Goal: Task Accomplishment & Management: Manage account settings

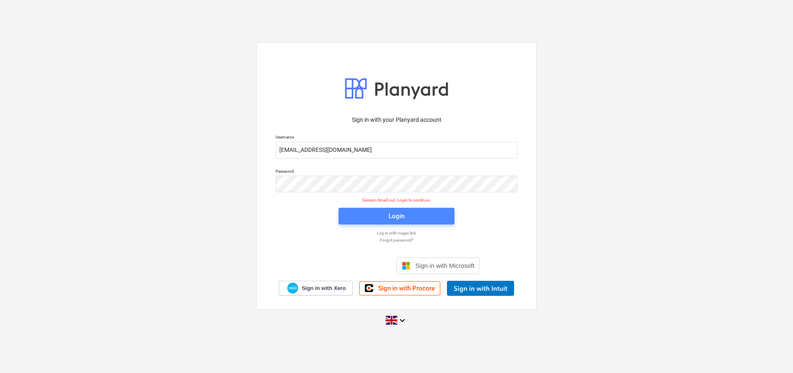
click at [417, 219] on span "Login" at bounding box center [397, 216] width 96 height 11
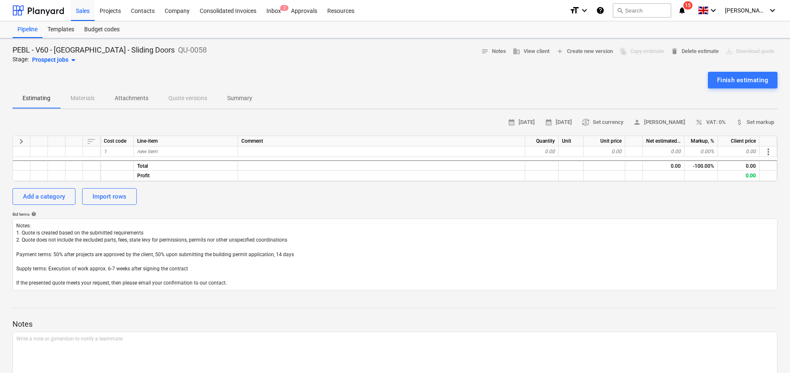
type textarea "x"
click at [45, 14] on div at bounding box center [39, 10] width 52 height 21
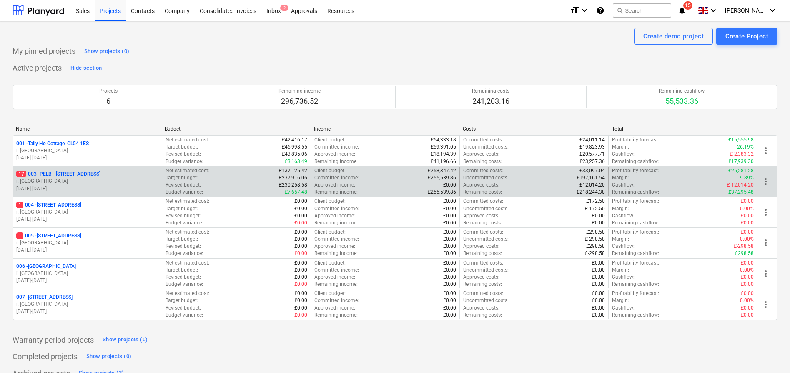
click at [69, 176] on p "17 003 - PELB - [GEOGRAPHIC_DATA], [GEOGRAPHIC_DATA], GL2 7NE" at bounding box center [58, 174] width 84 height 7
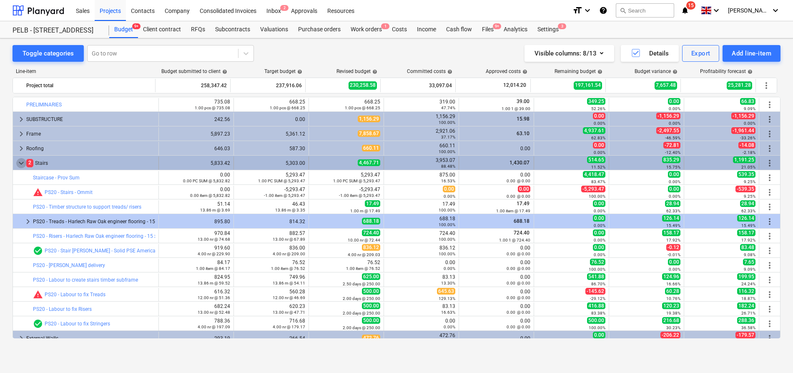
click at [18, 161] on span "keyboard_arrow_down" at bounding box center [21, 163] width 10 height 10
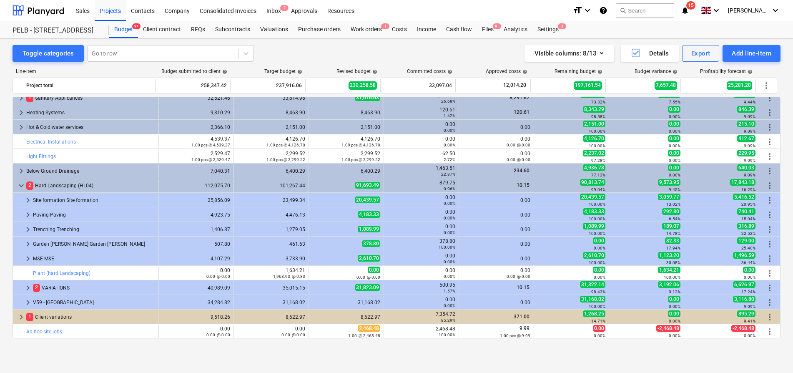
scroll to position [341, 0]
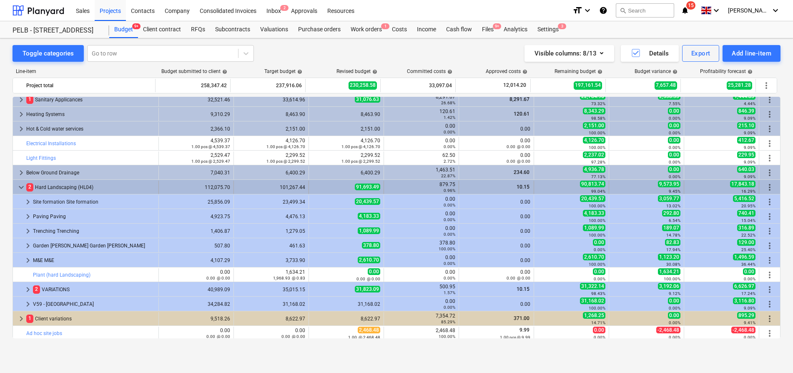
click at [21, 185] on span "keyboard_arrow_down" at bounding box center [21, 187] width 10 height 10
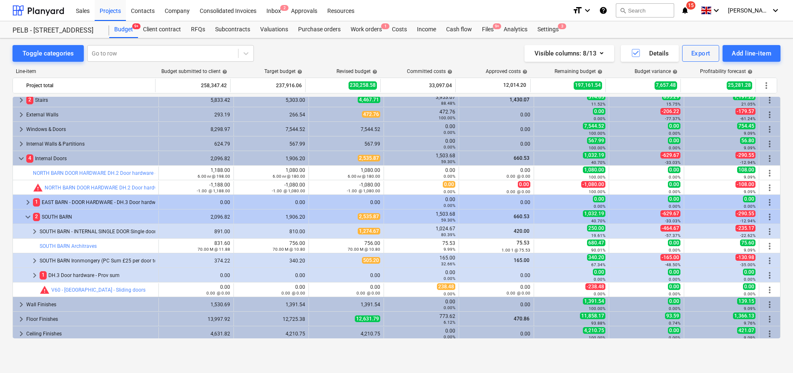
scroll to position [61, 0]
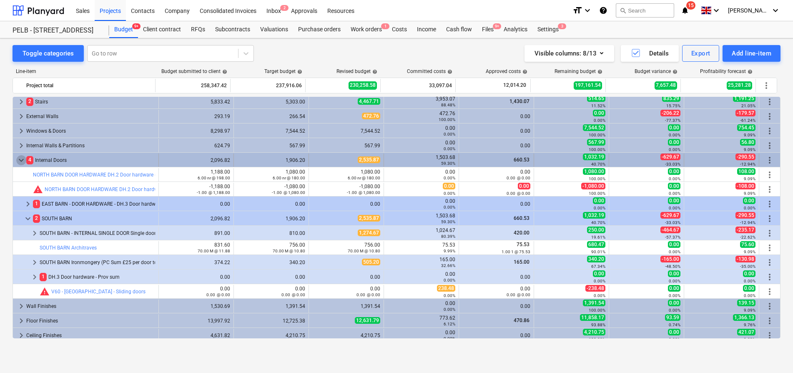
click at [25, 160] on span "keyboard_arrow_down" at bounding box center [21, 160] width 10 height 10
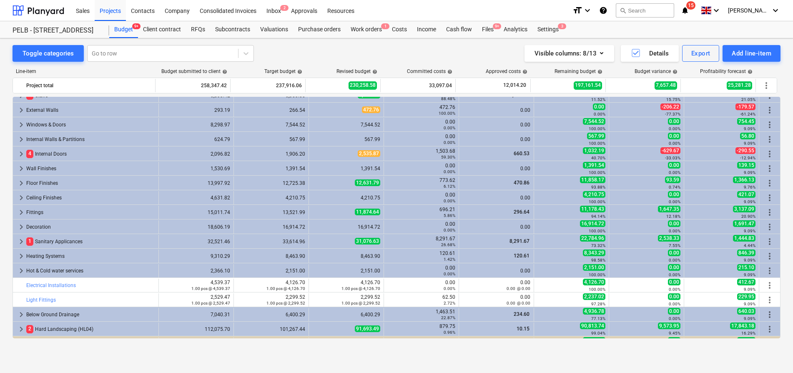
scroll to position [94, 0]
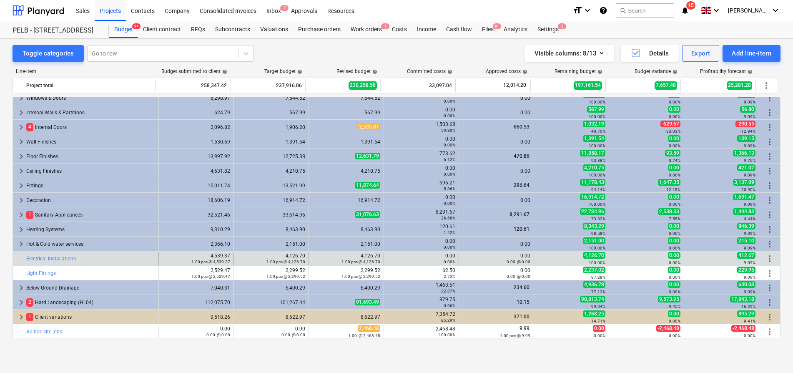
click at [767, 258] on span "more_vert" at bounding box center [770, 259] width 10 height 10
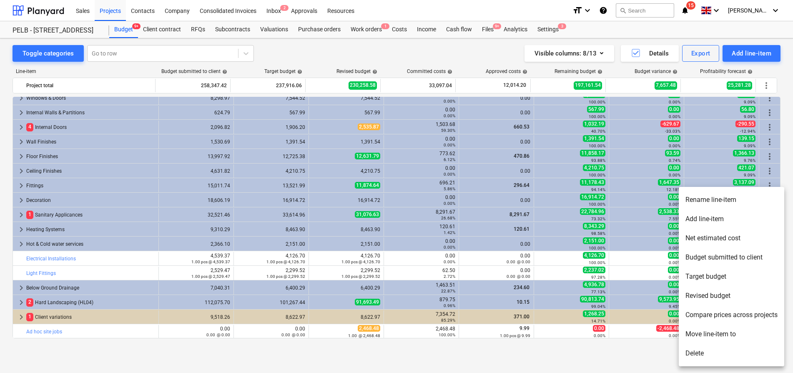
click at [754, 216] on li "Add line-item" at bounding box center [732, 218] width 106 height 19
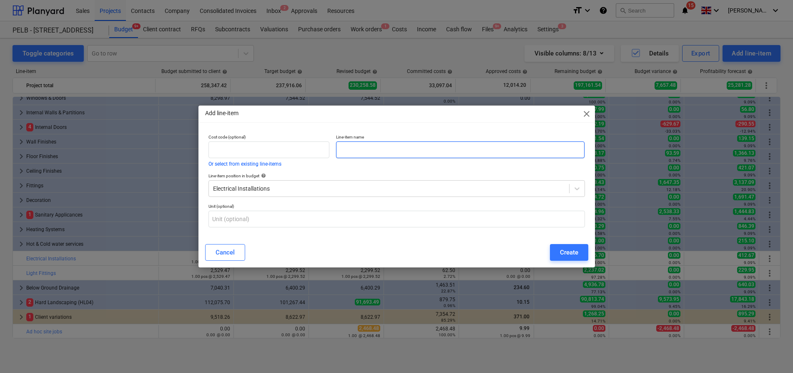
click at [362, 141] on input "text" at bounding box center [460, 149] width 249 height 17
type input "V57 - [GEOGRAPHIC_DATA] - decorative lighting"
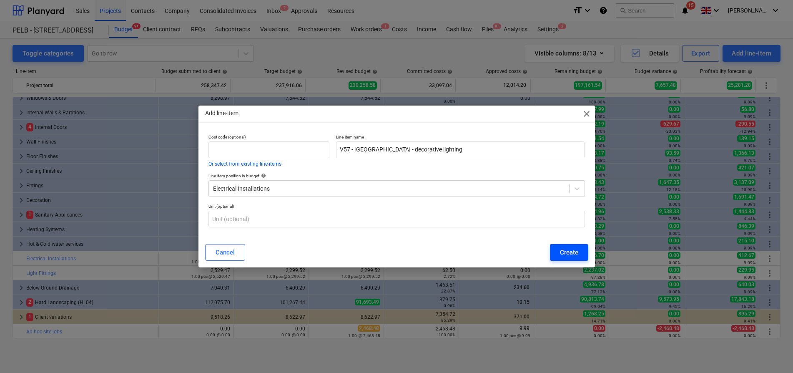
click at [565, 251] on div "Create" at bounding box center [569, 252] width 18 height 11
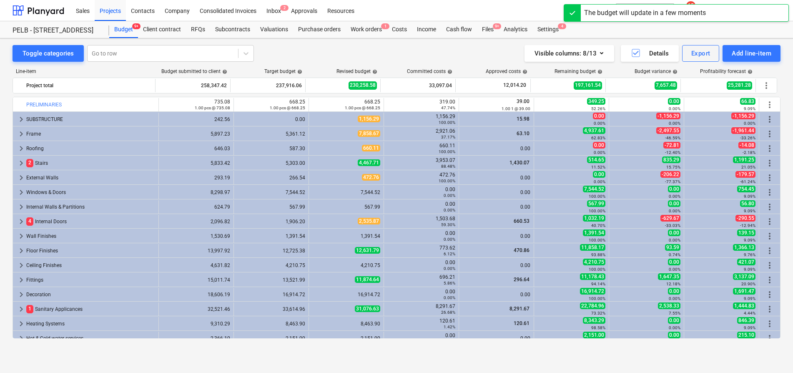
scroll to position [94, 0]
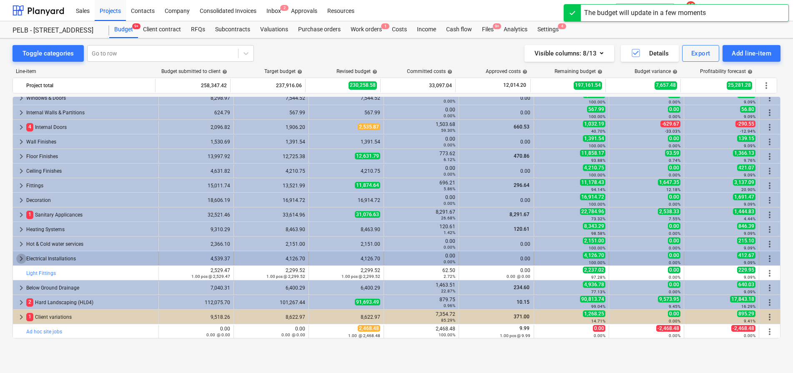
click at [18, 258] on span "keyboard_arrow_right" at bounding box center [21, 259] width 10 height 10
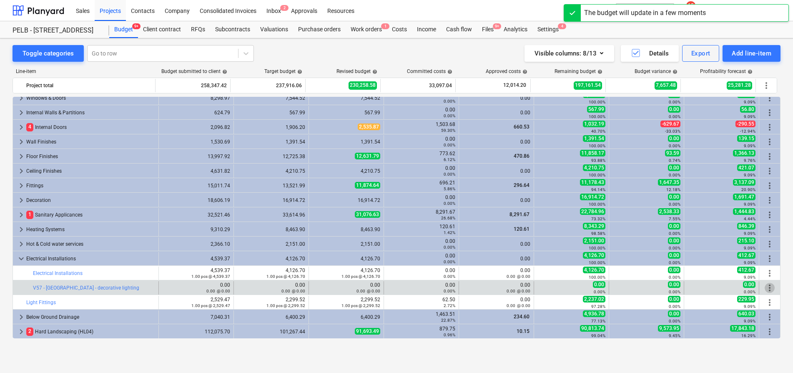
click at [768, 288] on span "more_vert" at bounding box center [770, 288] width 10 height 10
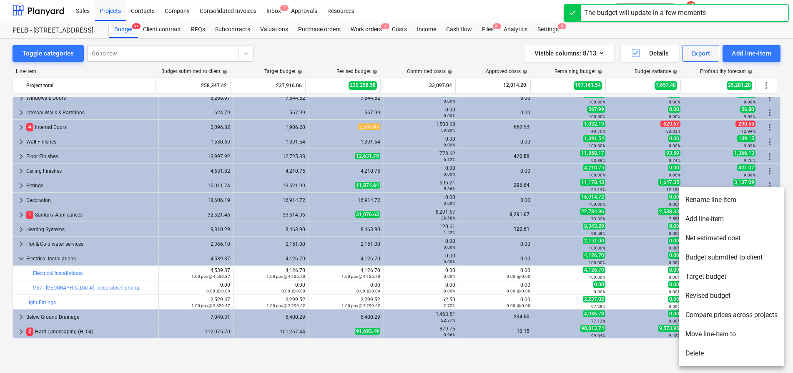
click at [725, 216] on li "Add line-item" at bounding box center [732, 218] width 106 height 19
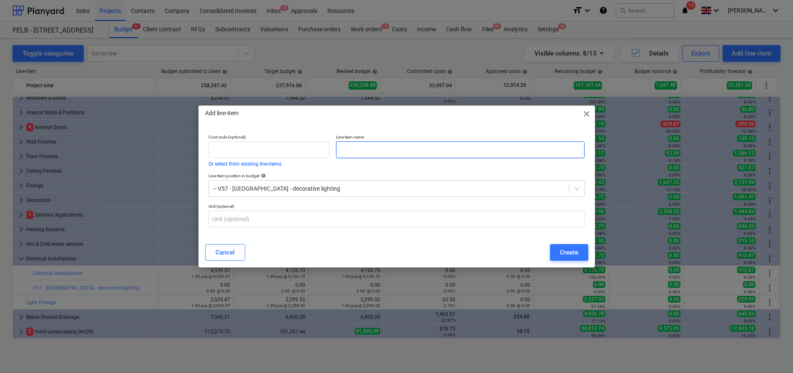
click at [386, 147] on input "text" at bounding box center [460, 149] width 249 height 17
paste input "CGC [PERSON_NAME] warm white chrome silver fireowrk/ starburst chandelier - 30cm"
click at [452, 147] on input "CGC [PERSON_NAME] warm white chrome silver fireowrk/ starburst chandelier - 30cm" at bounding box center [460, 149] width 249 height 17
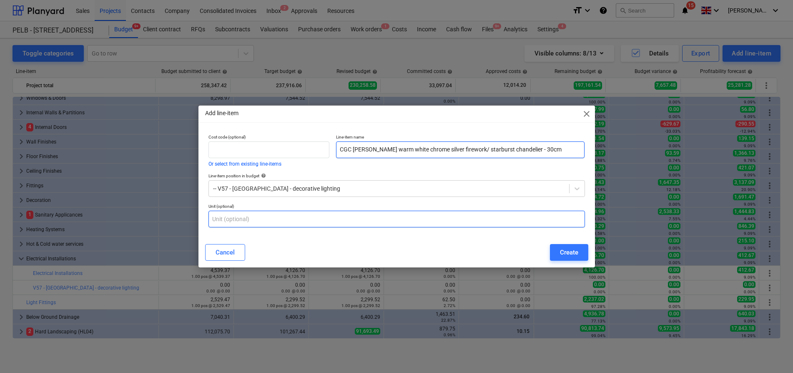
type input "CGC [PERSON_NAME] warm white chrome silver firework/ starburst chandelier - 30cm"
click at [425, 219] on input "text" at bounding box center [397, 219] width 377 height 17
type input "item"
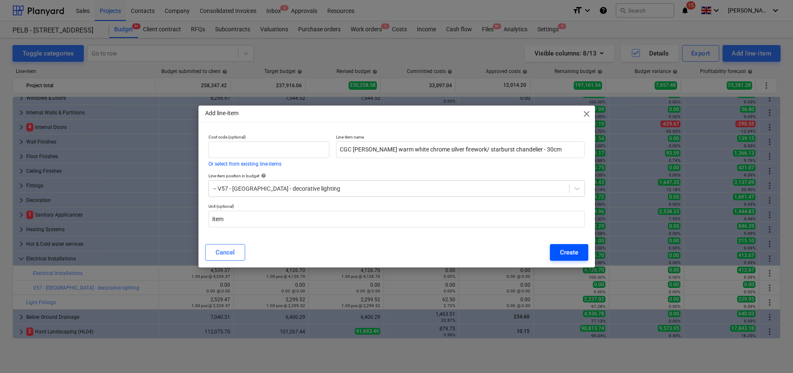
click at [576, 257] on div "Create" at bounding box center [569, 252] width 18 height 11
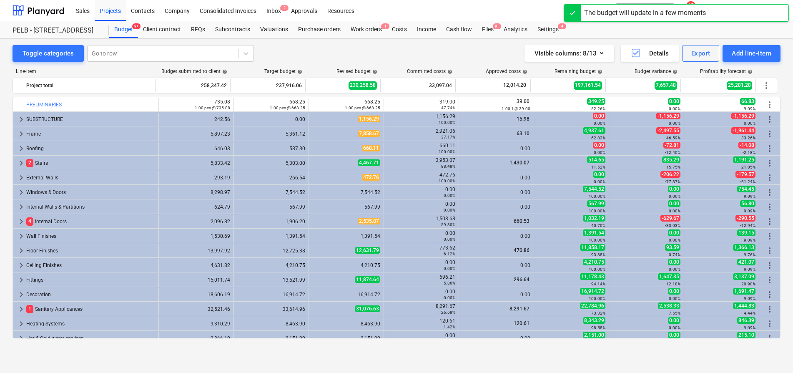
scroll to position [94, 0]
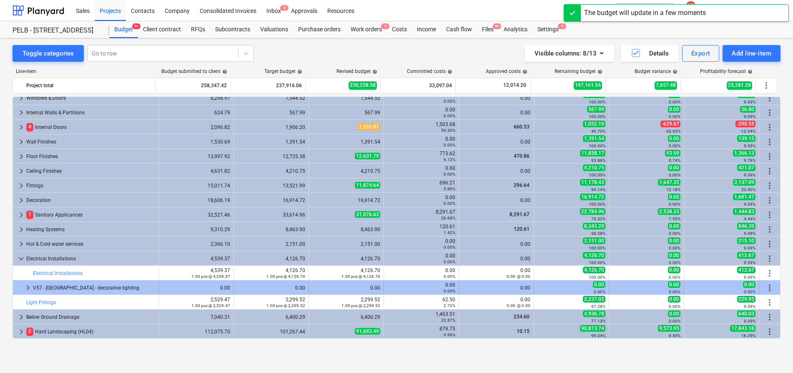
click at [24, 284] on span "keyboard_arrow_right" at bounding box center [28, 288] width 10 height 10
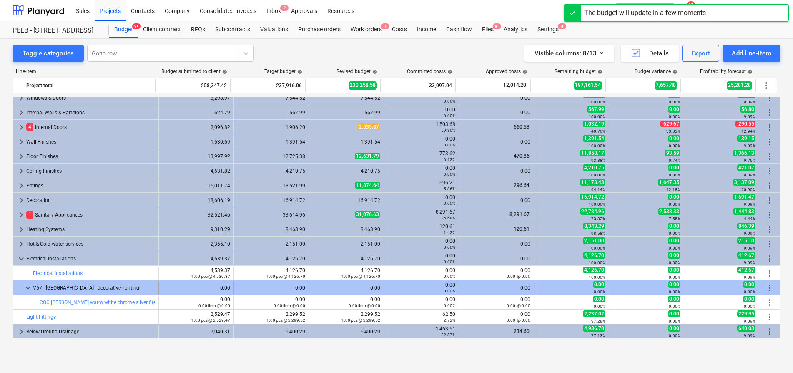
click at [770, 287] on span "more_vert" at bounding box center [770, 288] width 10 height 10
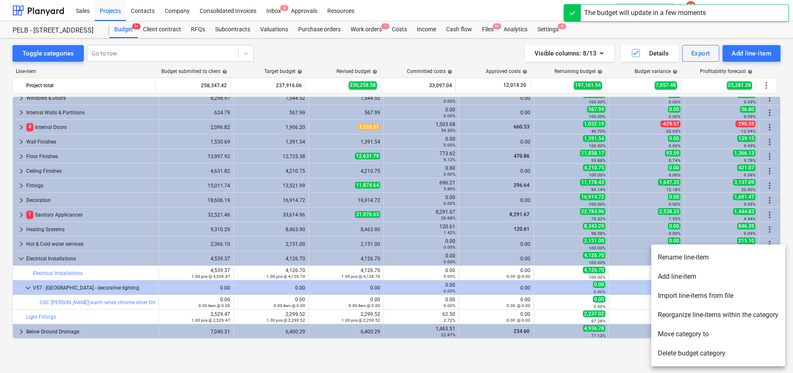
click at [694, 277] on li "Add line-item" at bounding box center [719, 276] width 134 height 19
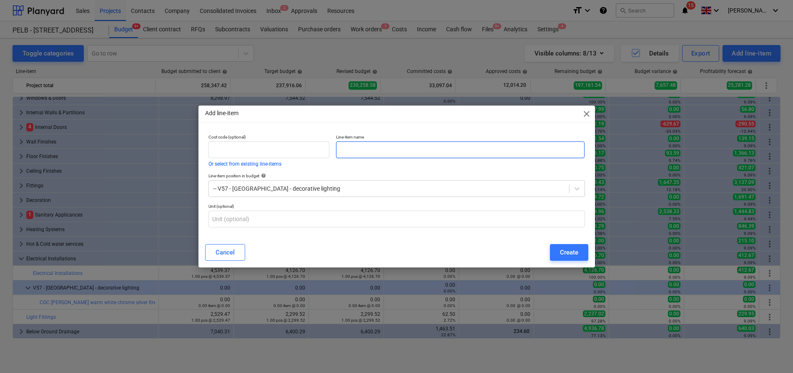
click at [378, 153] on input "text" at bounding box center [460, 149] width 249 height 17
paste input "CGC Fawkes warm white chrome silver fireowrk/ starburst chandelier - 40cm"
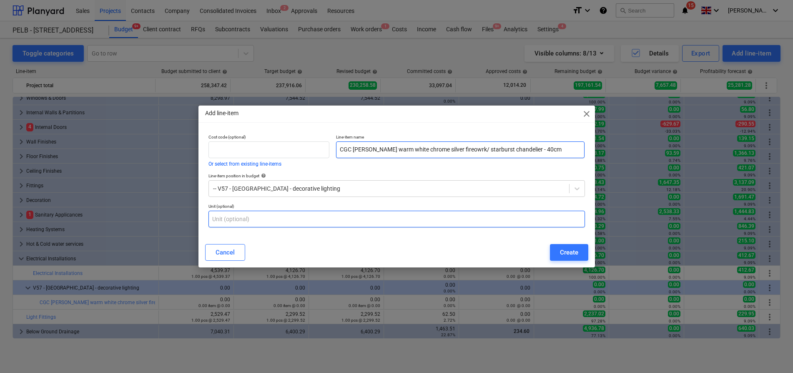
type input "CGC Fawkes warm white chrome silver fireowrk/ starburst chandelier - 40cm"
click at [324, 221] on input "text" at bounding box center [397, 219] width 377 height 17
type input "item"
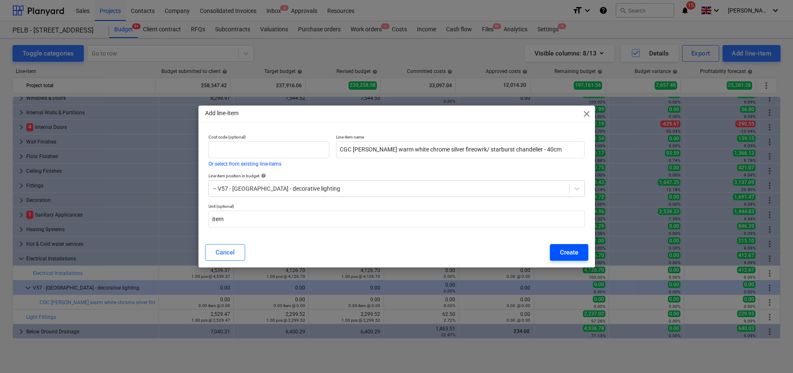
click at [581, 249] on button "Create" at bounding box center [569, 252] width 38 height 17
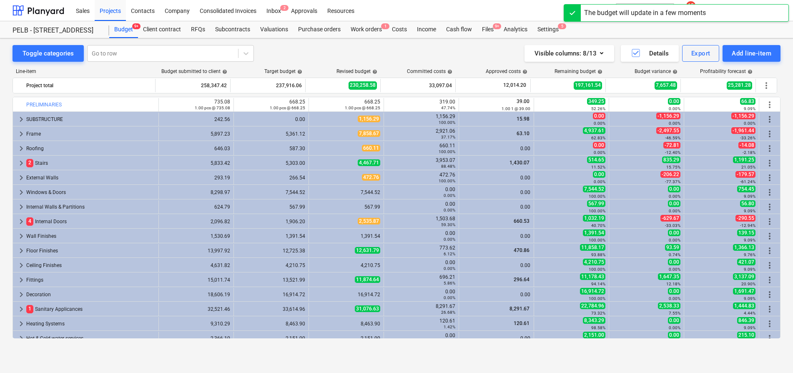
scroll to position [94, 0]
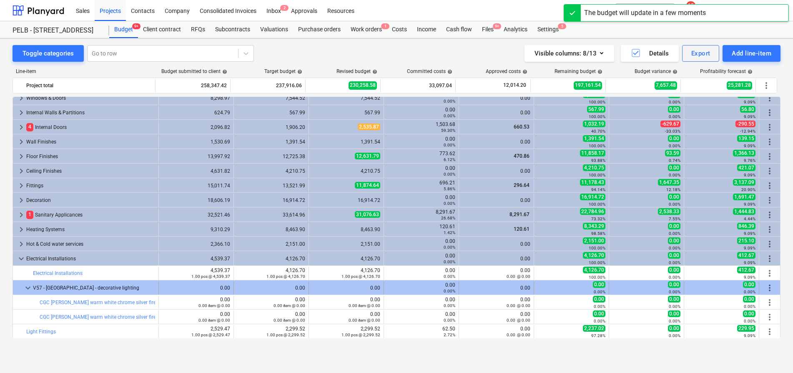
click at [767, 287] on span "more_vert" at bounding box center [770, 288] width 10 height 10
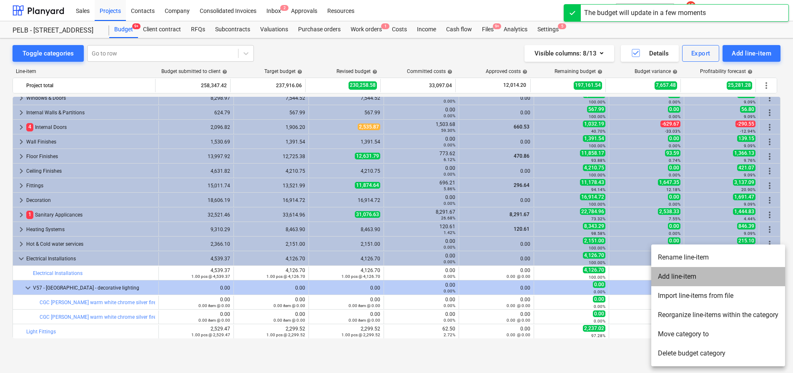
click at [692, 279] on li "Add line-item" at bounding box center [719, 276] width 134 height 19
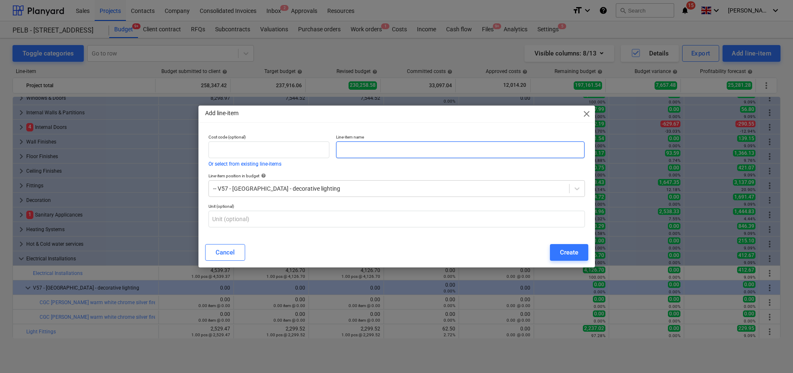
click at [349, 147] on input "text" at bounding box center [460, 149] width 249 height 17
paste input "CGC Fawkes warm white chrome silver fireowrk/ starburst chandelier - 60cm"
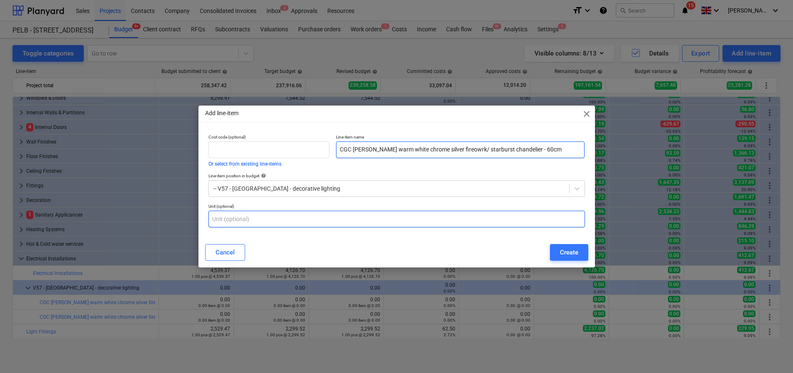
type input "CGC Fawkes warm white chrome silver fireowrk/ starburst chandelier - 60cm"
click at [344, 214] on input "text" at bounding box center [397, 219] width 377 height 17
type input "item"
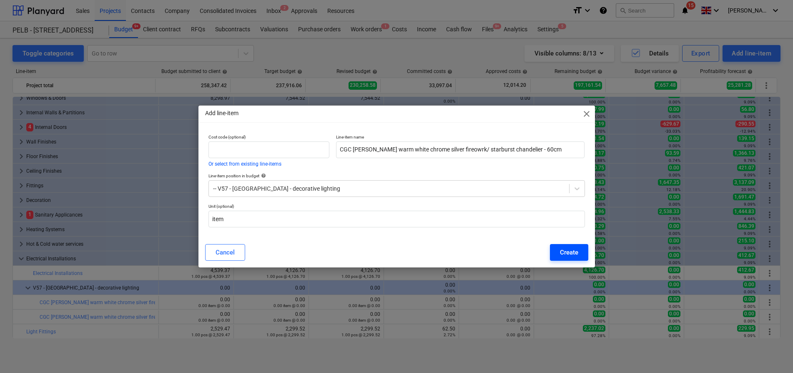
click at [561, 253] on div "Create" at bounding box center [569, 252] width 18 height 11
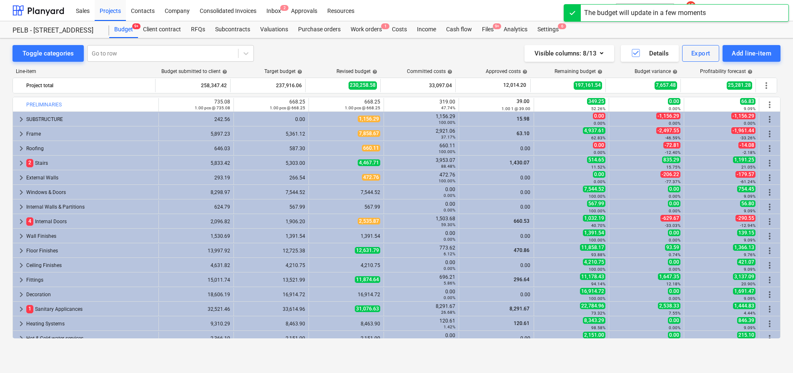
scroll to position [94, 0]
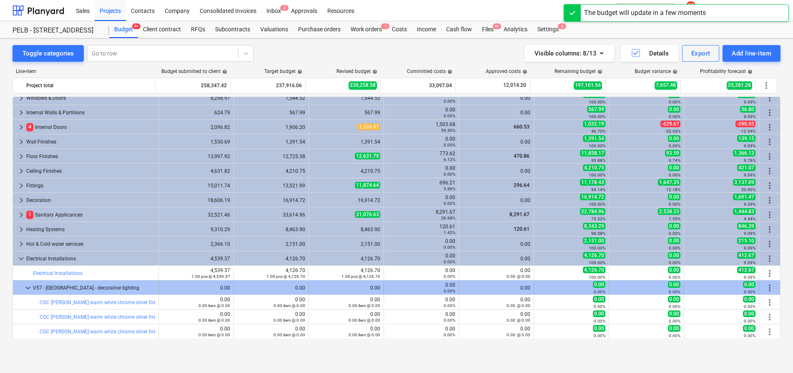
click at [773, 287] on div "more_vert" at bounding box center [770, 287] width 14 height 13
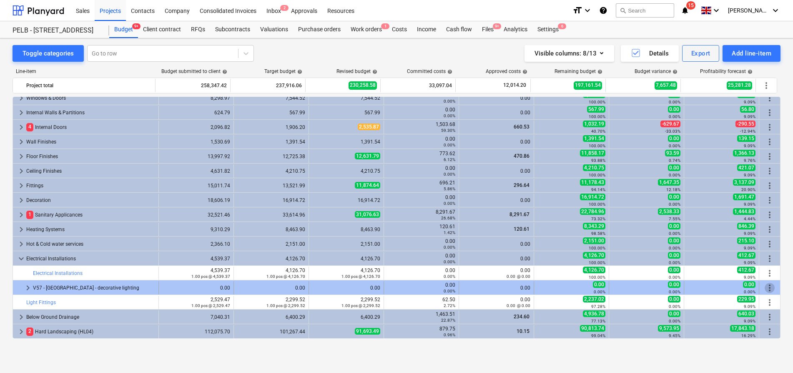
click at [766, 287] on span "more_vert" at bounding box center [770, 288] width 10 height 10
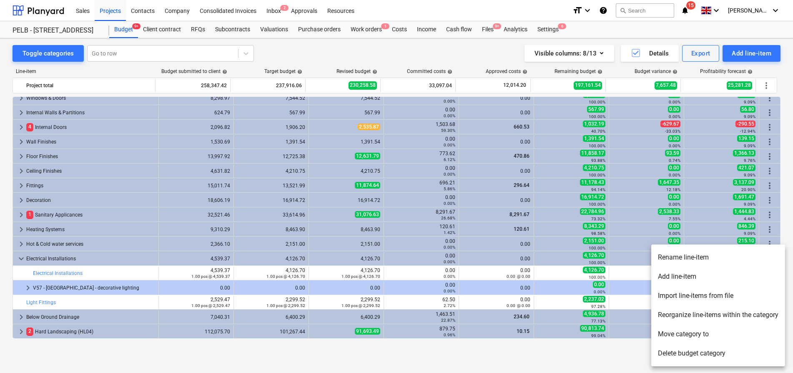
click at [693, 275] on li "Add line-item" at bounding box center [719, 276] width 134 height 19
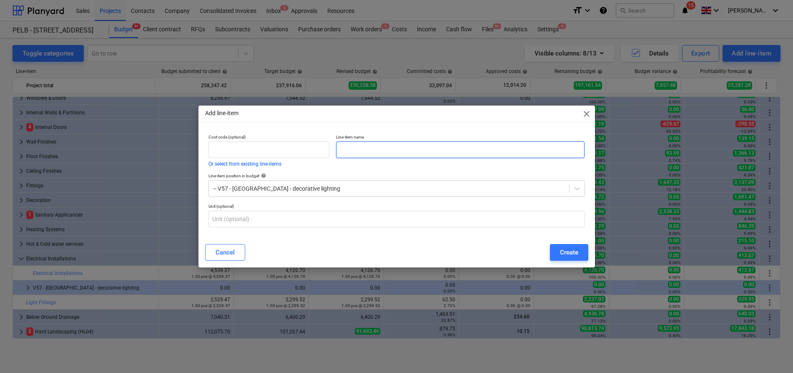
click at [390, 141] on input "text" at bounding box center [460, 149] width 249 height 17
paste input "Ballon Cage Pewter 4 light pendant"
type input "Ballon Cage Pewter 4 light pendant"
click at [320, 227] on div at bounding box center [397, 219] width 377 height 17
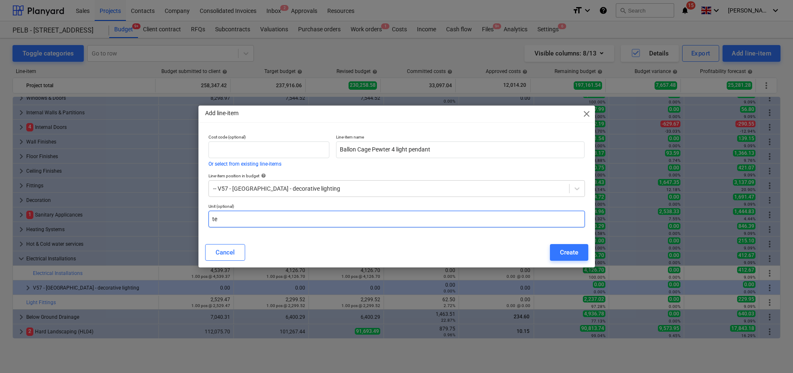
type input "t"
type input "item"
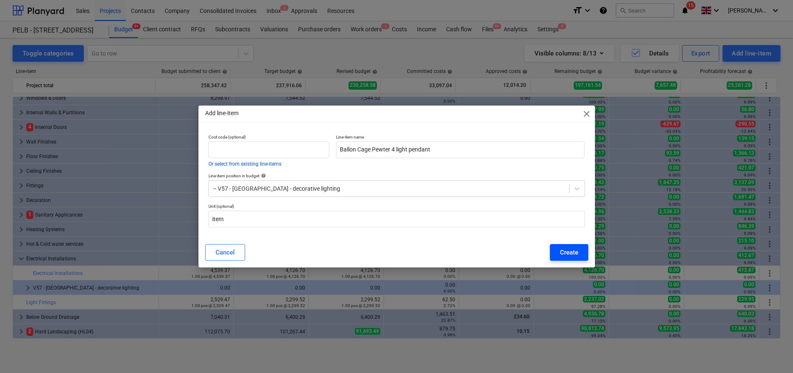
click at [571, 253] on div "Create" at bounding box center [569, 252] width 18 height 11
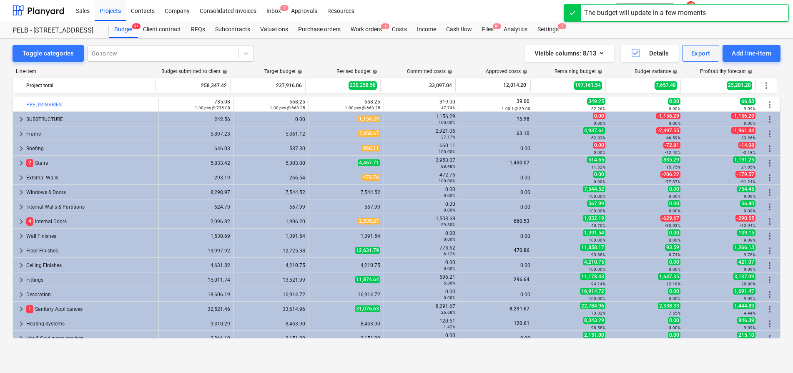
scroll to position [94, 0]
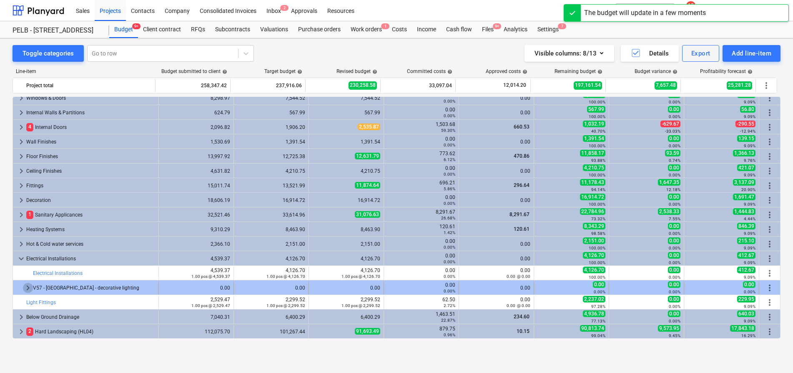
click at [29, 285] on span "keyboard_arrow_right" at bounding box center [28, 288] width 10 height 10
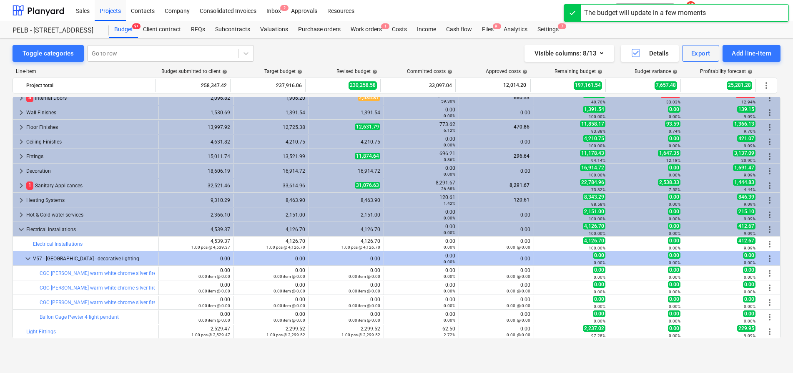
scroll to position [130, 0]
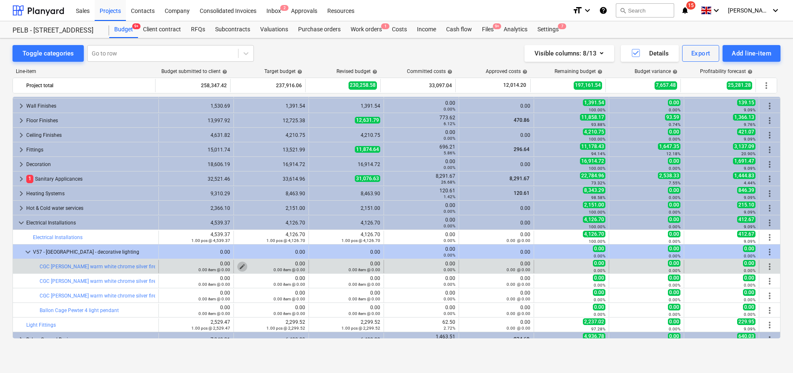
click at [240, 265] on span "edit" at bounding box center [242, 266] width 7 height 7
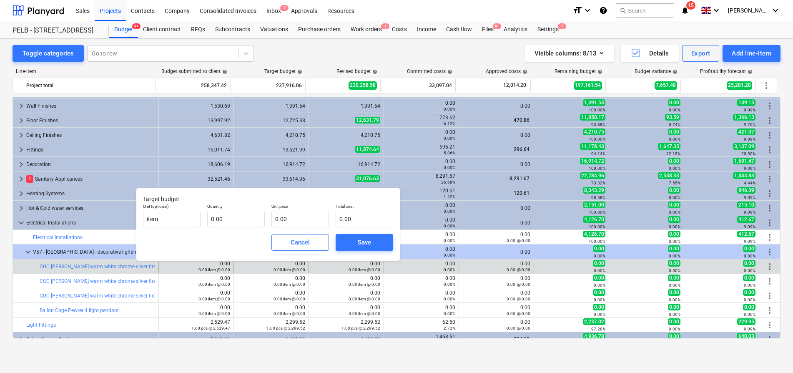
click at [222, 228] on div "Quantity 0.00" at bounding box center [236, 215] width 64 height 30
click at [224, 224] on input "text" at bounding box center [236, 219] width 58 height 17
type input "1.00"
click at [296, 217] on input "text" at bounding box center [301, 219] width 58 height 17
type input "1"
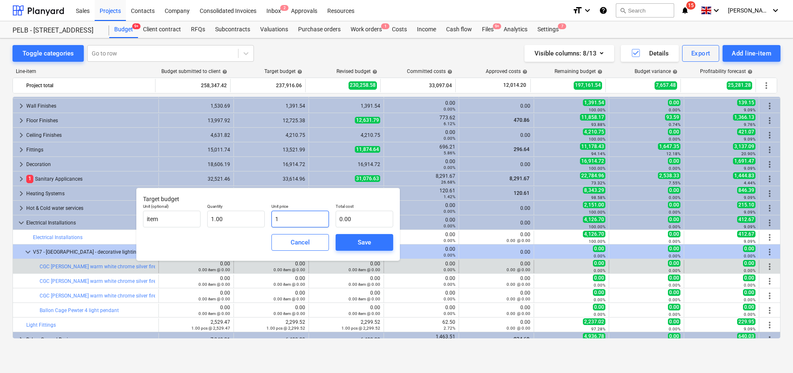
type input "1.00"
type input "14"
type input "14.00"
type input "143"
type input "143.00"
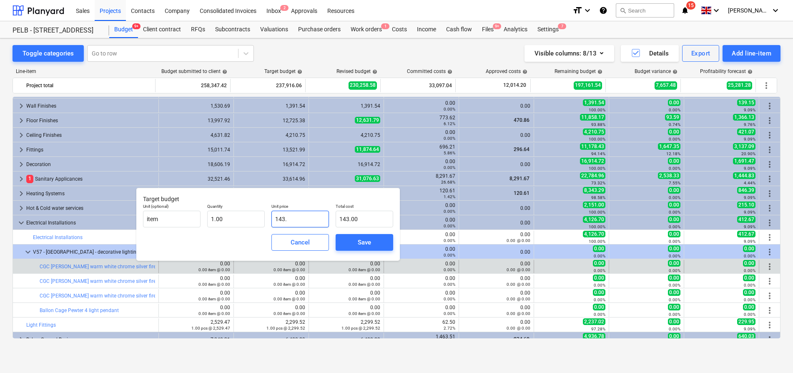
type input "143.7"
type input "143.70"
type input "143.75"
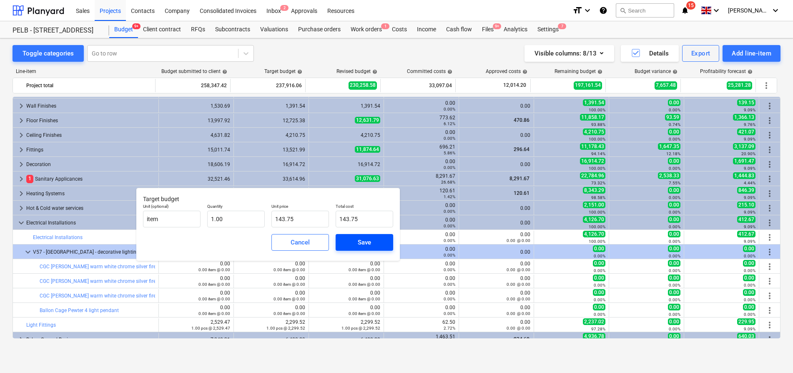
click at [361, 246] on div "Save" at bounding box center [364, 242] width 13 height 11
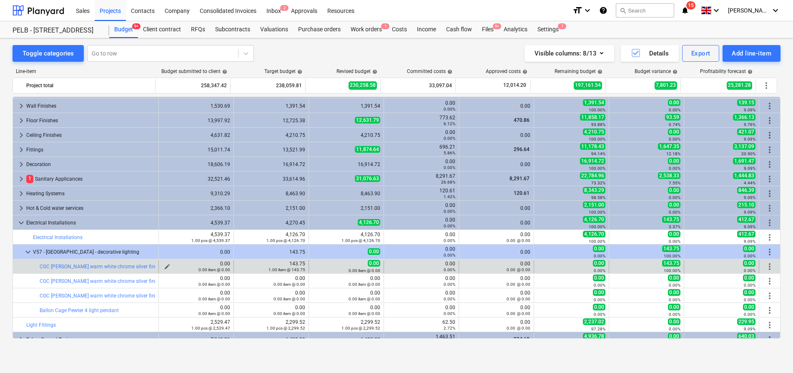
click at [163, 267] on div "0.00 item @ 0.00" at bounding box center [196, 270] width 68 height 6
click at [164, 267] on div "0.00 item @ 0.00" at bounding box center [196, 270] width 68 height 6
click at [167, 265] on span "edit" at bounding box center [167, 266] width 7 height 7
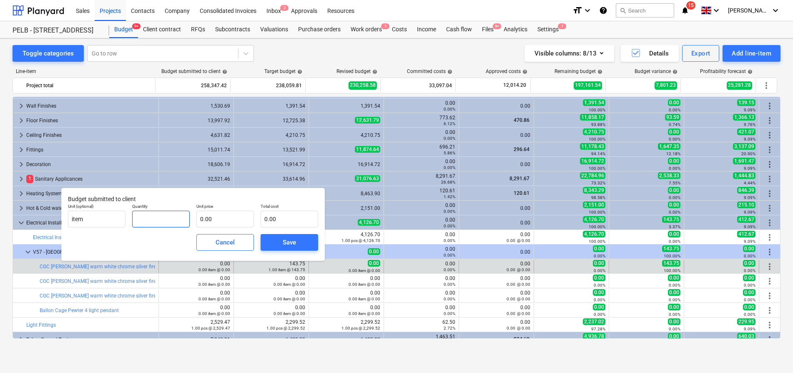
click at [151, 224] on input "text" at bounding box center [161, 219] width 58 height 17
type input "1.00"
click at [225, 226] on input "text" at bounding box center [225, 219] width 58 height 17
type input "1"
type input "1.00"
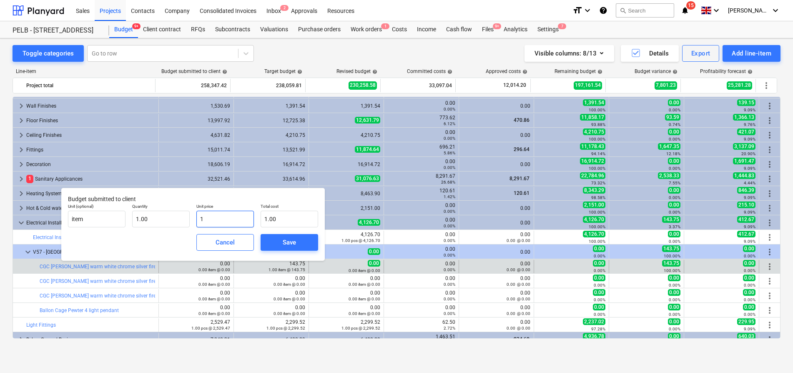
type input "14"
type input "14.00"
type input "143"
type input "143.00"
type input "143.7"
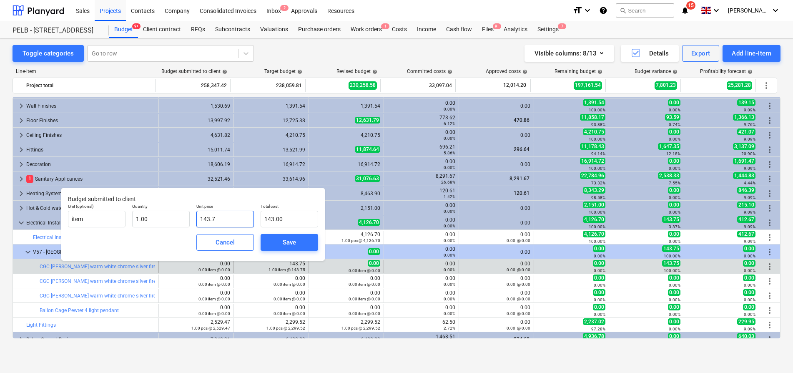
type input "143.70"
type input "143.75"
click at [299, 239] on span "Save" at bounding box center [290, 242] width 38 height 11
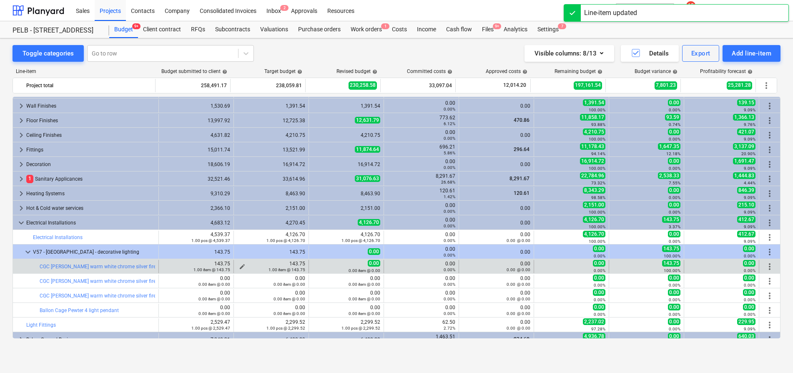
click at [238, 267] on div "1.00 item @ 143.75" at bounding box center [271, 270] width 68 height 6
click at [240, 266] on span "edit" at bounding box center [242, 266] width 7 height 7
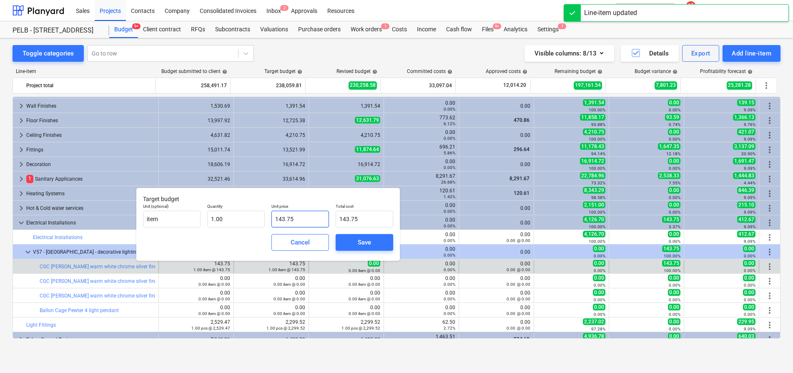
drag, startPoint x: 300, startPoint y: 217, endPoint x: 269, endPoint y: 217, distance: 31.3
click at [269, 217] on div "Unit price 143.75" at bounding box center [300, 215] width 64 height 30
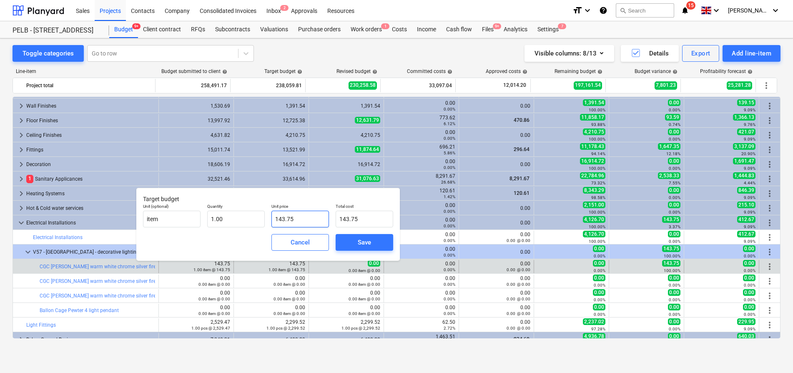
type input "4"
type input "4.00"
type input "0.00"
type input "1"
type input "1.00"
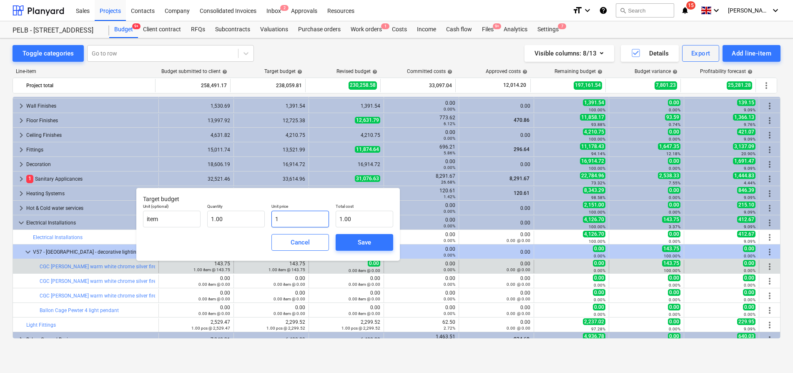
type input "13"
type input "13.00"
type input "130"
type input "130.00"
type input "130.6"
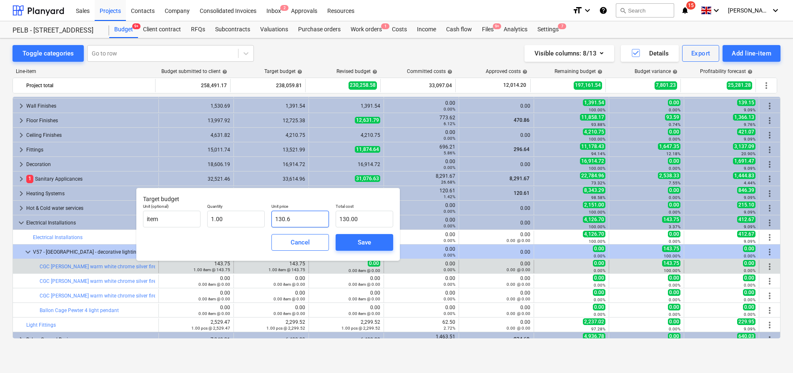
type input "130.60"
type input "130.68"
click at [363, 247] on div "Save" at bounding box center [364, 242] width 13 height 11
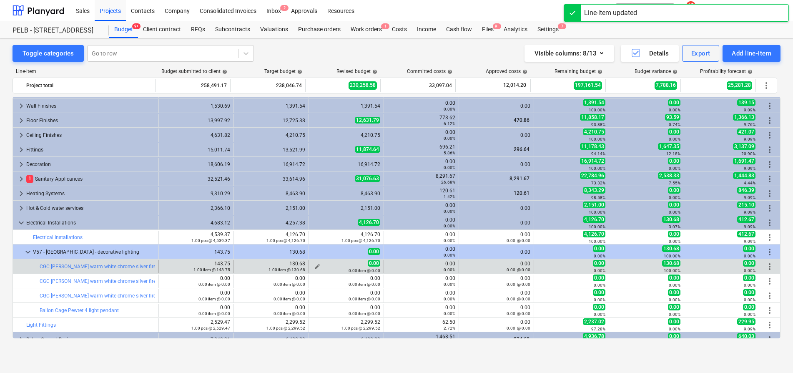
click at [316, 265] on span "edit" at bounding box center [317, 266] width 7 height 7
type textarea "x"
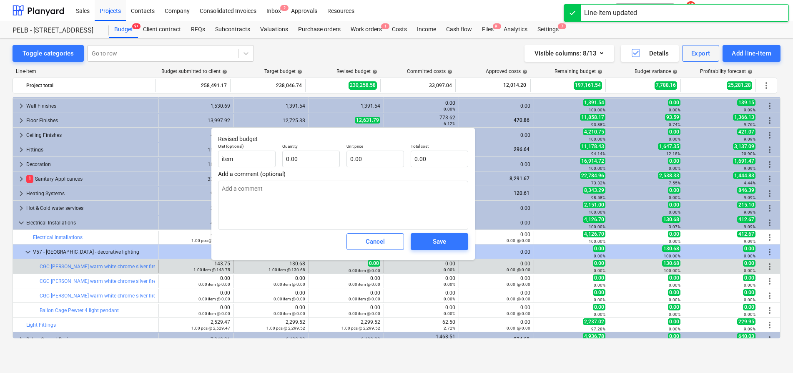
click at [309, 145] on p "Quantity" at bounding box center [311, 146] width 58 height 7
click at [309, 156] on input "text" at bounding box center [311, 159] width 58 height 17
type textarea "x"
type input "1"
type textarea "x"
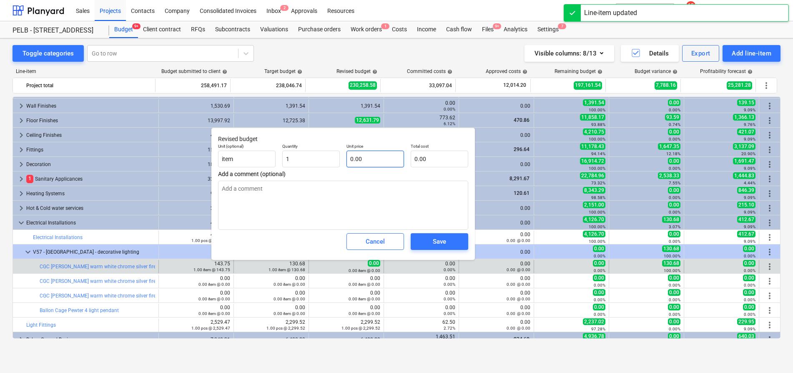
type input "1.00"
click at [371, 159] on input "text" at bounding box center [376, 159] width 58 height 17
type textarea "x"
type input "1"
type input "1.00"
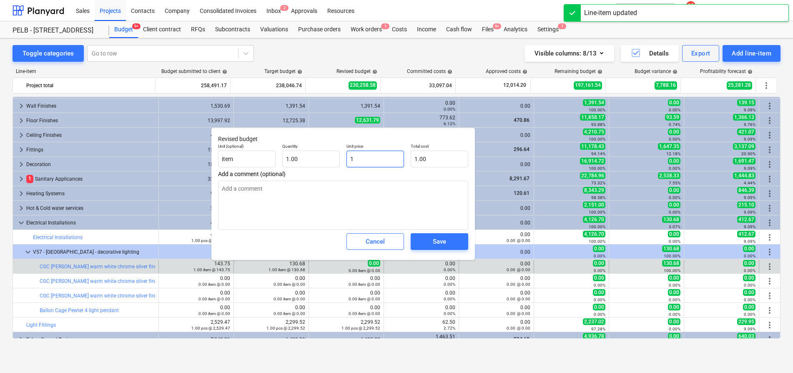
type textarea "x"
type input "13"
type input "13.00"
type textarea "x"
type input "130"
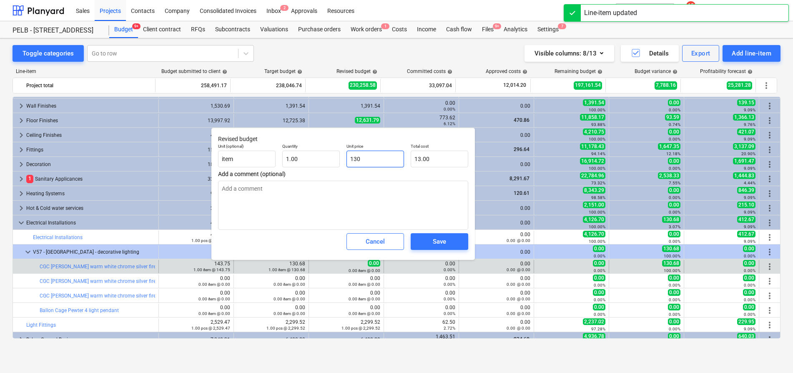
type input "130.00"
type textarea "x"
type input "130."
type textarea "x"
type input "130.6"
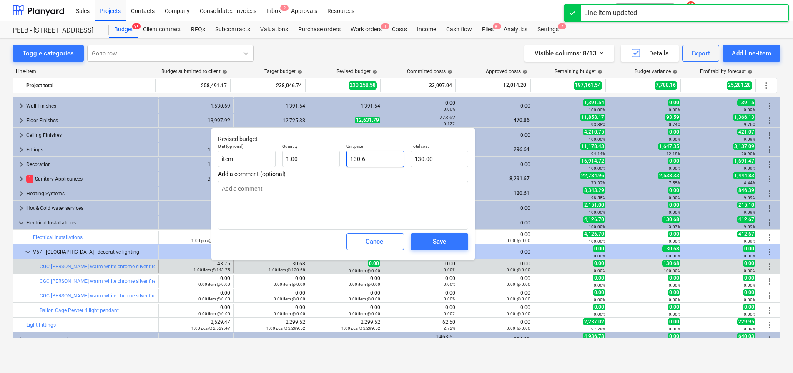
type input "130.60"
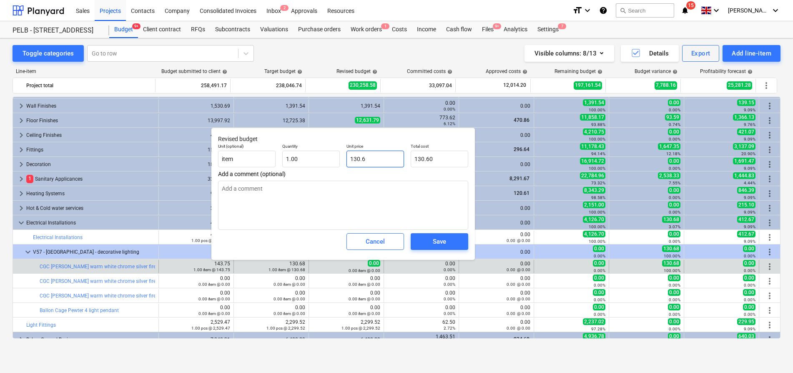
type textarea "x"
type input "130.68"
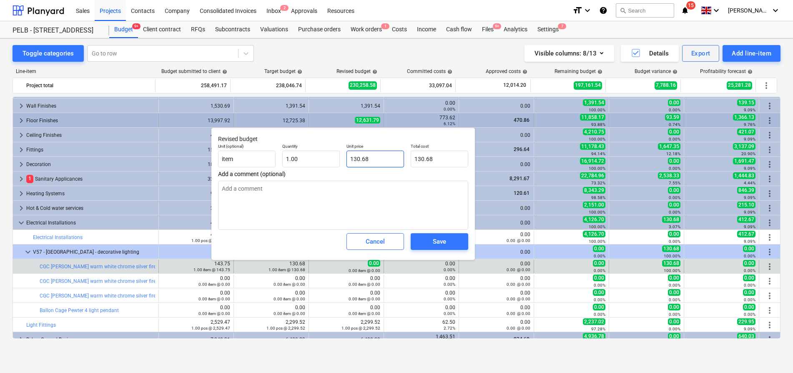
type input "130.68"
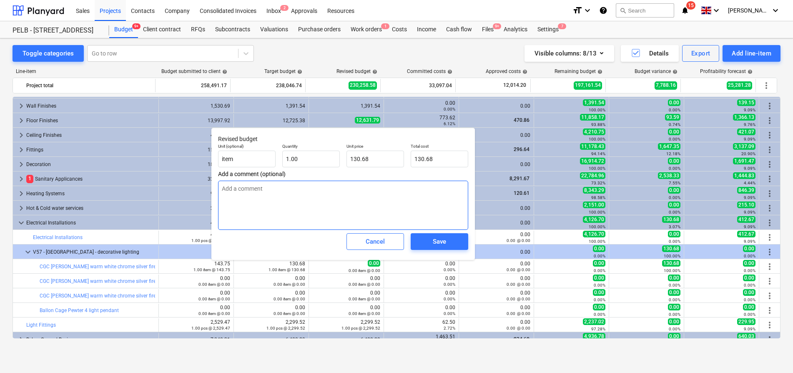
click at [285, 195] on textarea at bounding box center [343, 205] width 250 height 49
paste textarea "https://cgclighting.com/products/cgc-fawkes-warm-white-30cm-chrome-large-silver…"
type textarea "x"
type textarea "https://cgclighting.com/products/cgc-fawkes-warm-white-30cm-chrome-large-silver…"
click at [428, 242] on span "Save" at bounding box center [440, 241] width 38 height 11
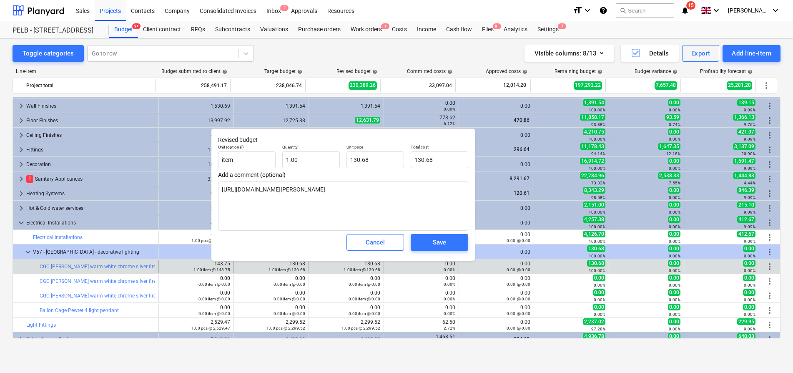
type textarea "x"
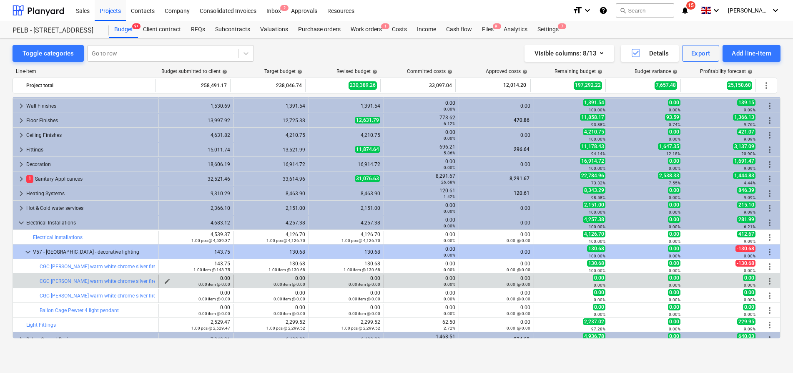
click at [164, 280] on span "edit" at bounding box center [167, 281] width 7 height 7
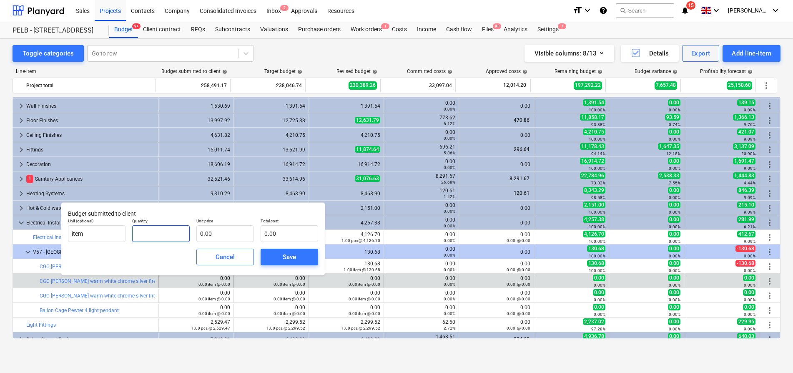
click at [168, 236] on input "text" at bounding box center [161, 233] width 58 height 17
type input "1.00"
click at [235, 234] on input "text" at bounding box center [225, 233] width 58 height 17
type input "1"
type input "1.00"
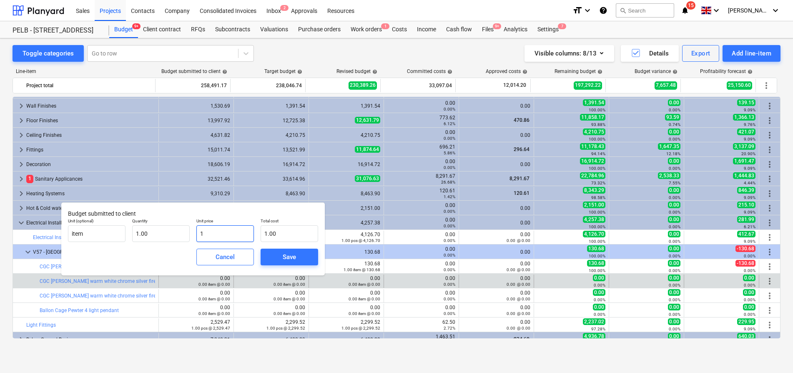
type input "15"
type input "15.00"
type input "152"
type input "152.00"
type input "152.1"
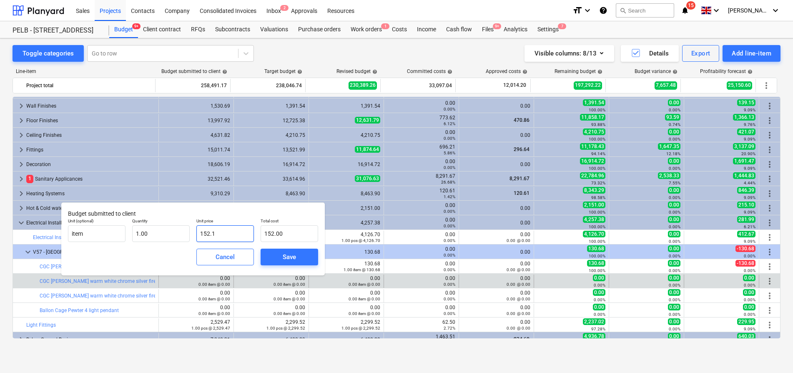
type input "152.10"
type input "152.16"
click at [294, 258] on div "Save" at bounding box center [289, 257] width 13 height 11
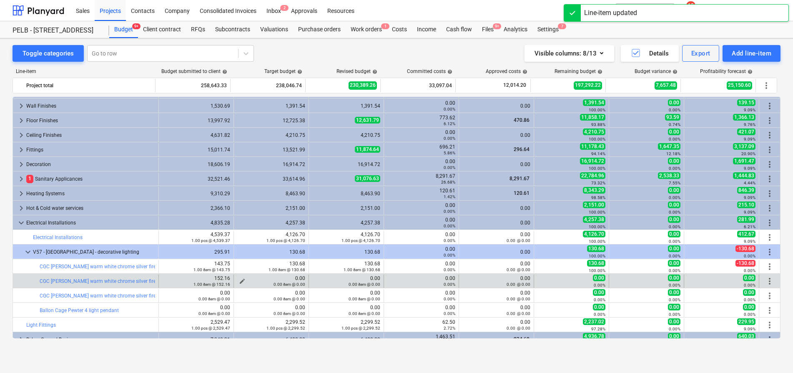
click at [241, 281] on div "0.00 item @ 0.00" at bounding box center [271, 284] width 68 height 6
click at [239, 281] on div "0.00 item @ 0.00" at bounding box center [271, 284] width 68 height 6
click at [239, 280] on span "edit" at bounding box center [242, 281] width 7 height 7
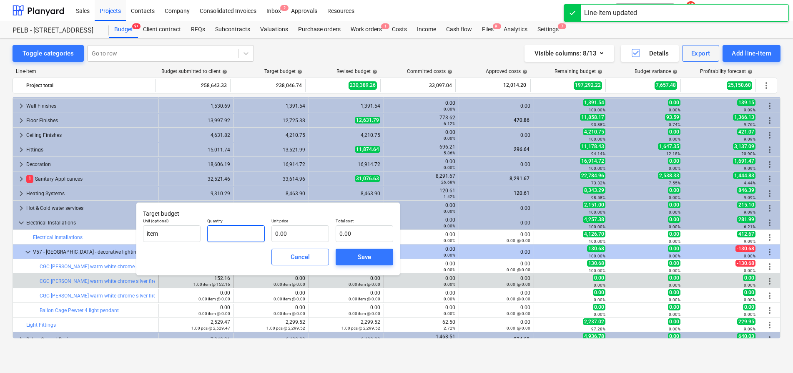
click at [227, 236] on input "text" at bounding box center [236, 233] width 58 height 17
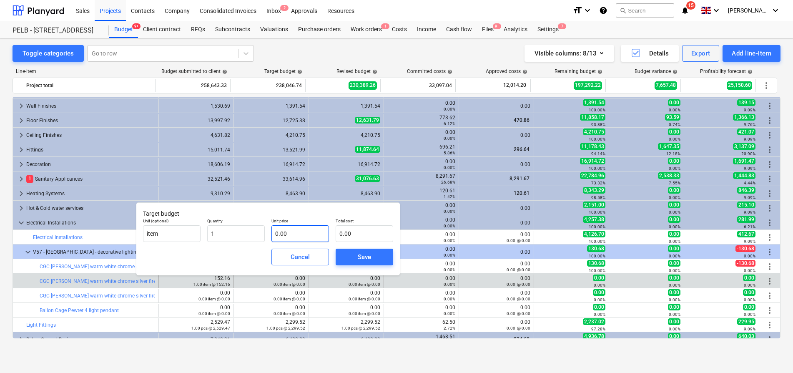
type input "1.00"
click at [309, 234] on input "text" at bounding box center [301, 233] width 58 height 17
type input "1"
type input "1.00"
type input "13"
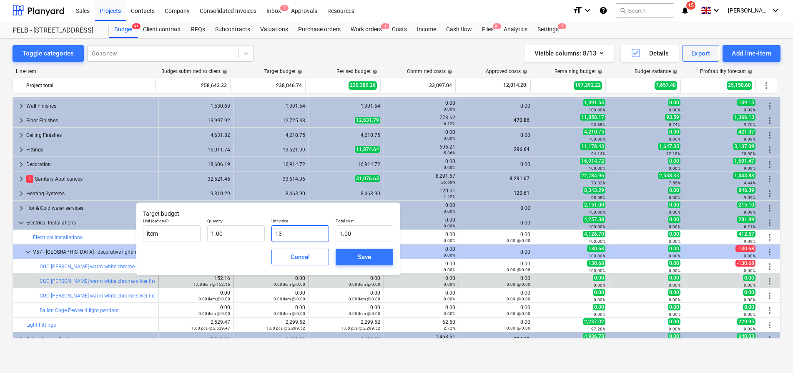
type input "13.00"
type input "138"
type input "138.00"
type input "138.3"
type input "138.30"
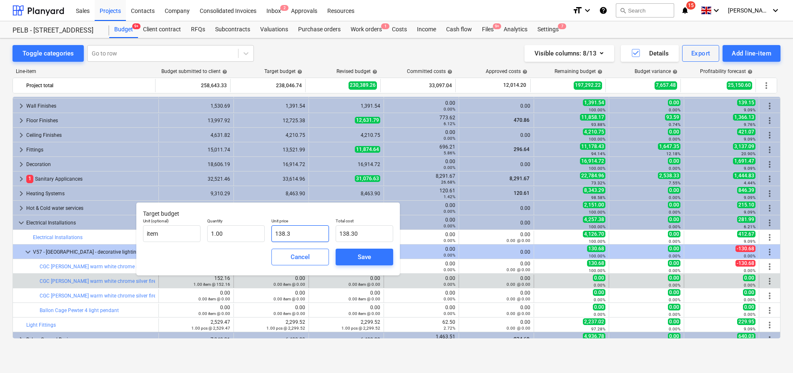
type input "138.33"
click at [369, 257] on div "Save" at bounding box center [364, 257] width 13 height 11
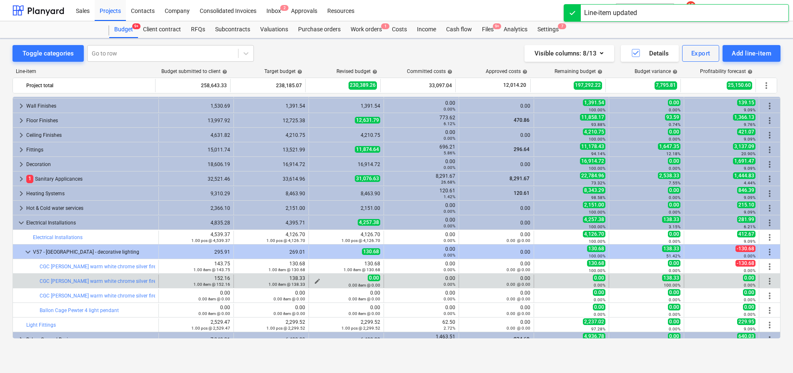
click at [315, 282] on div "0.00 item @ 0.00" at bounding box center [346, 285] width 68 height 6
click at [316, 283] on div "0.00 item @ 0.00" at bounding box center [346, 285] width 68 height 6
click at [315, 282] on div "0.00 item @ 0.00" at bounding box center [346, 285] width 68 height 6
click at [314, 279] on span "edit" at bounding box center [317, 281] width 7 height 7
type textarea "x"
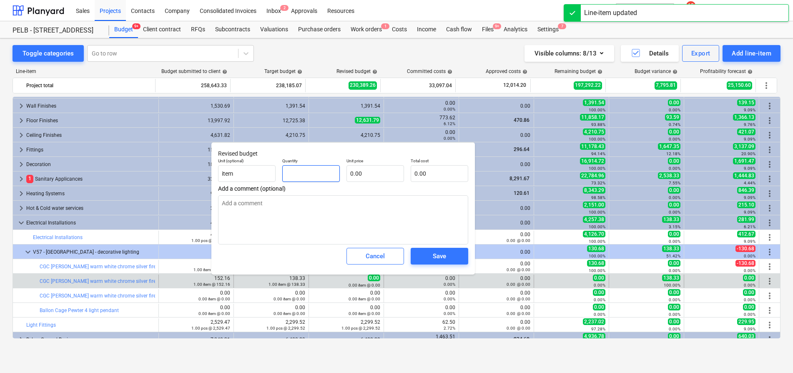
click at [310, 179] on input "text" at bounding box center [311, 173] width 58 height 17
type textarea "x"
type input "1"
type textarea "x"
type input "1.00"
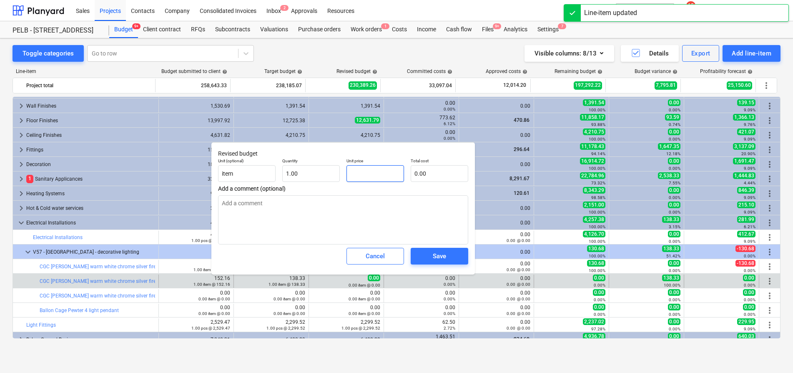
click at [363, 171] on input "text" at bounding box center [376, 173] width 58 height 17
type textarea "x"
type input "1"
type input "1.00"
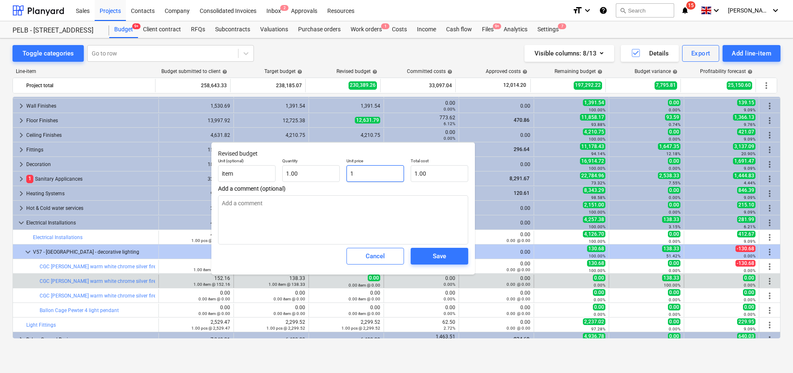
type textarea "x"
type input "13"
type input "13.00"
type textarea "x"
type input "138"
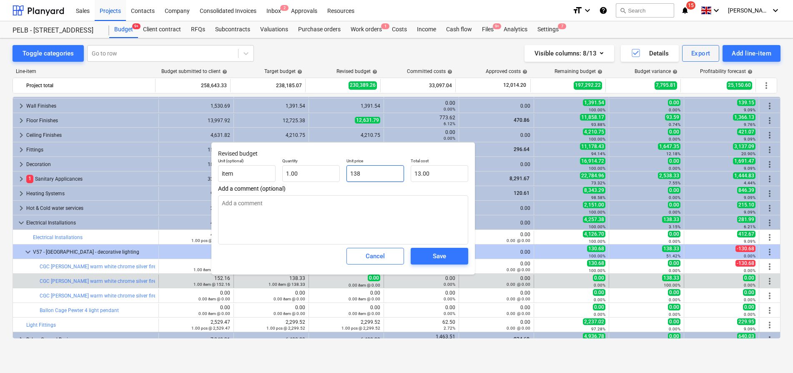
type input "138.00"
type textarea "x"
type input "138."
type textarea "x"
type input "138.3"
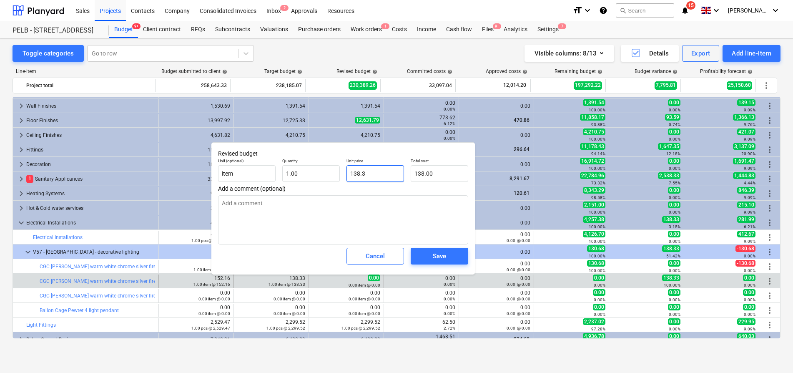
type input "138.30"
type textarea "x"
type input "138.33"
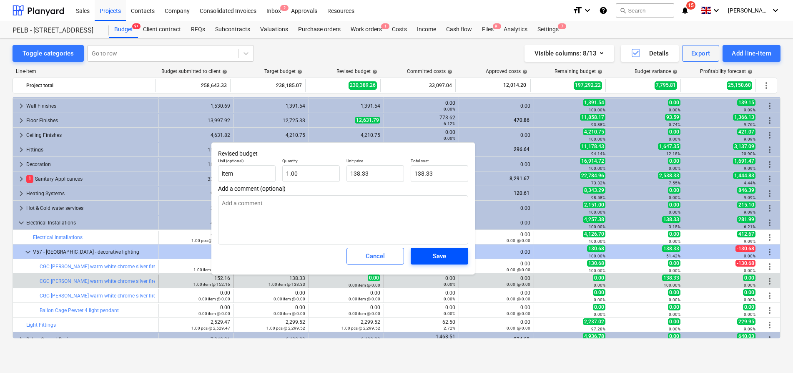
click at [441, 259] on div "Save" at bounding box center [439, 256] width 13 height 11
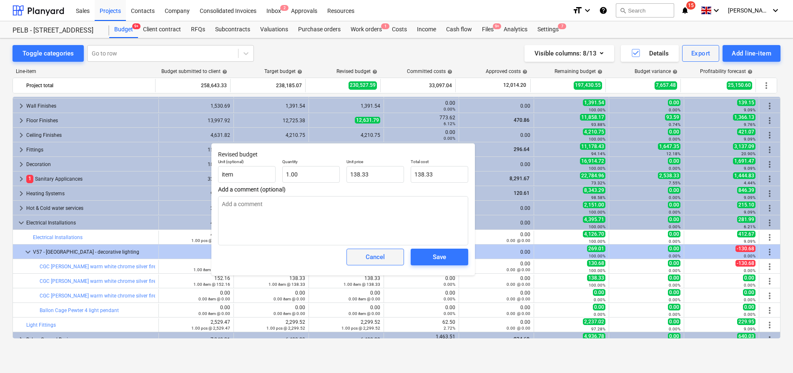
type textarea "x"
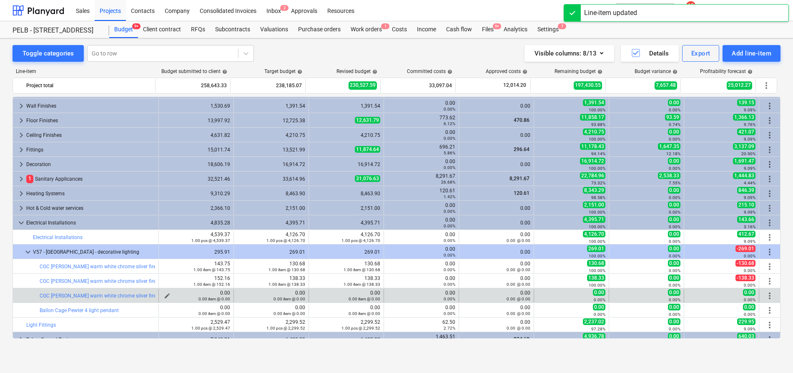
click at [164, 295] on span "edit" at bounding box center [167, 295] width 7 height 7
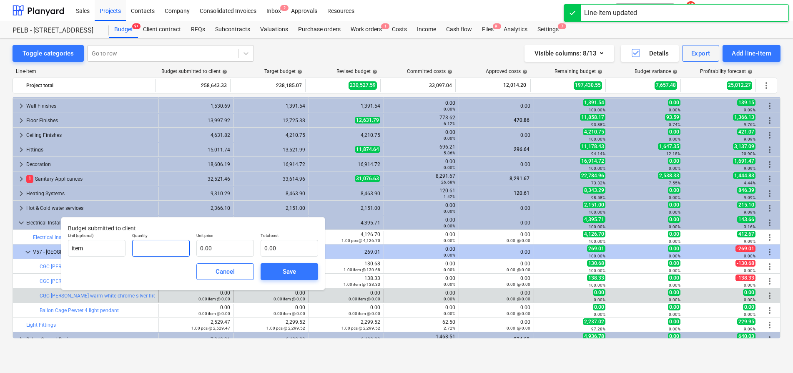
click at [164, 252] on input "text" at bounding box center [161, 248] width 58 height 17
type input "1.00"
click at [231, 250] on input "text" at bounding box center [225, 248] width 58 height 17
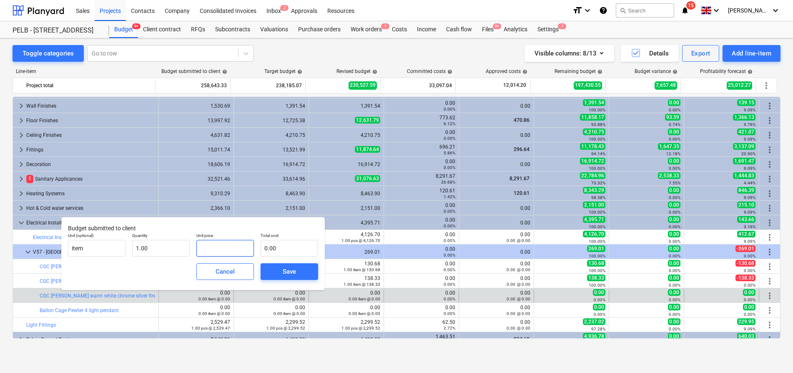
type input "2"
type input "2.00"
type input "27"
type input "27.00"
type input "273"
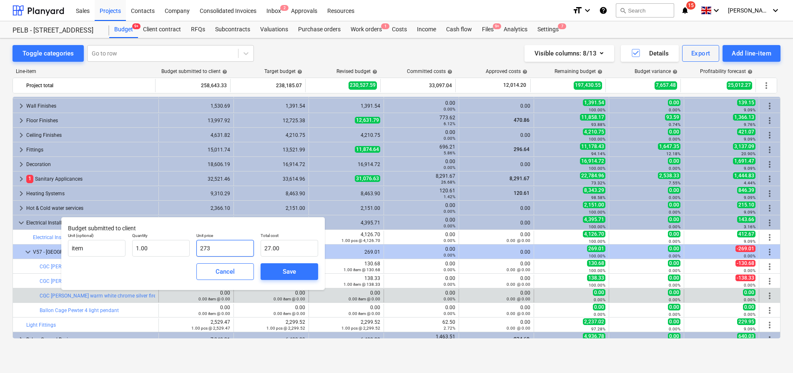
type input "273.00"
type input "273.1"
type input "273.10"
type input "273.16"
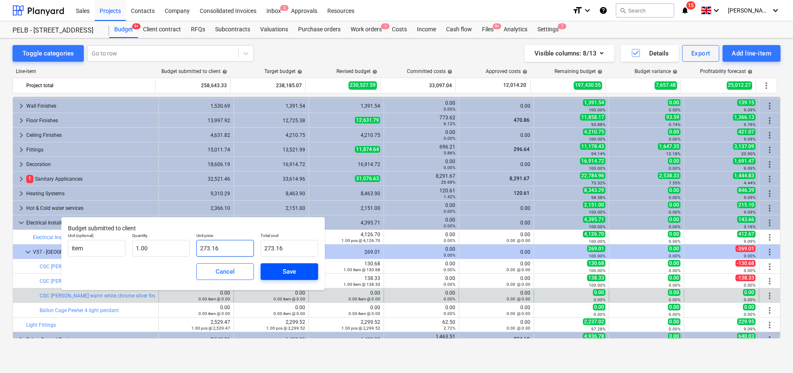
type input "273.16"
click at [283, 269] on div "Save" at bounding box center [289, 271] width 13 height 11
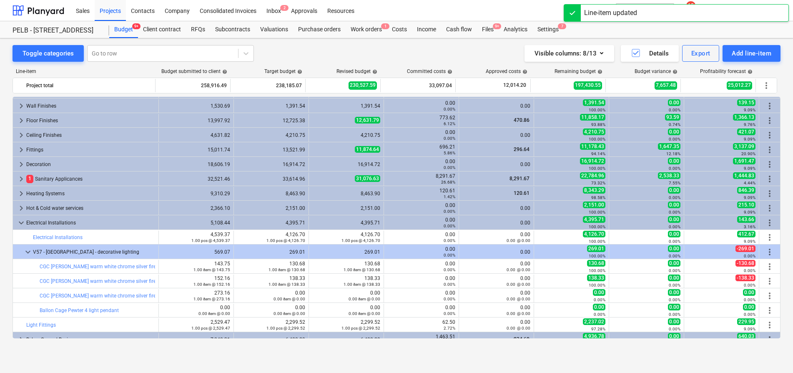
click at [239, 296] on div "0.00 item @ 0.00" at bounding box center [271, 299] width 68 height 6
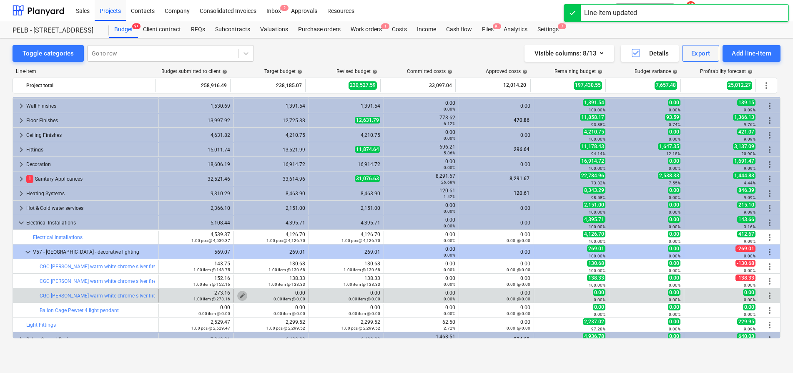
click at [242, 295] on span "edit" at bounding box center [242, 295] width 7 height 7
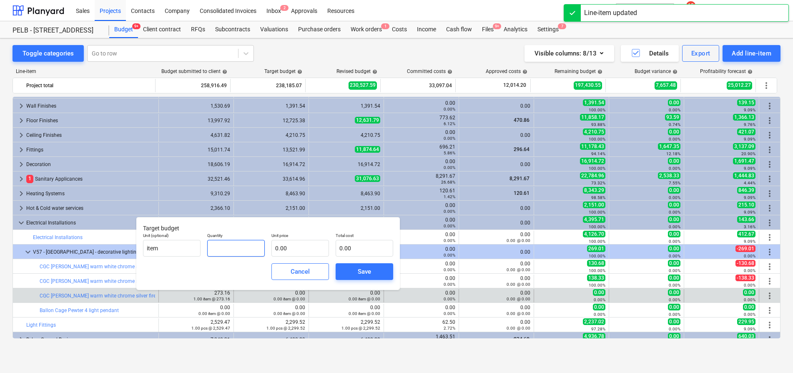
click at [233, 248] on input "text" at bounding box center [236, 248] width 58 height 17
type input "1.00"
click at [293, 244] on input "text" at bounding box center [301, 248] width 58 height 17
type input "1"
type input "1.00"
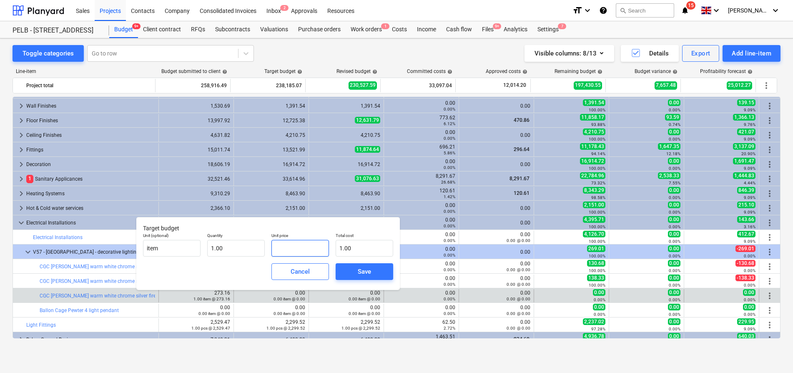
type input "0.00"
type input "2"
type input "2.00"
type input "24"
type input "24.00"
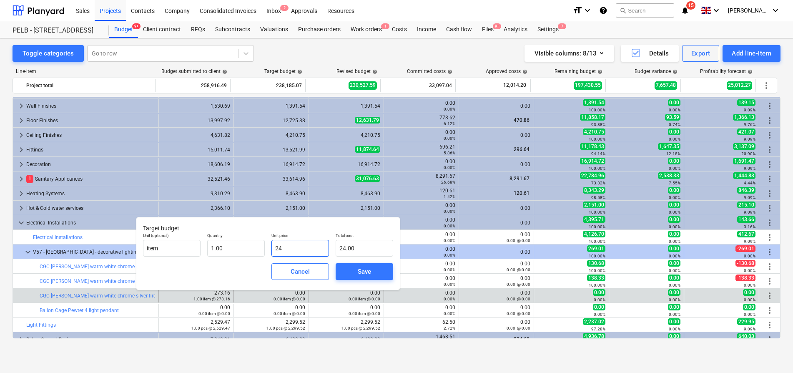
type input "248"
type input "248.00"
type input "248.3"
type input "248.30"
type input "248.33"
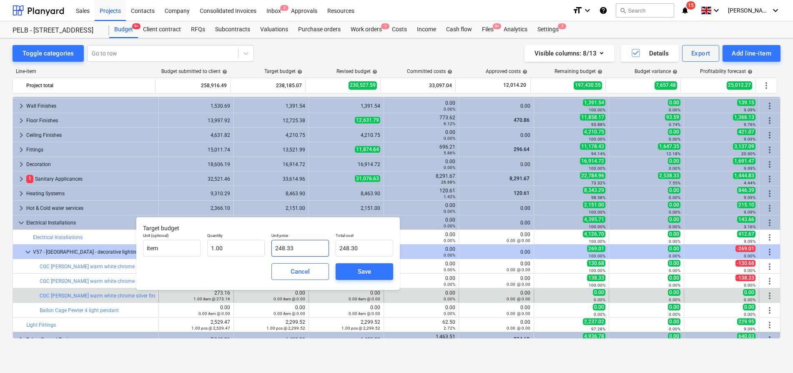
type input "248.33"
click at [348, 276] on span "Save" at bounding box center [365, 271] width 38 height 11
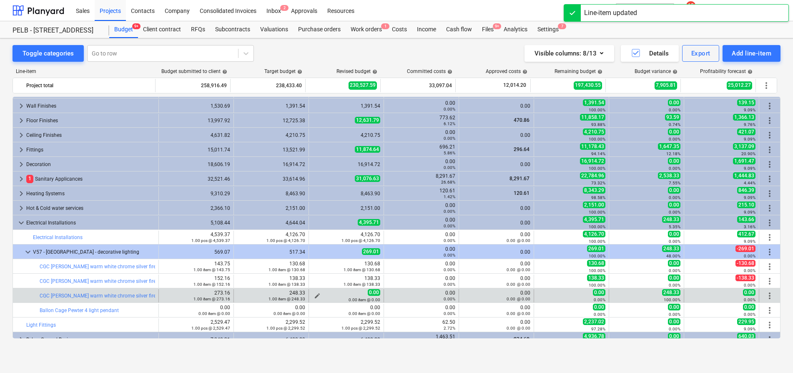
click at [312, 297] on div "0.00 item @ 0.00" at bounding box center [346, 300] width 68 height 6
click at [315, 295] on span "edit" at bounding box center [317, 295] width 7 height 7
type textarea "x"
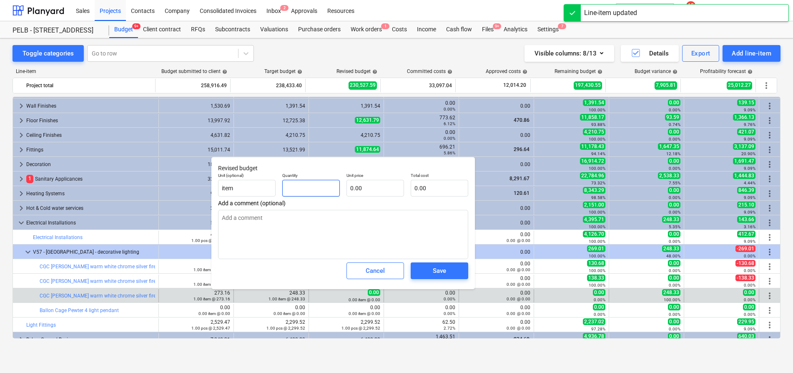
click at [309, 187] on input "text" at bounding box center [311, 188] width 58 height 17
type textarea "x"
type input "1"
type textarea "x"
type input "1.00"
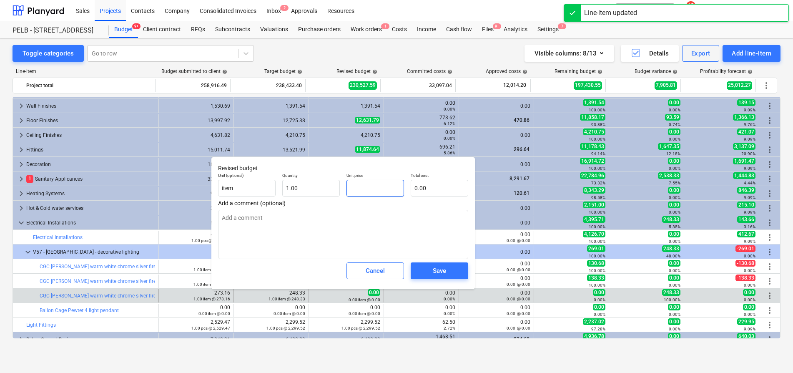
click at [383, 191] on input "text" at bounding box center [376, 188] width 58 height 17
type textarea "x"
type input "2"
type input "2.00"
type textarea "x"
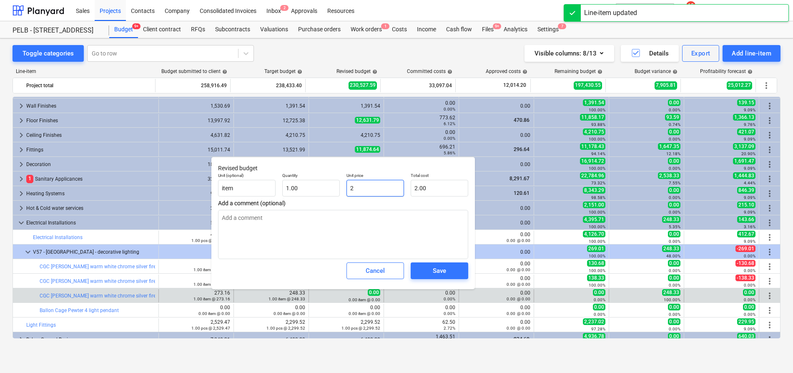
type input "24"
type input "24.00"
type textarea "x"
type input "248"
type input "248.00"
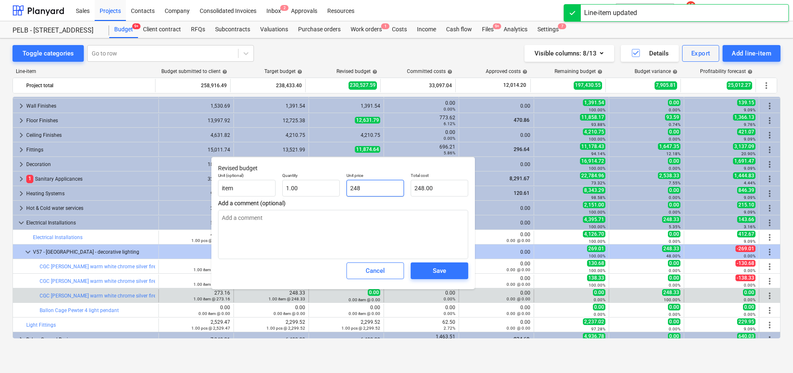
type textarea "x"
type input "248."
type textarea "x"
type input "248.3"
type input "248.30"
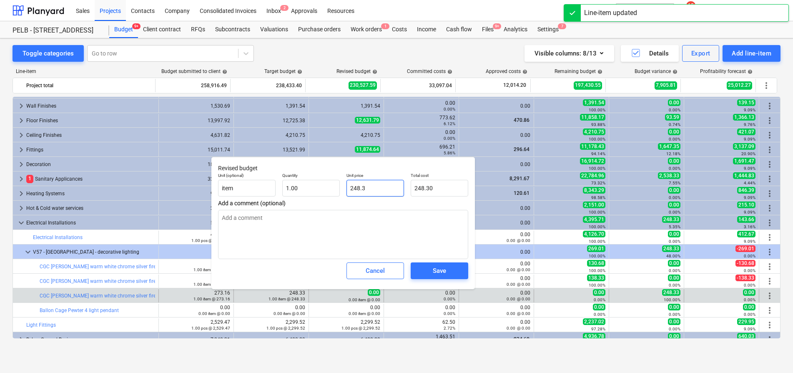
type textarea "x"
type input "248.33"
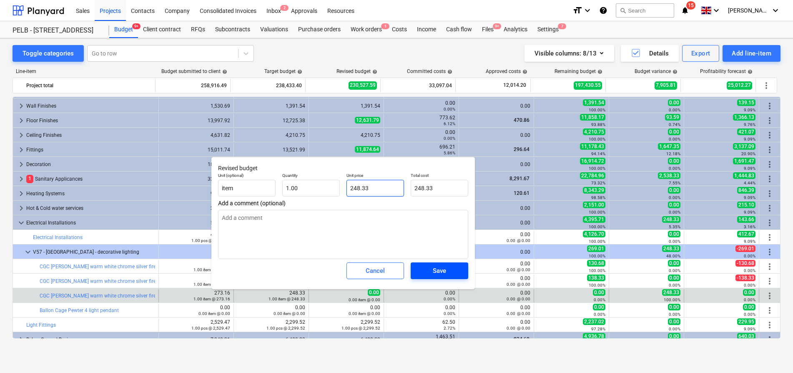
type input "248.33"
click at [445, 267] on div "Save" at bounding box center [439, 270] width 13 height 11
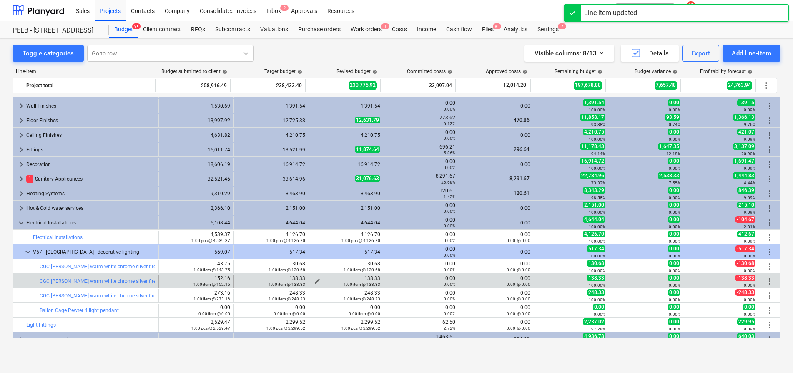
click at [315, 283] on div "1.00 item @ 138.33" at bounding box center [346, 284] width 68 height 6
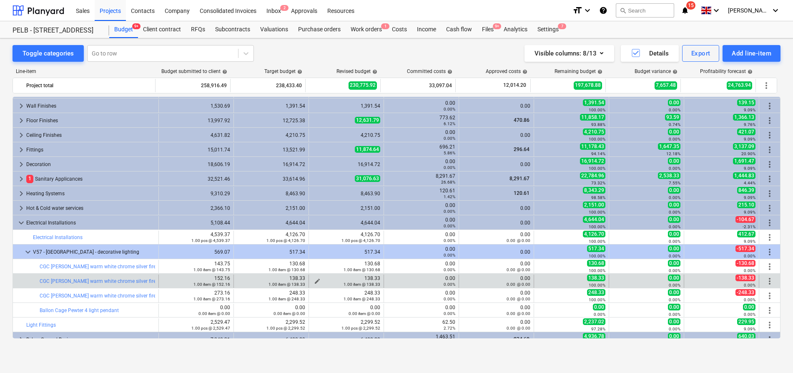
click at [315, 281] on div "1.00 item @ 138.33" at bounding box center [346, 284] width 68 height 6
click at [312, 281] on div "1.00 item @ 138.33" at bounding box center [346, 284] width 68 height 6
click at [314, 282] on div "1.00 item @ 138.33" at bounding box center [346, 284] width 68 height 6
click at [314, 281] on div "1.00 item @ 138.33" at bounding box center [346, 284] width 68 height 6
click at [314, 279] on span "edit" at bounding box center [317, 281] width 7 height 7
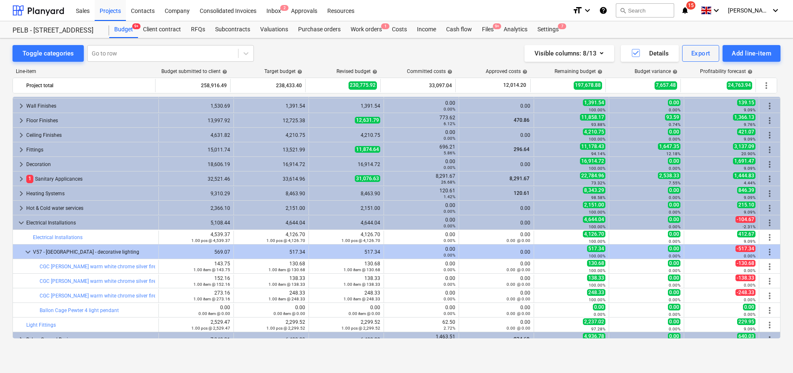
type textarea "x"
type input "1.00"
type input "138.33"
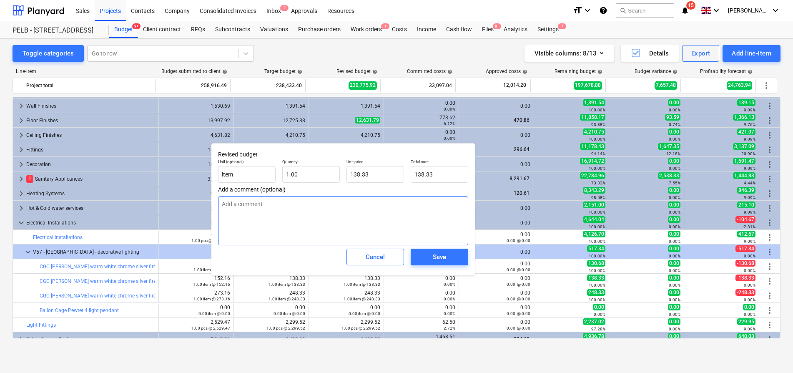
click at [246, 198] on textarea at bounding box center [343, 220] width 250 height 49
click at [249, 208] on textarea at bounding box center [343, 220] width 250 height 49
paste textarea "https://cgcinteriors.co.uk/products/cgc-fawkes-warm-white-chrome-silver-firewor…"
type textarea "x"
type textarea "https://cgcinteriors.co.uk/products/cgc-fawkes-warm-white-chrome-silver-firewor…"
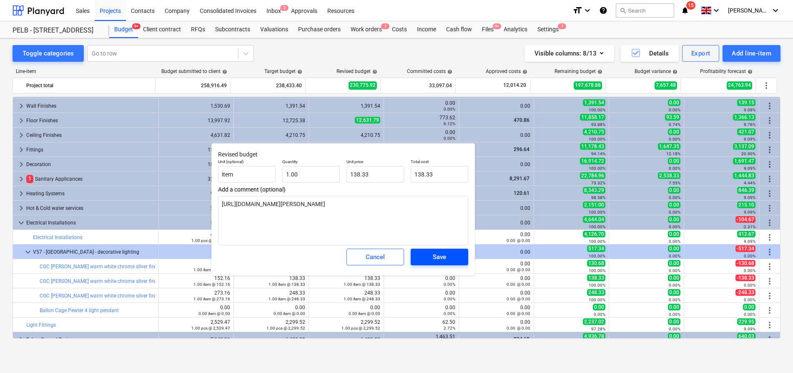
click at [452, 257] on span "Save" at bounding box center [440, 257] width 38 height 11
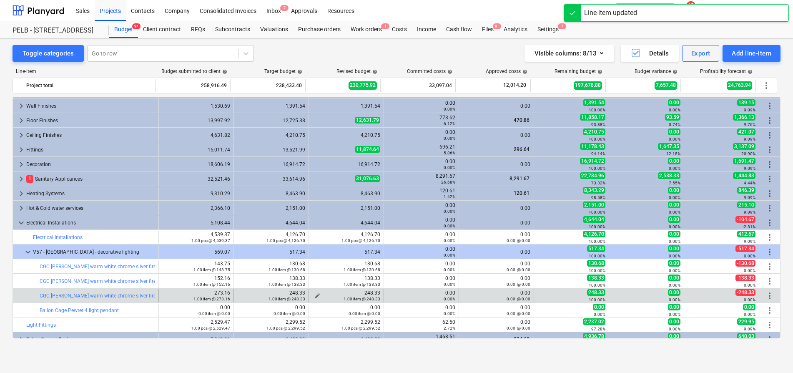
click at [312, 296] on div "1.00 item @ 248.33" at bounding box center [346, 299] width 68 height 6
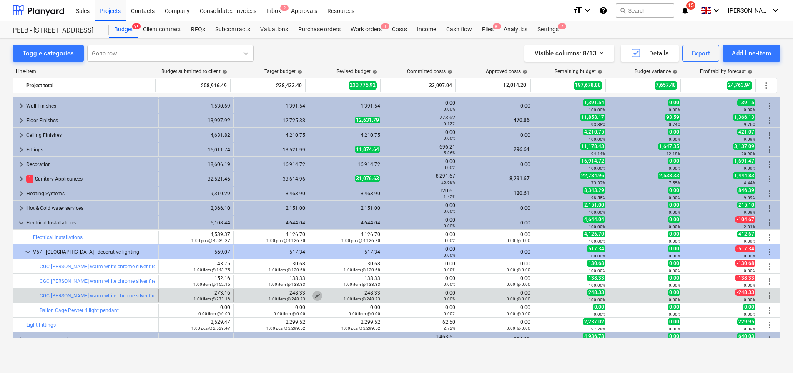
click at [314, 295] on span "edit" at bounding box center [317, 295] width 7 height 7
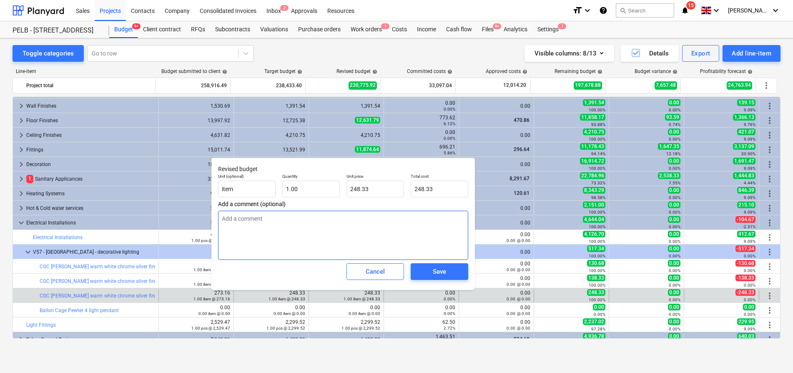
click at [303, 241] on textarea at bounding box center [343, 235] width 250 height 49
paste textarea "https://cgcinteriors.co.uk/products/cgc-fawkes-warm-white-chrome-silver-firewor…"
type textarea "x"
type textarea "https://cgcinteriors.co.uk/products/cgc-fawkes-warm-white-chrome-silver-firewor…"
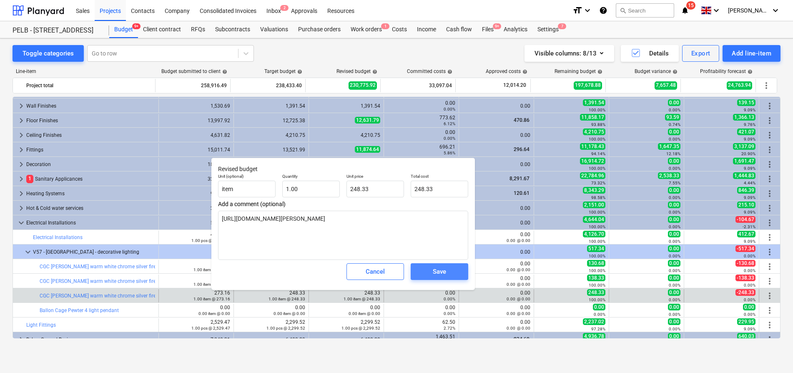
click at [436, 274] on div "Save" at bounding box center [439, 271] width 13 height 11
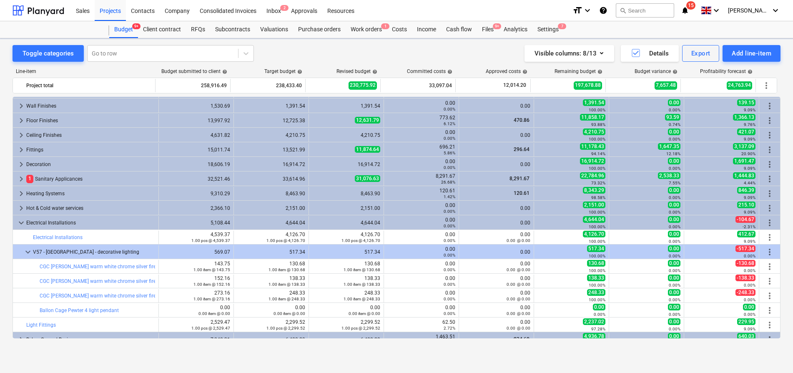
type textarea "x"
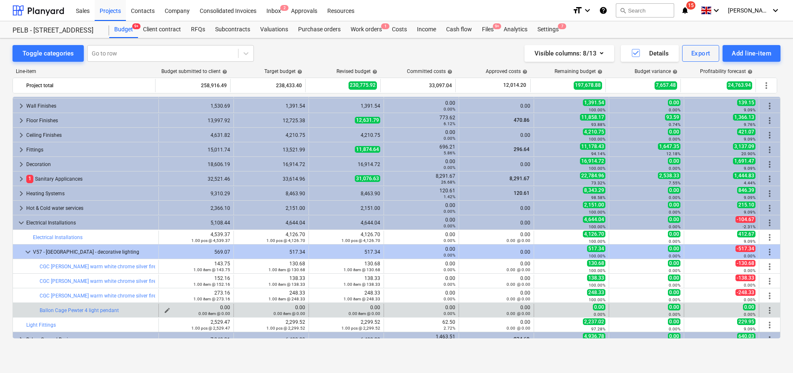
click at [164, 310] on div "0.00 item @ 0.00" at bounding box center [196, 313] width 68 height 6
click at [164, 311] on div "0.00 item @ 0.00" at bounding box center [196, 313] width 68 height 6
click at [162, 308] on button "edit" at bounding box center [167, 310] width 10 height 10
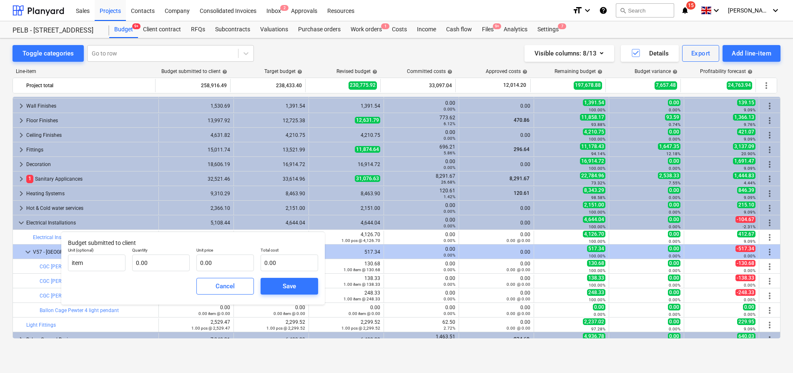
click at [153, 262] on body "Sales Projects Contacts Company Consolidated Invoices Inbox 2 Approvals Resourc…" at bounding box center [396, 186] width 793 height 373
click at [157, 263] on input "text" at bounding box center [161, 262] width 58 height 17
type input "1.00"
click at [219, 262] on input "text" at bounding box center [225, 262] width 58 height 17
type input "1"
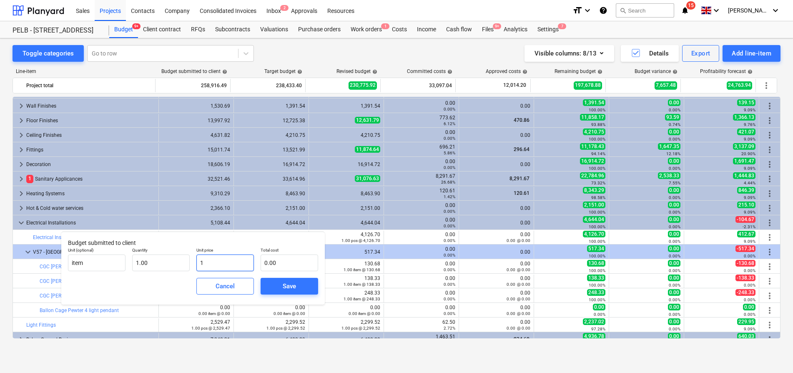
type input "1.00"
type input "10"
type input "10.00"
type input "109"
type input "109.00"
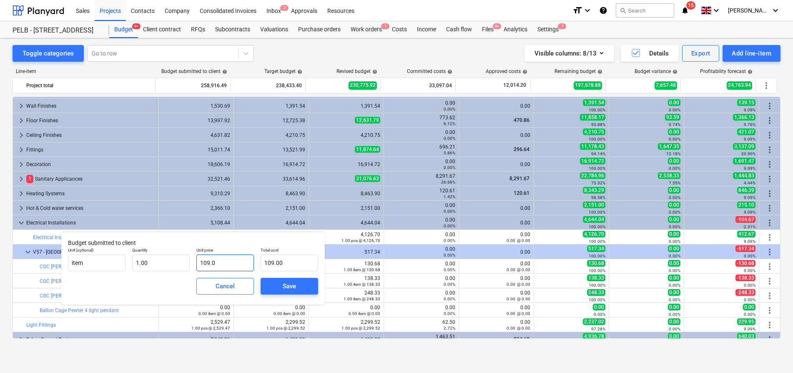
type input "109.09"
click at [288, 285] on div "Save" at bounding box center [289, 286] width 13 height 11
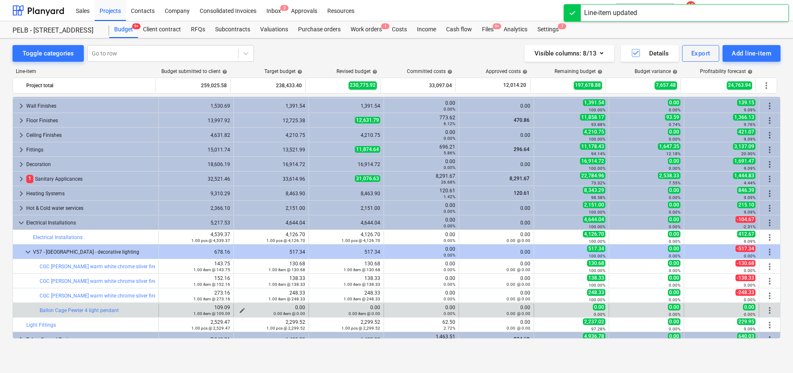
click at [239, 309] on span "edit" at bounding box center [242, 310] width 7 height 7
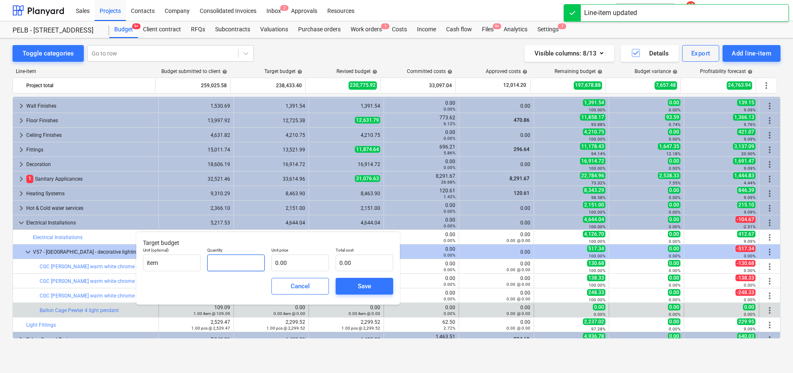
click at [237, 262] on input "text" at bounding box center [236, 262] width 58 height 17
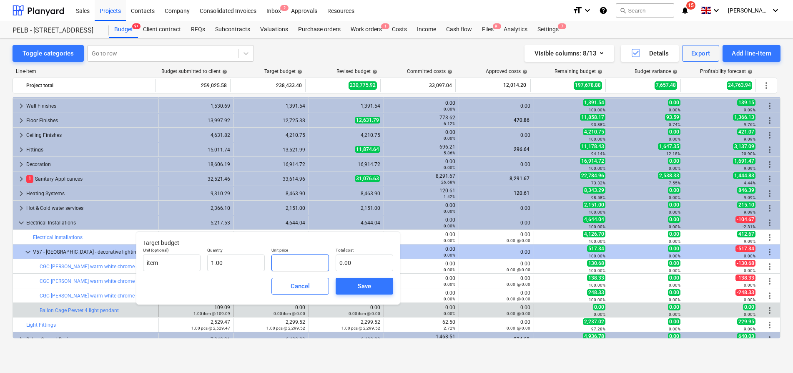
click at [296, 262] on input "text" at bounding box center [301, 262] width 58 height 17
click at [357, 286] on span "Save" at bounding box center [365, 286] width 38 height 11
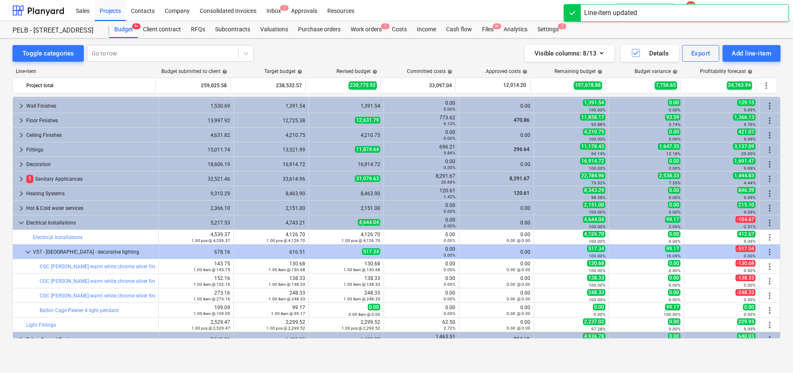
click at [314, 308] on span "edit" at bounding box center [317, 310] width 7 height 7
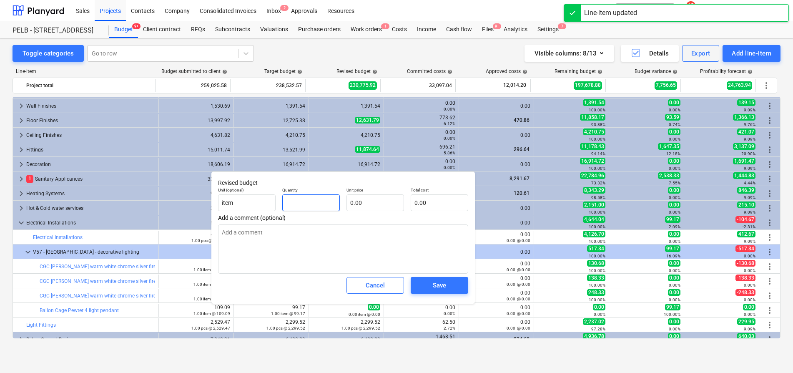
click at [312, 200] on input "text" at bounding box center [311, 202] width 58 height 17
click at [375, 206] on input "text" at bounding box center [376, 202] width 58 height 17
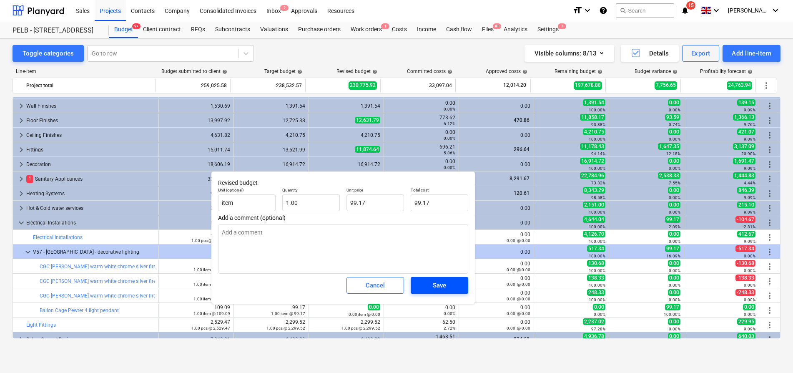
click at [442, 282] on div "Save" at bounding box center [439, 285] width 13 height 11
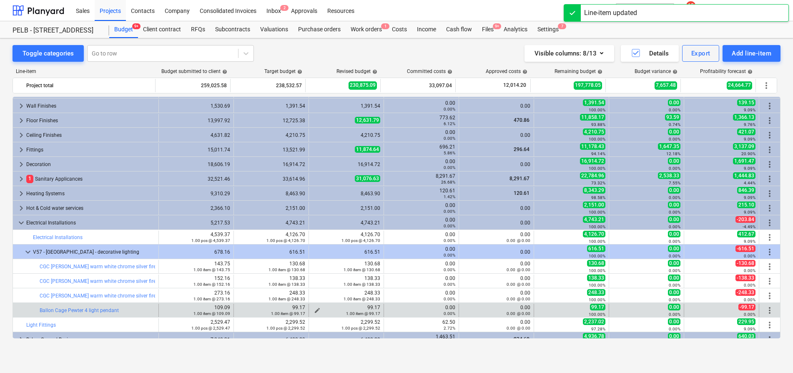
click at [316, 309] on span "edit" at bounding box center [317, 310] width 7 height 7
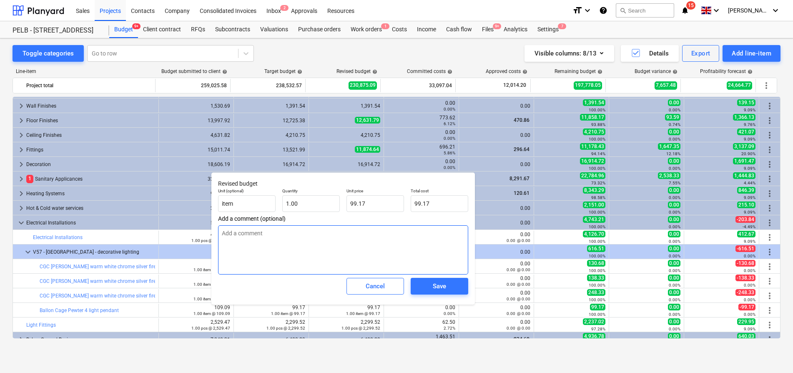
click at [248, 237] on textarea at bounding box center [343, 249] width 250 height 49
click at [271, 241] on textarea at bounding box center [343, 249] width 250 height 49
paste textarea "https://www.cplights.com/interior-lighting-c1/ceiling-lights-c11/dining-lights-…"
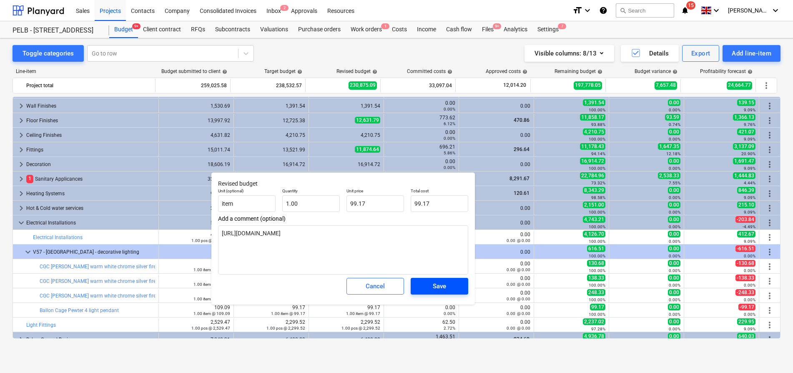
click at [437, 281] on div "Save" at bounding box center [439, 286] width 13 height 11
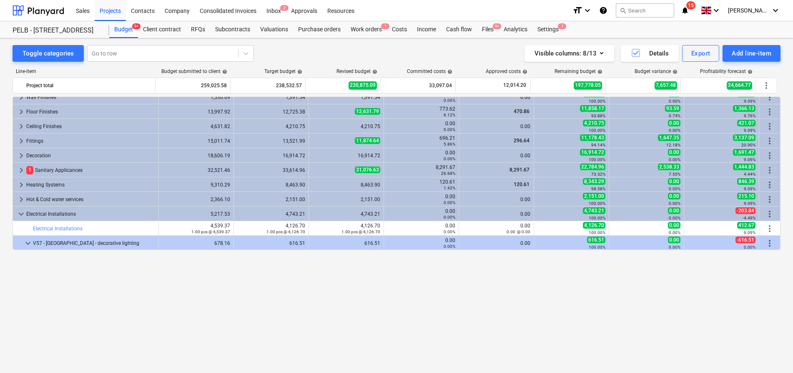
scroll to position [0, 0]
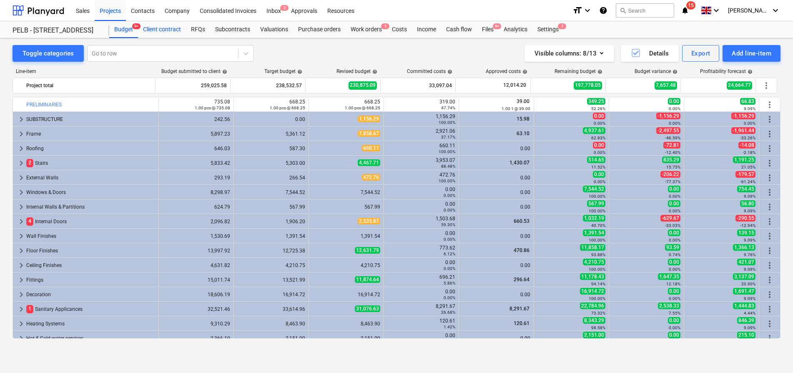
click at [163, 29] on div "Client contract" at bounding box center [162, 29] width 48 height 17
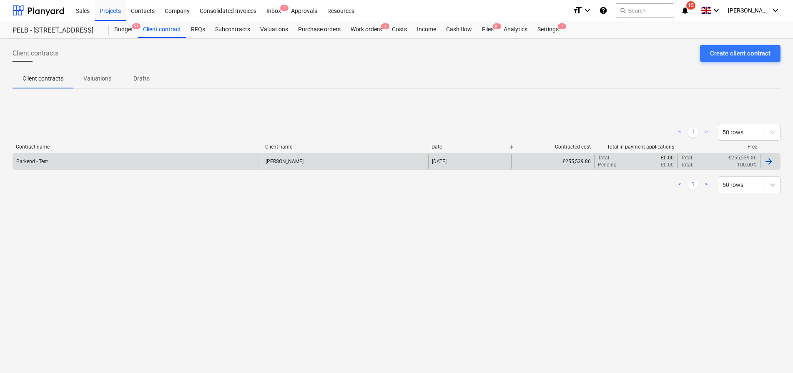
click at [145, 158] on div "Parkend - Test" at bounding box center [137, 161] width 249 height 14
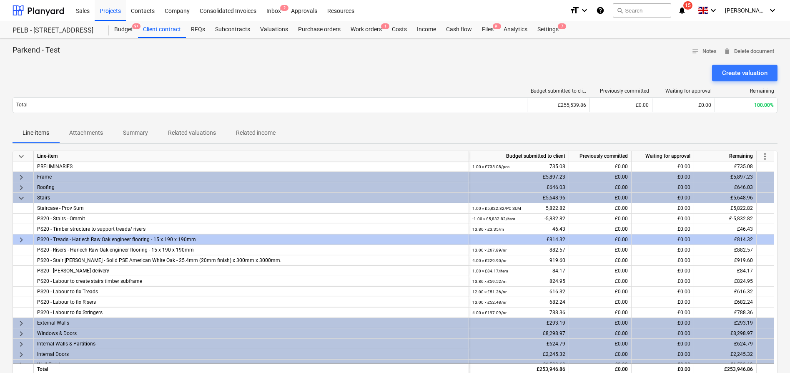
click at [765, 158] on span "more_vert" at bounding box center [765, 156] width 10 height 10
click at [756, 158] on li "Amend line items" at bounding box center [754, 156] width 64 height 19
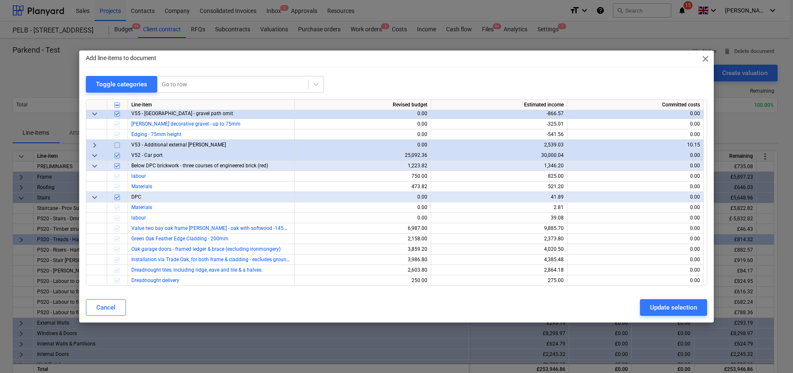
scroll to position [501, 0]
click at [93, 168] on span "keyboard_arrow_down" at bounding box center [95, 167] width 10 height 10
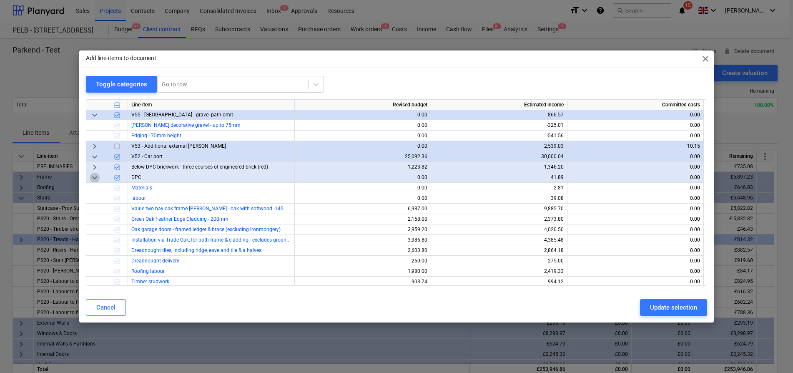
click at [95, 178] on span "keyboard_arrow_down" at bounding box center [95, 178] width 10 height 10
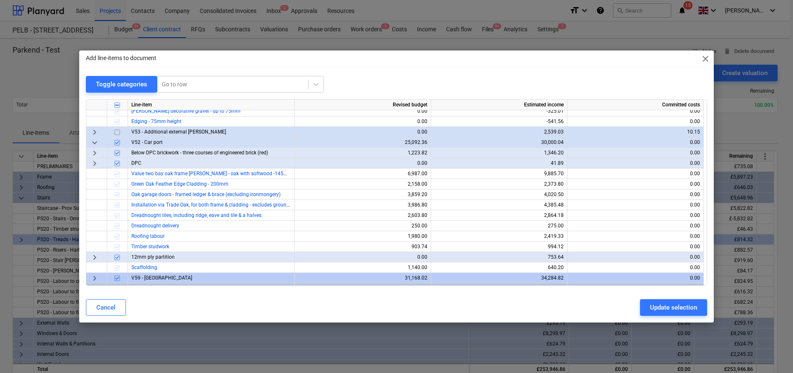
click at [94, 143] on span "keyboard_arrow_down" at bounding box center [95, 143] width 10 height 10
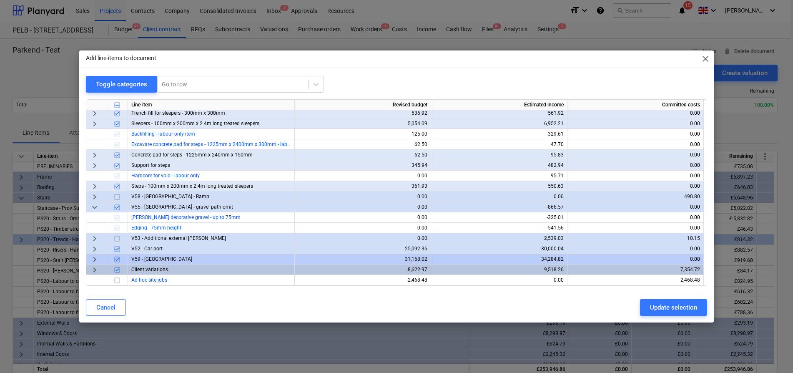
scroll to position [236, 0]
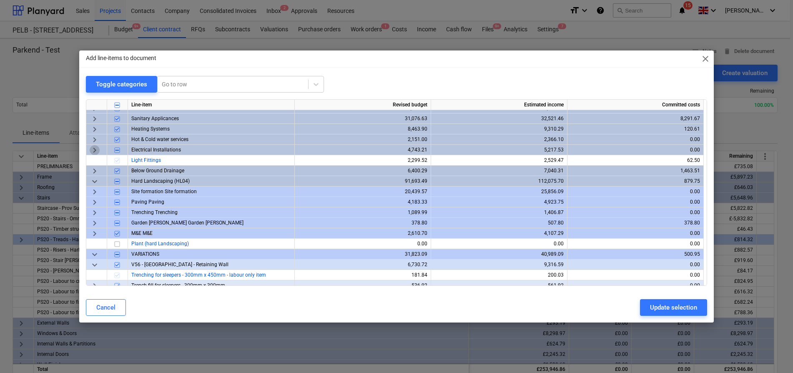
click at [96, 151] on span "keyboard_arrow_right" at bounding box center [95, 150] width 10 height 10
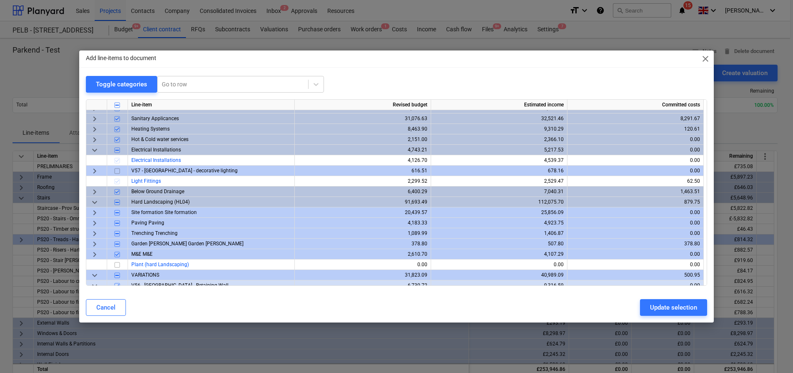
click at [118, 170] on input "checkbox" at bounding box center [117, 171] width 10 height 10
click at [95, 171] on span "keyboard_arrow_right" at bounding box center [95, 171] width 10 height 10
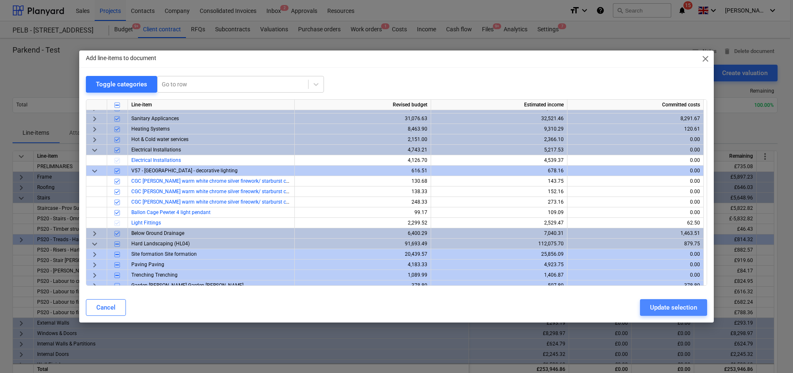
click at [667, 305] on div "Update selection" at bounding box center [673, 307] width 47 height 11
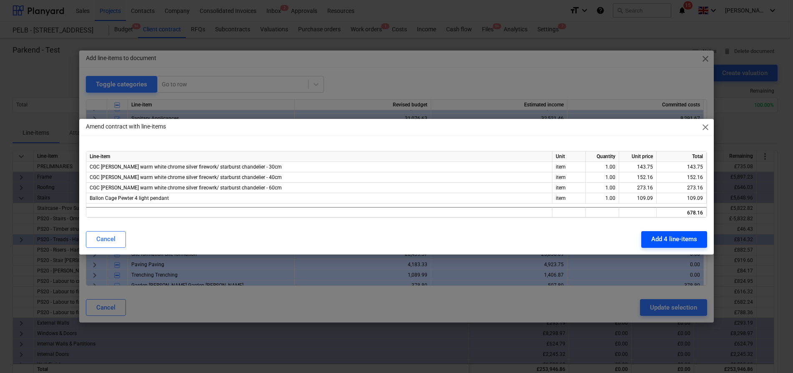
click at [690, 241] on div "Add 4 line-items" at bounding box center [675, 239] width 46 height 11
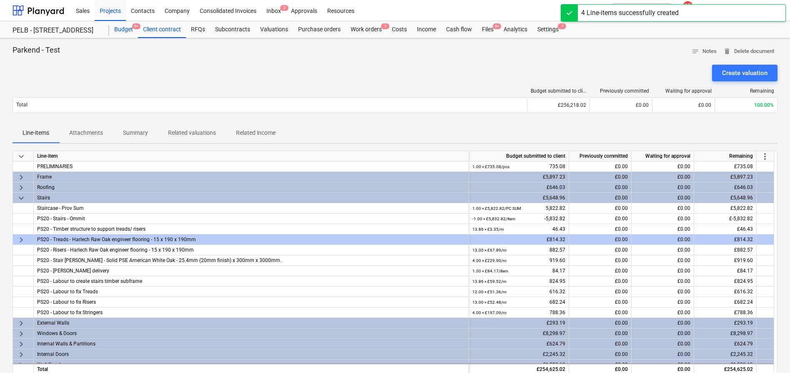
click at [119, 28] on div "Budget 9+" at bounding box center [123, 29] width 29 height 17
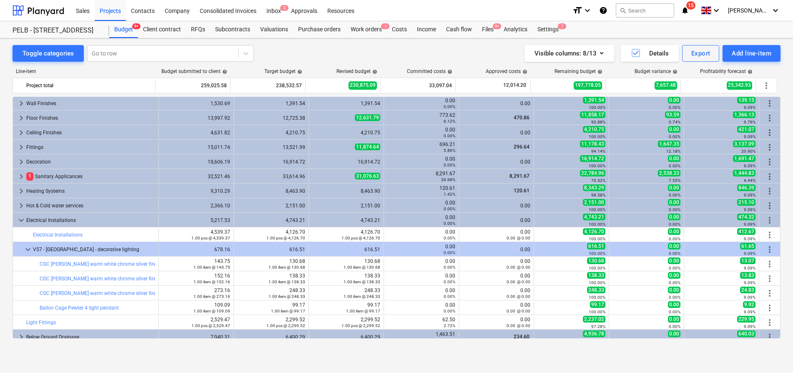
scroll to position [134, 0]
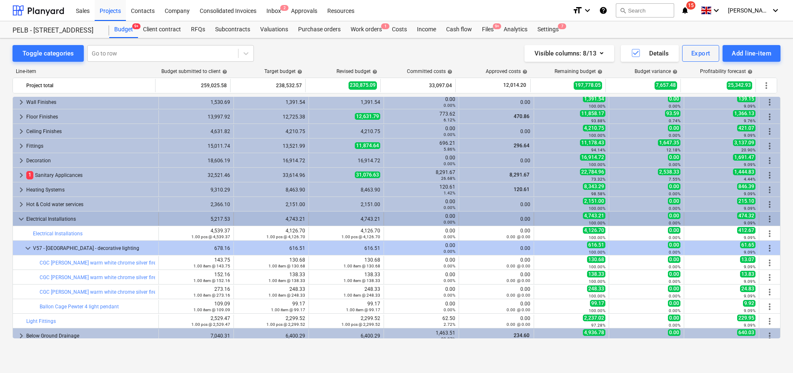
click at [18, 218] on span "keyboard_arrow_down" at bounding box center [21, 219] width 10 height 10
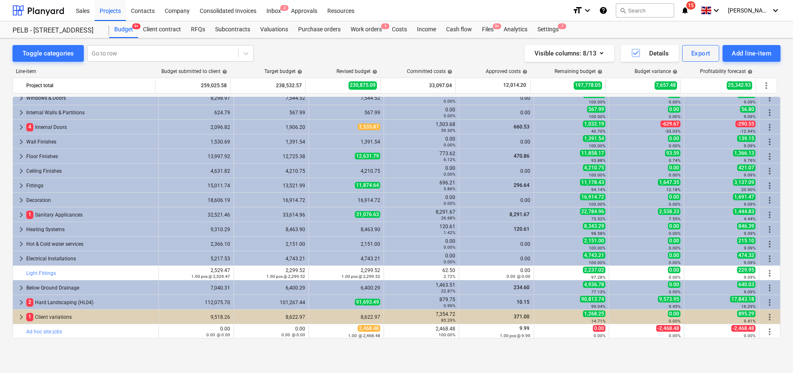
scroll to position [94, 0]
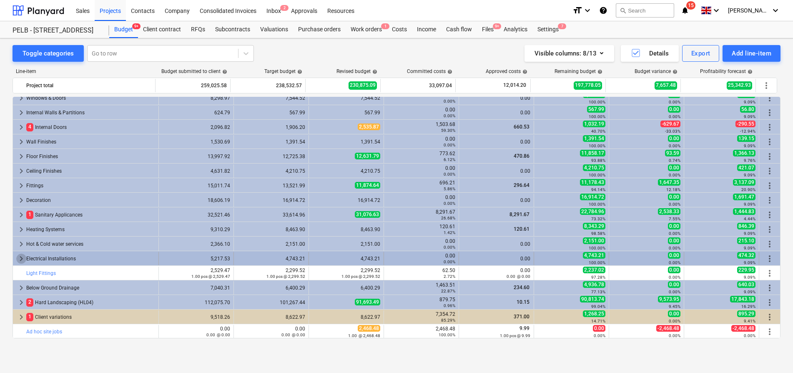
click at [20, 260] on span "keyboard_arrow_right" at bounding box center [21, 259] width 10 height 10
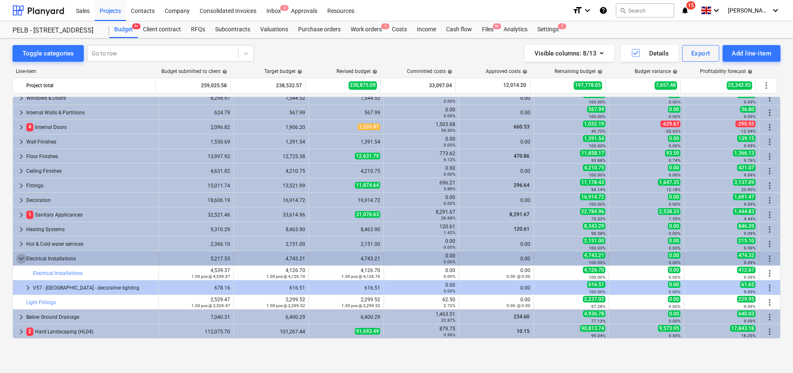
click at [21, 259] on span "keyboard_arrow_down" at bounding box center [21, 259] width 10 height 10
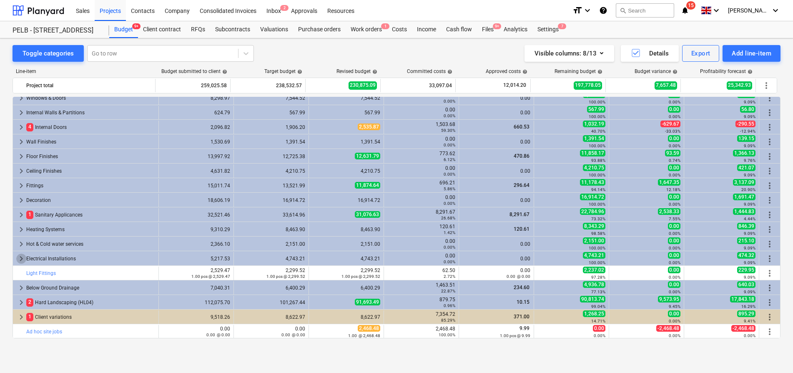
click at [21, 259] on span "keyboard_arrow_right" at bounding box center [21, 259] width 10 height 10
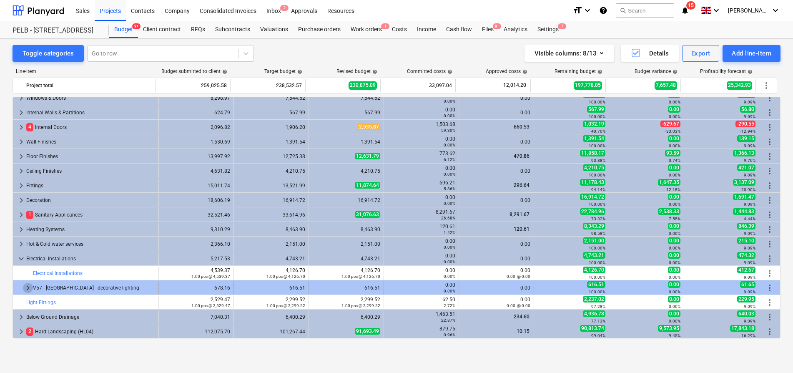
click at [25, 286] on span "keyboard_arrow_right" at bounding box center [28, 288] width 10 height 10
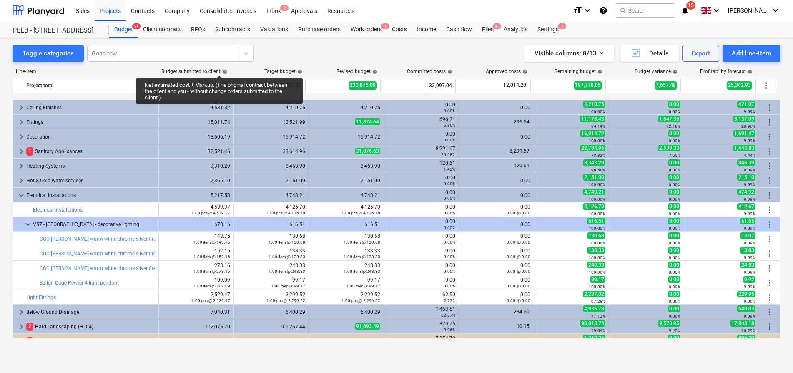
scroll to position [182, 0]
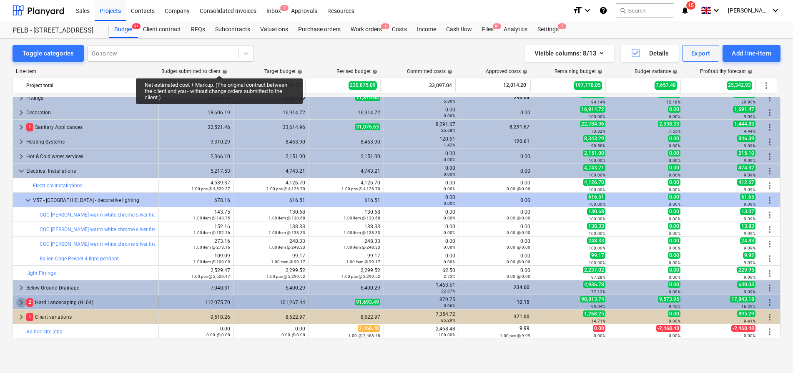
click at [22, 304] on span "keyboard_arrow_right" at bounding box center [21, 302] width 10 height 10
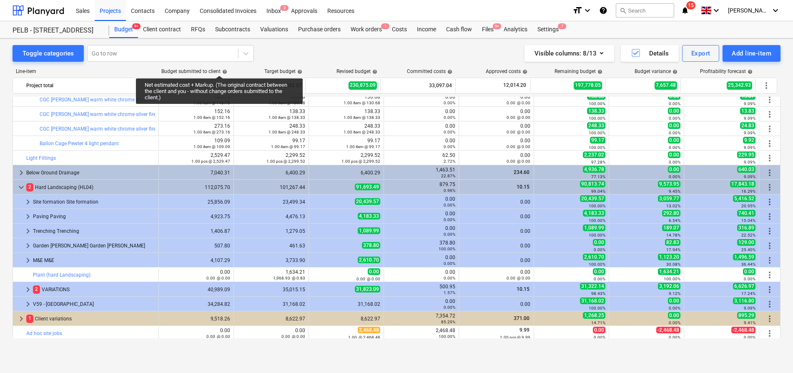
scroll to position [299, 0]
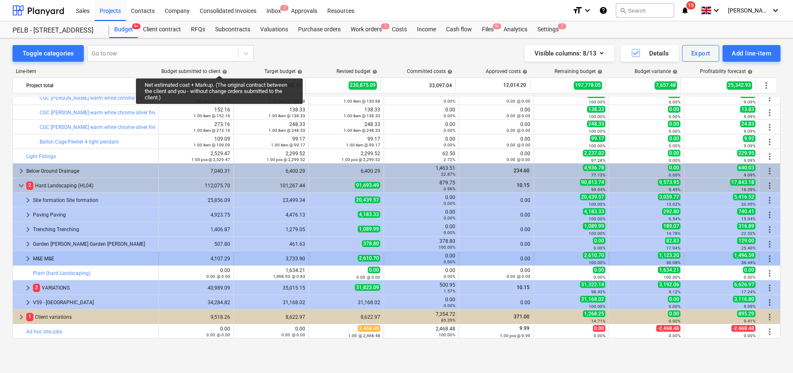
click at [30, 259] on span "keyboard_arrow_right" at bounding box center [28, 259] width 10 height 10
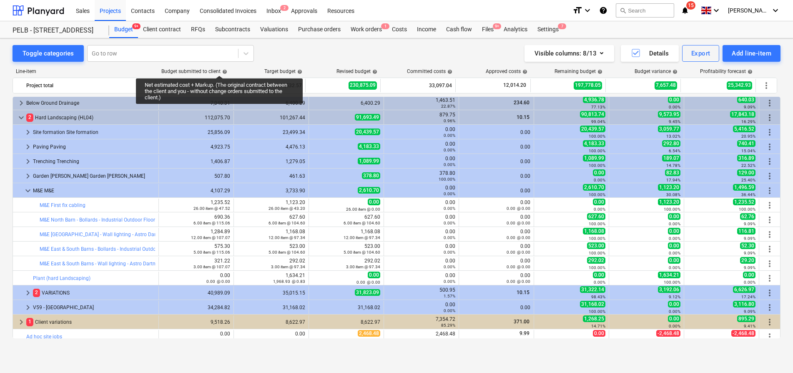
scroll to position [365, 0]
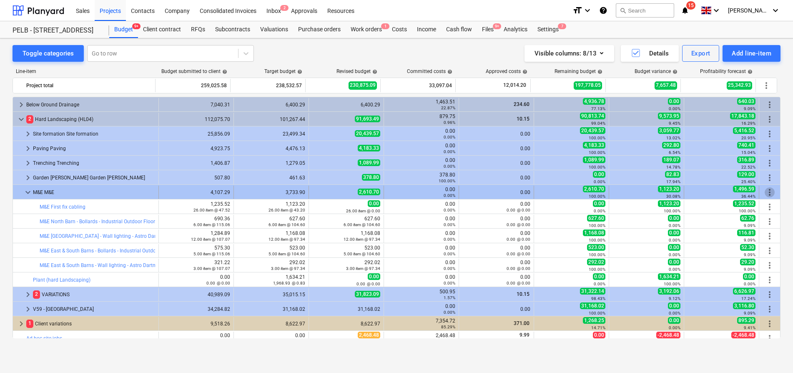
click at [771, 191] on span "more_vert" at bounding box center [770, 192] width 10 height 10
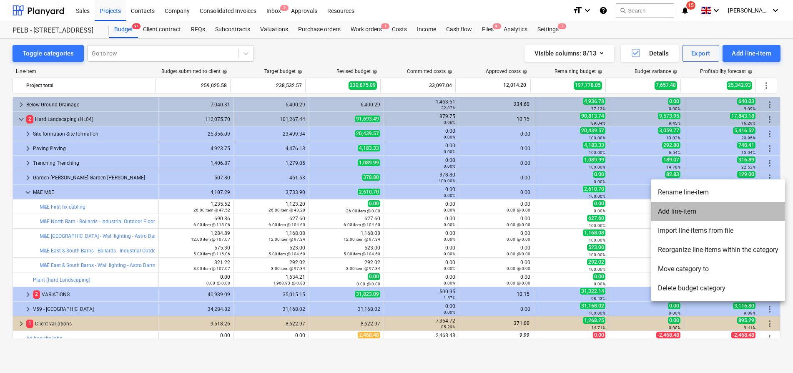
click at [733, 209] on li "Add line-item" at bounding box center [719, 211] width 134 height 19
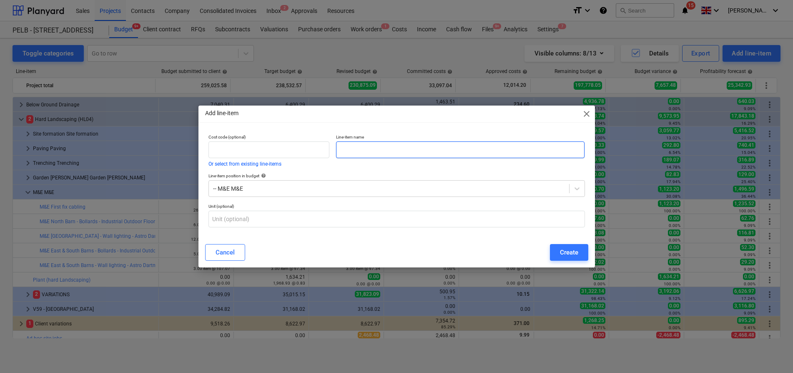
click at [392, 147] on input "text" at bounding box center [460, 149] width 249 height 17
paste input "First fix cabling"
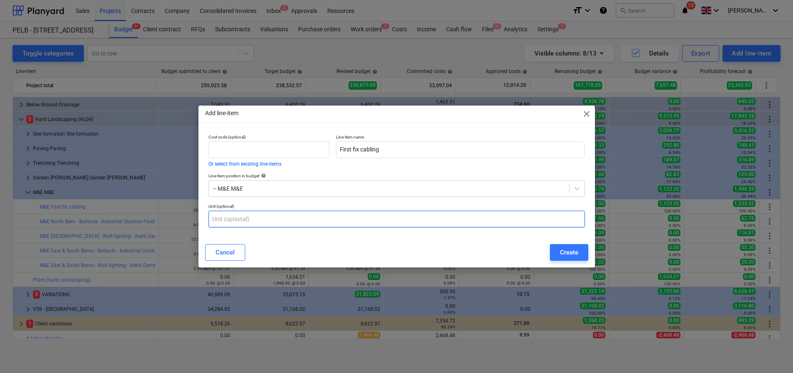
click at [310, 216] on input "text" at bounding box center [397, 219] width 377 height 17
drag, startPoint x: 229, startPoint y: 214, endPoint x: 250, endPoint y: 221, distance: 22.6
click at [250, 221] on input "item" at bounding box center [397, 219] width 377 height 17
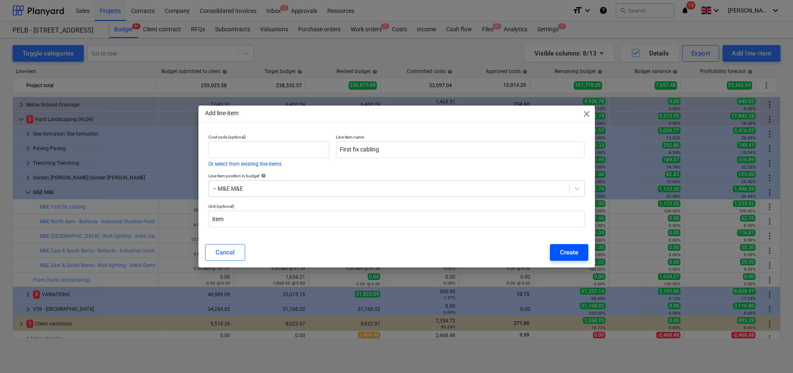
click at [570, 252] on div "Create" at bounding box center [569, 252] width 18 height 11
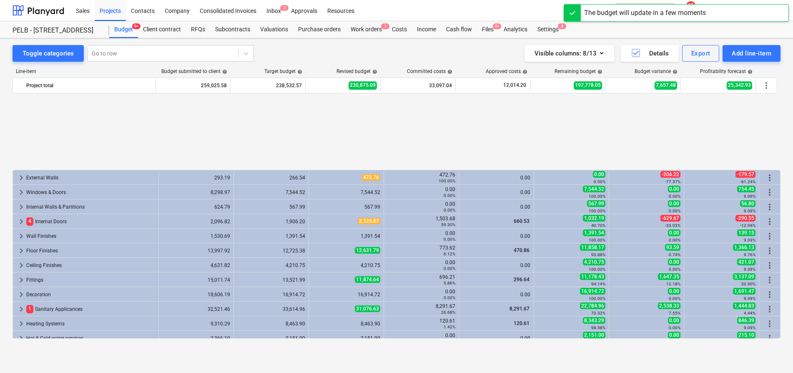
scroll to position [365, 0]
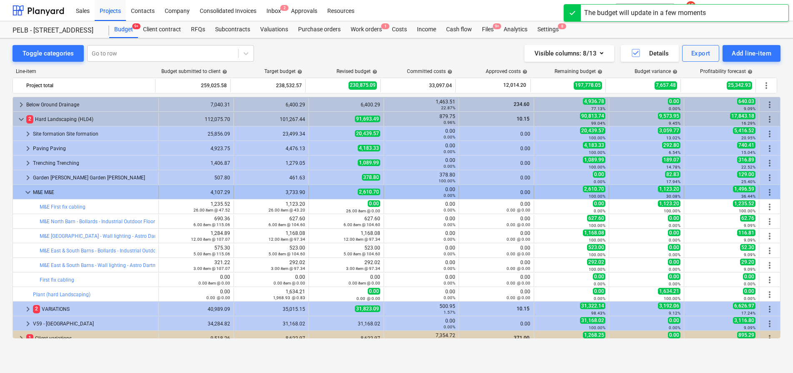
click at [767, 190] on span "more_vert" at bounding box center [770, 192] width 10 height 10
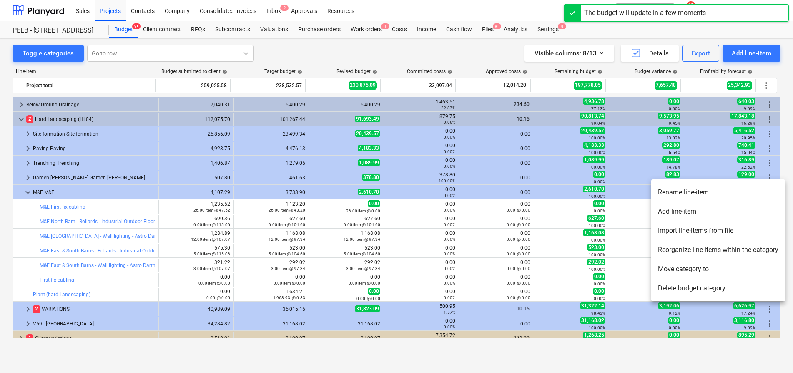
click at [699, 213] on li "Add line-item" at bounding box center [719, 211] width 134 height 19
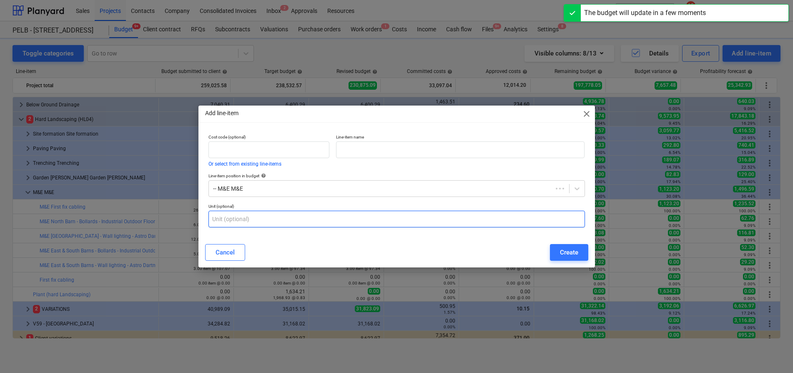
click at [287, 222] on input "text" at bounding box center [397, 219] width 377 height 17
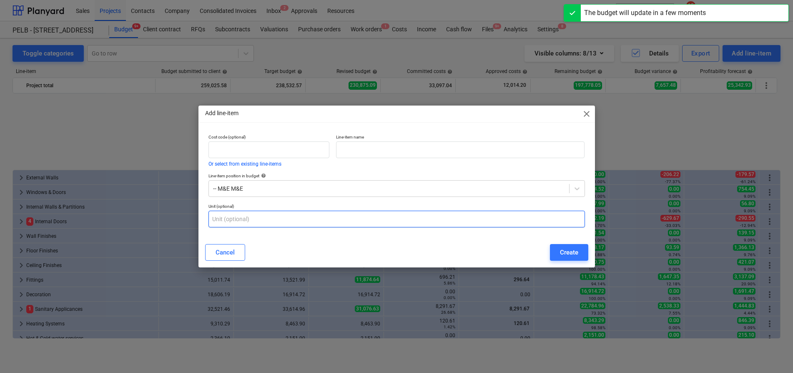
paste input "item"
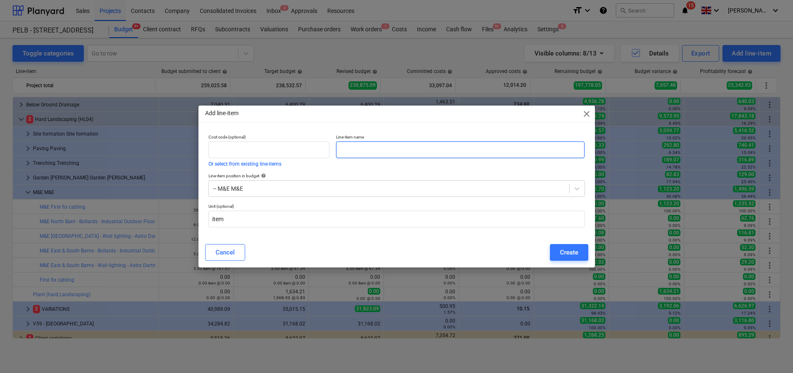
click at [358, 151] on input "text" at bounding box center [460, 149] width 249 height 17
paste input "North Barn - Bollards - Industrial Outdoor Floor Lamp Black 65 cm IP44 - Baleno…"
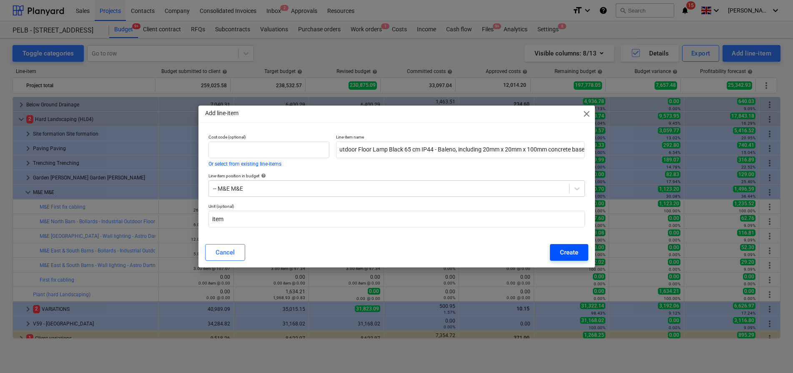
click at [561, 250] on div "Create" at bounding box center [569, 252] width 18 height 11
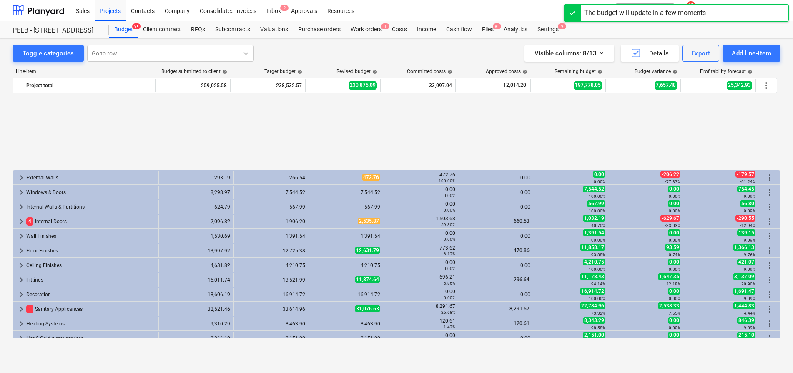
scroll to position [365, 0]
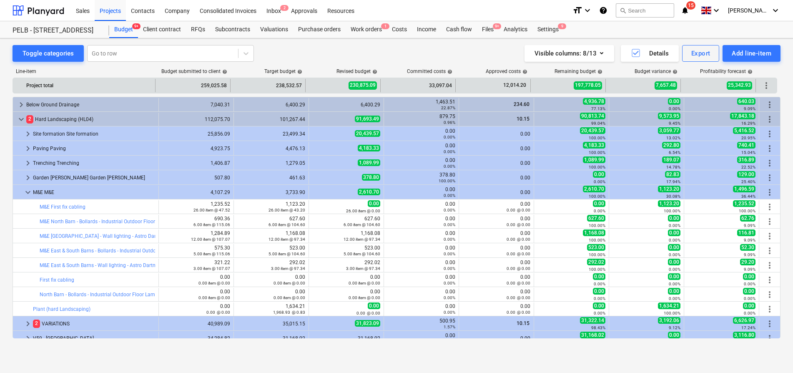
click at [767, 190] on span "more_vert" at bounding box center [770, 192] width 10 height 10
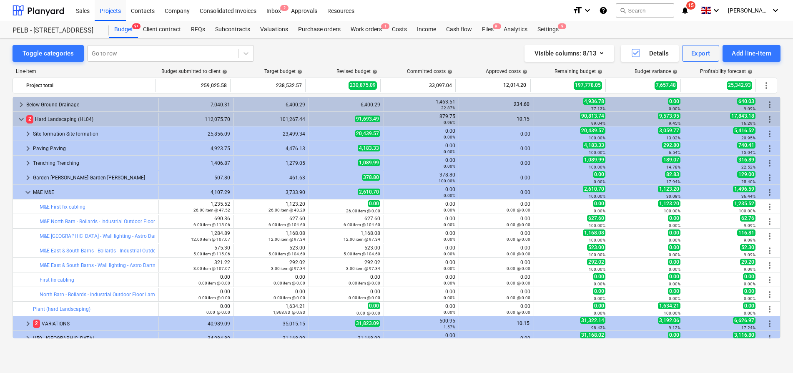
click at [692, 210] on div "100.00%" at bounding box center [722, 211] width 68 height 6
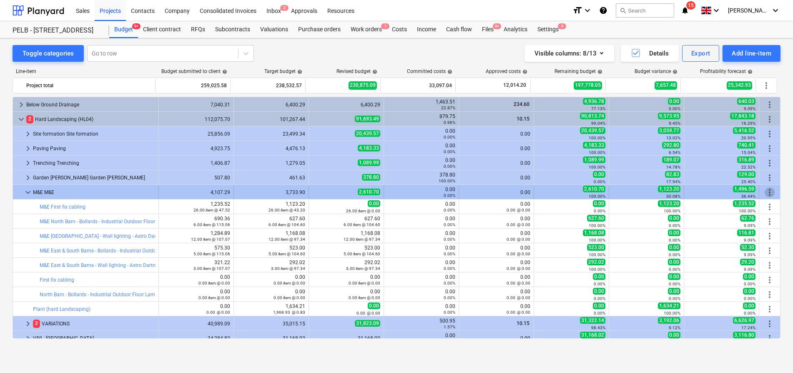
click at [770, 190] on span "more_vert" at bounding box center [770, 192] width 10 height 10
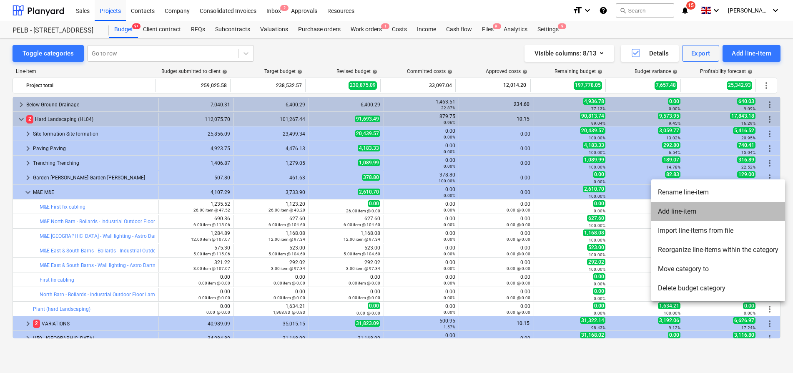
click at [745, 217] on li "Add line-item" at bounding box center [719, 211] width 134 height 19
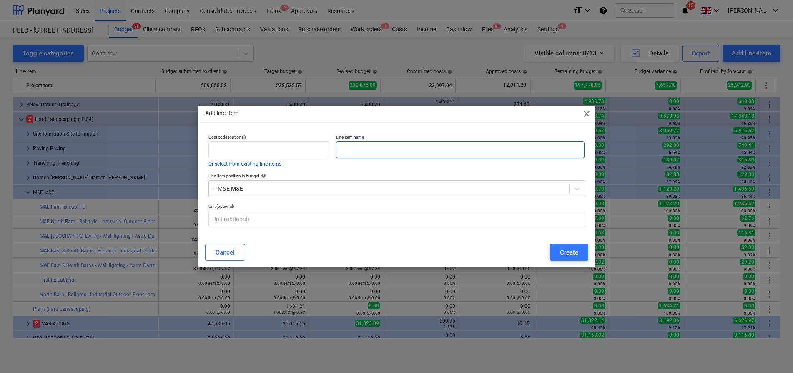
click at [386, 148] on input "text" at bounding box center [460, 149] width 249 height 17
paste input "North Barn - Wall lighting - Astro Dartmouth Single GU10 Outdoor Wall Light in …"
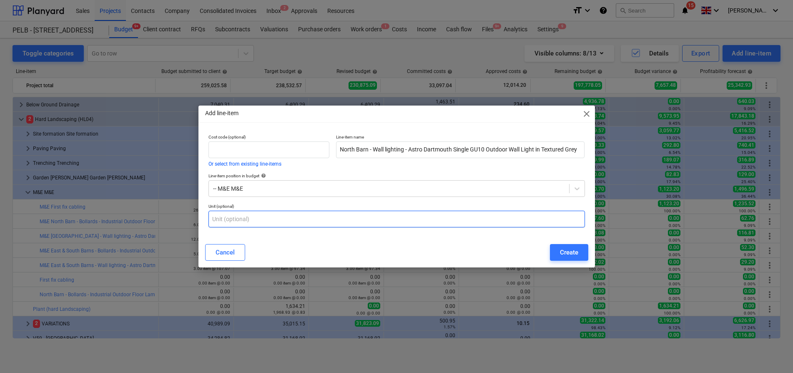
click at [350, 211] on input "text" at bounding box center [397, 219] width 377 height 17
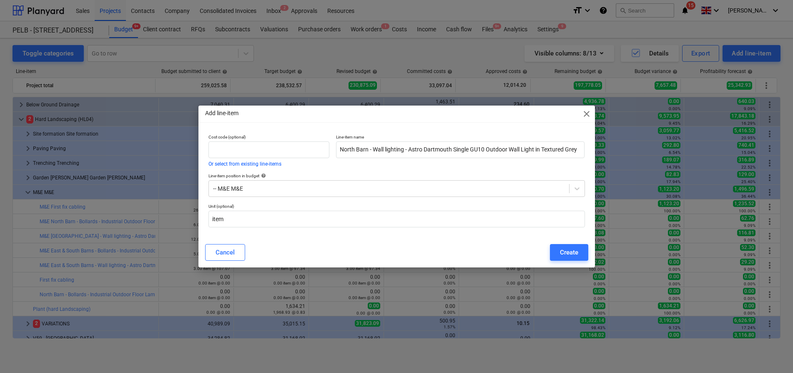
click at [590, 251] on div "Cancel Create" at bounding box center [396, 252] width 393 height 23
click at [582, 253] on button "Create" at bounding box center [569, 252] width 38 height 17
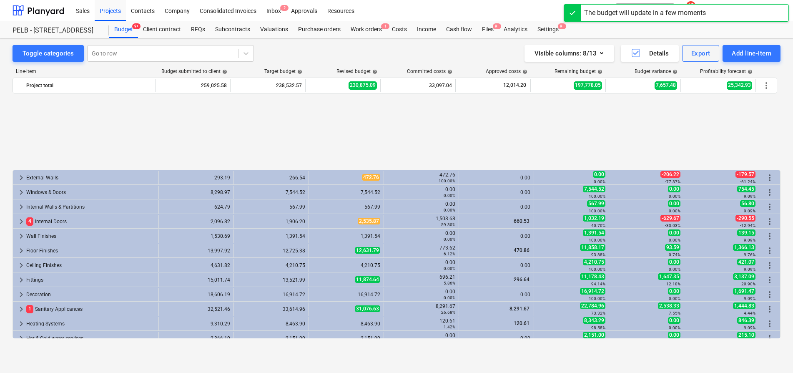
scroll to position [365, 0]
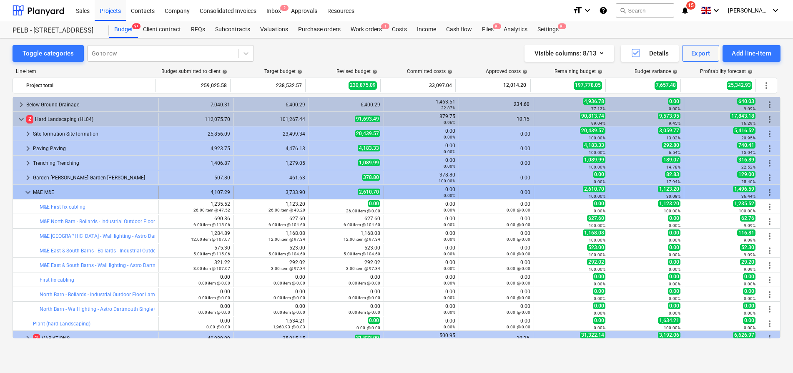
click at [767, 192] on span "more_vert" at bounding box center [770, 192] width 10 height 10
click at [769, 192] on span "more_vert" at bounding box center [770, 192] width 10 height 10
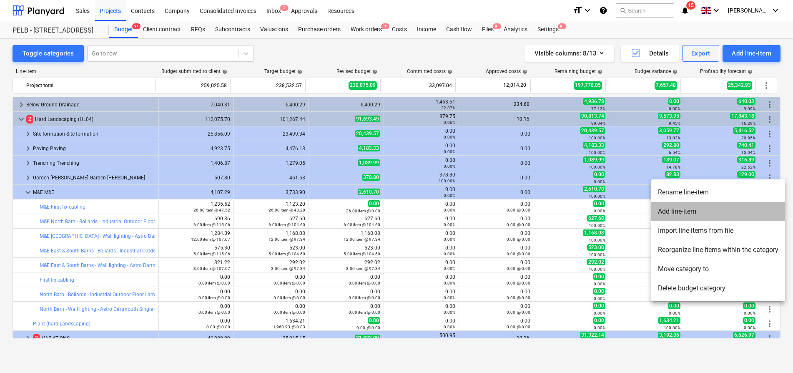
click at [745, 216] on li "Add line-item" at bounding box center [719, 211] width 134 height 19
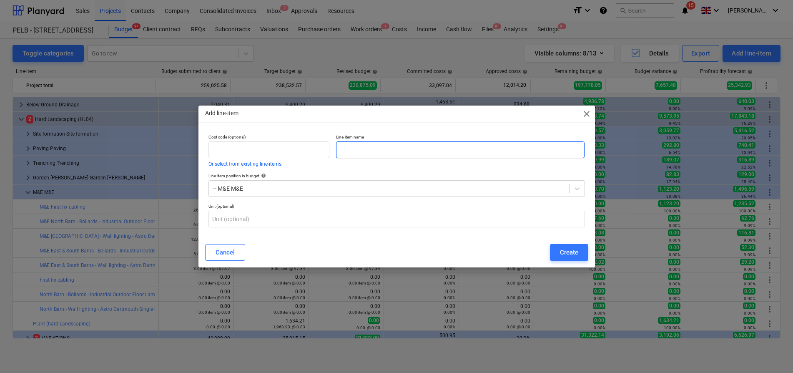
click at [370, 146] on input "text" at bounding box center [460, 149] width 249 height 17
paste input "East & South Barns - Bollards - Industrial Outdoor Floor Lamp Black 65 cm IP44 …"
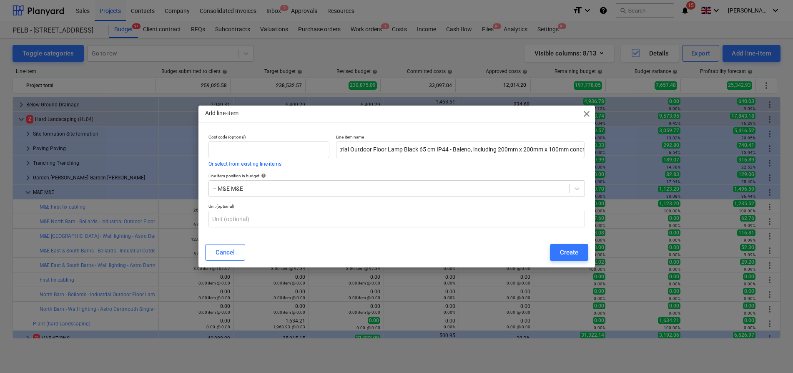
scroll to position [0, 0]
click at [376, 209] on p "Unit (optional)" at bounding box center [397, 207] width 377 height 7
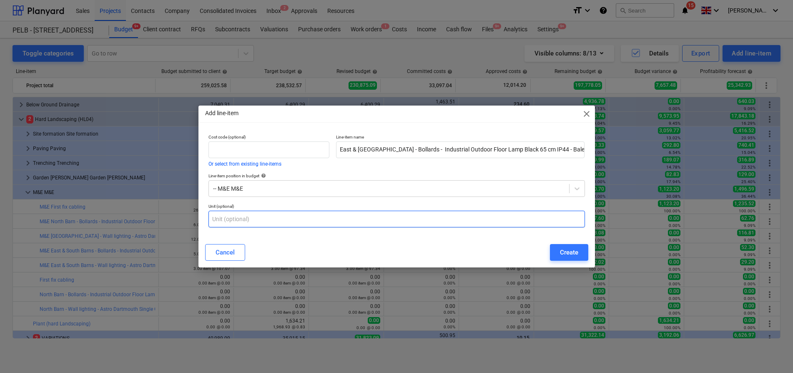
click at [375, 211] on input "text" at bounding box center [397, 219] width 377 height 17
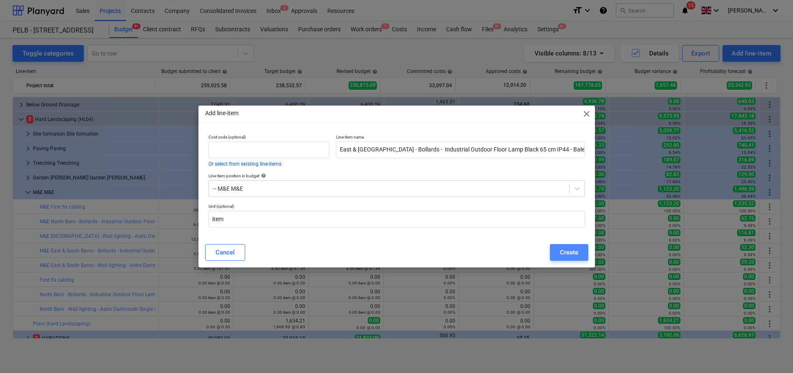
click at [565, 254] on div "Create" at bounding box center [569, 252] width 18 height 11
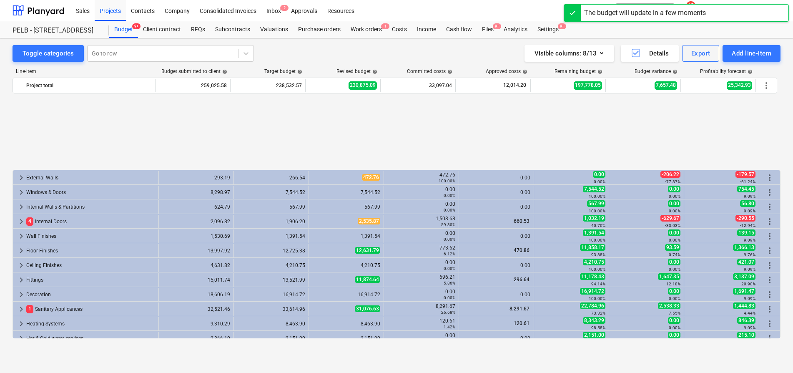
scroll to position [365, 0]
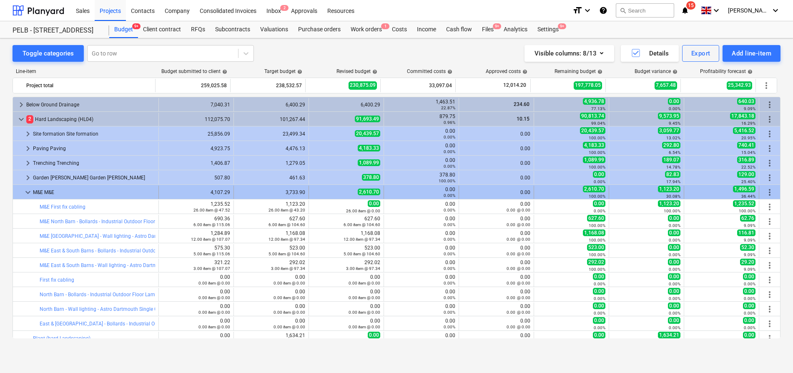
click at [770, 190] on span "more_vert" at bounding box center [770, 192] width 10 height 10
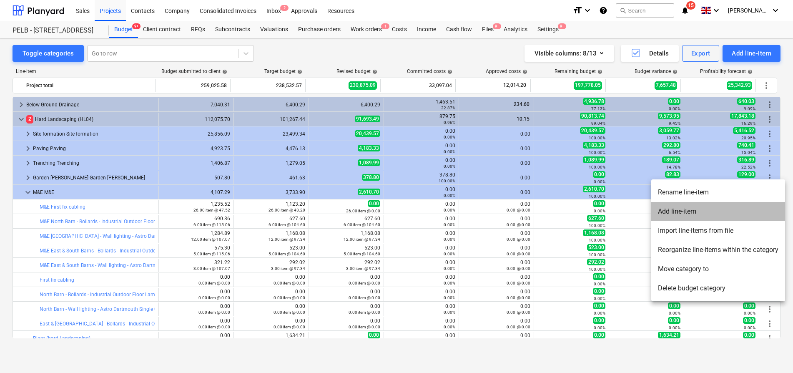
click at [724, 216] on li "Add line-item" at bounding box center [719, 211] width 134 height 19
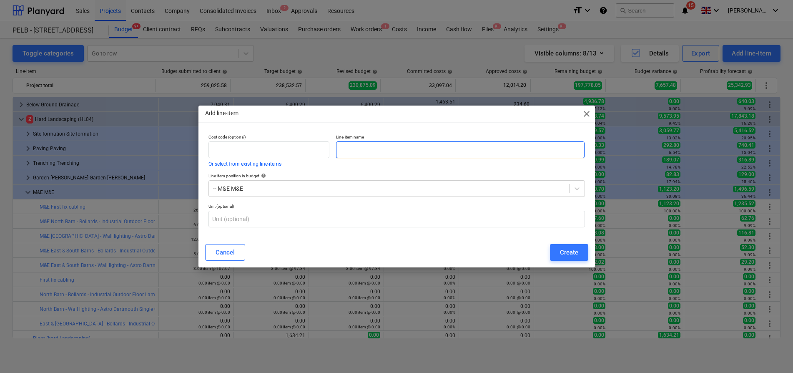
click at [376, 152] on input "text" at bounding box center [460, 149] width 249 height 17
paste input "East & South Barns - Wall lighting - Astro Dartmouth Single GU10 Outdoor Wall L…"
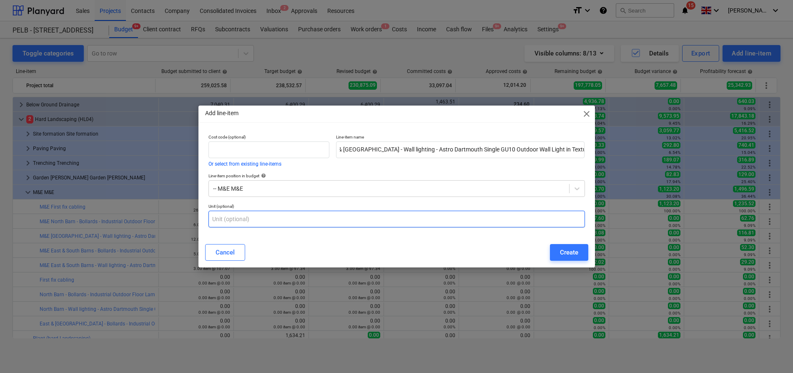
scroll to position [0, 0]
click at [325, 219] on input "text" at bounding box center [397, 219] width 377 height 17
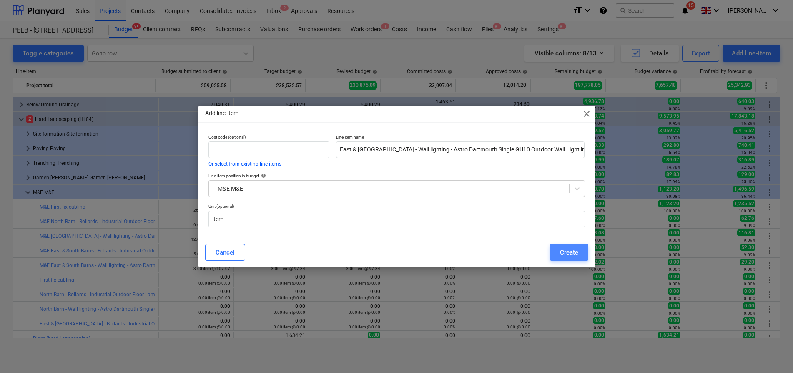
click at [551, 253] on button "Create" at bounding box center [569, 252] width 38 height 17
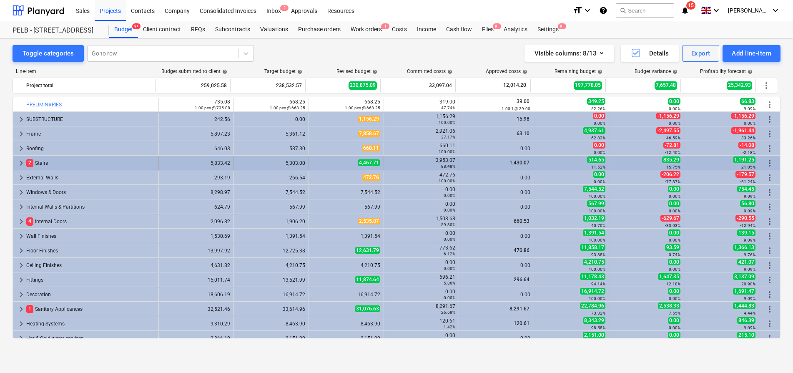
click at [21, 164] on span "keyboard_arrow_right" at bounding box center [21, 163] width 10 height 10
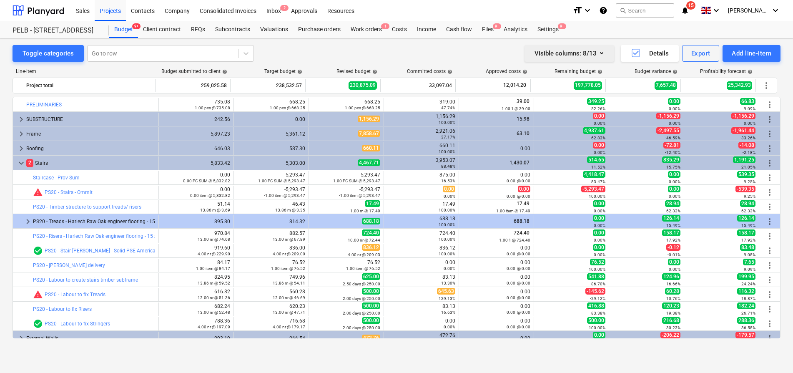
click at [580, 55] on div "Visible columns : 8/13" at bounding box center [570, 53] width 70 height 11
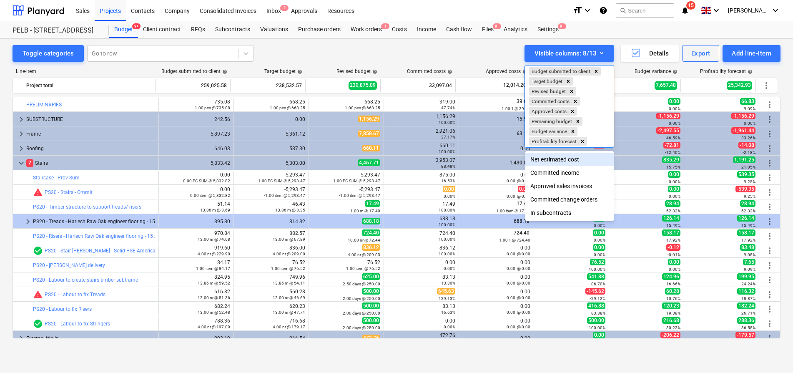
click at [574, 157] on div "Net estimated cost" at bounding box center [570, 159] width 88 height 13
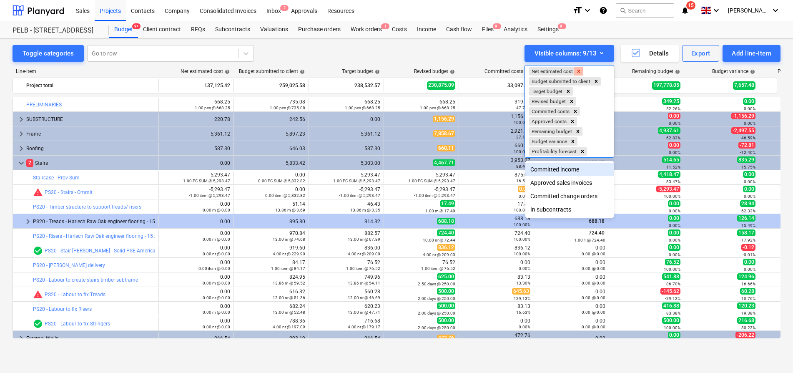
click at [582, 70] on icon "Remove Net estimated cost" at bounding box center [579, 71] width 6 height 6
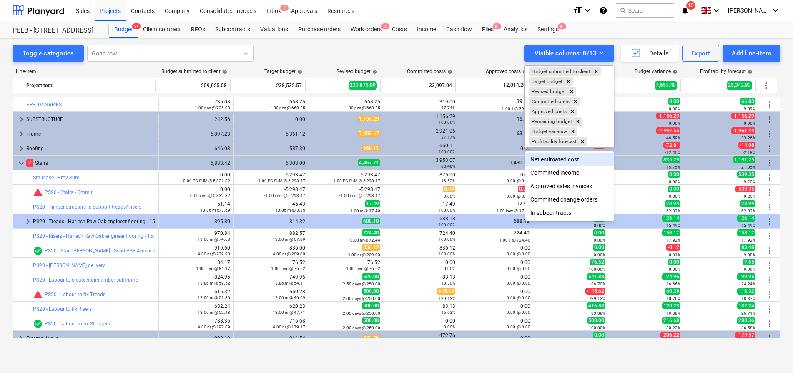
drag, startPoint x: 398, startPoint y: 50, endPoint x: 344, endPoint y: 96, distance: 71.0
click at [398, 50] on div at bounding box center [396, 186] width 793 height 373
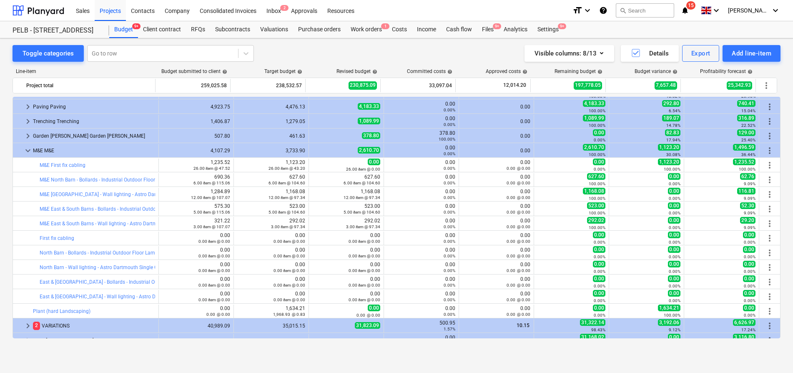
scroll to position [568, 0]
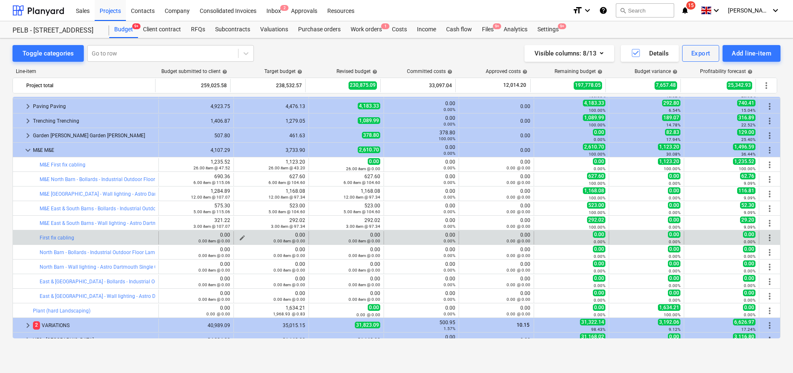
click at [239, 236] on span "edit" at bounding box center [242, 237] width 7 height 7
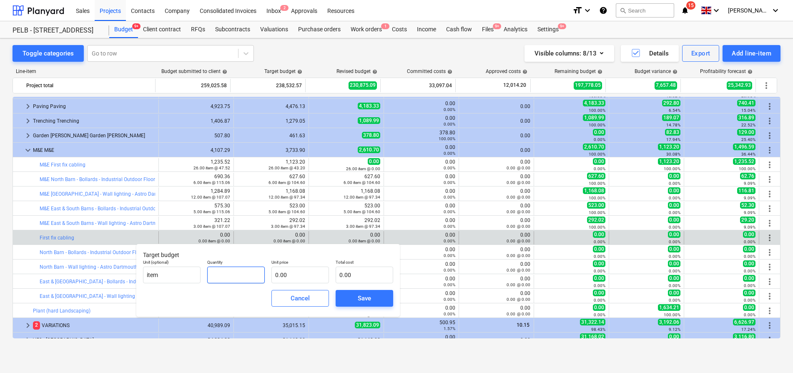
click at [240, 273] on input "text" at bounding box center [236, 275] width 58 height 17
click at [309, 281] on input "text" at bounding box center [301, 275] width 58 height 17
click at [368, 294] on div "Save" at bounding box center [364, 298] width 13 height 11
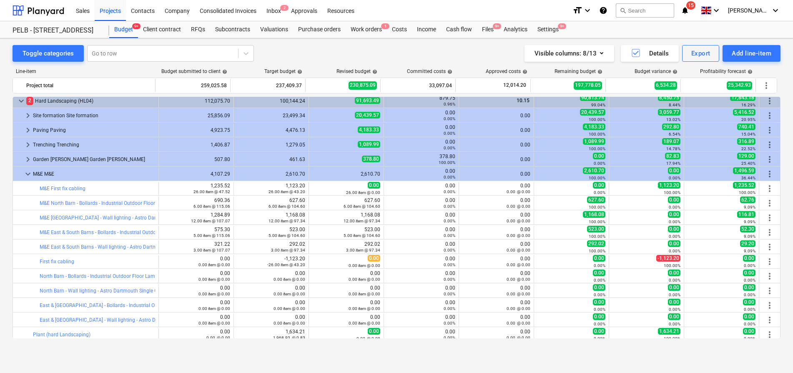
scroll to position [544, 0]
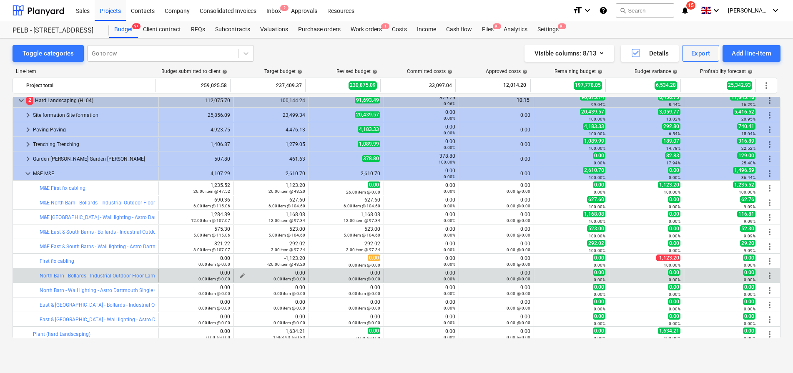
click at [241, 275] on span "edit" at bounding box center [242, 275] width 7 height 7
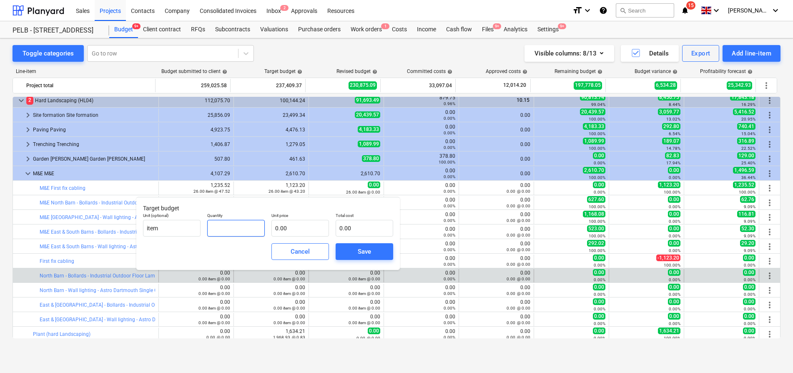
drag, startPoint x: 251, startPoint y: 229, endPoint x: 237, endPoint y: 231, distance: 13.6
click at [249, 229] on input "text" at bounding box center [236, 228] width 58 height 17
click at [304, 231] on input "text" at bounding box center [301, 228] width 58 height 17
click at [344, 254] on button "Save" at bounding box center [365, 251] width 58 height 17
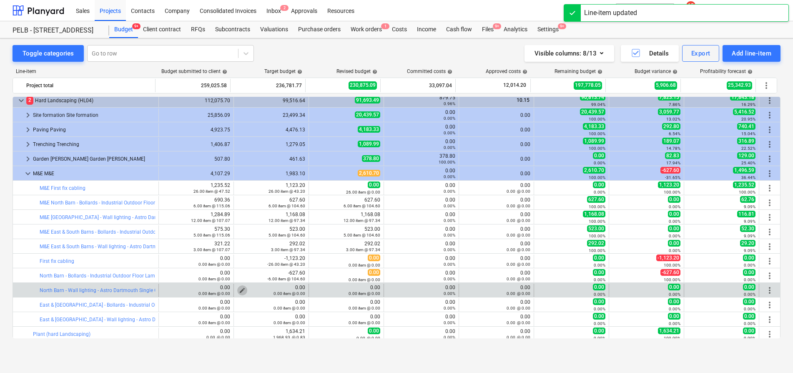
click at [240, 289] on span "edit" at bounding box center [242, 290] width 7 height 7
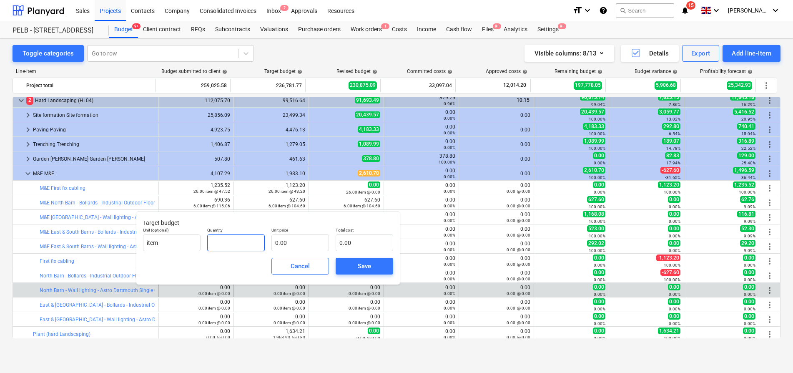
click at [248, 242] on input "text" at bounding box center [236, 242] width 58 height 17
click at [305, 241] on input "text" at bounding box center [301, 242] width 58 height 17
click at [371, 264] on div "Save" at bounding box center [364, 266] width 13 height 11
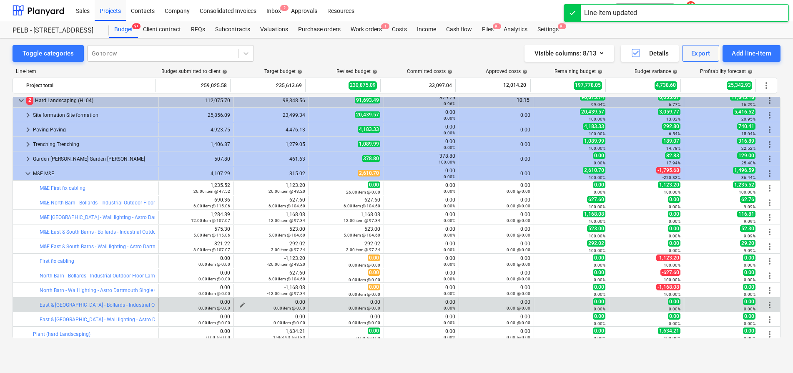
click at [239, 305] on div "0.00 item @ 0.00" at bounding box center [271, 308] width 68 height 6
click at [241, 305] on div "0.00 item @ 0.00" at bounding box center [271, 308] width 68 height 6
click at [237, 304] on button "edit" at bounding box center [242, 305] width 10 height 10
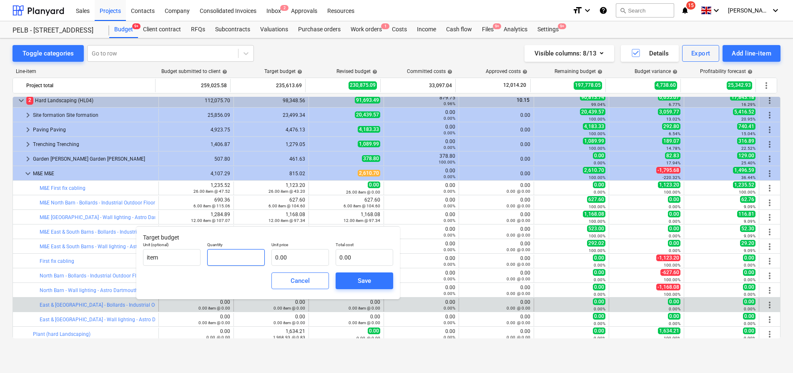
click at [254, 254] on input "text" at bounding box center [236, 257] width 58 height 17
click at [302, 255] on input "text" at bounding box center [301, 257] width 58 height 17
click at [361, 275] on div "Save" at bounding box center [364, 280] width 13 height 11
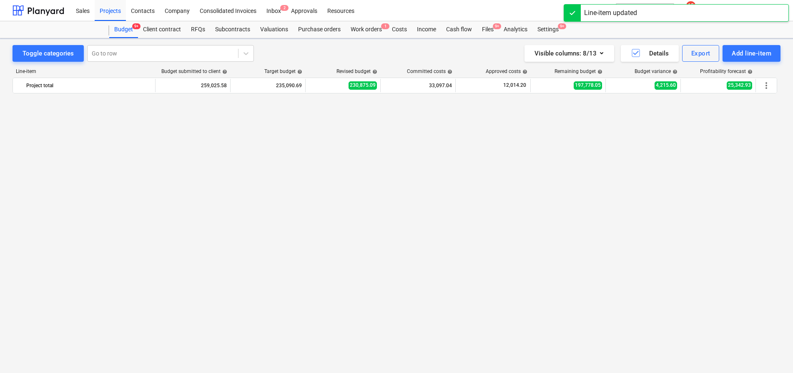
scroll to position [545, 0]
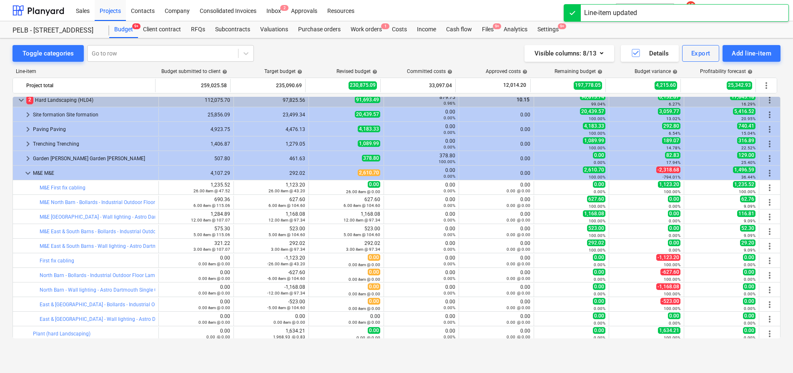
click at [237, 319] on div "0.00 item @ 0.00" at bounding box center [271, 322] width 68 height 6
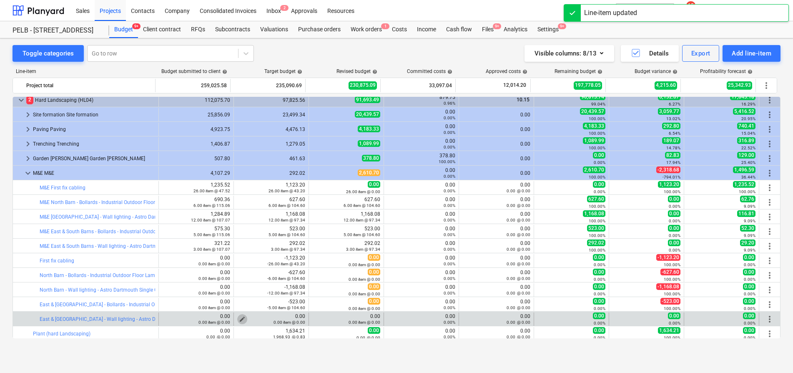
click at [239, 316] on span "edit" at bounding box center [242, 319] width 7 height 7
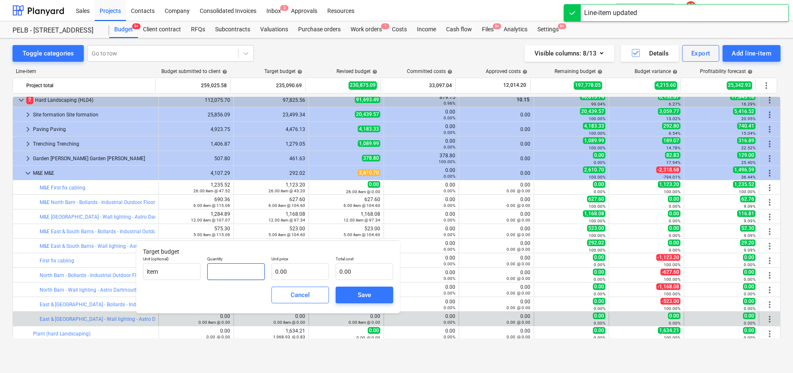
click at [234, 277] on input "text" at bounding box center [236, 271] width 58 height 17
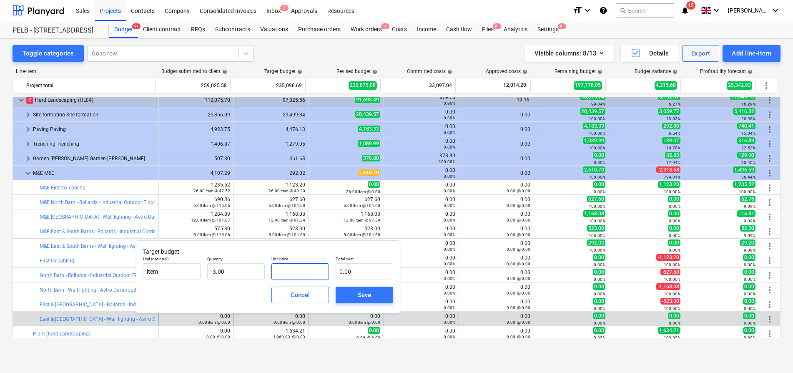
click at [287, 271] on input "text" at bounding box center [301, 271] width 58 height 17
click at [367, 298] on div "Save" at bounding box center [364, 294] width 13 height 11
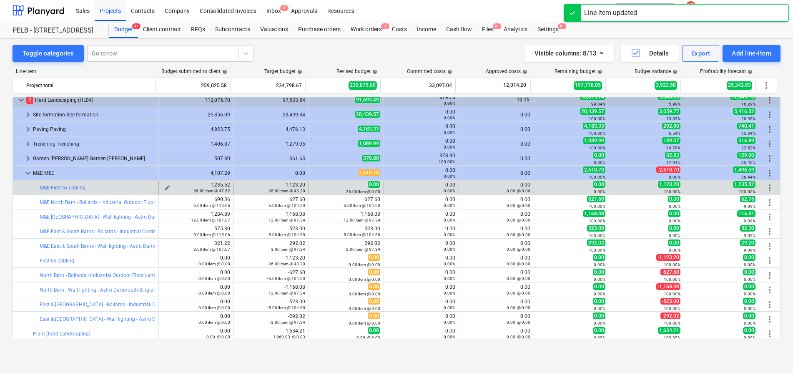
click at [163, 188] on div "26.00 item @ 47.52" at bounding box center [196, 191] width 68 height 6
click at [165, 188] on div "26.00 item @ 47.52" at bounding box center [196, 191] width 68 height 6
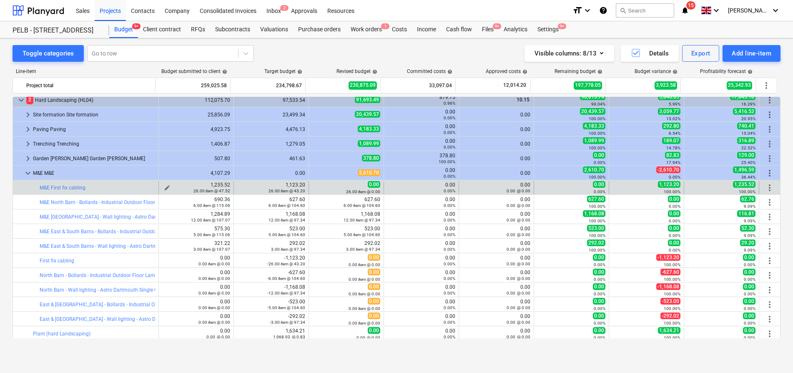
click at [162, 186] on button "edit" at bounding box center [167, 188] width 10 height 10
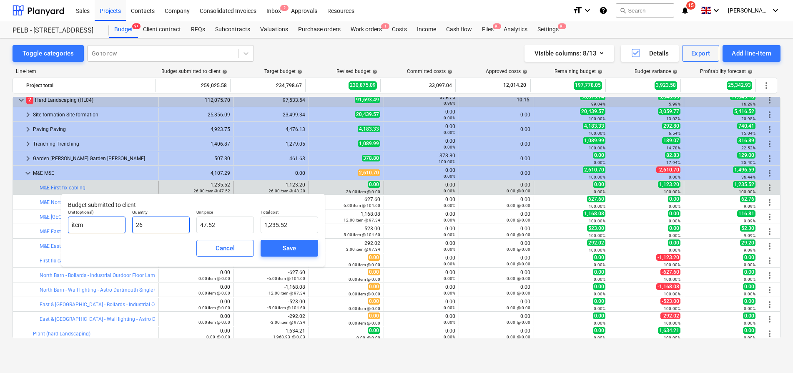
drag, startPoint x: 155, startPoint y: 225, endPoint x: 108, endPoint y: 223, distance: 47.2
click at [108, 223] on div "Unit (optional) item Quantity 26 Unit price 47.52 Total cost 1,235.52" at bounding box center [193, 221] width 257 height 30
click at [296, 252] on span "Save" at bounding box center [290, 248] width 38 height 11
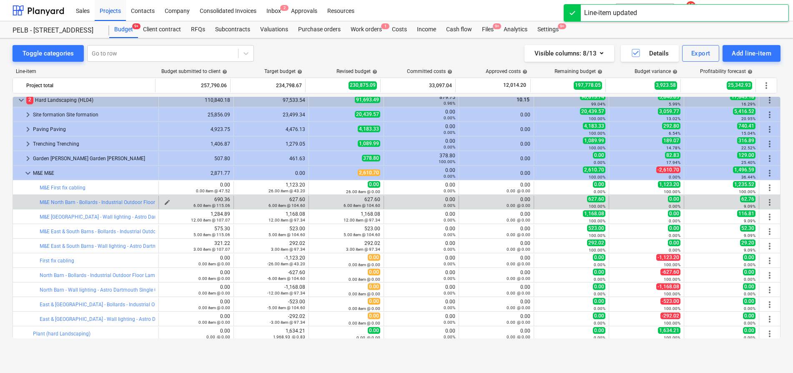
click at [164, 202] on div "6.00 item @ 115.06" at bounding box center [196, 205] width 68 height 6
click at [164, 199] on span "edit" at bounding box center [167, 202] width 7 height 7
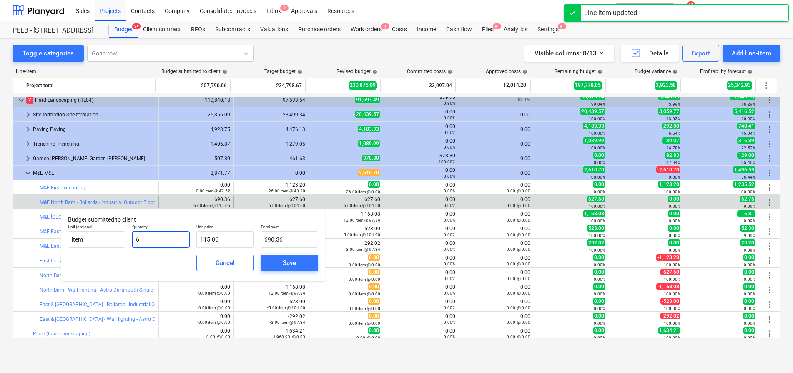
click at [175, 233] on input "6" at bounding box center [161, 239] width 58 height 17
click at [171, 240] on input "06" at bounding box center [161, 239] width 58 height 17
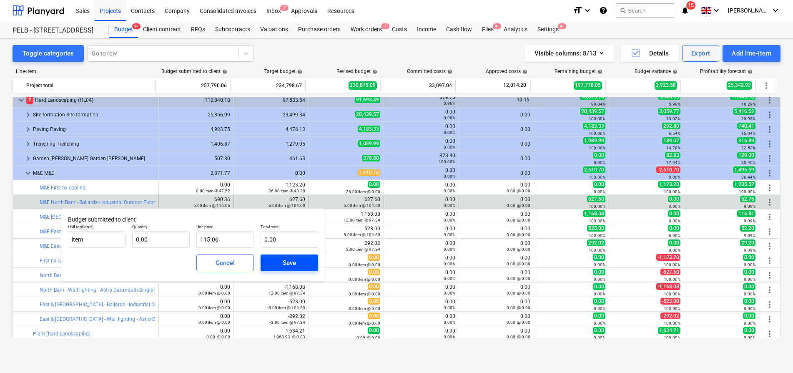
click at [291, 267] on div "Save" at bounding box center [289, 262] width 13 height 11
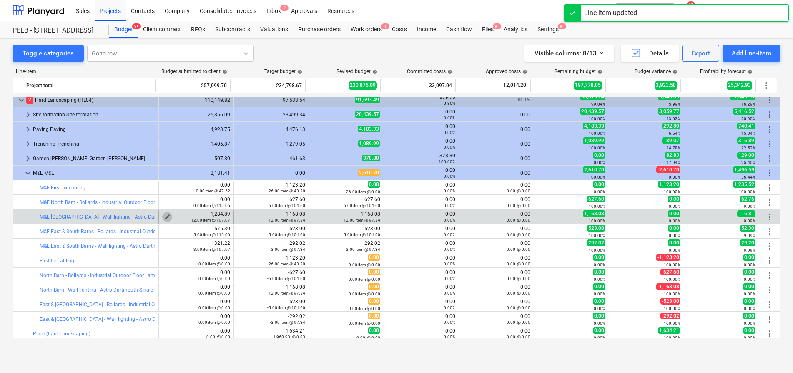
click at [164, 216] on span "edit" at bounding box center [167, 217] width 7 height 7
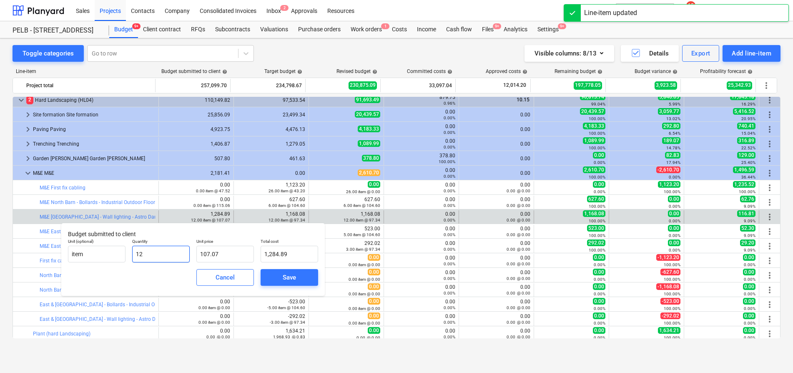
click at [149, 252] on input "12" at bounding box center [161, 254] width 58 height 17
drag, startPoint x: 150, startPoint y: 252, endPoint x: 115, endPoint y: 252, distance: 35.0
click at [115, 252] on div "Unit (optional) item Quantity 12 Unit price 107.07 Total cost 1,284.89" at bounding box center [193, 250] width 257 height 30
click at [295, 278] on div "Save" at bounding box center [289, 277] width 13 height 11
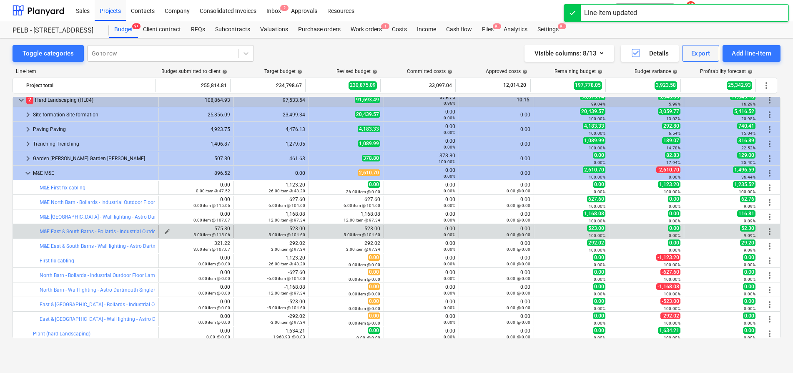
click at [163, 232] on div "5.00 item @ 115.06" at bounding box center [196, 234] width 68 height 6
click at [164, 230] on span "edit" at bounding box center [167, 231] width 7 height 7
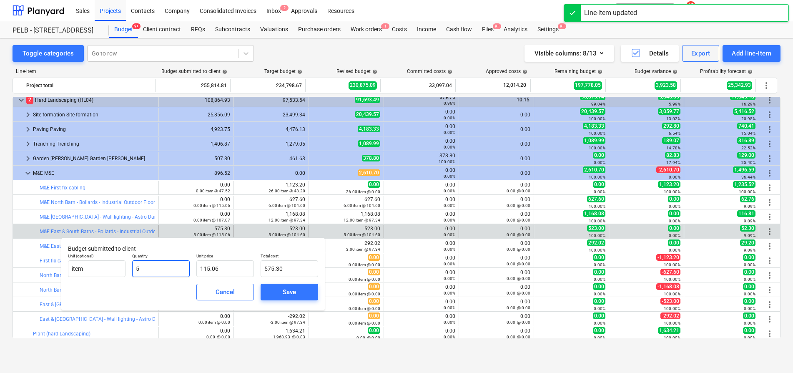
drag, startPoint x: 161, startPoint y: 267, endPoint x: 194, endPoint y: 263, distance: 32.9
click at [120, 262] on div "Unit (optional) item Quantity 5 Unit price 115.06 Total cost 575.30" at bounding box center [193, 265] width 257 height 30
click at [287, 290] on div "Save" at bounding box center [289, 292] width 13 height 11
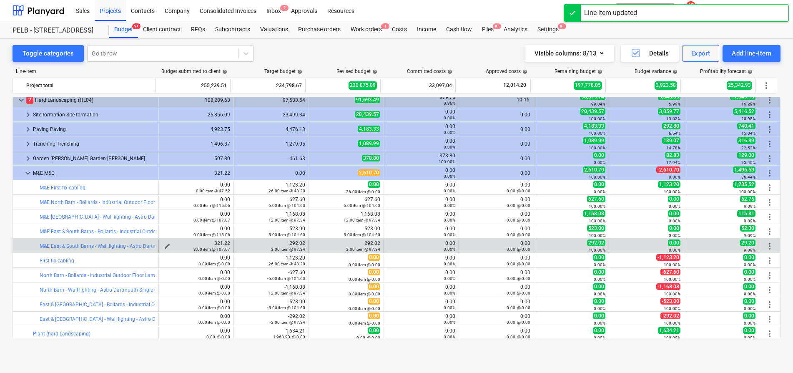
click at [164, 245] on span "edit" at bounding box center [167, 246] width 7 height 7
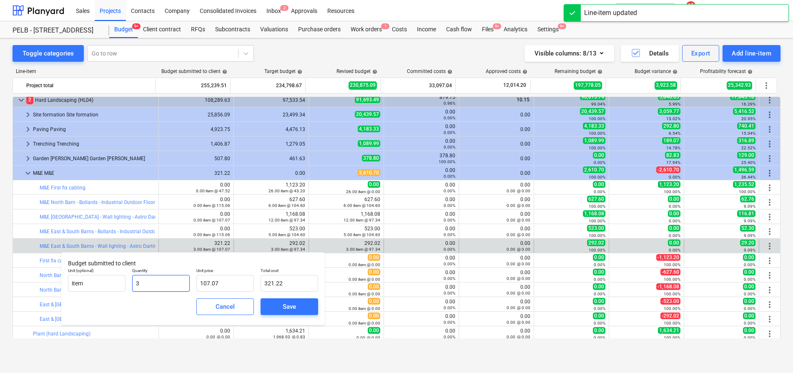
drag, startPoint x: 128, startPoint y: 284, endPoint x: 148, endPoint y: 283, distance: 20.0
click at [110, 283] on div "Unit (optional) item Quantity 3 Unit price 107.07 Total cost 321.22" at bounding box center [193, 279] width 257 height 30
click at [280, 308] on span "Save" at bounding box center [290, 306] width 38 height 11
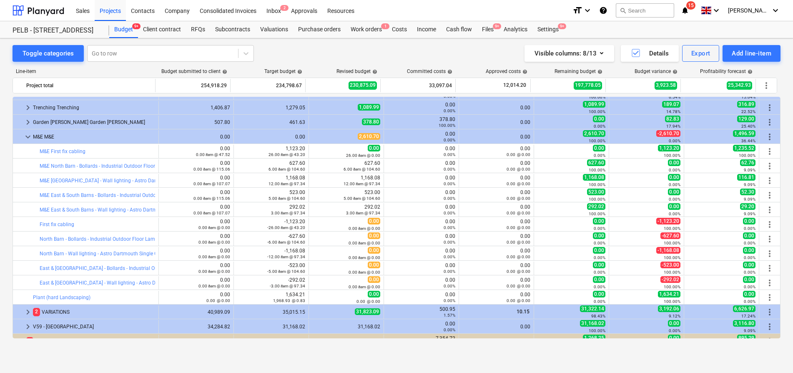
scroll to position [579, 0]
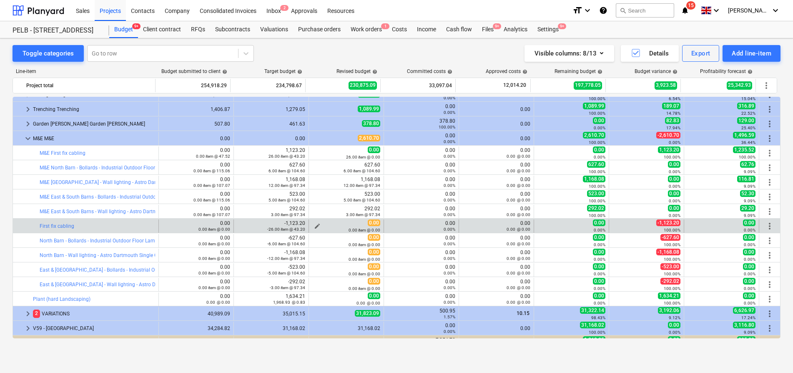
click at [314, 225] on span "edit" at bounding box center [317, 226] width 7 height 7
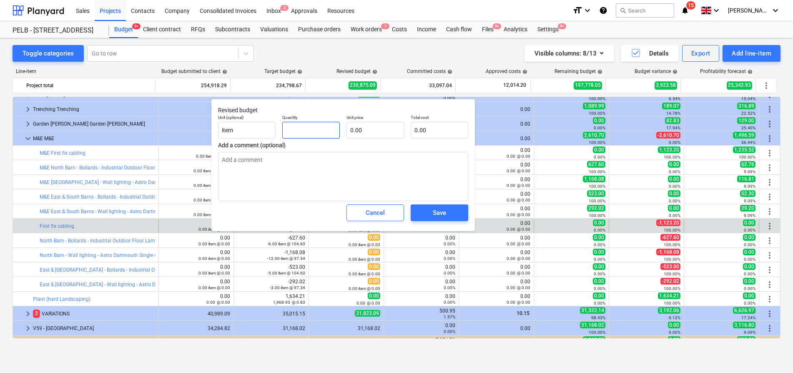
click at [297, 132] on input "text" at bounding box center [311, 130] width 58 height 17
click at [377, 134] on input "text" at bounding box center [376, 130] width 58 height 17
click at [434, 130] on input "text" at bounding box center [440, 130] width 58 height 17
click at [310, 134] on input "text" at bounding box center [311, 130] width 58 height 17
click at [373, 132] on input "text" at bounding box center [376, 130] width 58 height 17
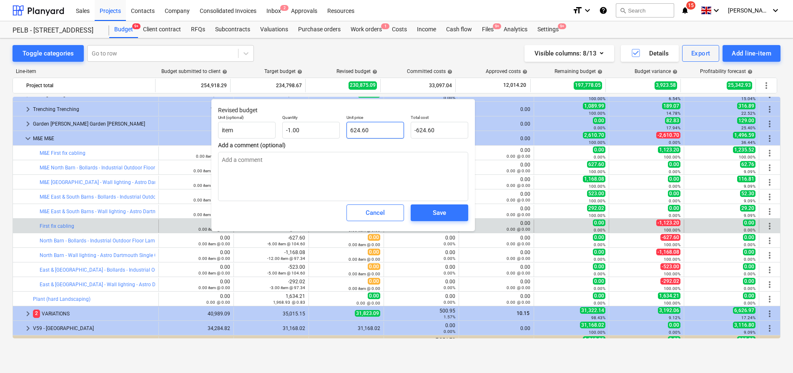
click at [358, 128] on input "624.60" at bounding box center [376, 130] width 58 height 17
click at [385, 174] on textarea at bounding box center [343, 176] width 250 height 49
click at [382, 216] on div "Cancel" at bounding box center [375, 212] width 19 height 11
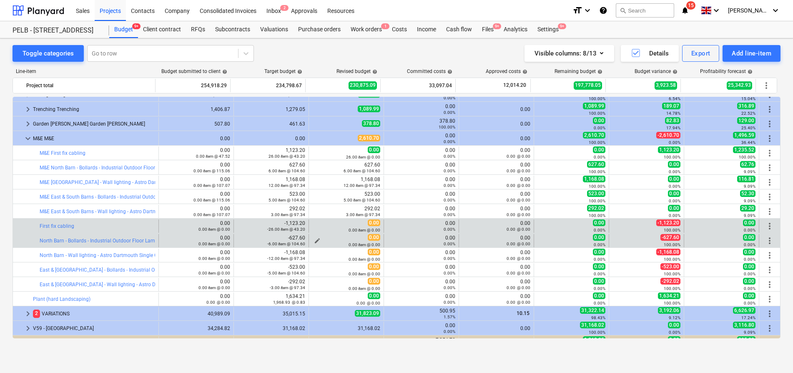
click at [312, 241] on div "0.00 item @ 0.00" at bounding box center [346, 244] width 68 height 6
click at [315, 241] on span "edit" at bounding box center [317, 240] width 7 height 7
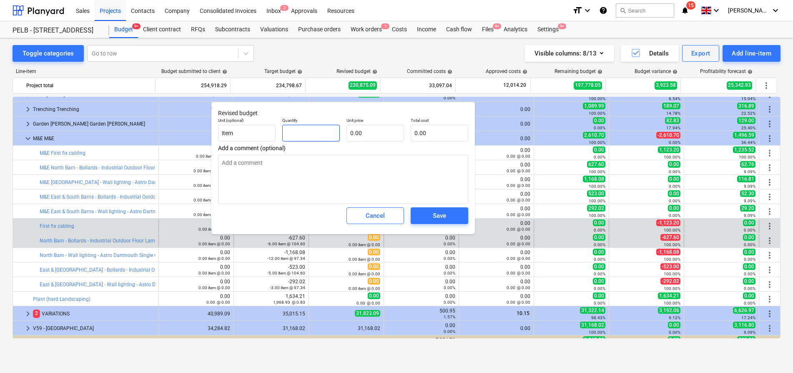
click at [314, 136] on input "text" at bounding box center [311, 133] width 58 height 17
click at [365, 135] on input "text" at bounding box center [376, 133] width 58 height 17
click at [309, 132] on input "text" at bounding box center [311, 133] width 58 height 17
click at [438, 219] on div "Save" at bounding box center [439, 215] width 13 height 11
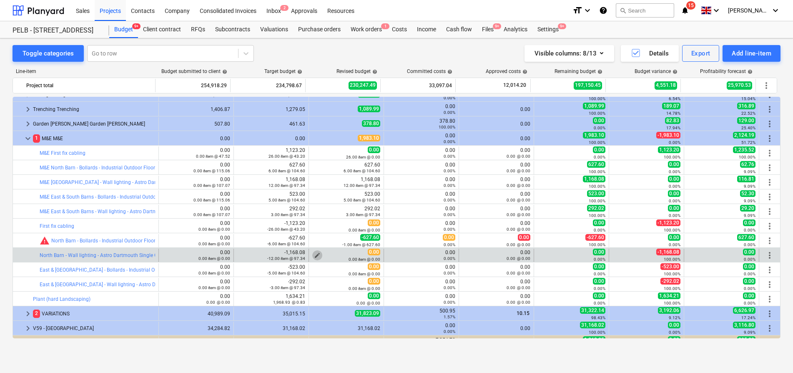
click at [314, 254] on span "edit" at bounding box center [317, 255] width 7 height 7
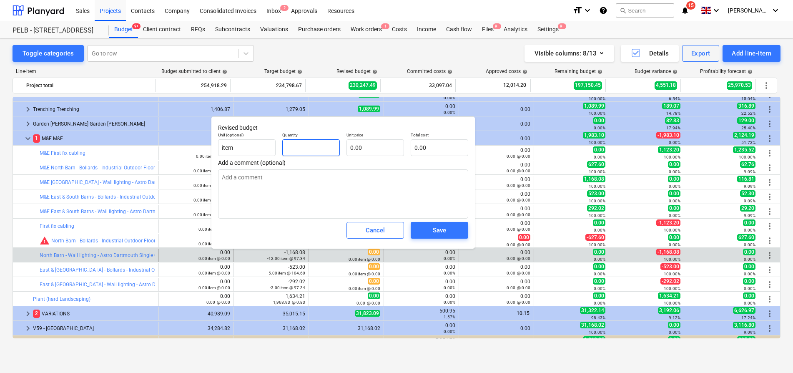
click at [325, 147] on input "text" at bounding box center [311, 147] width 58 height 17
click at [371, 153] on input "text" at bounding box center [376, 147] width 58 height 17
click at [434, 230] on div "Save" at bounding box center [439, 230] width 13 height 11
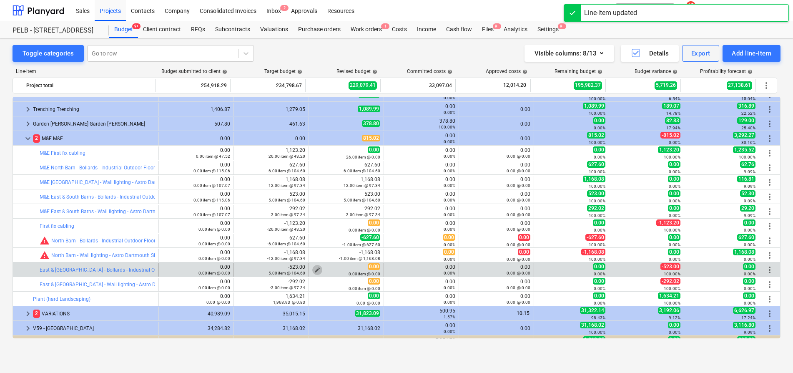
click at [315, 269] on span "edit" at bounding box center [317, 270] width 7 height 7
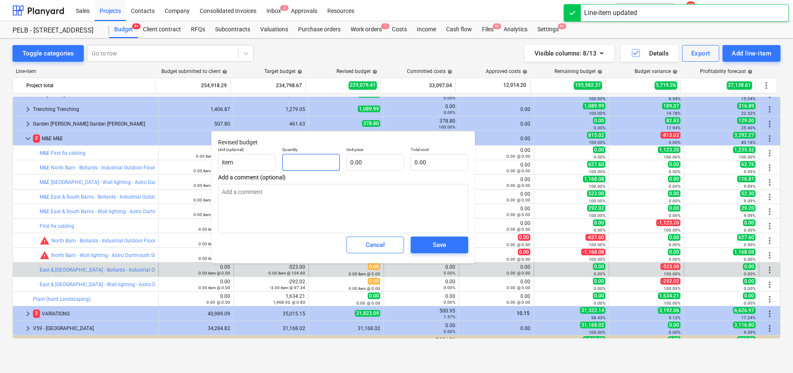
click at [332, 163] on input "text" at bounding box center [311, 162] width 58 height 17
click at [387, 164] on input "text" at bounding box center [376, 162] width 58 height 17
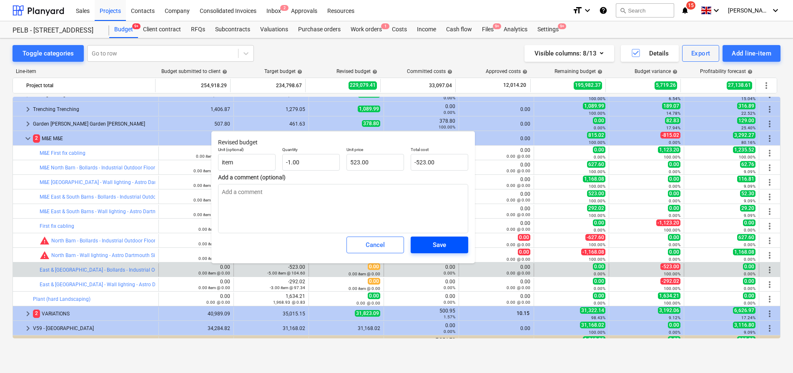
click at [445, 241] on div "Save" at bounding box center [439, 244] width 13 height 11
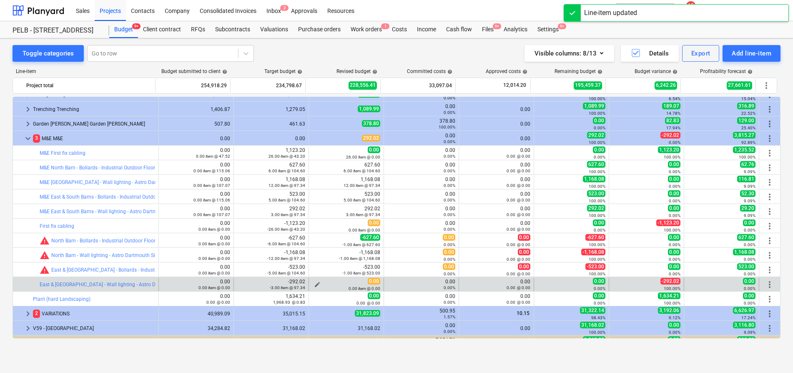
click at [315, 284] on span "edit" at bounding box center [317, 284] width 7 height 7
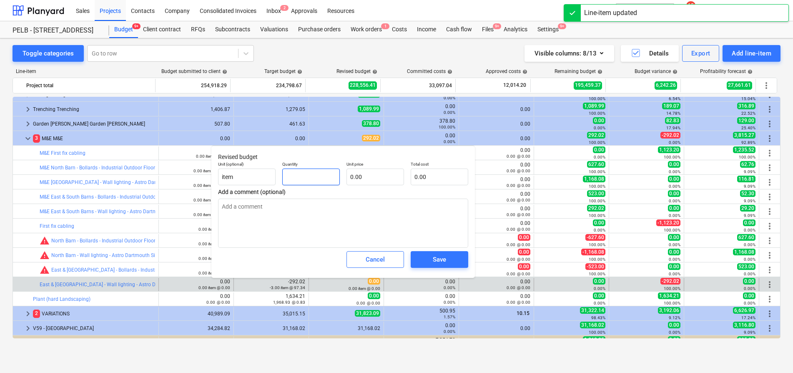
click at [327, 176] on input "text" at bounding box center [311, 177] width 58 height 17
drag, startPoint x: 379, startPoint y: 165, endPoint x: 388, endPoint y: 186, distance: 22.8
click at [380, 165] on p "Unit price" at bounding box center [376, 164] width 58 height 7
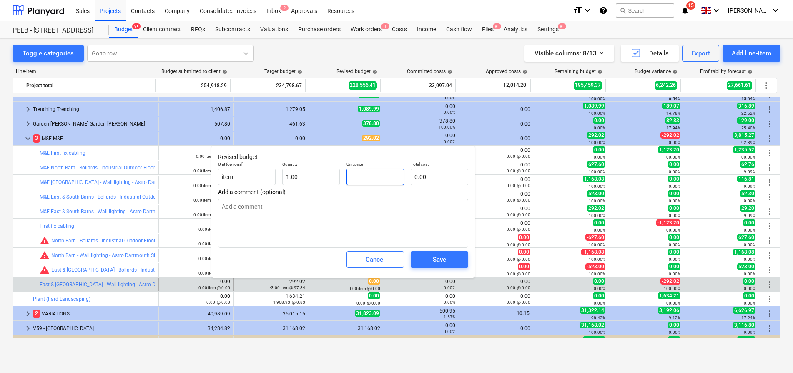
click at [389, 182] on input "text" at bounding box center [376, 177] width 58 height 17
click at [299, 179] on input "1" at bounding box center [311, 177] width 58 height 17
drag, startPoint x: 428, startPoint y: 249, endPoint x: 431, endPoint y: 256, distance: 7.3
click at [428, 249] on div "Save" at bounding box center [440, 259] width 64 height 23
click at [432, 258] on span "Save" at bounding box center [440, 259] width 38 height 11
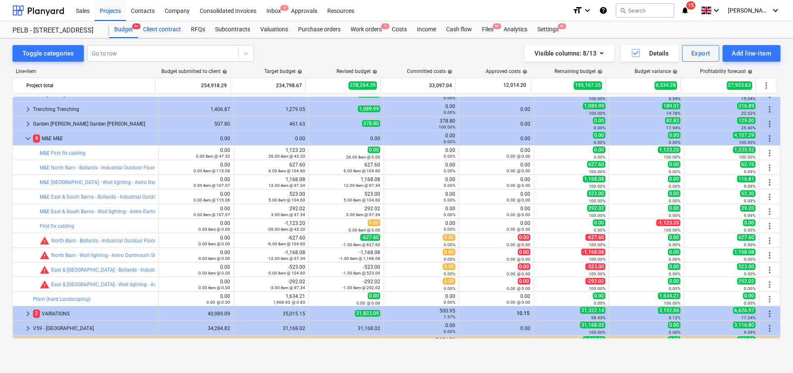
click at [174, 33] on div "Client contract" at bounding box center [162, 29] width 48 height 17
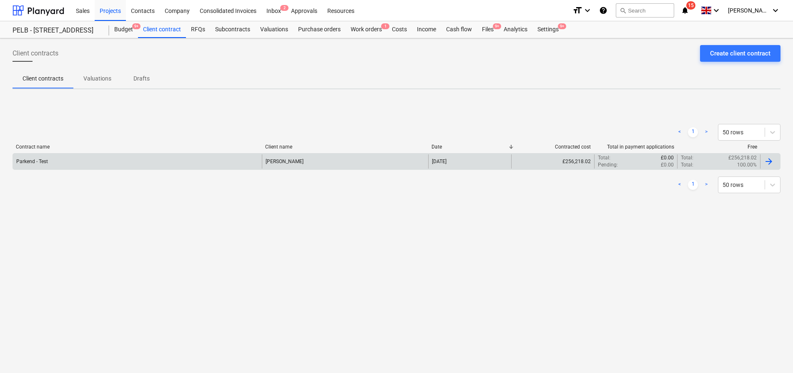
click at [93, 166] on div "Parkend - Test" at bounding box center [137, 161] width 249 height 14
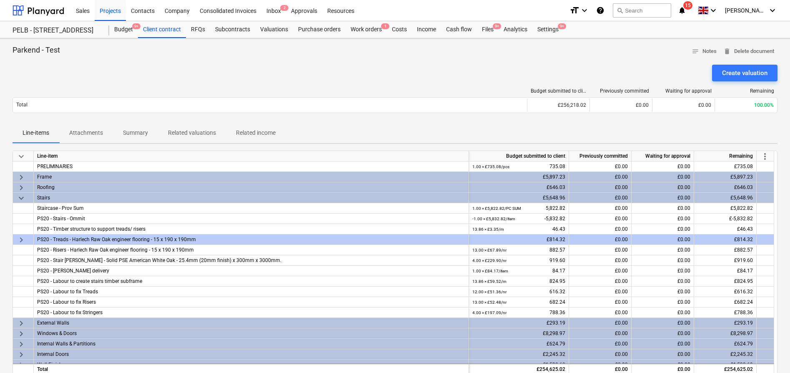
click at [767, 158] on span "more_vert" at bounding box center [765, 156] width 10 height 10
click at [730, 161] on li "Amend line items" at bounding box center [754, 156] width 64 height 19
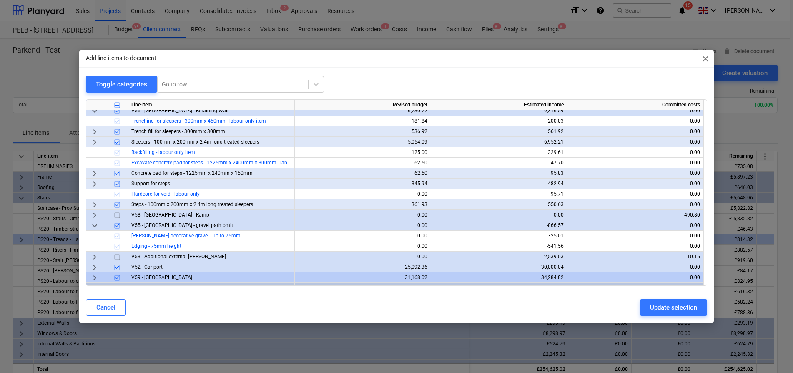
scroll to position [471, 0]
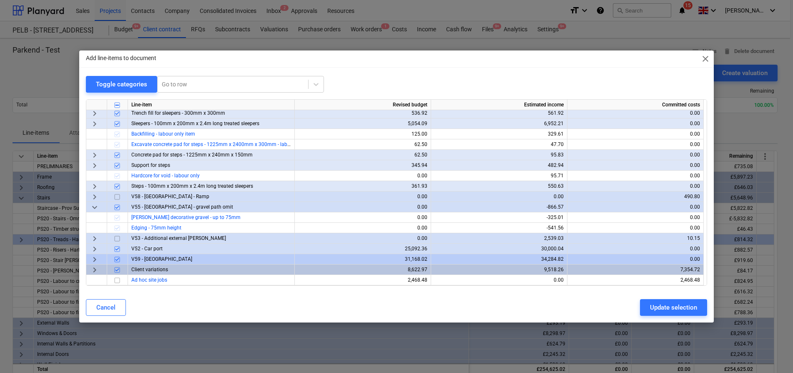
click at [97, 206] on span "keyboard_arrow_down" at bounding box center [95, 207] width 10 height 10
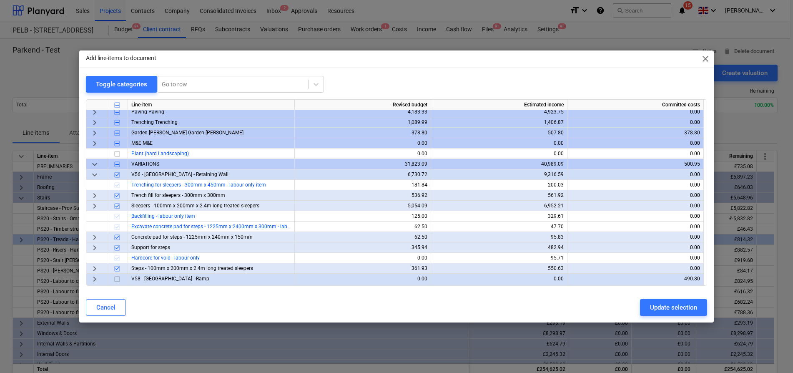
scroll to position [377, 0]
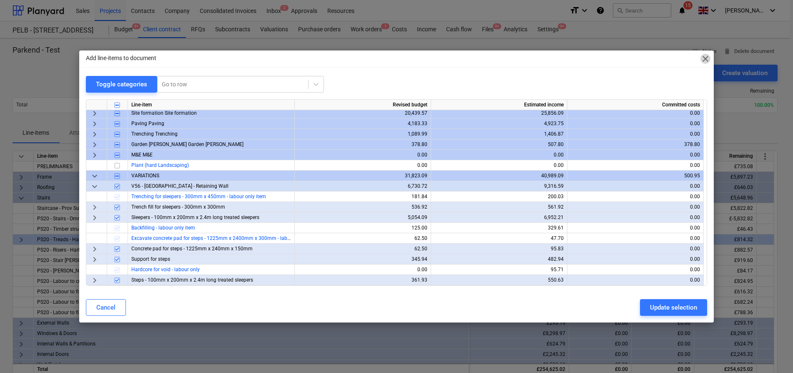
click at [706, 60] on span "close" at bounding box center [706, 59] width 10 height 10
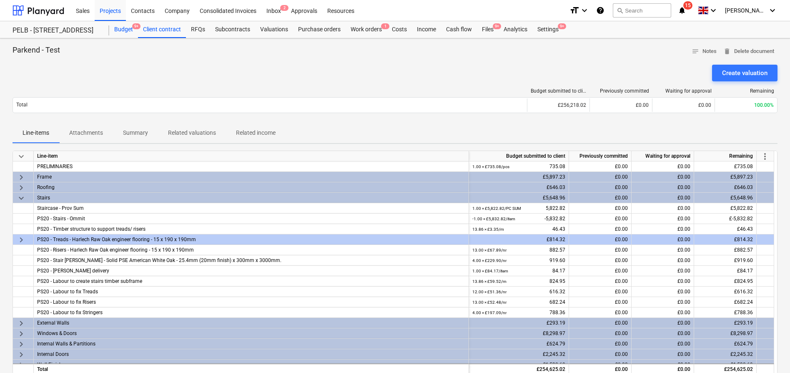
drag, startPoint x: 116, startPoint y: 31, endPoint x: 118, endPoint y: 36, distance: 6.0
click at [116, 31] on div "Budget 9+" at bounding box center [123, 29] width 29 height 17
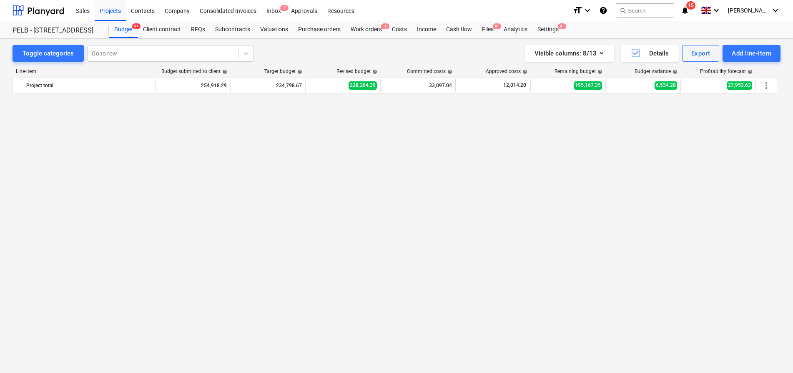
scroll to position [579, 0]
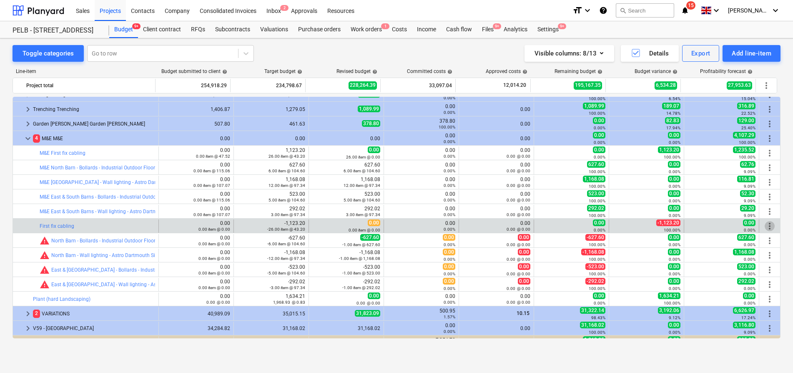
click at [769, 227] on span "more_vert" at bounding box center [770, 226] width 10 height 10
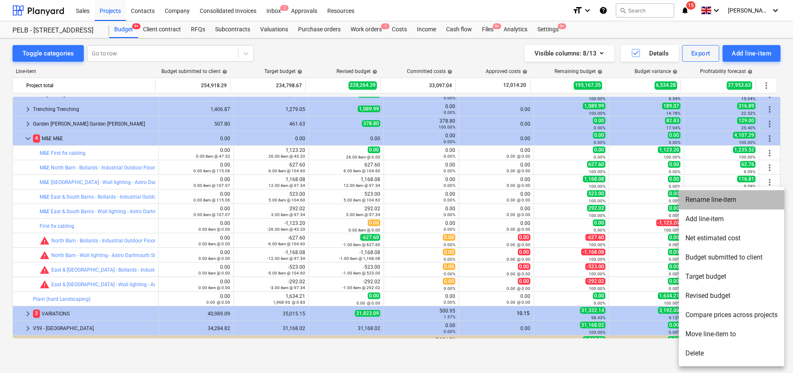
click at [718, 201] on li "Rename line-item" at bounding box center [732, 199] width 106 height 19
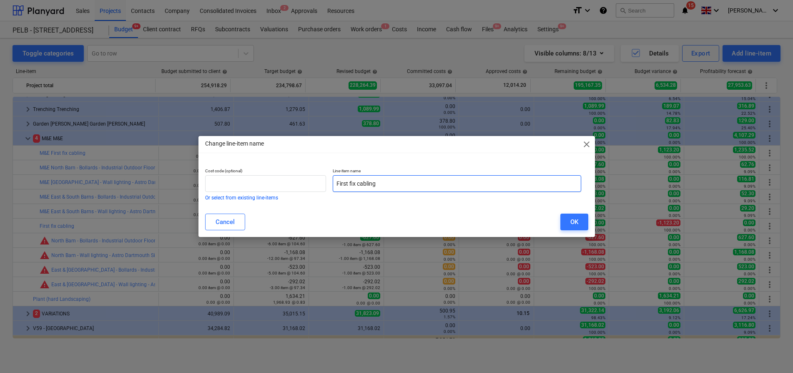
click at [334, 186] on input "First fix cabling" at bounding box center [457, 183] width 249 height 17
drag, startPoint x: 348, startPoint y: 185, endPoint x: 335, endPoint y: 184, distance: 13.4
click at [335, 184] on input "V60 - First fix cabling" at bounding box center [457, 183] width 249 height 17
drag, startPoint x: 579, startPoint y: 223, endPoint x: 557, endPoint y: 223, distance: 22.1
click at [579, 223] on button "OK" at bounding box center [575, 222] width 28 height 17
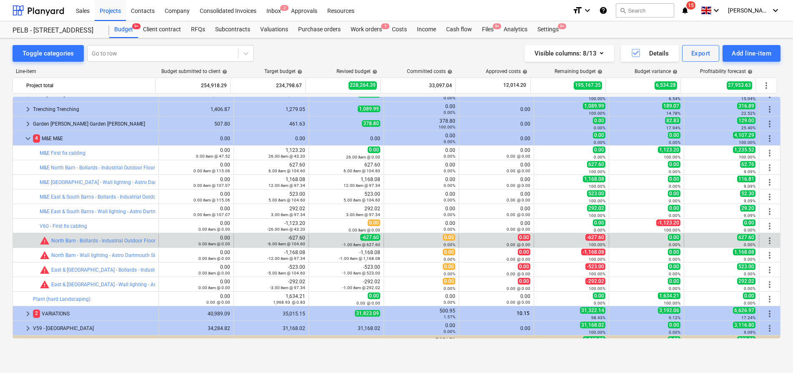
click at [766, 241] on span "more_vert" at bounding box center [770, 241] width 10 height 10
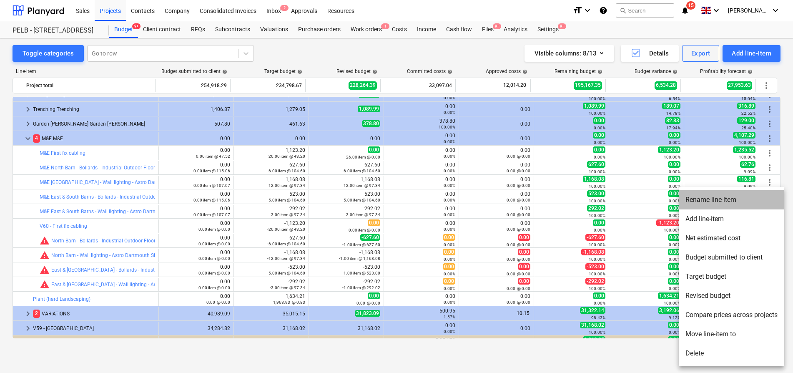
click at [728, 203] on li "Rename line-item" at bounding box center [732, 199] width 106 height 19
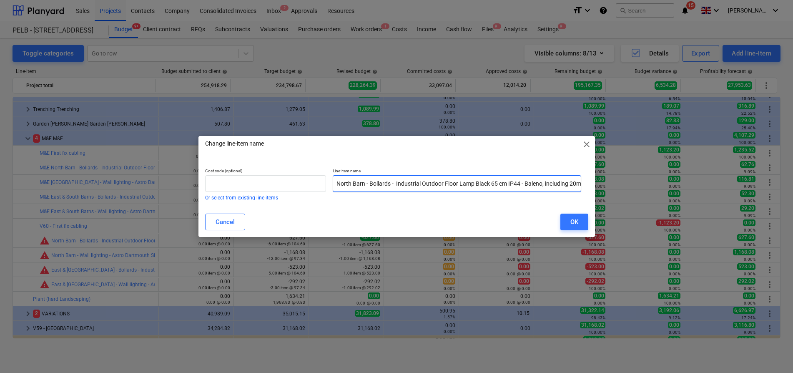
click at [337, 182] on input "North Barn - Bollards - Industrial Outdoor Floor Lamp Black 65 cm IP44 - Baleno…" at bounding box center [457, 183] width 249 height 17
paste input "V60 -"
click at [576, 224] on div "OK" at bounding box center [575, 221] width 8 height 11
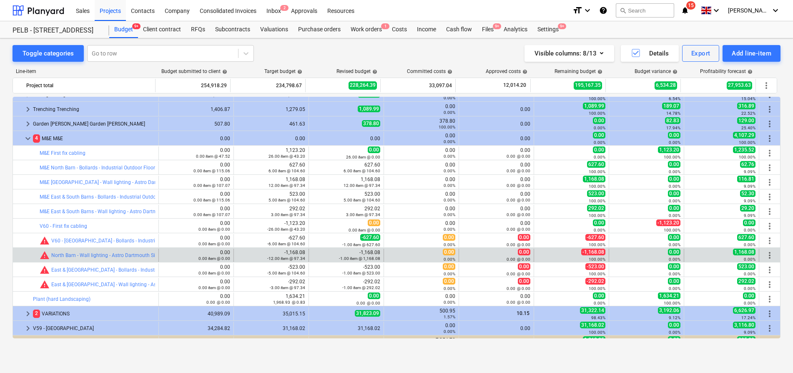
click at [767, 256] on span "more_vert" at bounding box center [770, 255] width 10 height 10
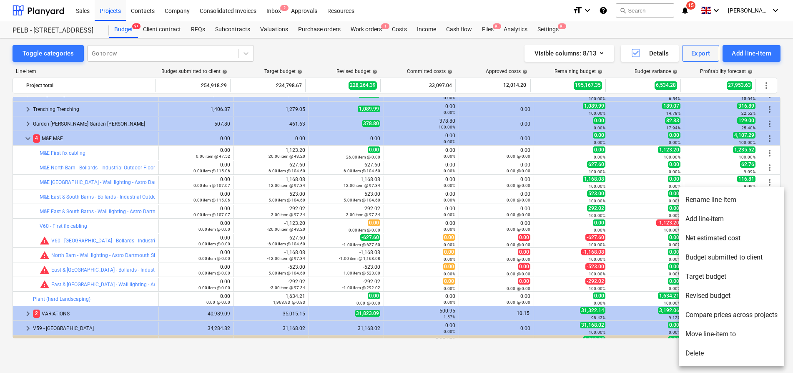
click at [707, 220] on li "Add line-item" at bounding box center [732, 218] width 106 height 19
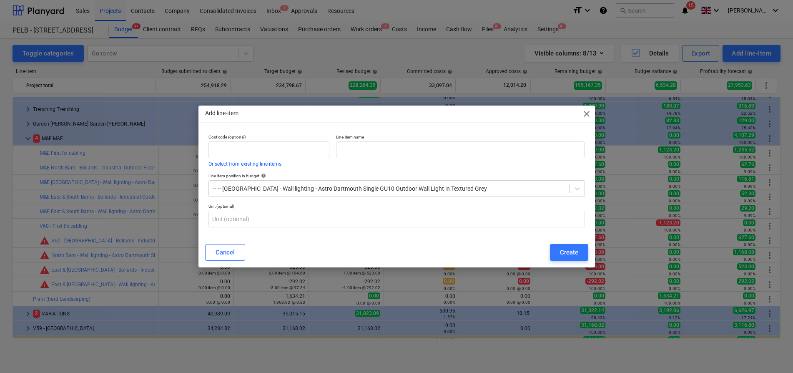
click at [586, 109] on span "close" at bounding box center [587, 114] width 10 height 10
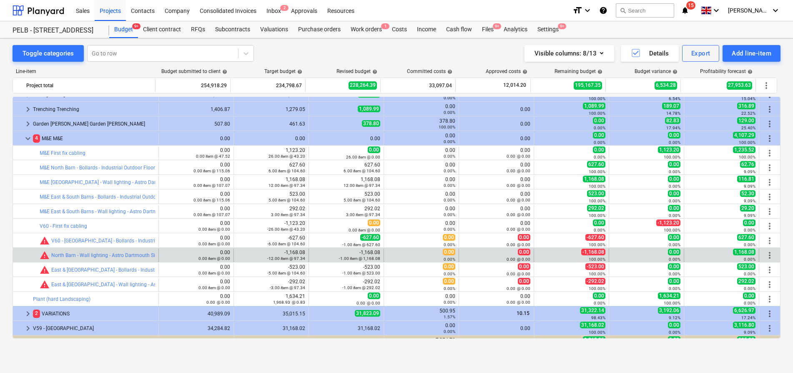
click at [766, 254] on span "more_vert" at bounding box center [770, 255] width 10 height 10
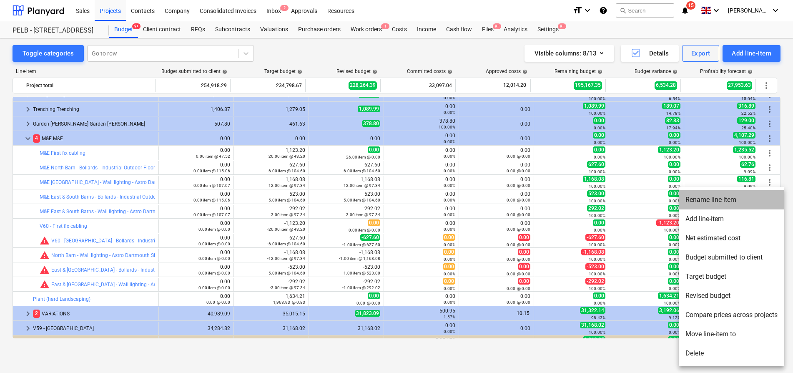
click at [741, 200] on li "Rename line-item" at bounding box center [732, 199] width 106 height 19
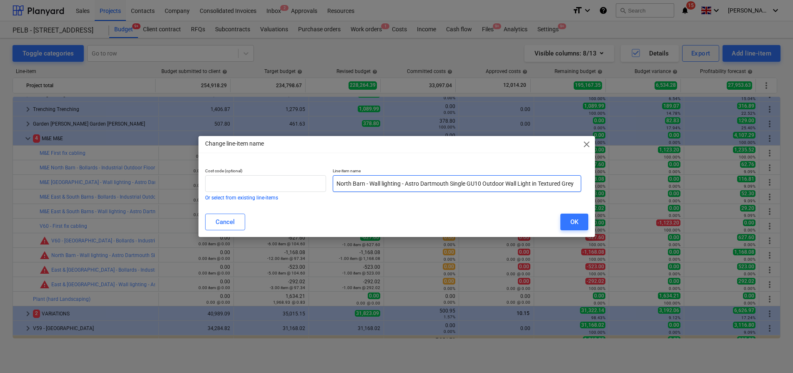
click at [337, 183] on input "North Barn - Wall lighting - Astro Dartmouth Single GU10 Outdoor Wall Light in …" at bounding box center [457, 183] width 249 height 17
paste input "V60 -"
click at [579, 219] on button "OK" at bounding box center [575, 222] width 28 height 17
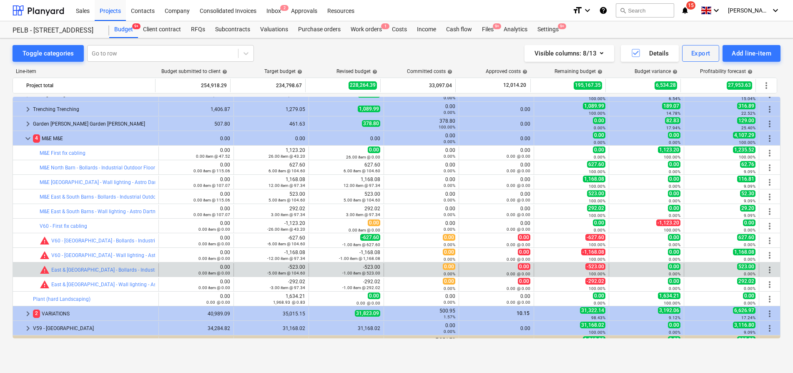
click at [766, 267] on span "more_vert" at bounding box center [770, 270] width 10 height 10
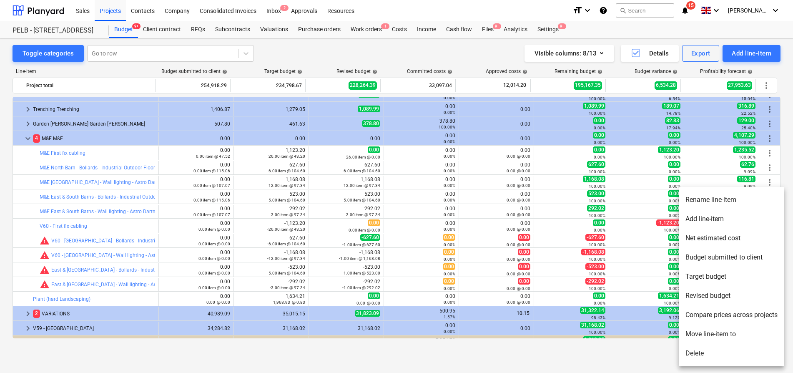
click at [728, 201] on li "Rename line-item" at bounding box center [732, 199] width 106 height 19
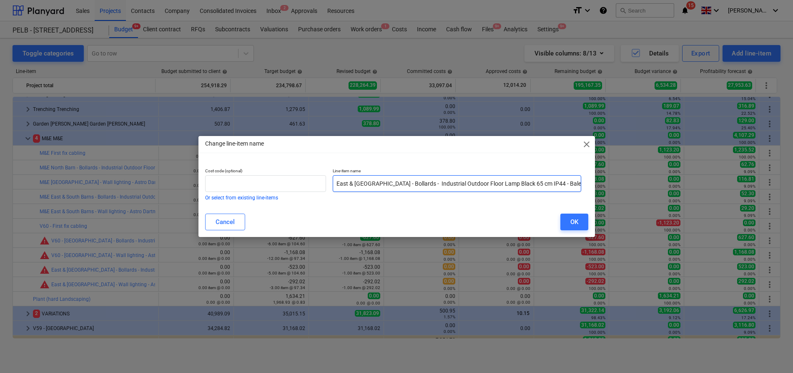
click at [335, 187] on input "East & South Barns - Bollards - Industrial Outdoor Floor Lamp Black 65 cm IP44 …" at bounding box center [457, 183] width 249 height 17
click at [337, 182] on input "East & South Barns - Bollards - Industrial Outdoor Floor Lamp Black 65 cm IP44 …" at bounding box center [457, 183] width 249 height 17
paste input "V60 -"
click at [563, 219] on button "OK" at bounding box center [575, 222] width 28 height 17
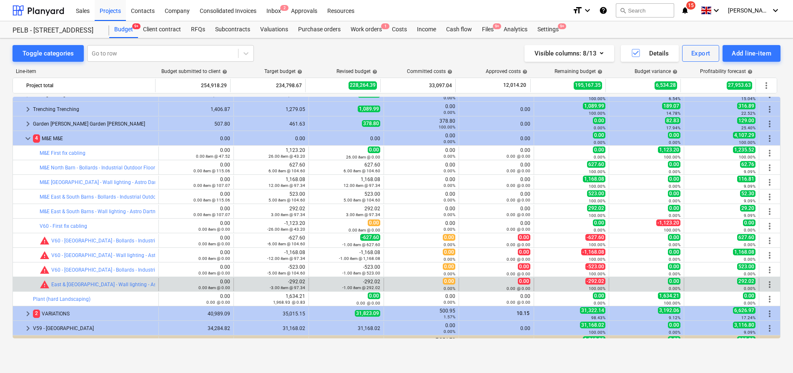
click at [766, 285] on span "more_vert" at bounding box center [770, 284] width 10 height 10
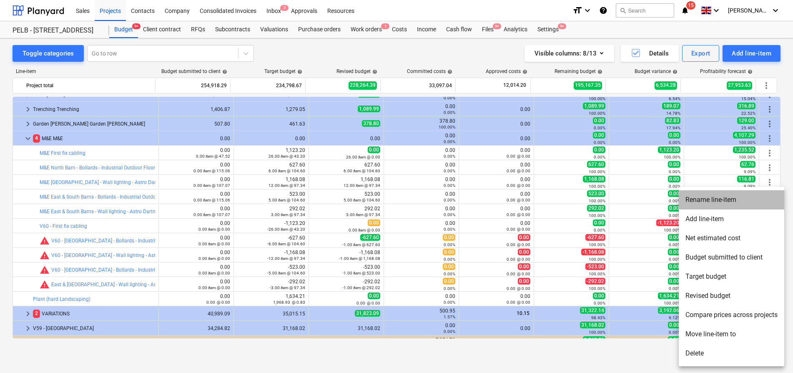
click at [706, 201] on li "Rename line-item" at bounding box center [732, 199] width 106 height 19
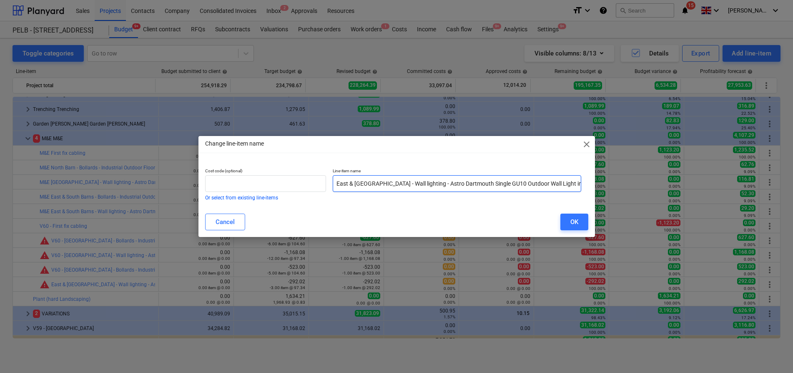
click at [335, 181] on input "East & South Barns - Wall lighting - Astro Dartmouth Single GU10 Outdoor Wall L…" at bounding box center [457, 183] width 249 height 17
paste input "V60 -"
click at [571, 221] on div "OK" at bounding box center [575, 221] width 8 height 11
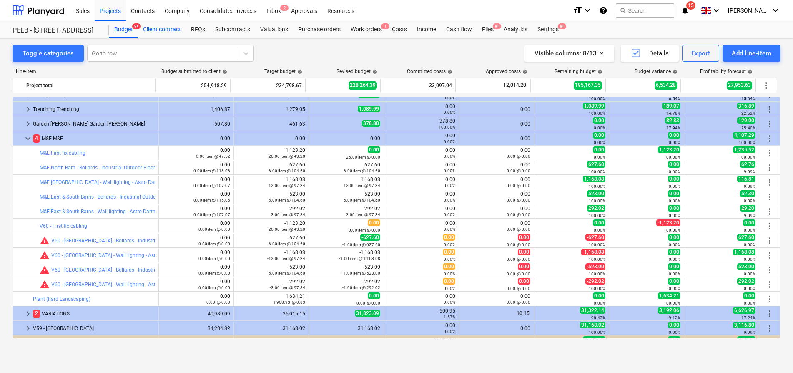
click at [175, 32] on div "Client contract" at bounding box center [162, 29] width 48 height 17
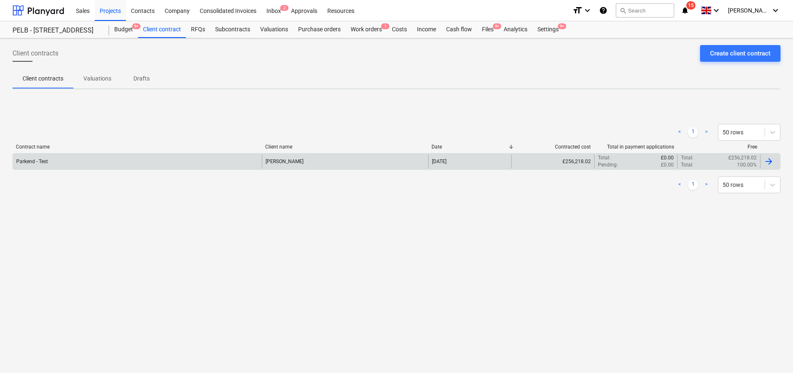
click at [139, 159] on div "Parkend - Test" at bounding box center [137, 161] width 249 height 14
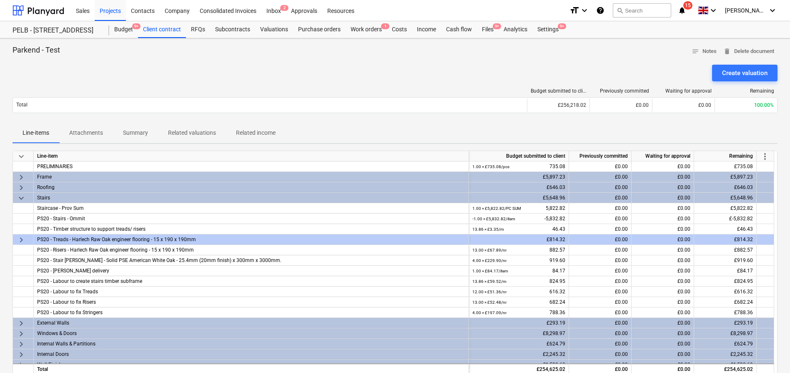
click at [763, 158] on span "more_vert" at bounding box center [765, 156] width 10 height 10
click at [762, 164] on li "Amend line items" at bounding box center [754, 156] width 64 height 19
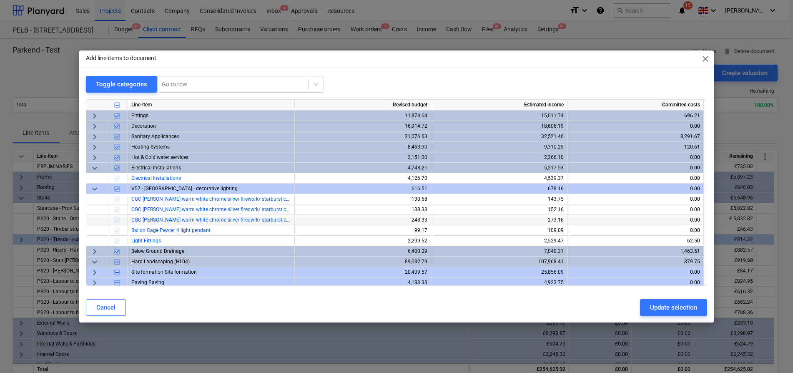
scroll to position [238, 0]
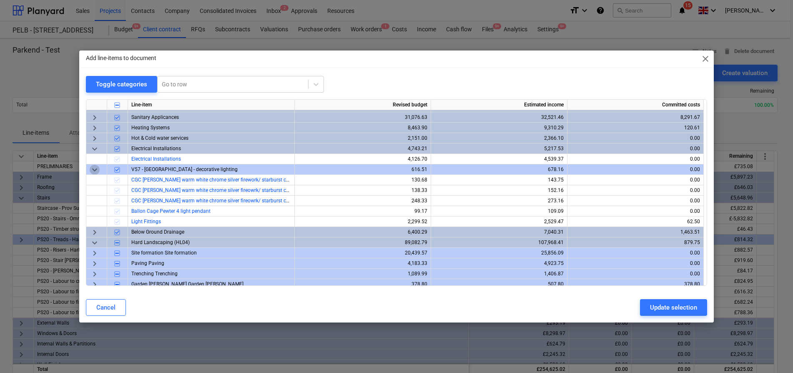
click at [96, 169] on span "keyboard_arrow_down" at bounding box center [95, 170] width 10 height 10
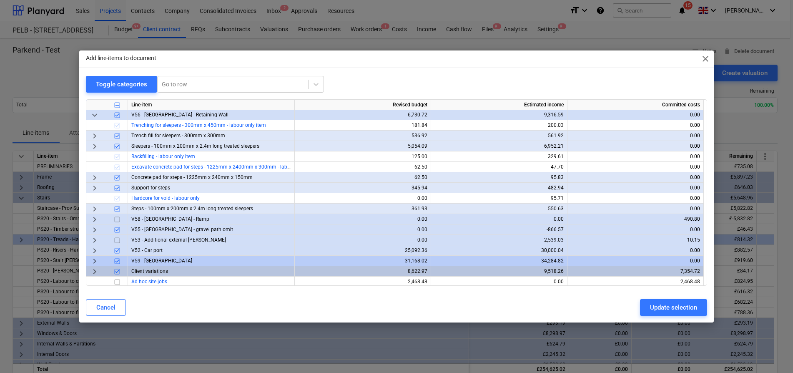
scroll to position [409, 0]
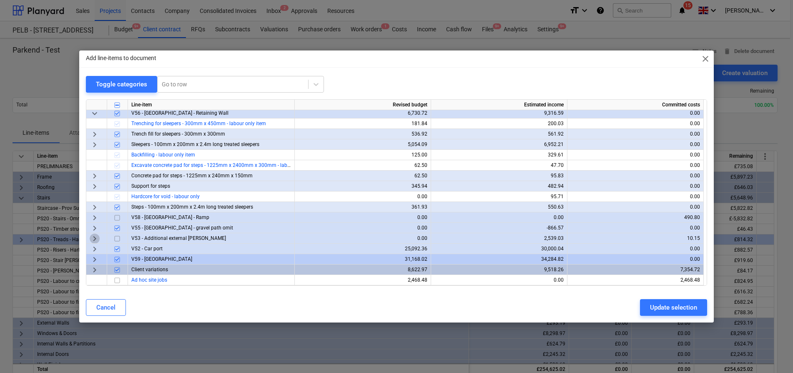
click at [96, 239] on span "keyboard_arrow_right" at bounding box center [95, 239] width 10 height 10
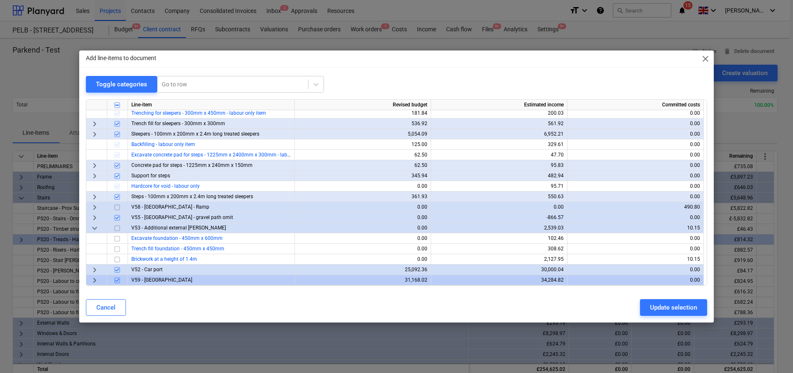
scroll to position [420, 0]
click at [94, 226] on span "keyboard_arrow_down" at bounding box center [95, 228] width 10 height 10
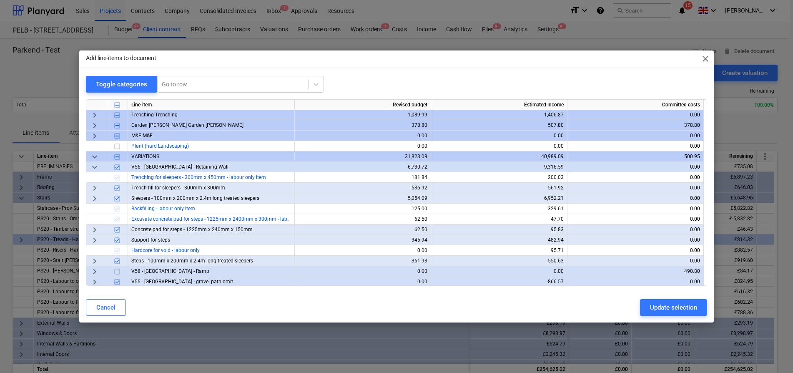
scroll to position [300, 0]
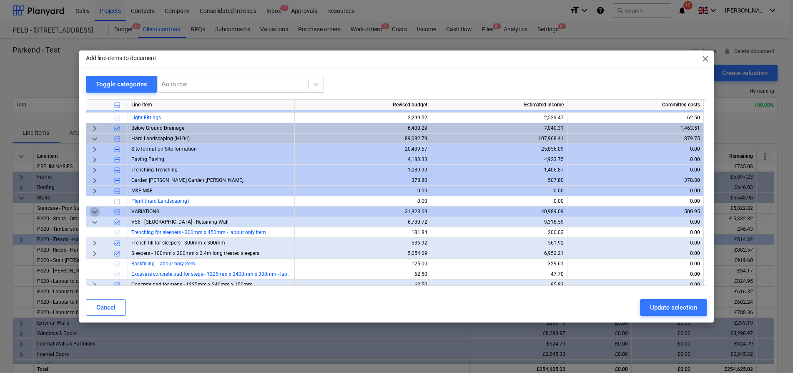
click at [95, 213] on span "keyboard_arrow_down" at bounding box center [95, 212] width 10 height 10
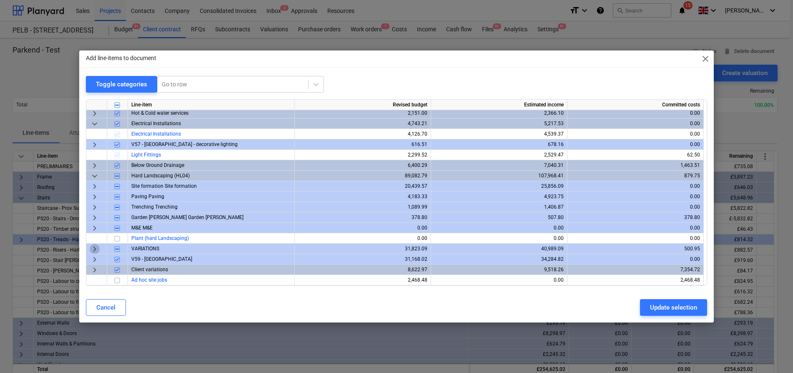
click at [94, 249] on span "keyboard_arrow_right" at bounding box center [95, 249] width 10 height 10
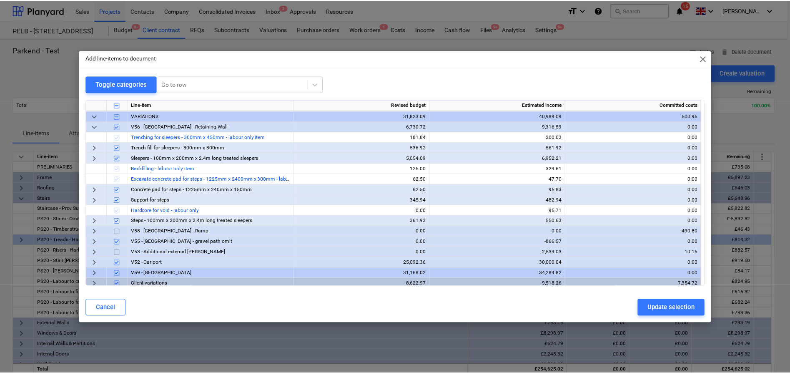
scroll to position [395, 0]
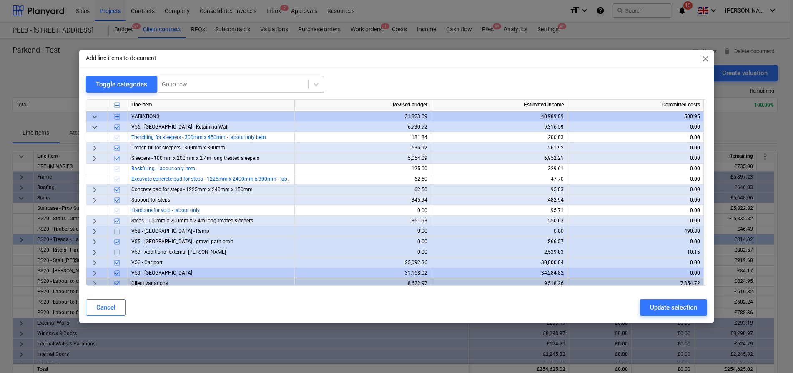
click at [709, 58] on span "close" at bounding box center [706, 59] width 10 height 10
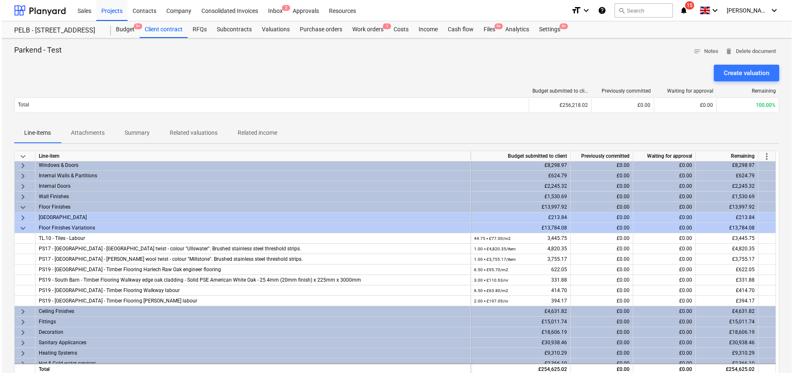
scroll to position [170, 0]
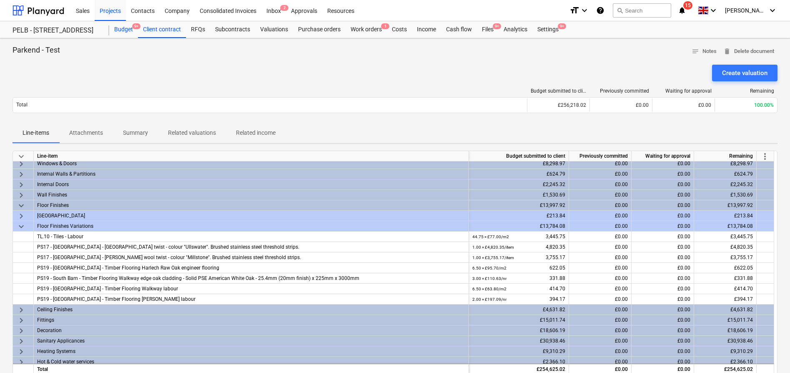
click at [111, 35] on div "Budget 9+" at bounding box center [123, 29] width 29 height 17
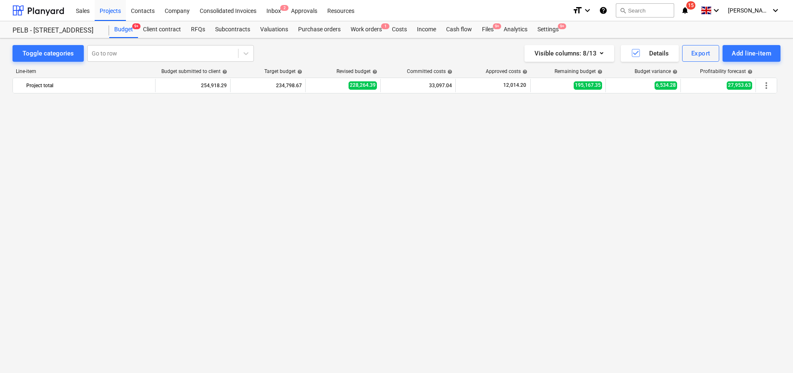
scroll to position [579, 0]
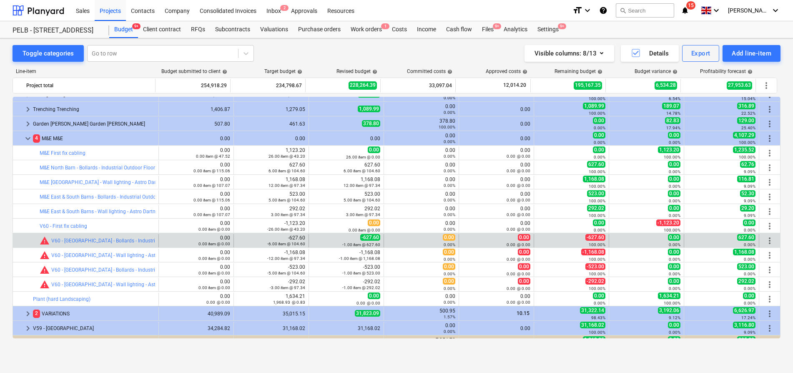
click at [770, 239] on span "more_vert" at bounding box center [770, 241] width 10 height 10
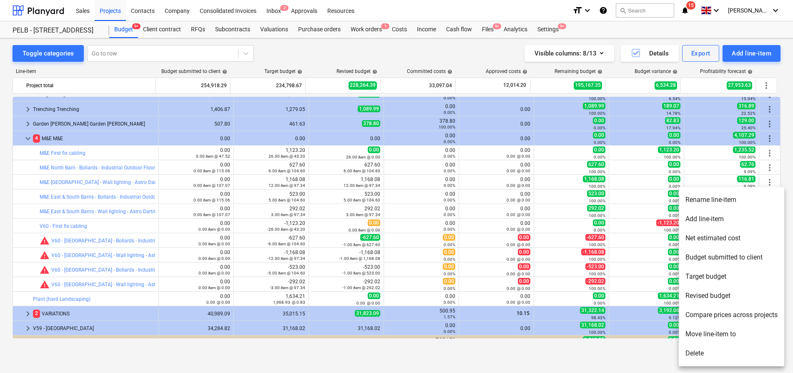
click at [334, 277] on div at bounding box center [396, 186] width 793 height 373
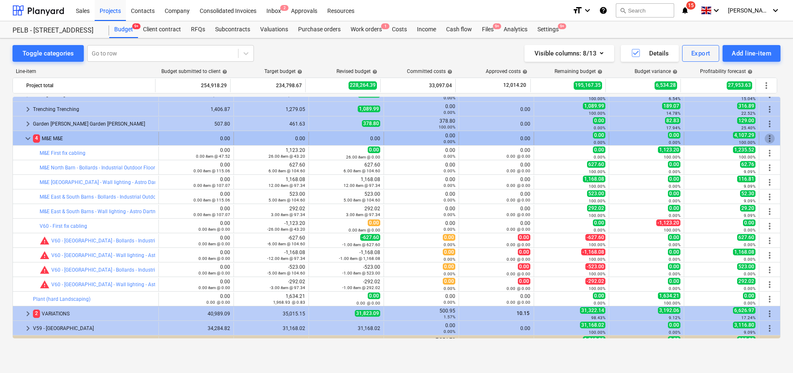
click at [765, 136] on span "more_vert" at bounding box center [770, 138] width 10 height 10
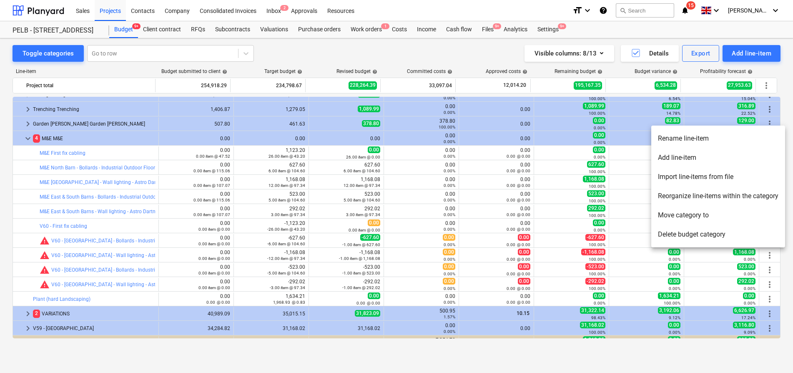
click at [738, 161] on li "Add line-item" at bounding box center [719, 157] width 134 height 19
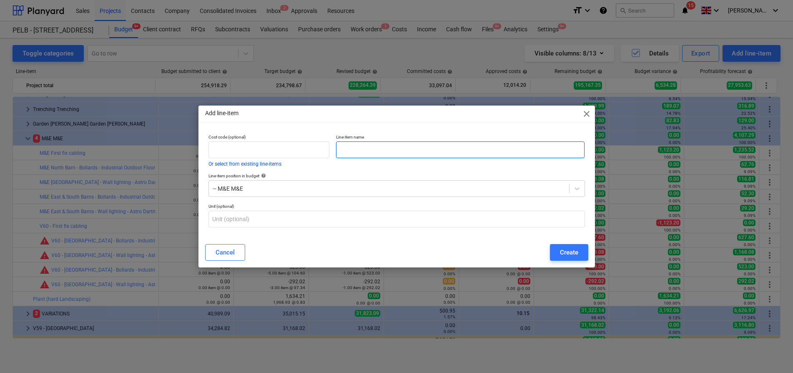
click at [413, 146] on input "text" at bounding box center [460, 149] width 249 height 17
drag, startPoint x: 383, startPoint y: 147, endPoint x: 312, endPoint y: 146, distance: 71.7
click at [312, 146] on div "Cost code (optional) Or select from existing line-items Line-item name Variatio…" at bounding box center [396, 150] width 383 height 39
click at [415, 149] on input "V60 - Variation" at bounding box center [460, 149] width 249 height 17
drag, startPoint x: 406, startPoint y: 150, endPoint x: 356, endPoint y: 148, distance: 50.5
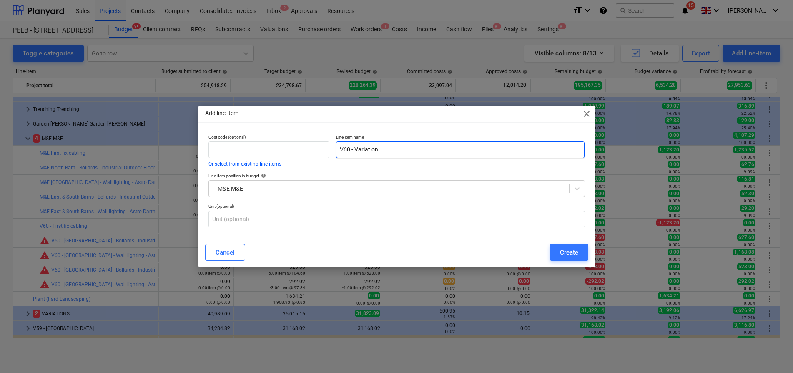
click at [356, 148] on input "V60 - Variation" at bounding box center [460, 149] width 249 height 17
type input "V60 - External lighting"
click at [566, 254] on div "Create" at bounding box center [569, 252] width 18 height 11
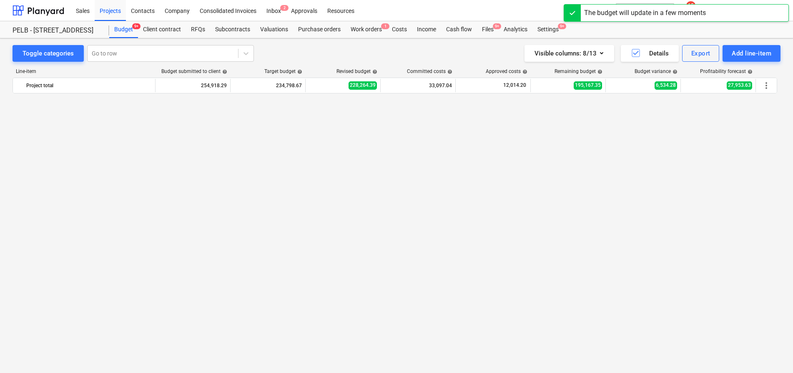
scroll to position [579, 0]
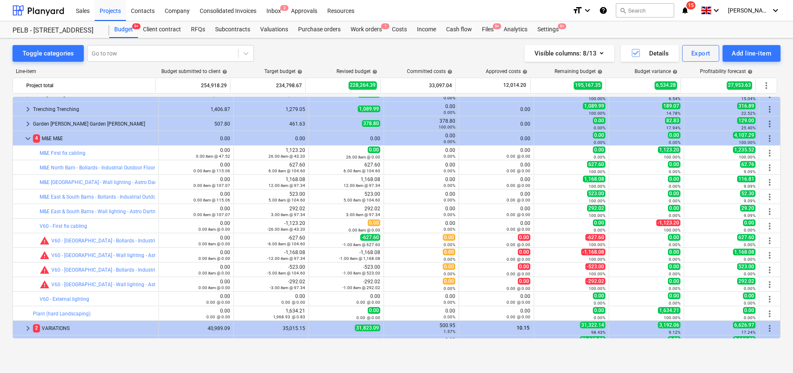
click at [23, 136] on span "keyboard_arrow_down" at bounding box center [28, 138] width 10 height 10
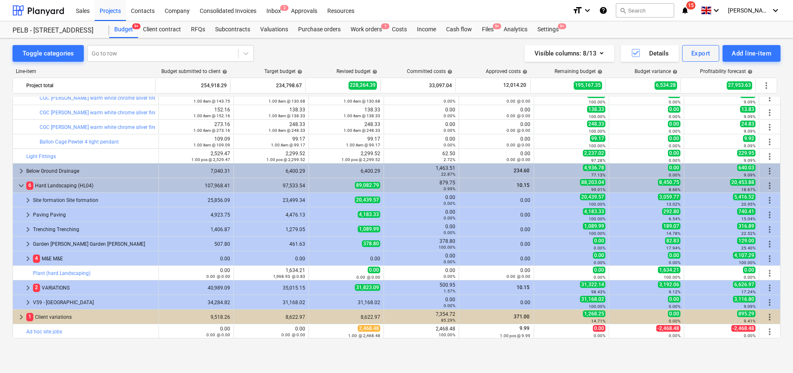
scroll to position [310, 0]
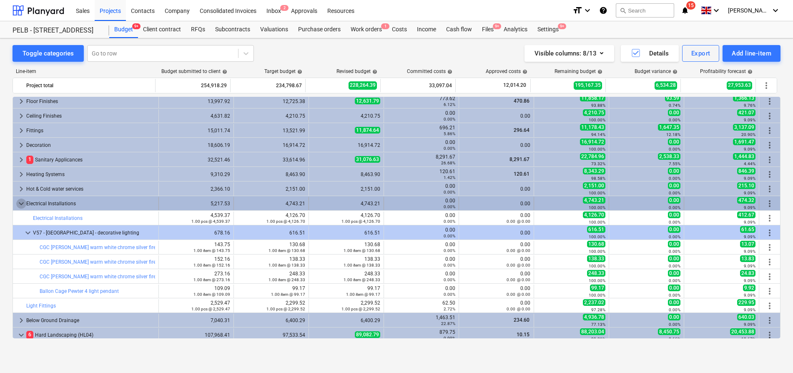
click at [23, 202] on span "keyboard_arrow_down" at bounding box center [21, 204] width 10 height 10
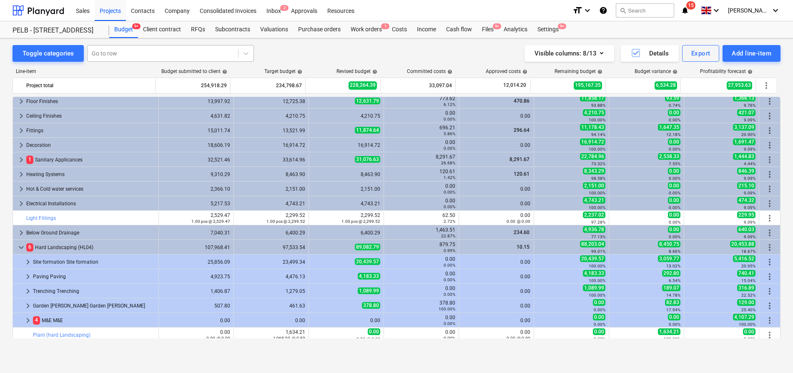
click at [117, 56] on div at bounding box center [163, 53] width 142 height 8
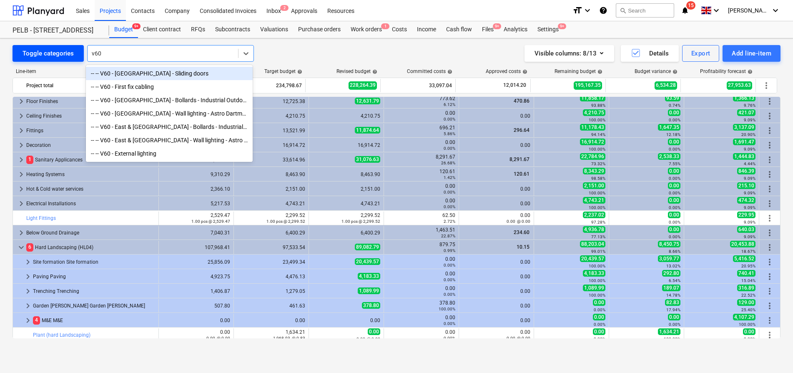
type input "v60"
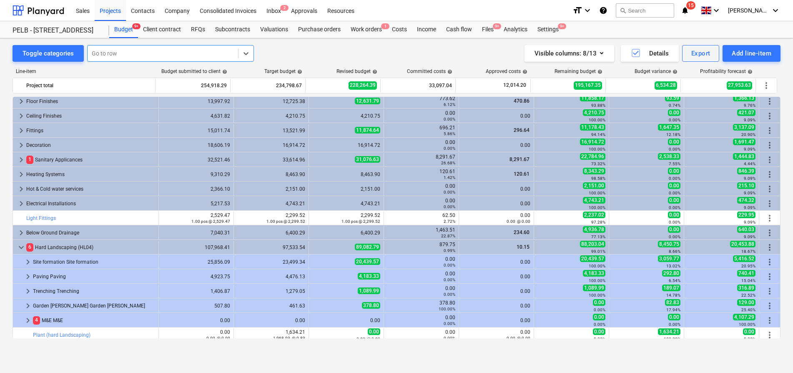
click at [141, 49] on div at bounding box center [163, 53] width 142 height 8
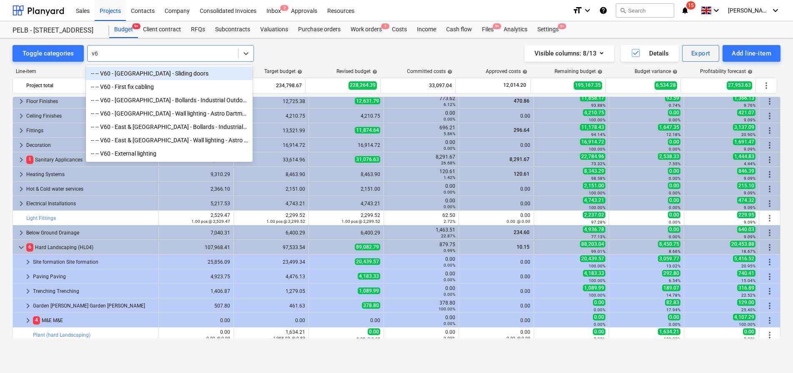
type input "v60"
click at [164, 70] on div "-- -- V60 - South Barn - Sliding doors" at bounding box center [169, 73] width 167 height 13
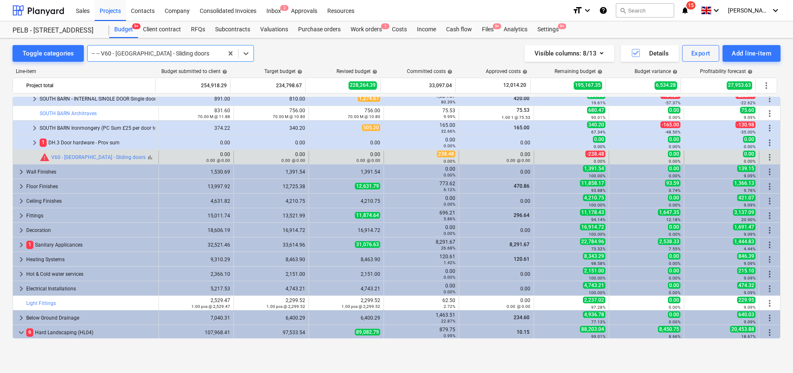
scroll to position [356, 0]
click at [765, 159] on span "more_vert" at bounding box center [770, 158] width 10 height 10
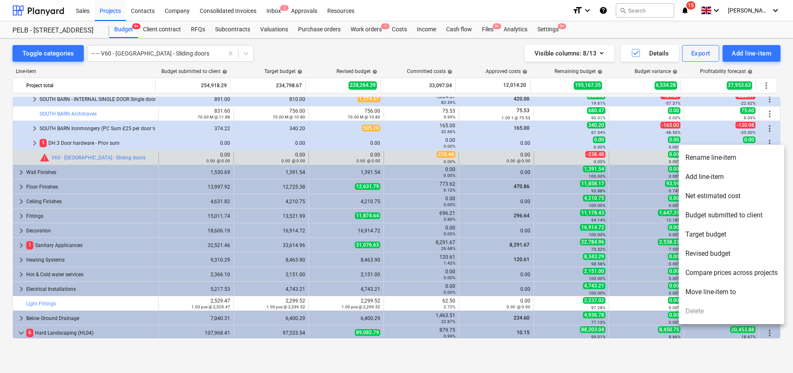
click at [710, 161] on li "Rename line-item" at bounding box center [732, 157] width 106 height 19
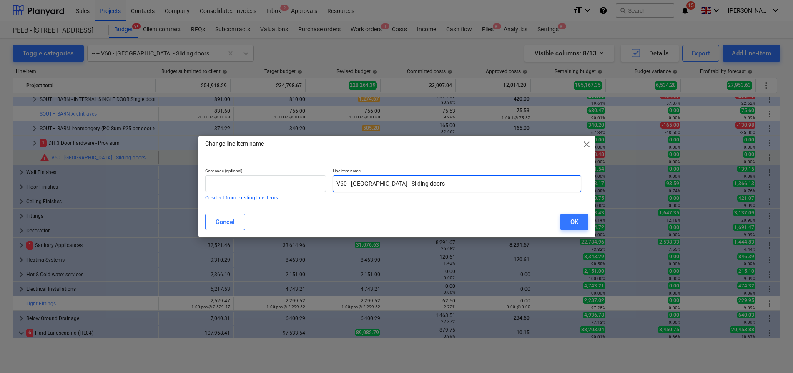
click at [348, 183] on input "V60 - [GEOGRAPHIC_DATA] - Sliding doors" at bounding box center [457, 183] width 249 height 17
type input "V61 - South Barn - Sliding doors"
click at [568, 221] on button "OK" at bounding box center [575, 222] width 28 height 17
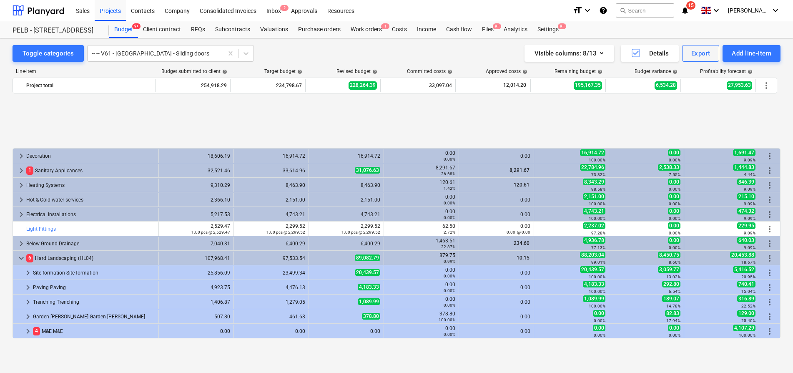
scroll to position [503, 0]
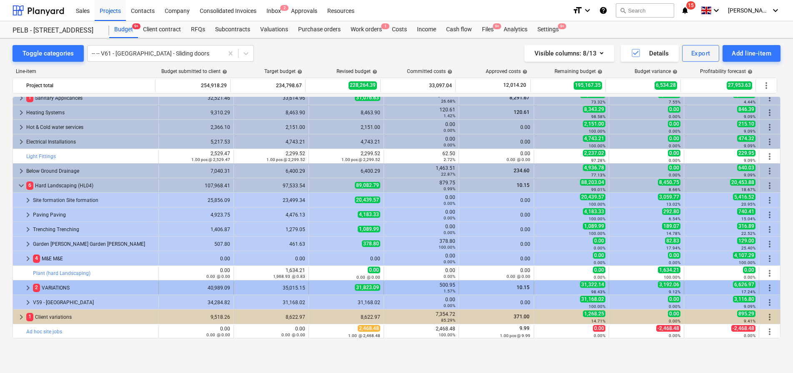
click at [31, 286] on span "keyboard_arrow_right" at bounding box center [28, 288] width 10 height 10
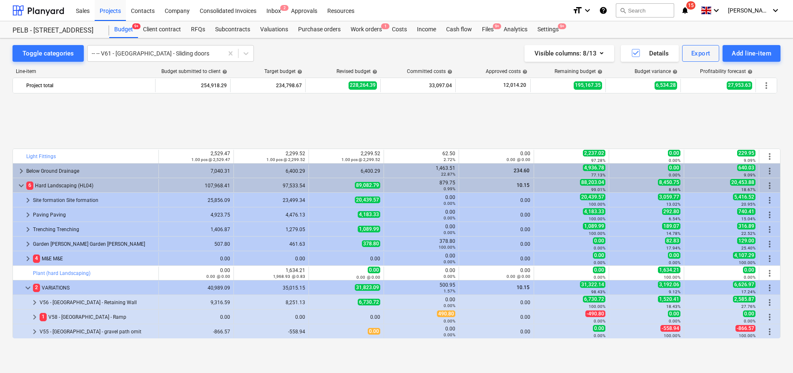
scroll to position [576, 0]
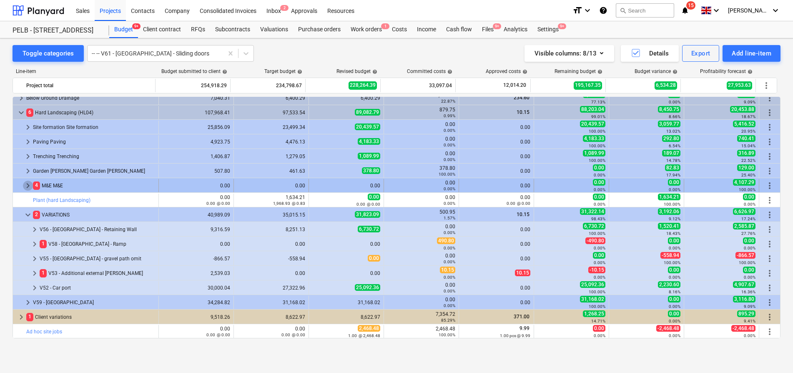
click at [28, 186] on span "keyboard_arrow_right" at bounding box center [28, 186] width 10 height 10
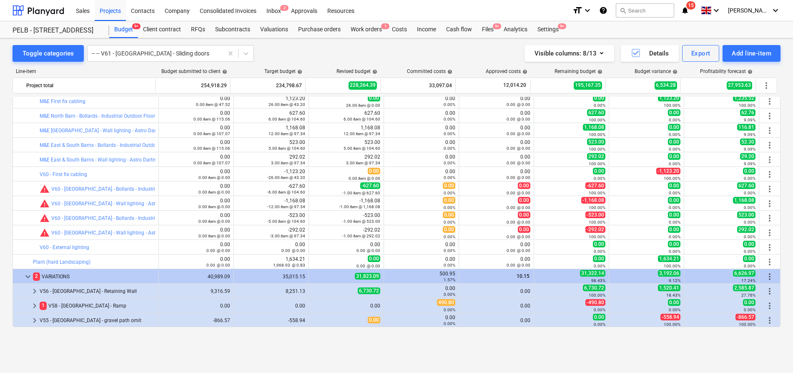
scroll to position [634, 0]
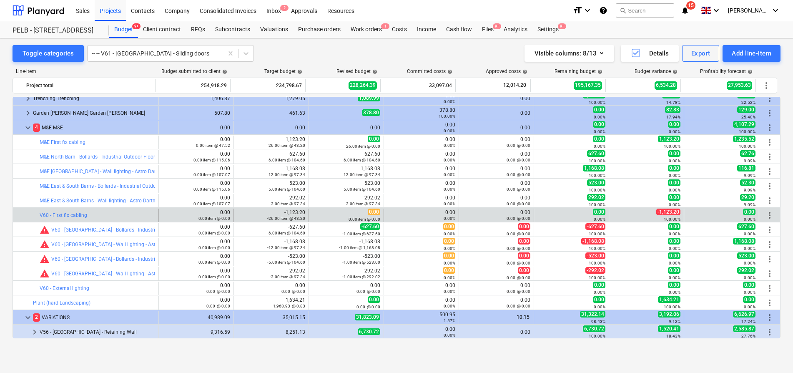
click at [765, 214] on span "more_vert" at bounding box center [770, 215] width 10 height 10
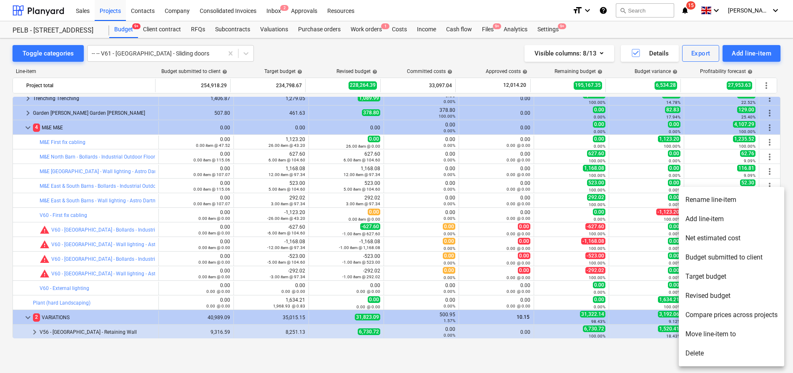
click at [742, 333] on li "Move line-item to" at bounding box center [732, 333] width 106 height 19
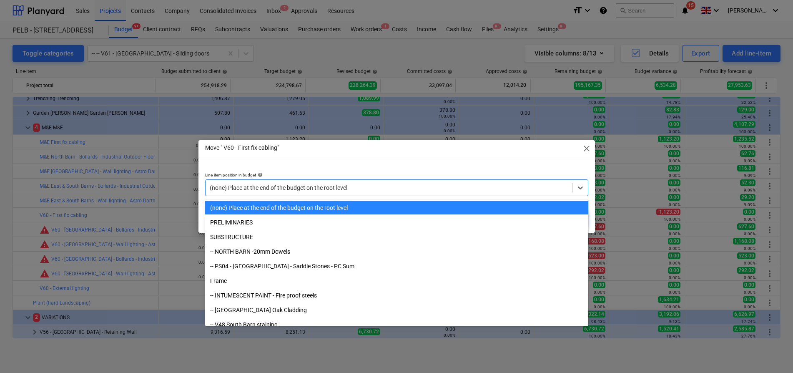
click at [474, 192] on div "(none) Place at the end of the budget on the root level" at bounding box center [389, 188] width 367 height 12
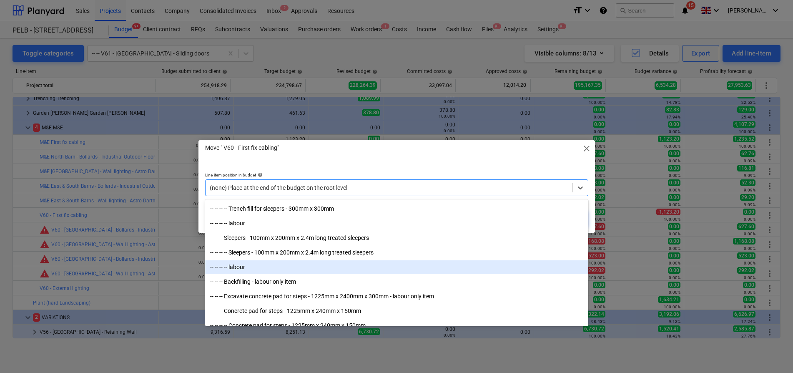
scroll to position [3822, 0]
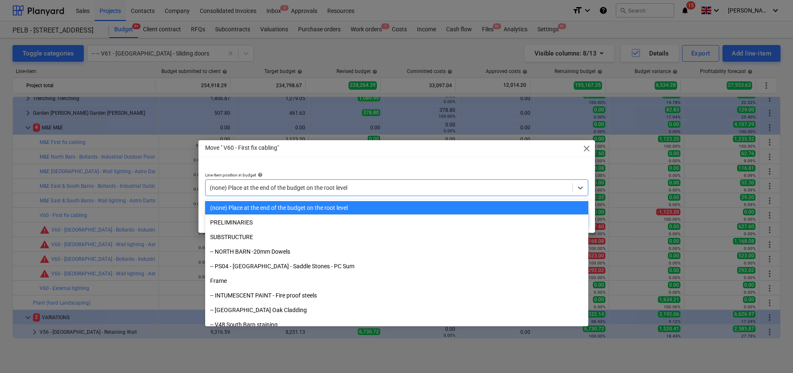
click at [356, 183] on div "(none) Place at the end of the budget on the root level" at bounding box center [389, 188] width 367 height 12
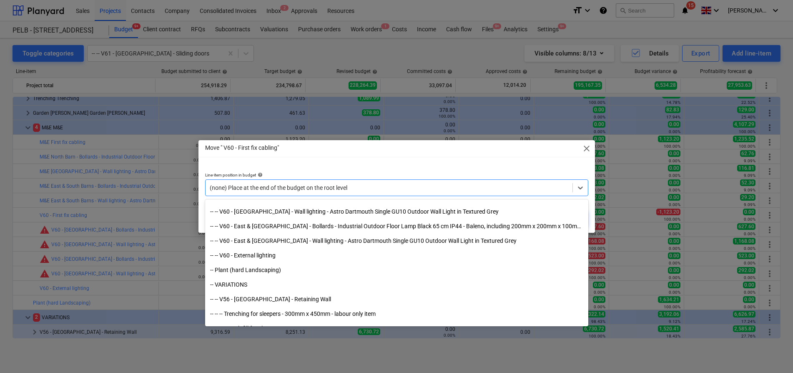
scroll to position [3689, 0]
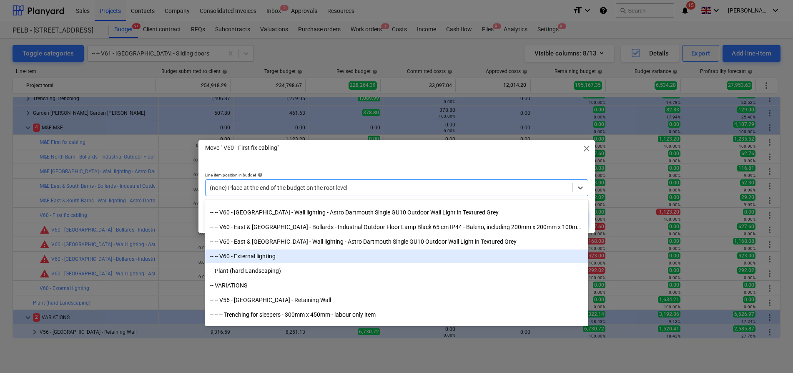
click at [296, 255] on div "-- -- V60 - External lighting" at bounding box center [396, 255] width 383 height 13
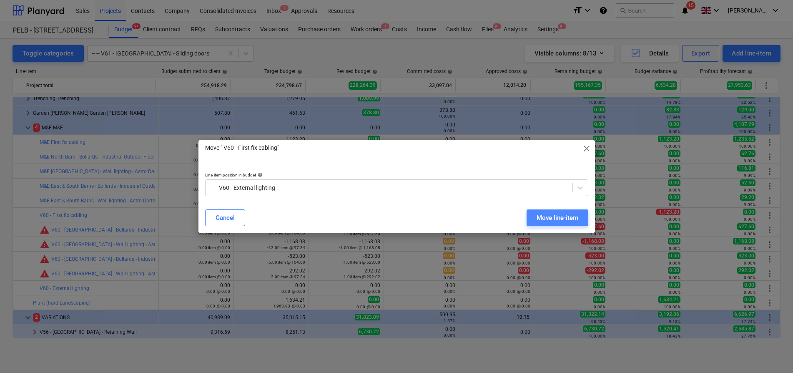
click at [565, 221] on div "Move line-item" at bounding box center [558, 217] width 42 height 11
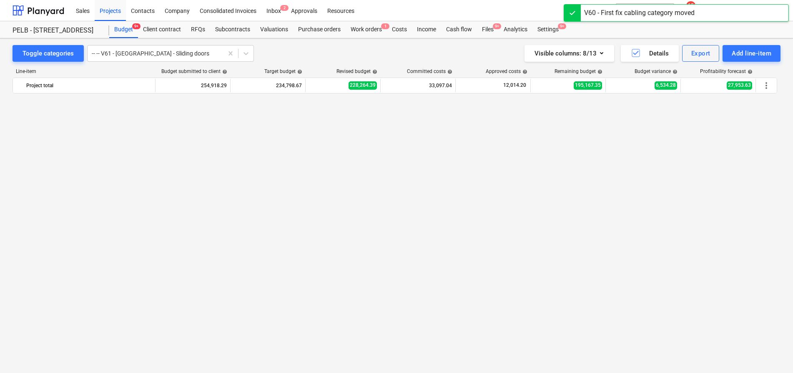
scroll to position [634, 0]
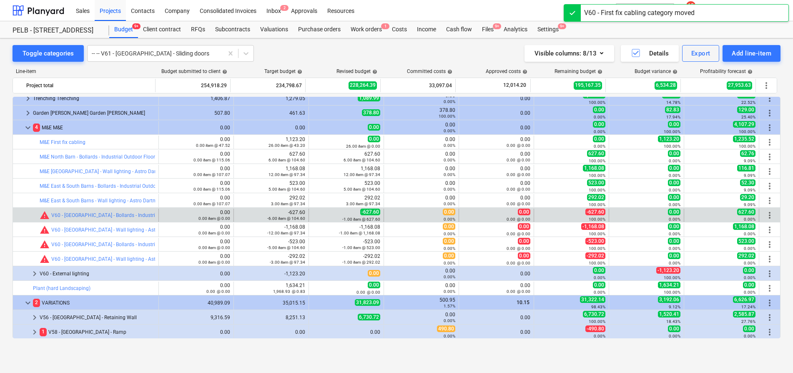
click at [770, 213] on span "more_vert" at bounding box center [770, 215] width 10 height 10
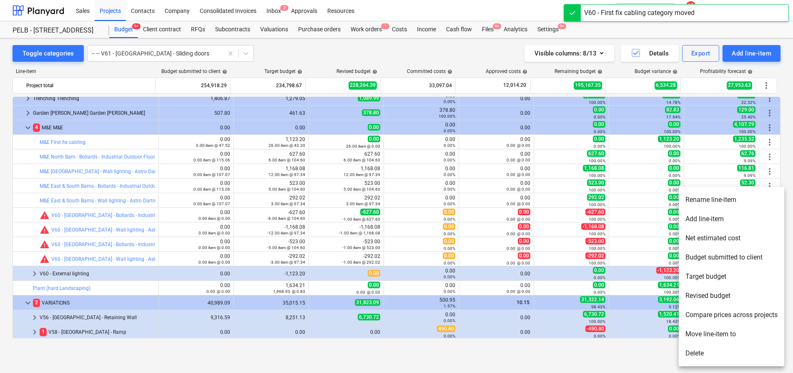
click at [711, 335] on li "Move line-item to" at bounding box center [732, 333] width 106 height 19
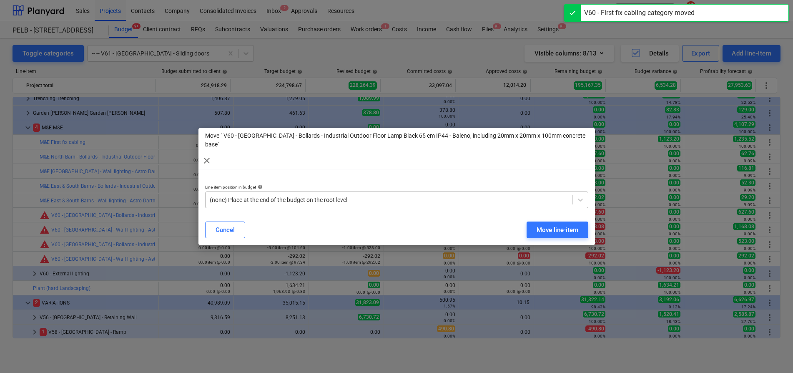
click at [430, 195] on div "(none) Place at the end of the budget on the root level" at bounding box center [396, 199] width 383 height 17
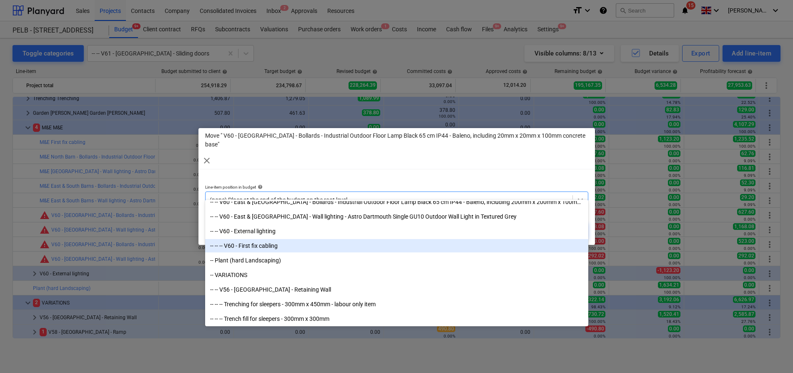
scroll to position [3710, 0]
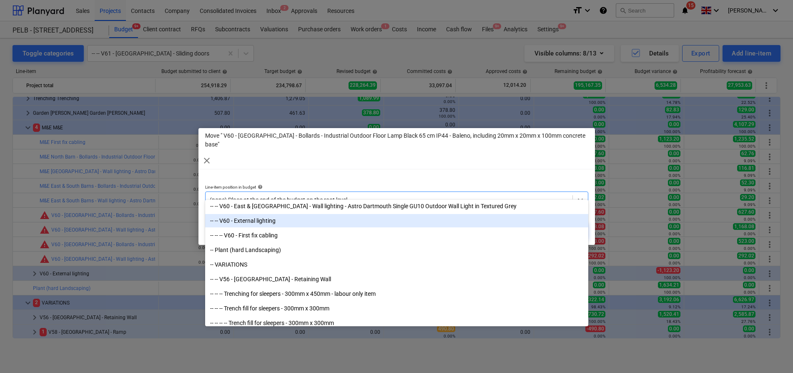
click at [391, 223] on div "-- -- V60 - External lighting" at bounding box center [396, 220] width 383 height 13
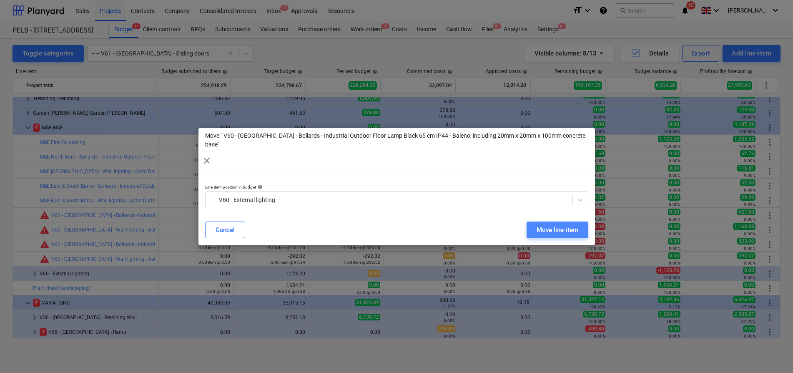
click at [562, 224] on div "Move line-item" at bounding box center [558, 229] width 42 height 11
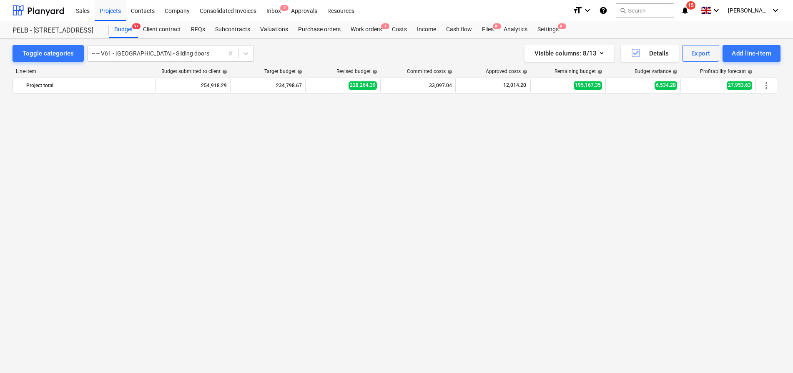
scroll to position [634, 0]
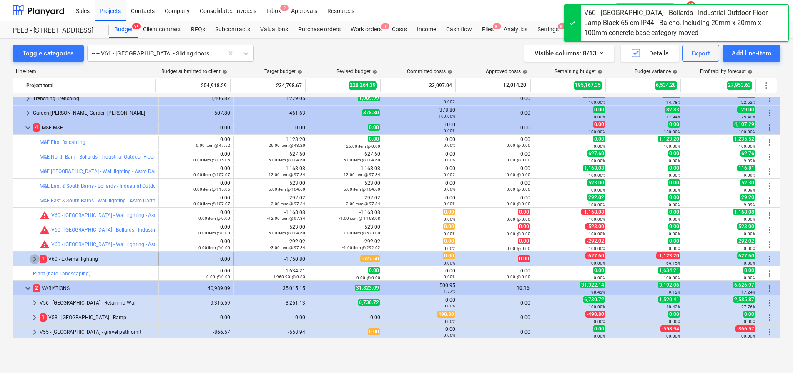
click at [35, 262] on span "keyboard_arrow_right" at bounding box center [35, 259] width 10 height 10
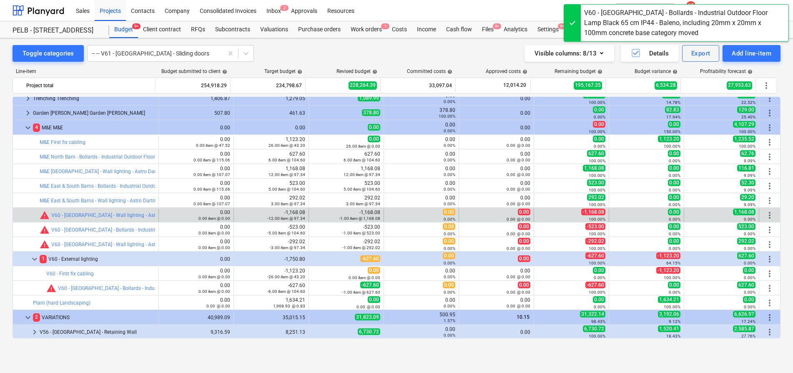
click at [769, 209] on div "more_vert" at bounding box center [770, 215] width 14 height 13
click at [768, 214] on span "more_vert" at bounding box center [770, 215] width 10 height 10
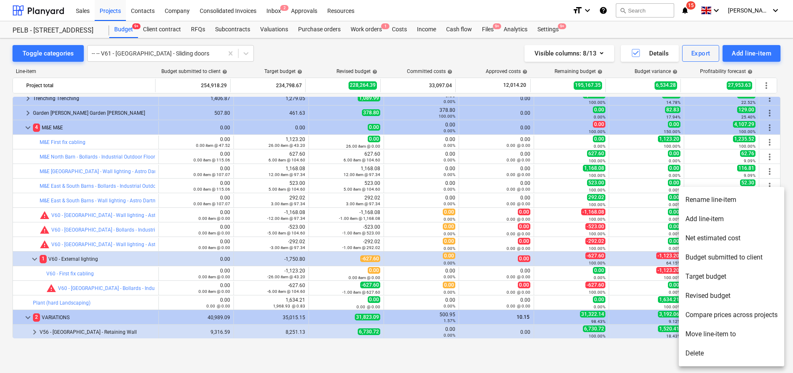
click at [751, 337] on li "Move line-item to" at bounding box center [732, 333] width 106 height 19
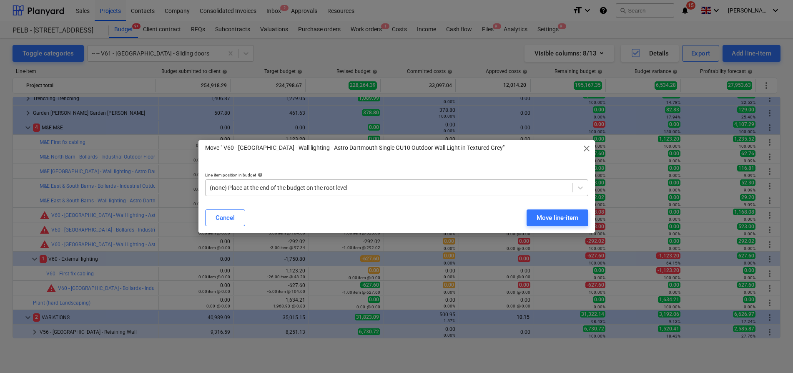
click at [377, 181] on div "(none) Place at the end of the budget on the root level" at bounding box center [396, 187] width 383 height 17
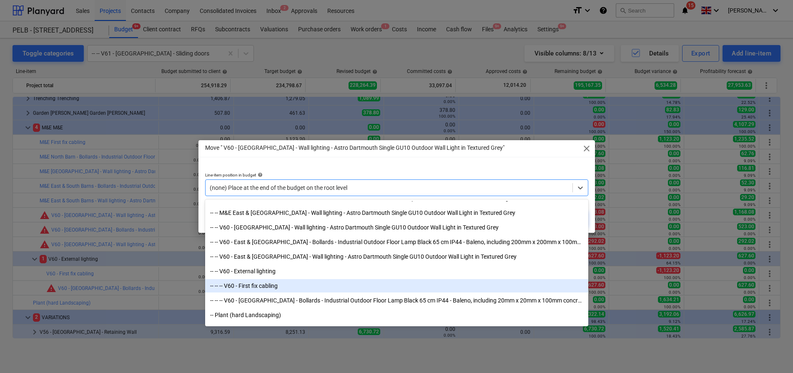
scroll to position [3645, 0]
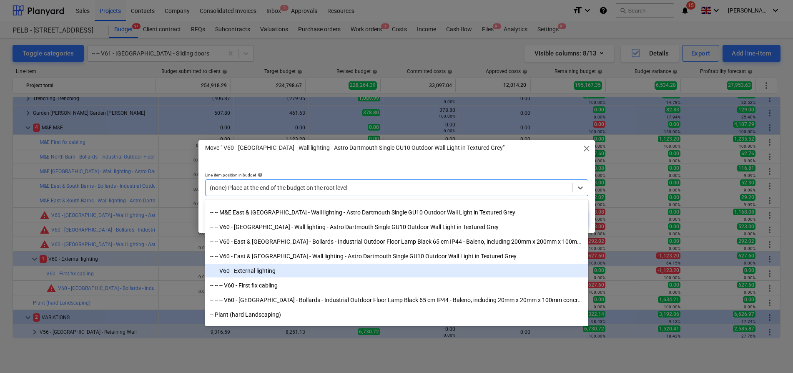
click at [413, 270] on div "-- -- V60 - External lighting" at bounding box center [396, 270] width 383 height 13
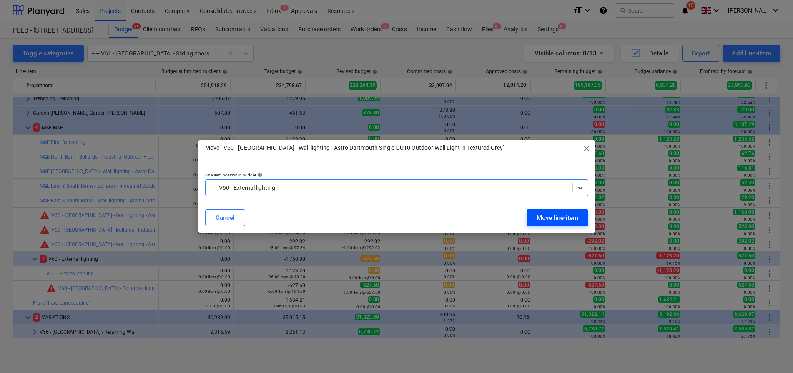
click at [559, 218] on div "Move line-item" at bounding box center [558, 217] width 42 height 11
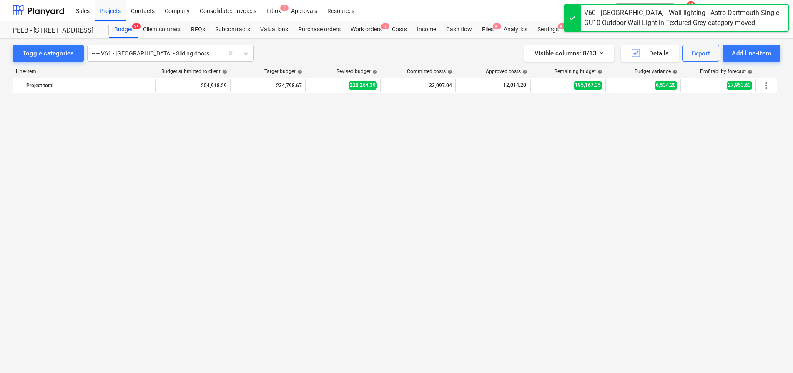
scroll to position [634, 0]
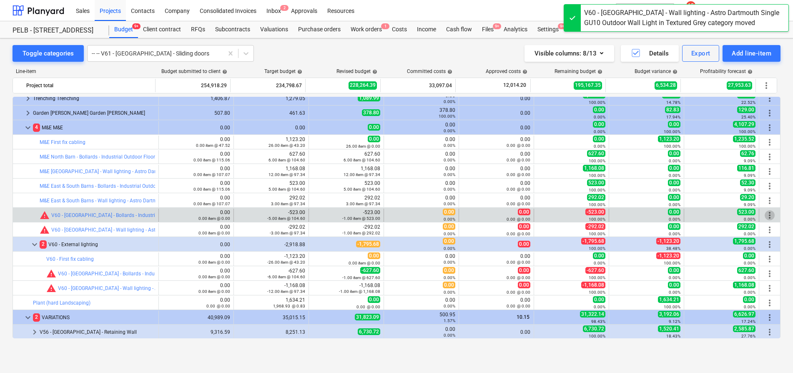
click at [766, 214] on span "more_vert" at bounding box center [770, 215] width 10 height 10
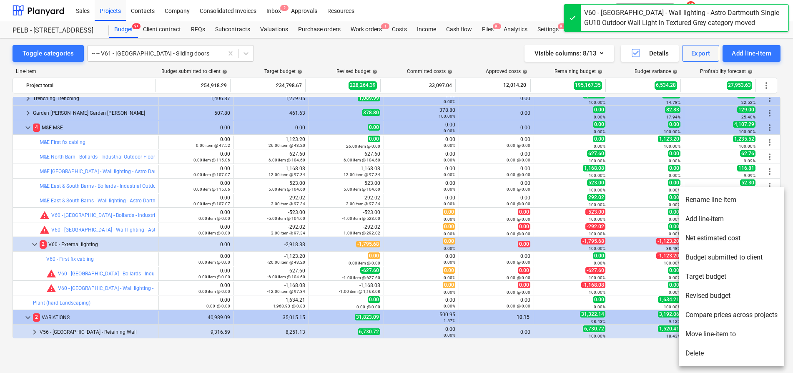
click at [728, 334] on li "Move line-item to" at bounding box center [732, 333] width 106 height 19
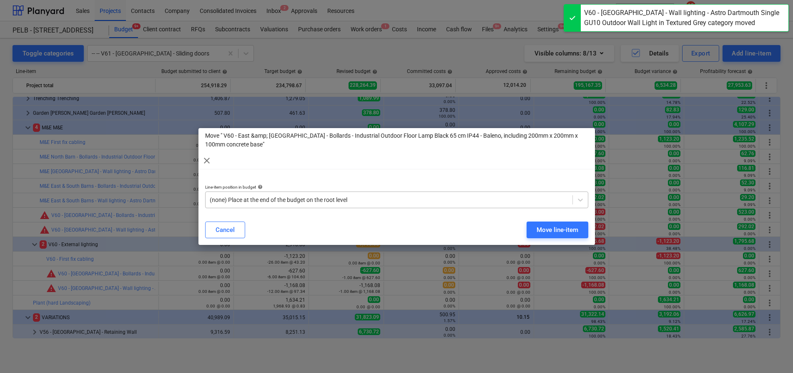
click at [485, 192] on div "(none) Place at the end of the budget on the root level" at bounding box center [396, 199] width 383 height 17
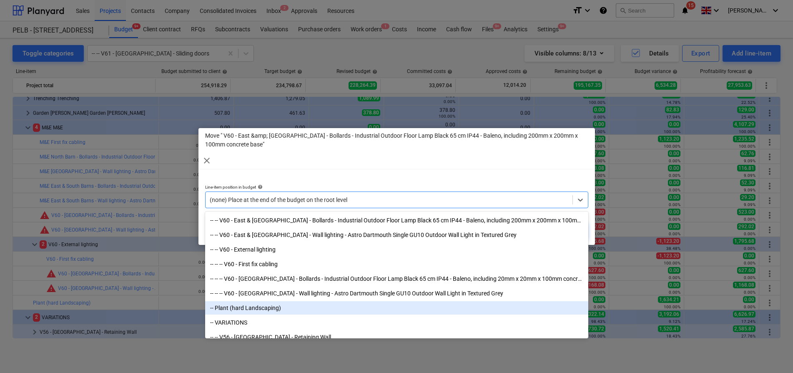
scroll to position [3663, 0]
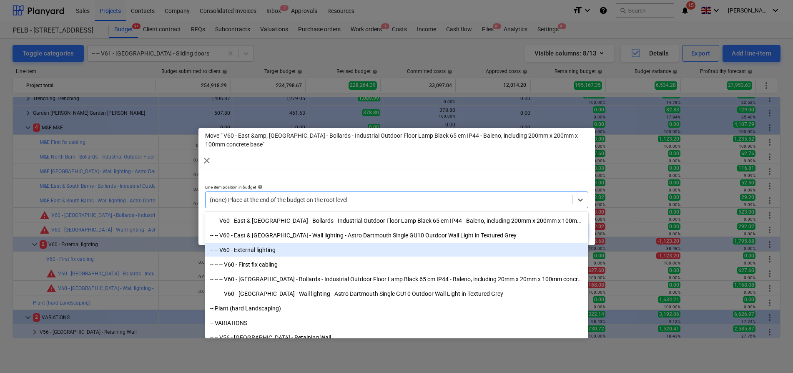
click at [413, 247] on div "-- -- V60 - External lighting" at bounding box center [396, 249] width 383 height 13
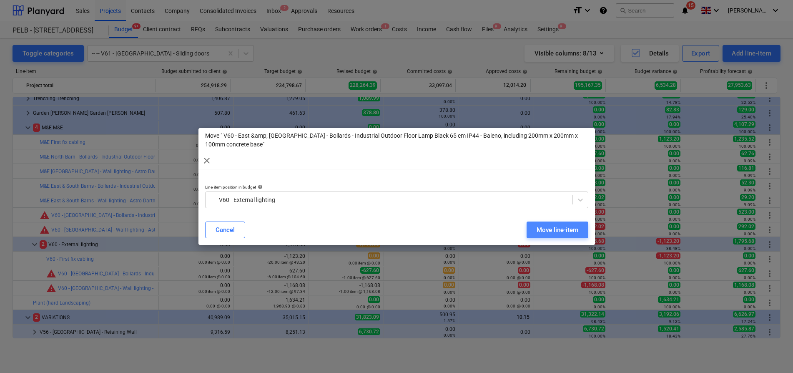
click at [568, 234] on div "Move line-item" at bounding box center [558, 229] width 42 height 11
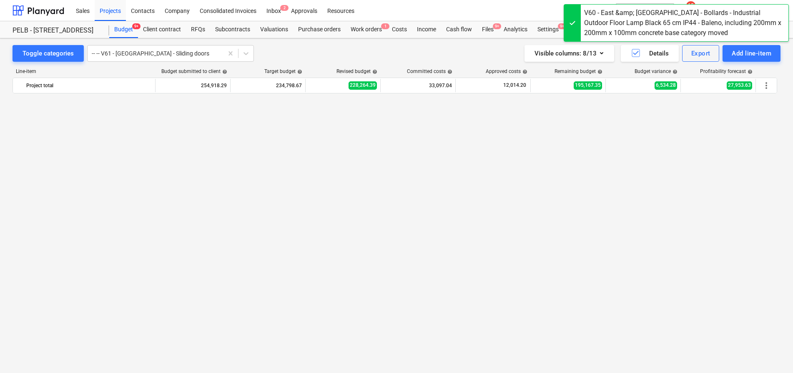
scroll to position [634, 0]
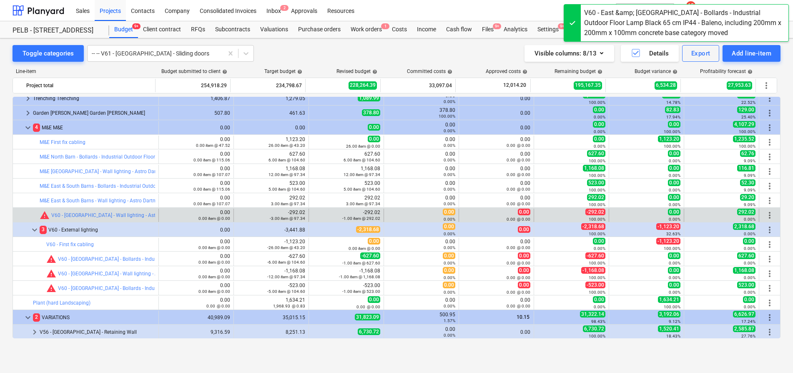
click at [765, 214] on span "more_vert" at bounding box center [770, 215] width 10 height 10
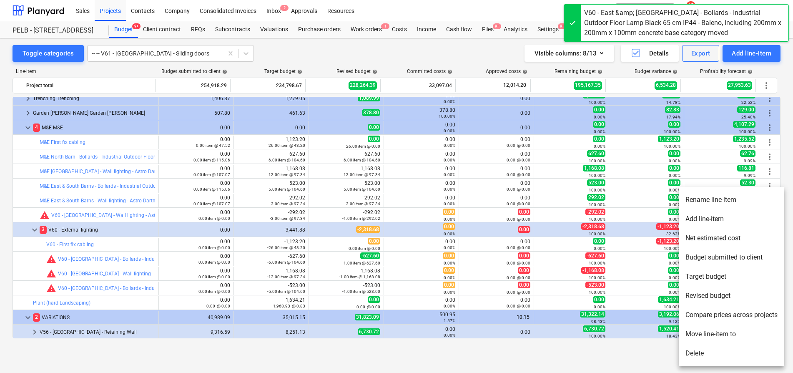
click at [739, 333] on li "Move line-item to" at bounding box center [732, 333] width 106 height 19
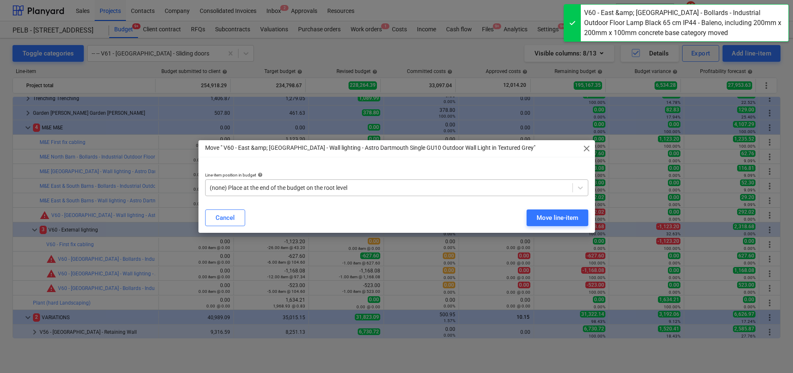
click at [425, 184] on div at bounding box center [389, 188] width 359 height 8
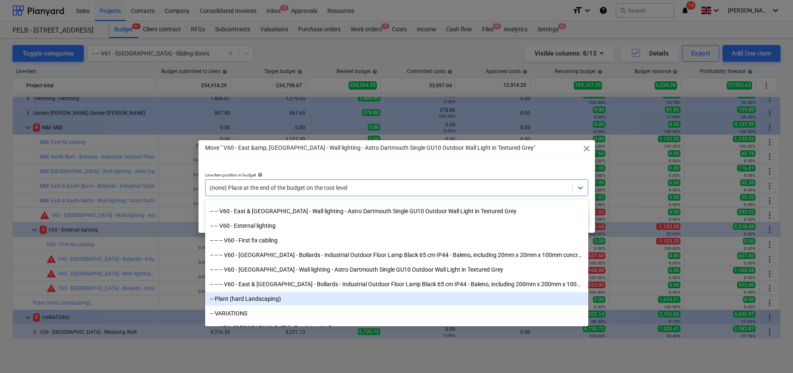
scroll to position [3659, 0]
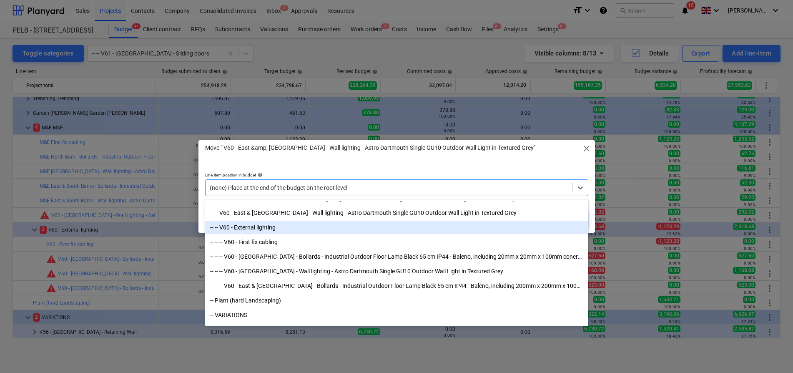
click at [458, 227] on div "-- -- V60 - External lighting" at bounding box center [396, 227] width 383 height 13
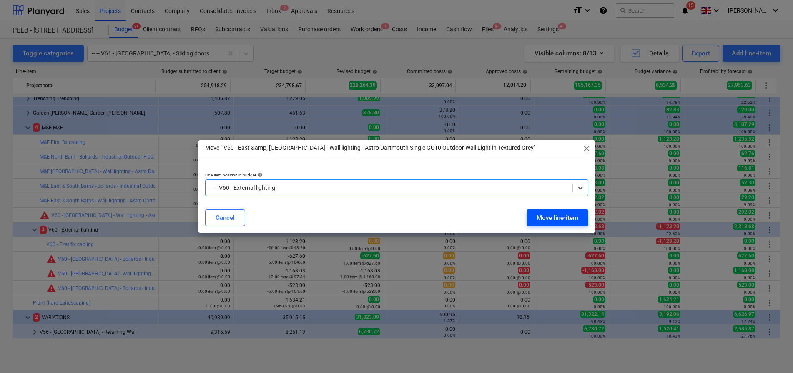
click at [557, 219] on div "Move line-item" at bounding box center [558, 217] width 42 height 11
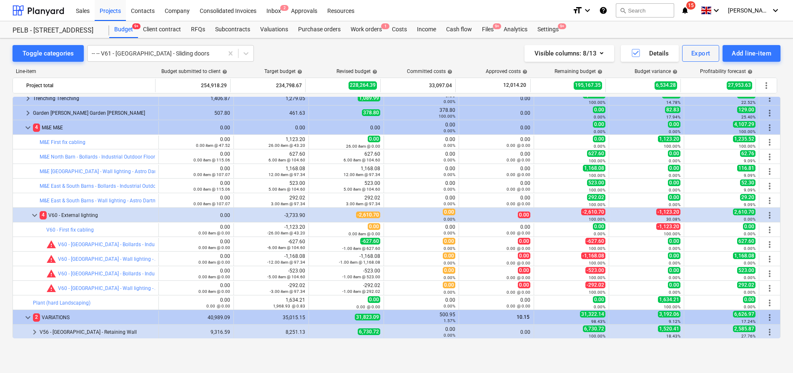
scroll to position [632, 0]
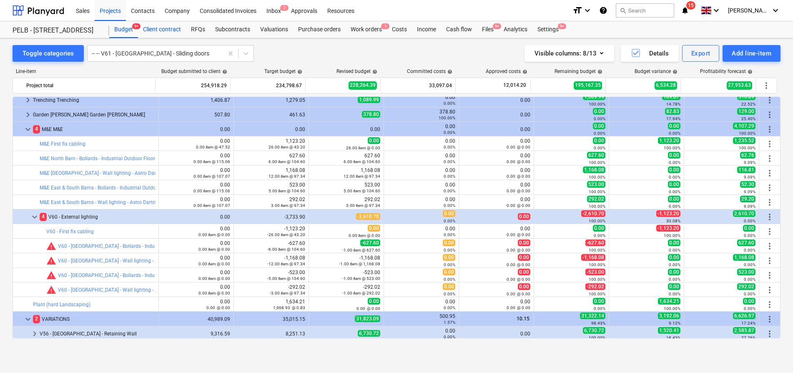
click at [152, 23] on div "Client contract" at bounding box center [162, 29] width 48 height 17
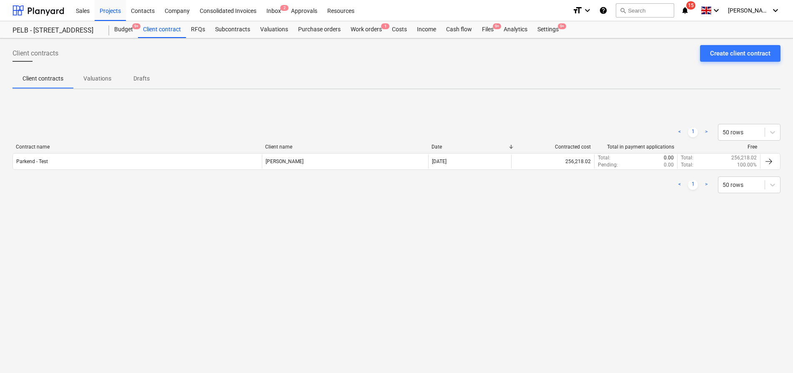
click at [86, 148] on div "Contract name" at bounding box center [137, 147] width 243 height 6
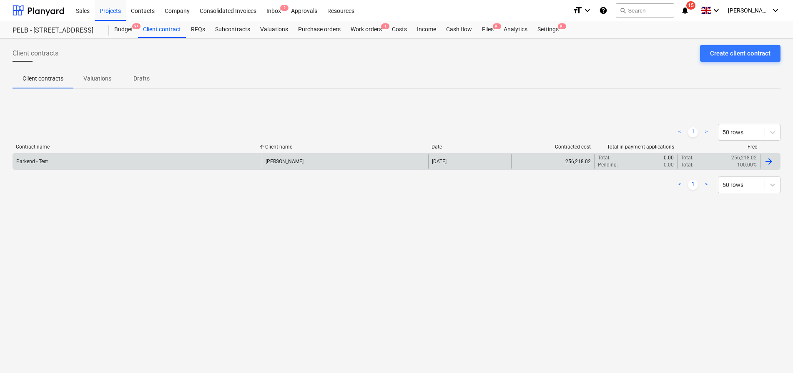
click at [93, 156] on div "Parkend - Test" at bounding box center [137, 161] width 249 height 14
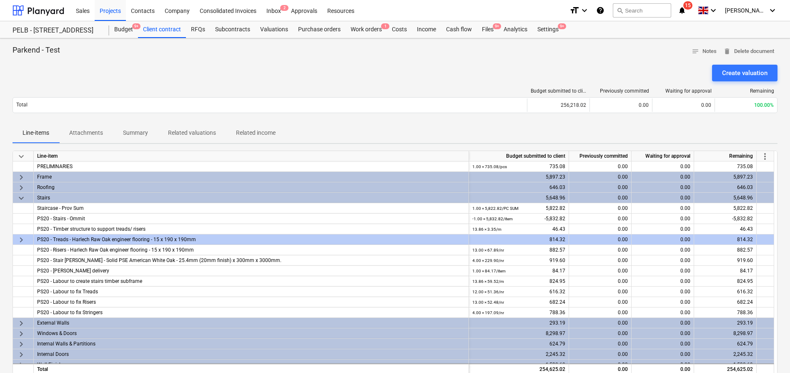
click at [770, 156] on span "more_vert" at bounding box center [765, 156] width 10 height 10
click at [756, 158] on li "Amend line items" at bounding box center [754, 156] width 64 height 19
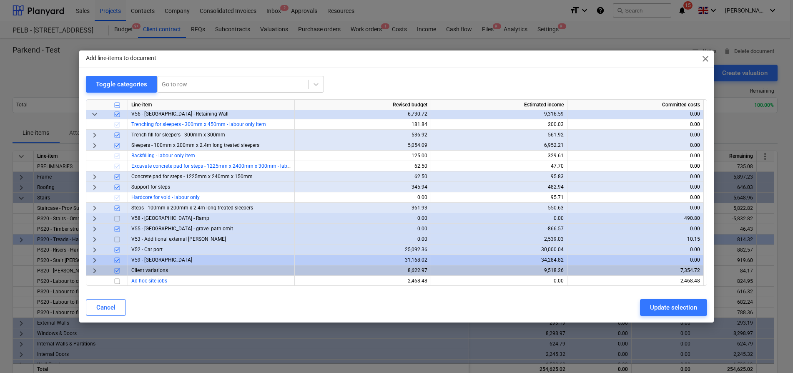
scroll to position [409, 0]
click at [96, 260] on span "keyboard_arrow_right" at bounding box center [95, 259] width 10 height 10
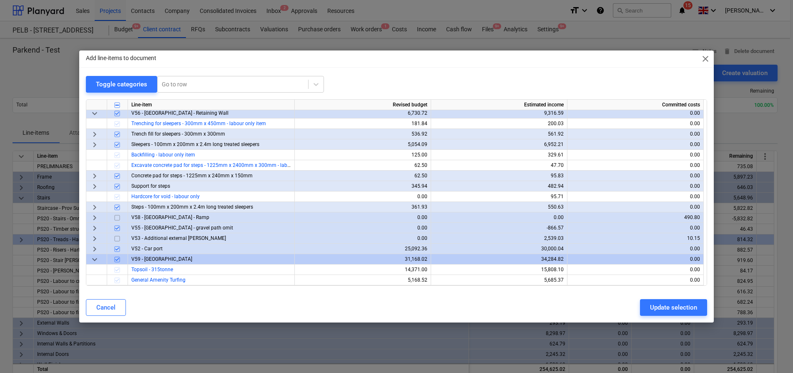
click at [96, 260] on span "keyboard_arrow_down" at bounding box center [95, 259] width 10 height 10
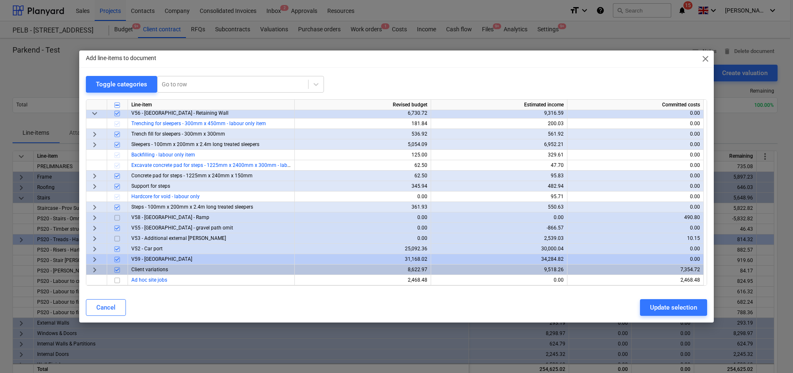
click at [704, 58] on span "close" at bounding box center [706, 59] width 10 height 10
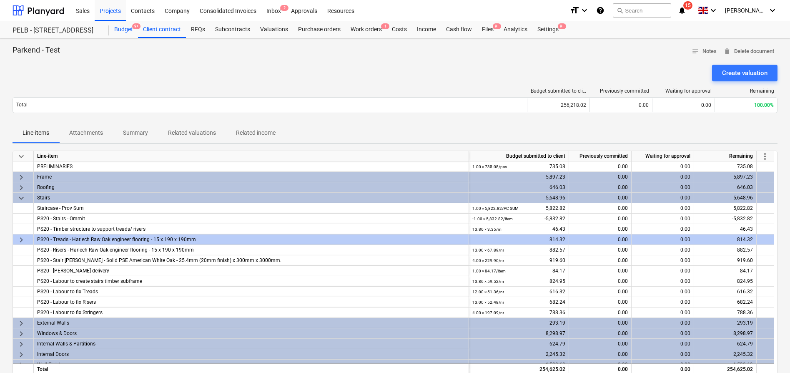
click at [133, 31] on div "Budget 9+" at bounding box center [123, 29] width 29 height 17
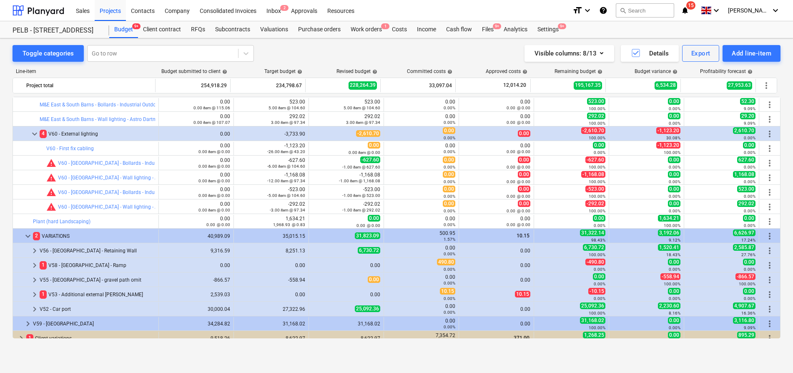
scroll to position [718, 0]
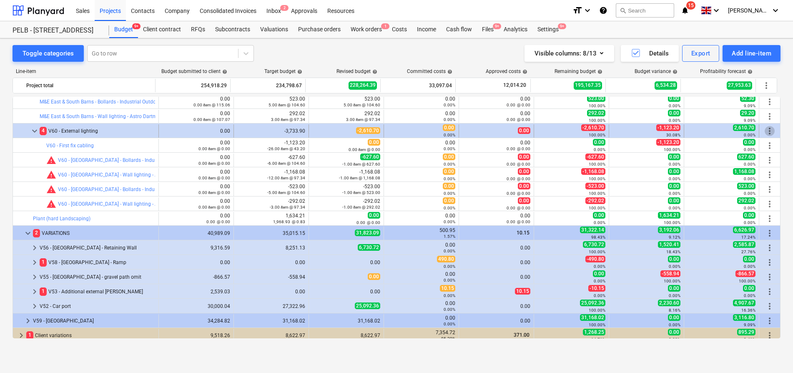
click at [768, 132] on span "more_vert" at bounding box center [770, 131] width 10 height 10
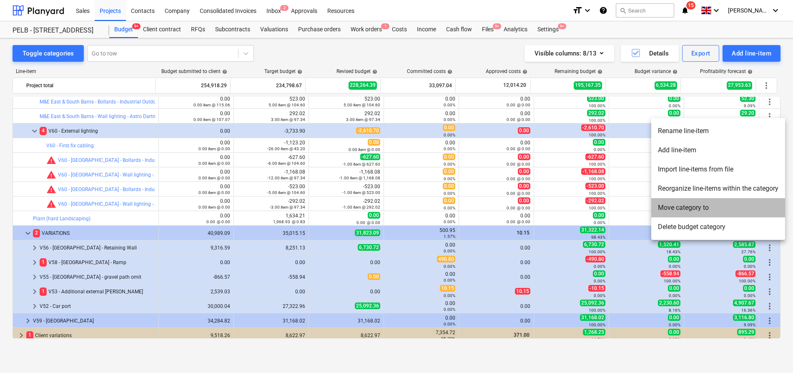
click at [724, 208] on li "Move category to" at bounding box center [719, 207] width 134 height 19
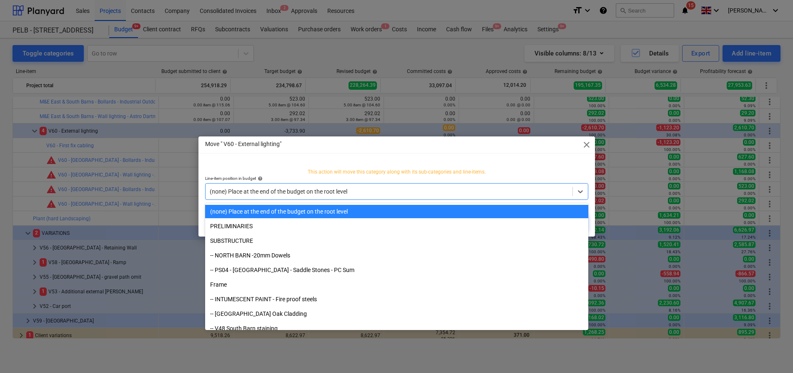
click at [447, 189] on div at bounding box center [389, 191] width 359 height 8
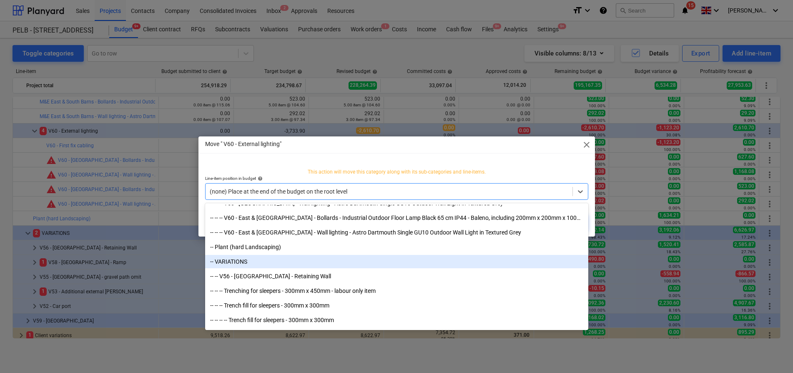
scroll to position [3756, 0]
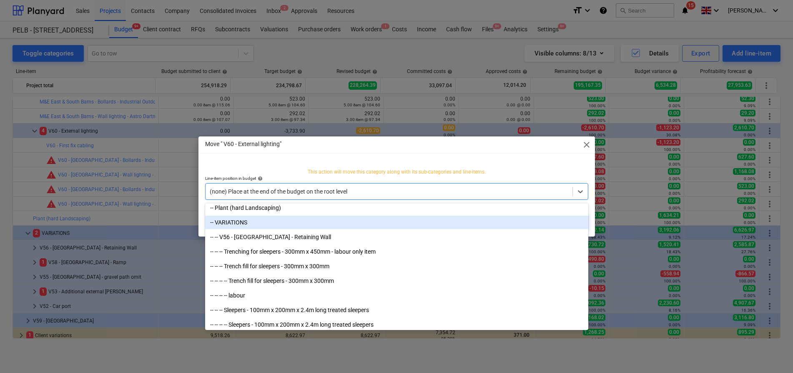
click at [397, 225] on div "-- VARIATIONS" at bounding box center [396, 222] width 383 height 13
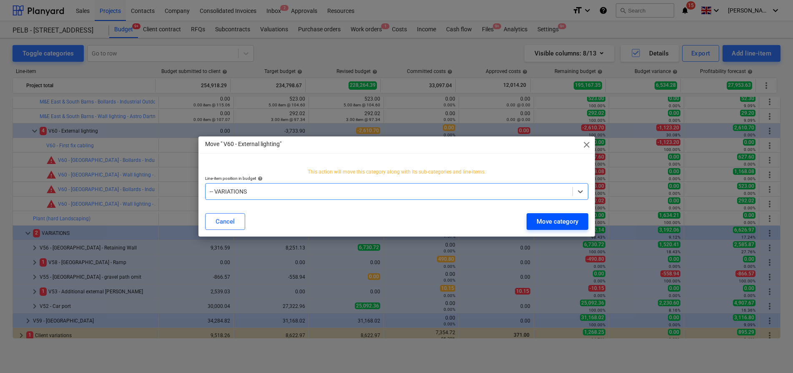
click at [554, 224] on div "Move category" at bounding box center [558, 221] width 42 height 11
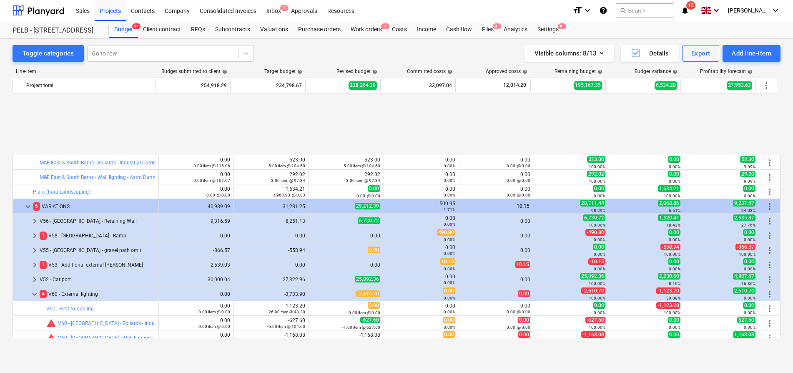
scroll to position [737, 0]
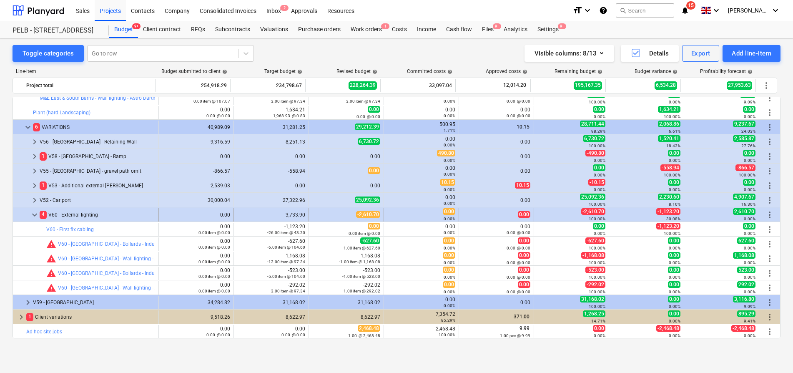
click at [767, 214] on span "more_vert" at bounding box center [770, 215] width 10 height 10
click at [767, 216] on span "more_vert" at bounding box center [770, 215] width 10 height 10
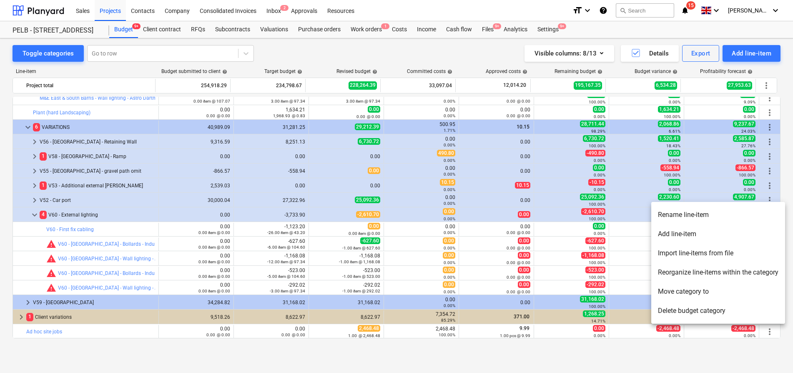
click at [723, 290] on li "Move category to" at bounding box center [719, 291] width 134 height 19
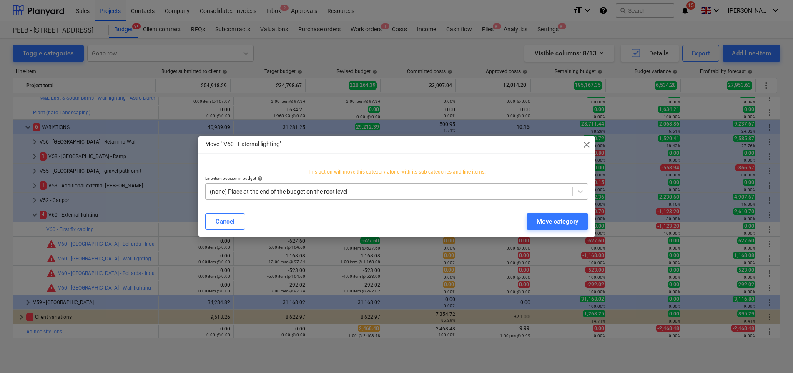
click at [395, 183] on div "(none) Place at the end of the budget on the root level" at bounding box center [396, 191] width 383 height 17
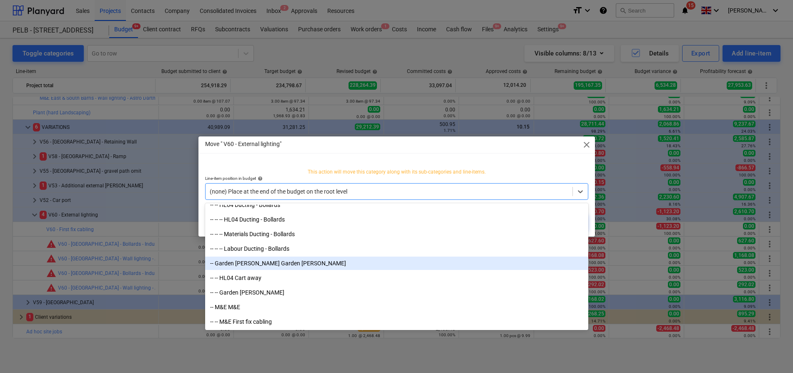
scroll to position [3481, 0]
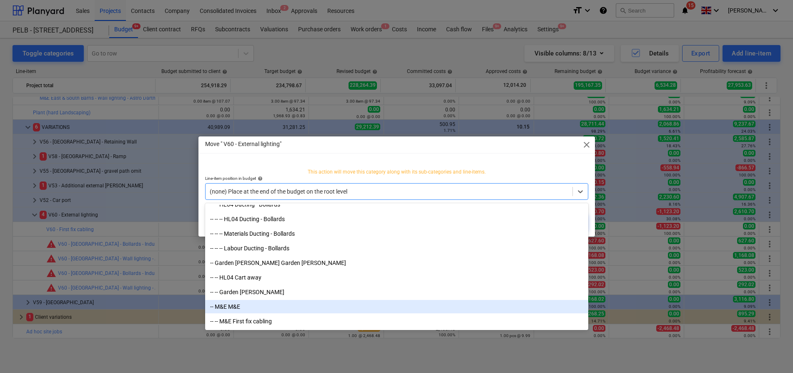
click at [317, 301] on div "-- M&E M&E" at bounding box center [396, 306] width 383 height 13
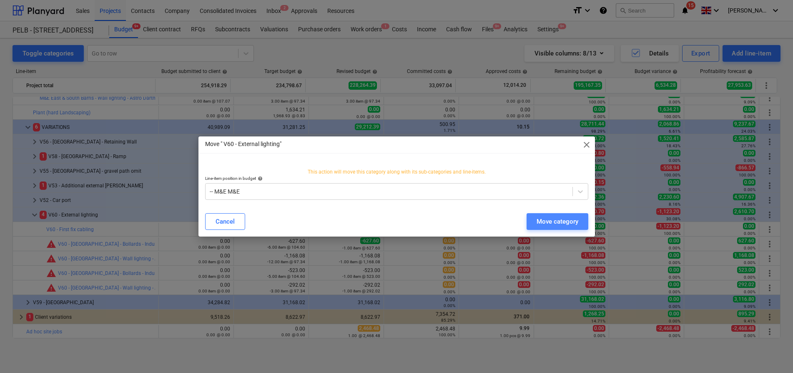
click at [551, 217] on div "Move category" at bounding box center [558, 221] width 42 height 11
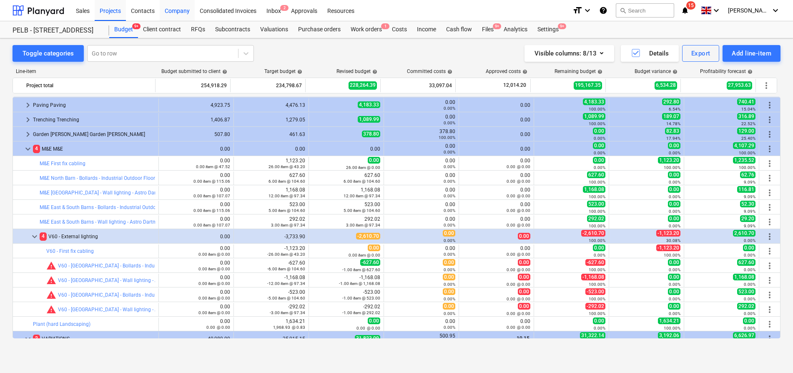
scroll to position [611, 0]
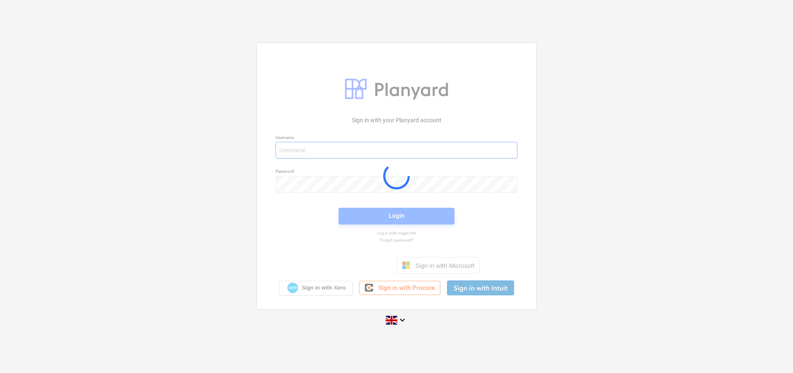
type input "[EMAIL_ADDRESS][DOMAIN_NAME]"
click at [668, 184] on div "Sign in with your Planyard account Username jasmin@matfordconstruction.co.uk Pa…" at bounding box center [396, 186] width 793 height 301
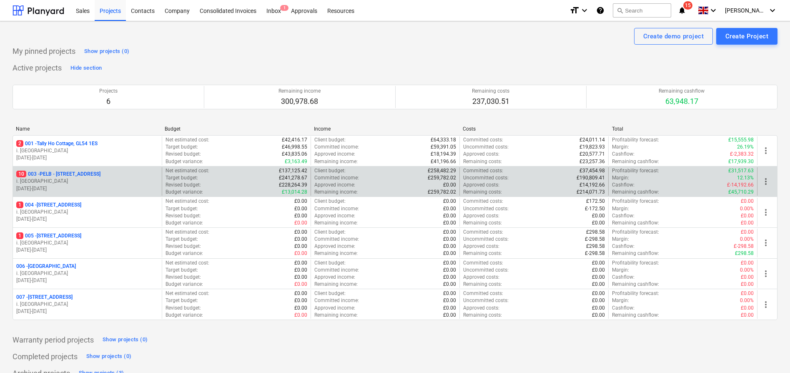
click at [100, 174] on p "10 003 - PELB - Castle lane, Moreton Valence, GL2 7NE" at bounding box center [58, 174] width 84 height 7
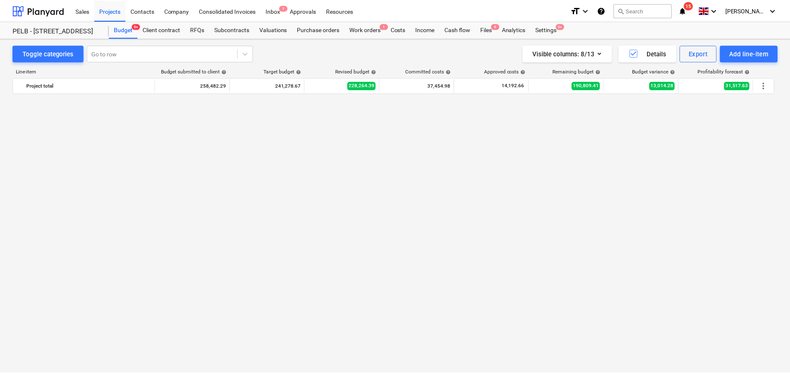
scroll to position [611, 0]
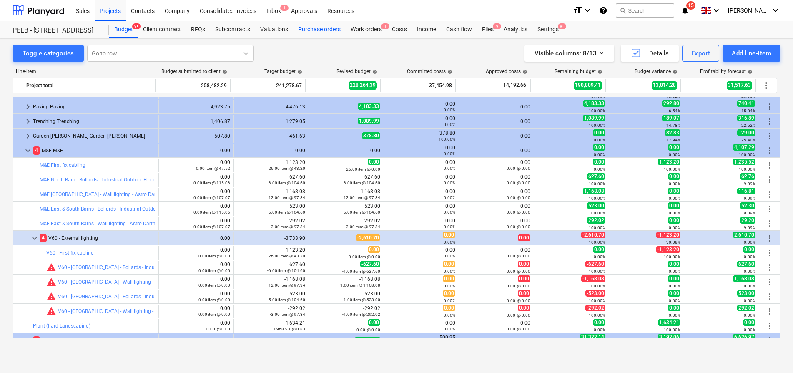
click at [324, 32] on div "Purchase orders" at bounding box center [319, 29] width 53 height 17
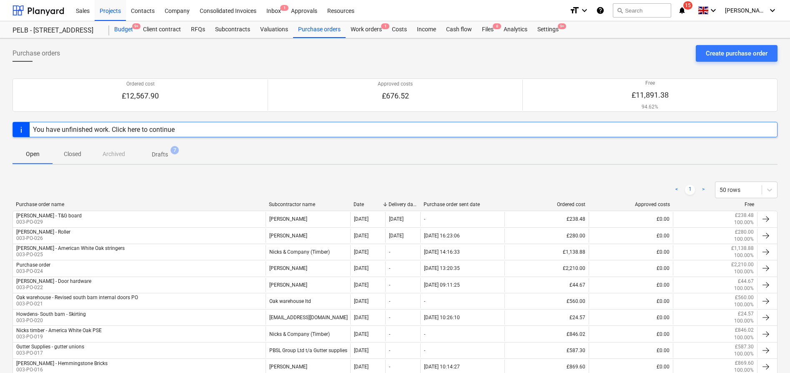
click at [116, 29] on div "Budget 9+" at bounding box center [123, 29] width 29 height 17
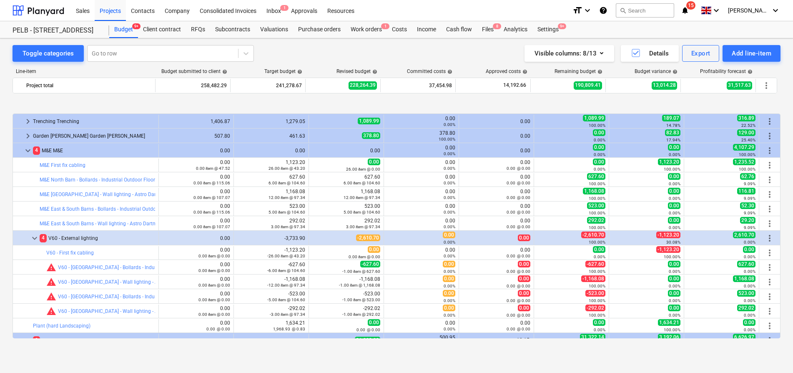
scroll to position [737, 0]
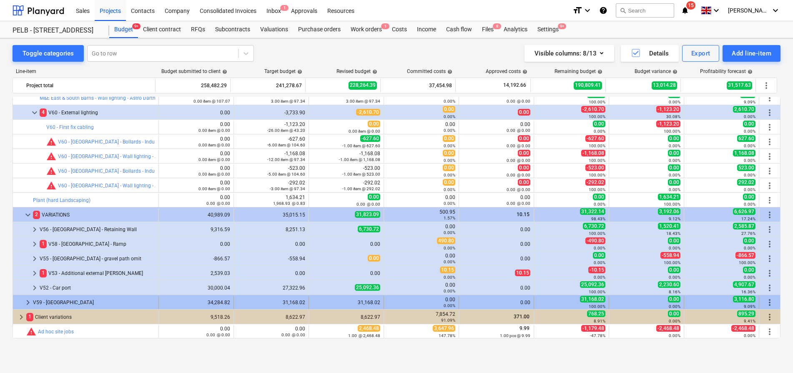
click at [35, 302] on div "V59 - [GEOGRAPHIC_DATA]" at bounding box center [94, 302] width 122 height 13
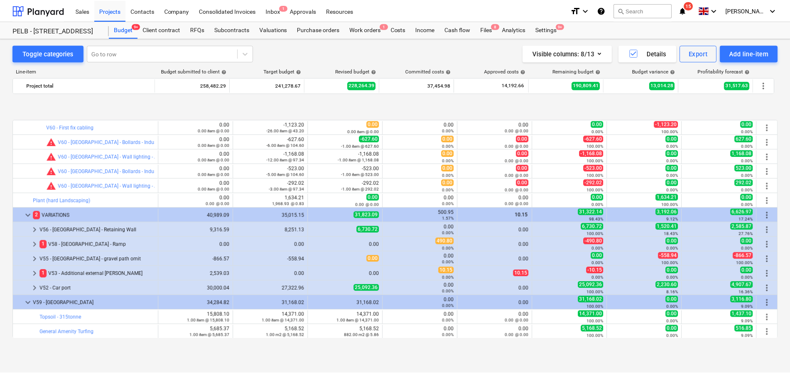
scroll to position [810, 0]
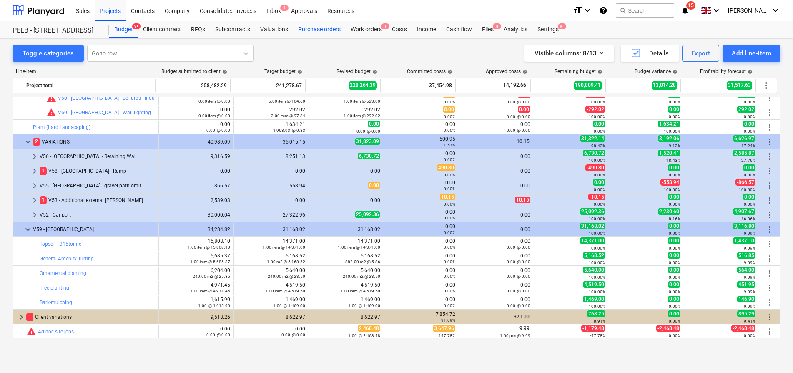
click at [310, 28] on div "Purchase orders" at bounding box center [319, 29] width 53 height 17
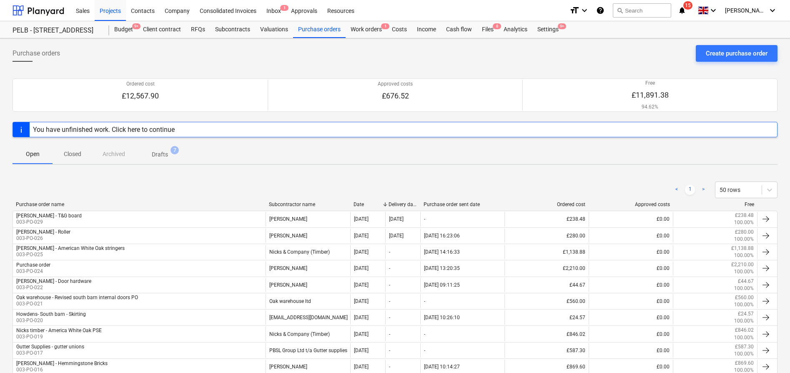
click at [167, 151] on p "Drafts" at bounding box center [160, 154] width 16 height 9
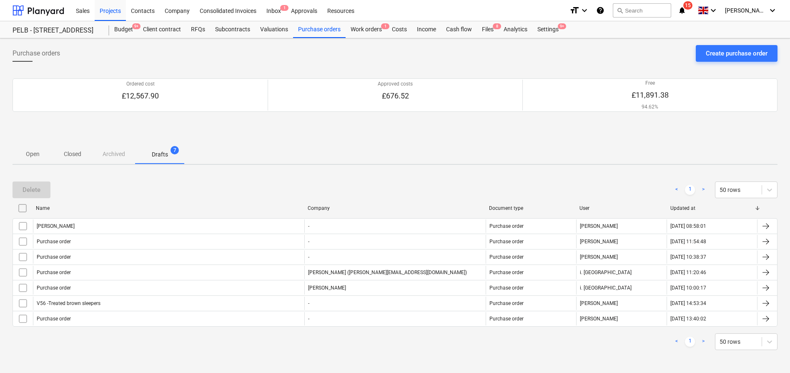
drag, startPoint x: 120, startPoint y: 154, endPoint x: 96, endPoint y: 155, distance: 23.8
click at [120, 154] on div "Open Closed Archived Drafts 7" at bounding box center [395, 154] width 765 height 20
click at [110, 155] on div "Open Closed Archived Drafts 7" at bounding box center [395, 154] width 765 height 20
click at [69, 157] on p "Closed" at bounding box center [73, 154] width 20 height 9
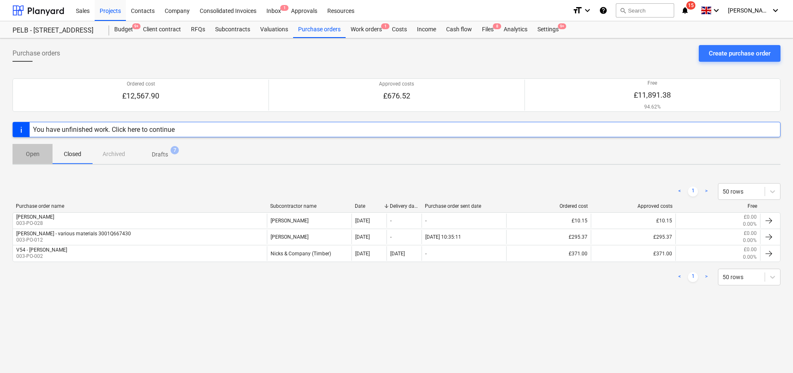
click at [37, 158] on p "Open" at bounding box center [33, 154] width 20 height 9
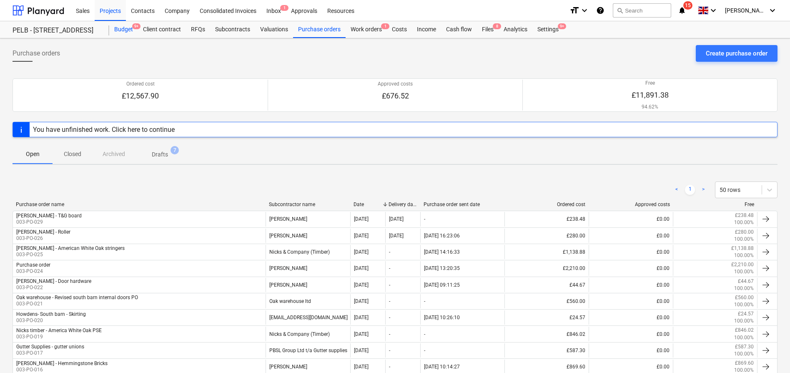
click at [126, 27] on div "Budget 9+" at bounding box center [123, 29] width 29 height 17
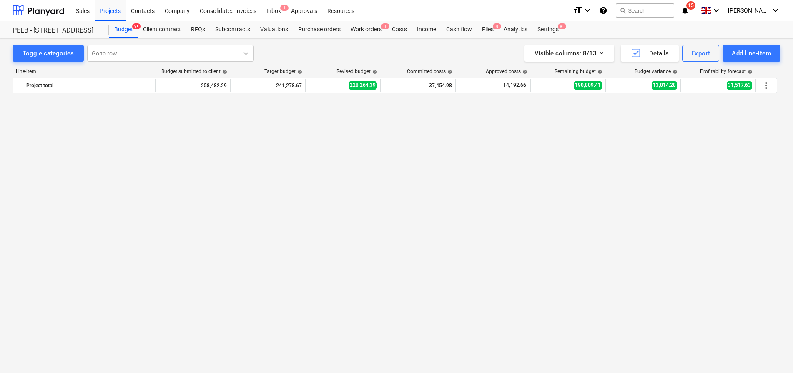
scroll to position [810, 0]
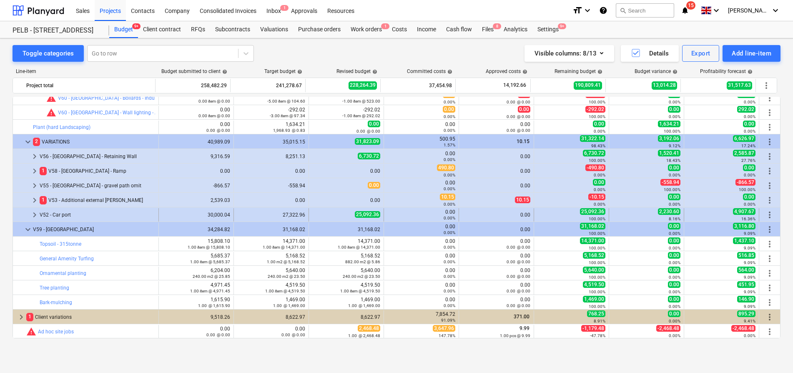
click at [38, 216] on span "keyboard_arrow_right" at bounding box center [35, 215] width 10 height 10
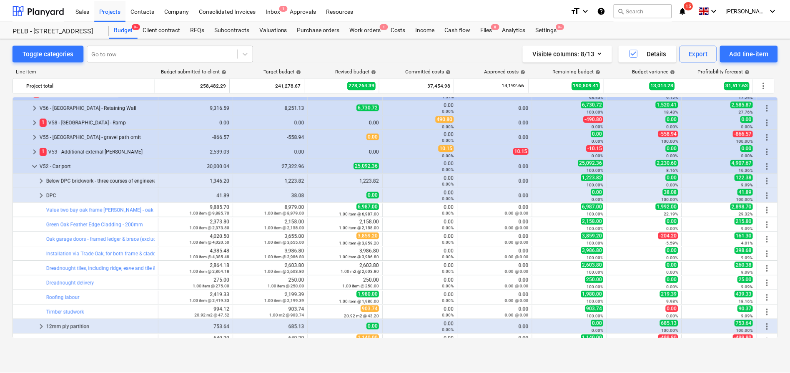
scroll to position [859, 0]
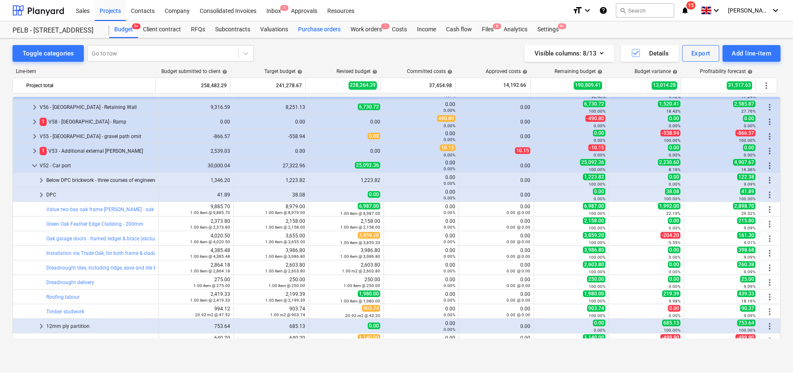
click at [335, 25] on div "Purchase orders" at bounding box center [319, 29] width 53 height 17
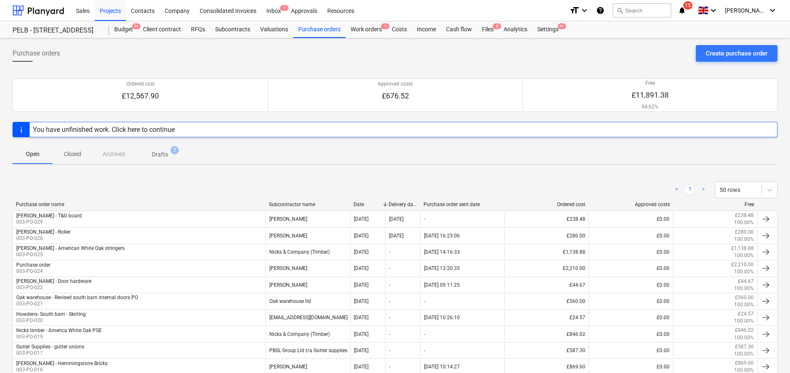
drag, startPoint x: 714, startPoint y: 62, endPoint x: 715, endPoint y: 54, distance: 7.5
click at [714, 61] on div "Purchase orders Create purchase order" at bounding box center [395, 56] width 765 height 23
click at [715, 54] on div "Create purchase order" at bounding box center [737, 53] width 62 height 11
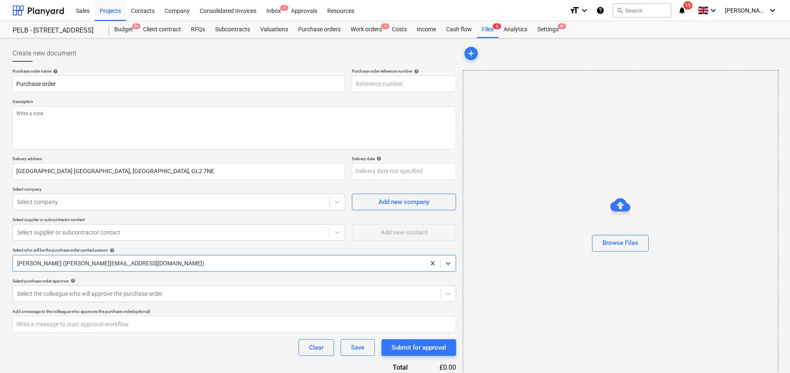
type textarea "x"
type input "003-PO-030"
click at [138, 89] on input "Purchase order" at bounding box center [179, 83] width 333 height 17
drag, startPoint x: 138, startPoint y: 89, endPoint x: -46, endPoint y: 76, distance: 183.9
click at [0, 76] on html "Sales Projects Contacts Company Consolidated Invoices Inbox 1 Approvals Resourc…" at bounding box center [395, 186] width 790 height 373
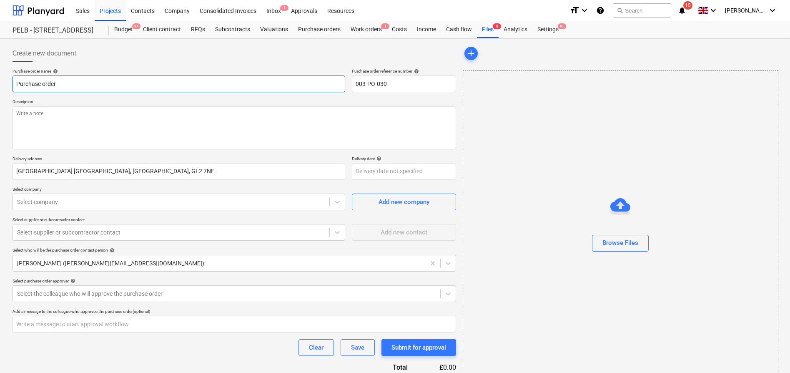
type textarea "x"
type input "T"
type textarea "x"
type input "Tr"
type textarea "x"
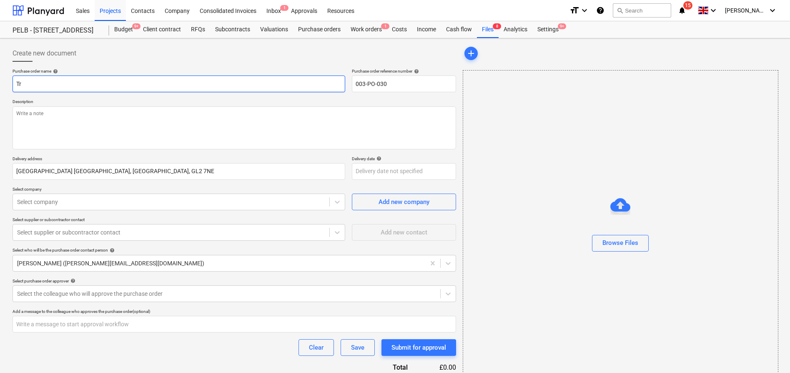
type input "Tra"
type textarea "x"
type input "Trad"
type textarea "x"
type input "Trade"
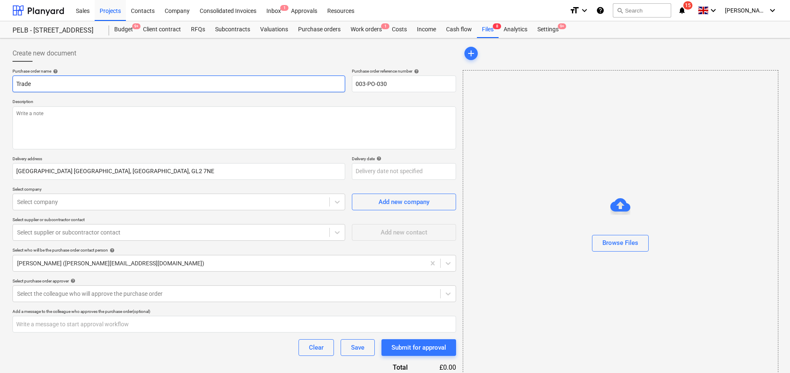
type textarea "x"
type input "Trade"
type textarea "x"
type input "Trade O"
type textarea "x"
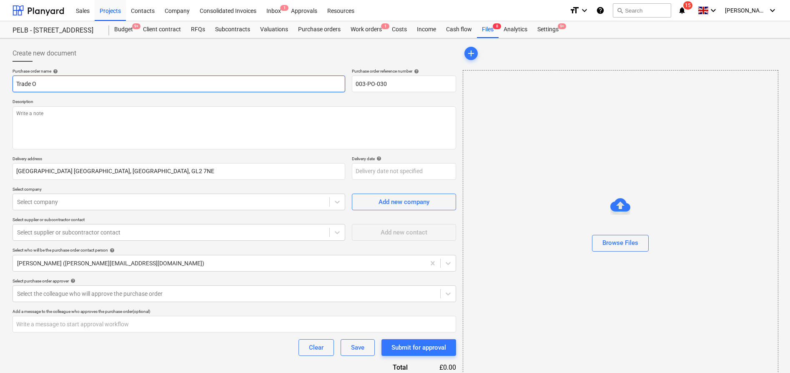
type input "Trade Oa"
type textarea "x"
type input "Trade Oak"
type textarea "x"
type input "Trade Oak"
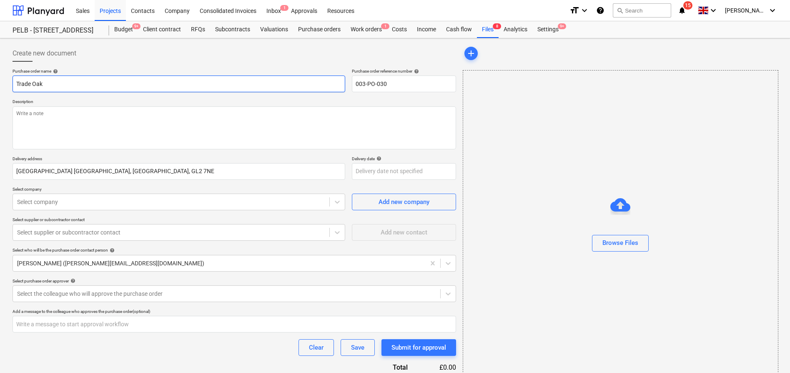
type textarea "x"
type input "Trade Oak -"
type textarea "x"
type input "Trade Oak -"
type textarea "x"
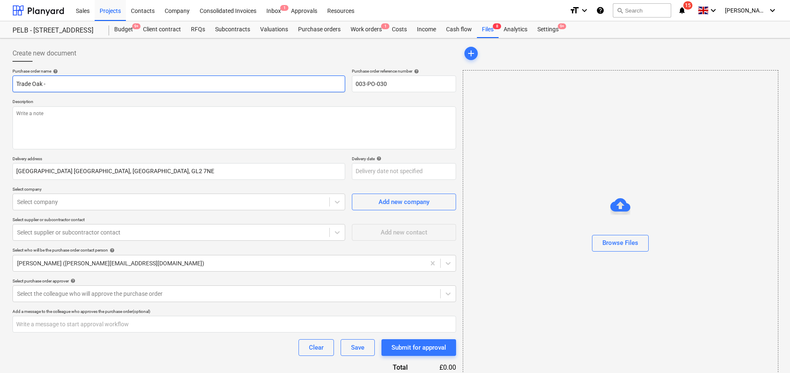
type input "Trade Oak - C"
type textarea "x"
type input "Trade Oak - Ca"
type textarea "x"
type input "Trade Oak - Car"
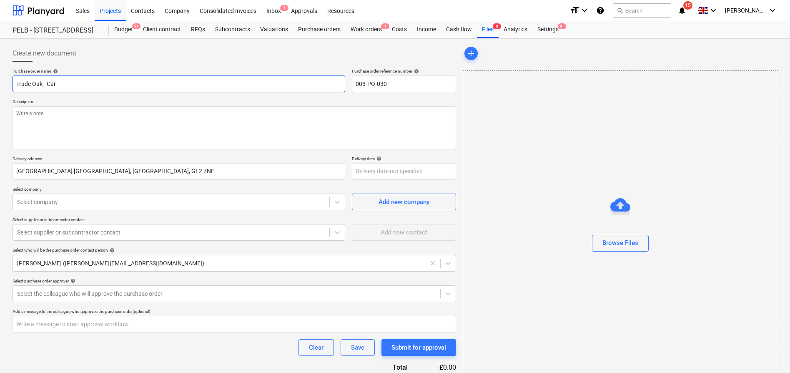
type textarea "x"
type input "Trade Oak - Car"
type textarea "x"
type input "Trade Oak - Car P"
type textarea "x"
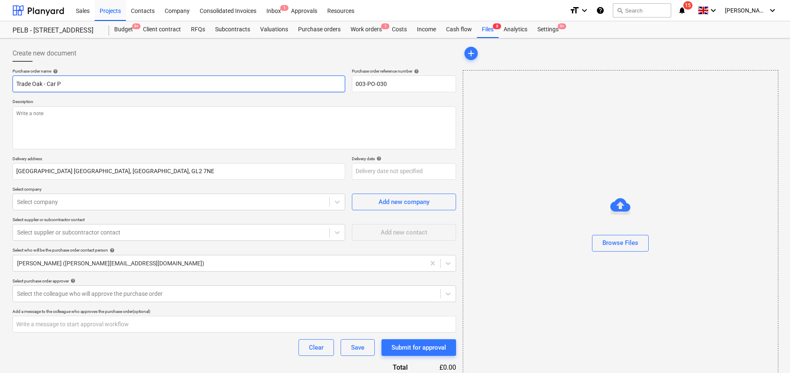
type input "Trade Oak - Car Po"
type textarea "x"
type input "Trade Oak - Car Por"
type textarea "x"
type input "Trade Oak - Car Port"
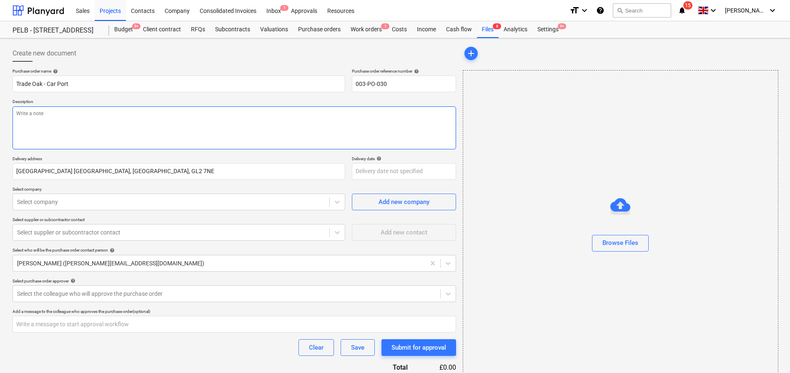
click at [43, 116] on textarea at bounding box center [235, 127] width 444 height 43
type textarea "x"
type textarea "P"
type textarea "x"
type textarea "Pa"
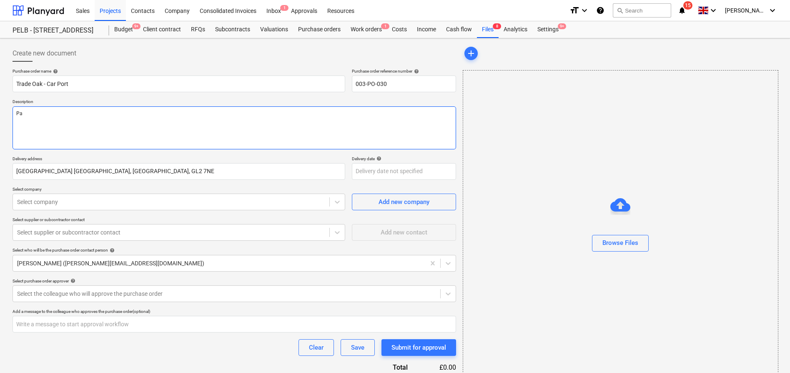
type textarea "x"
type textarea "Par"
type textarea "x"
type textarea "Part"
type textarea "x"
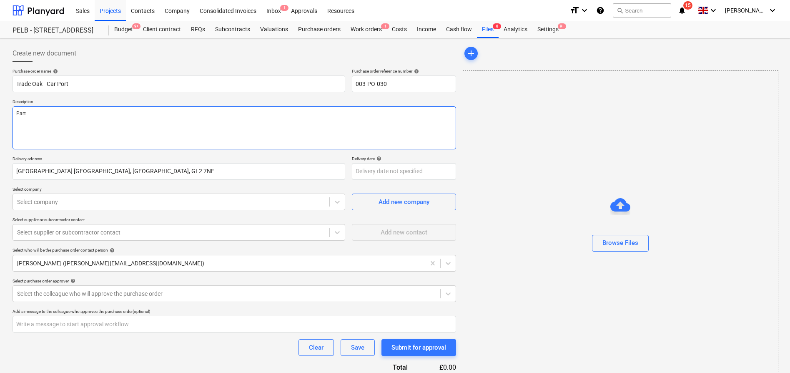
type textarea "Part"
type textarea "x"
type textarea "Part o"
type textarea "x"
type textarea "Part of"
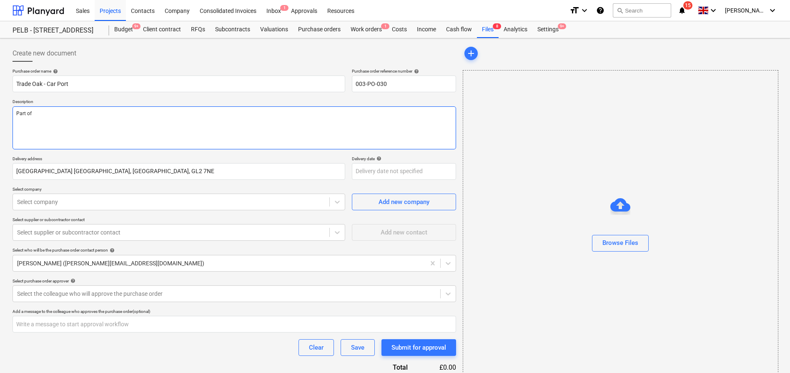
type textarea "x"
type textarea "Part of"
type textarea "x"
type textarea "Part of V"
type textarea "x"
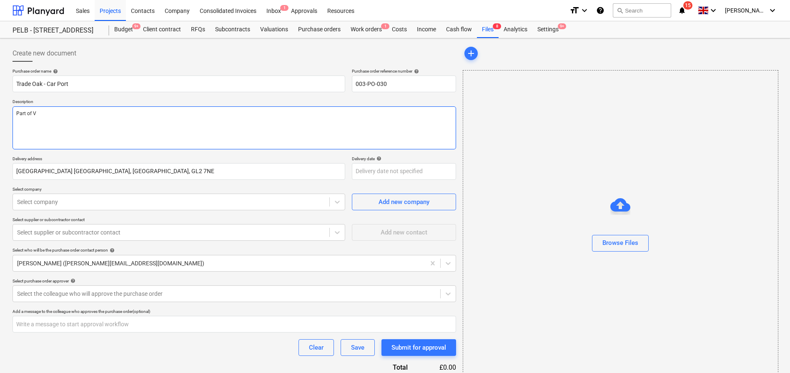
type textarea "Part of V5"
type textarea "x"
type textarea "Part of V52"
type textarea "x"
type textarea "Part of V52"
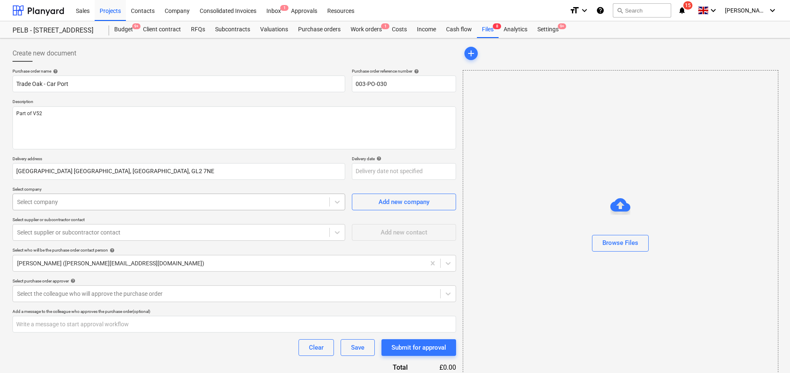
type textarea "x"
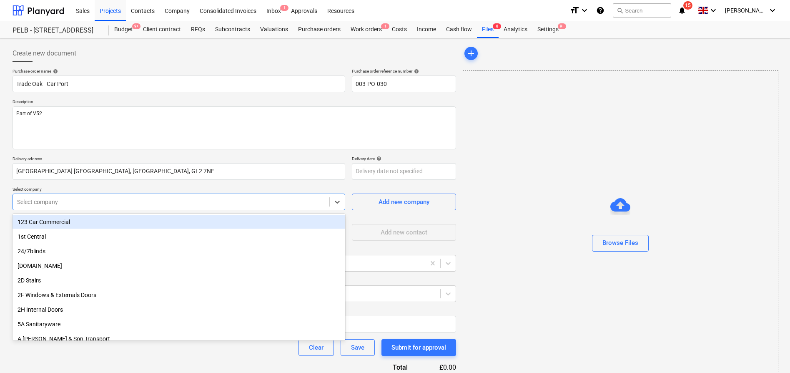
click at [164, 198] on div at bounding box center [171, 202] width 308 height 8
type input "t"
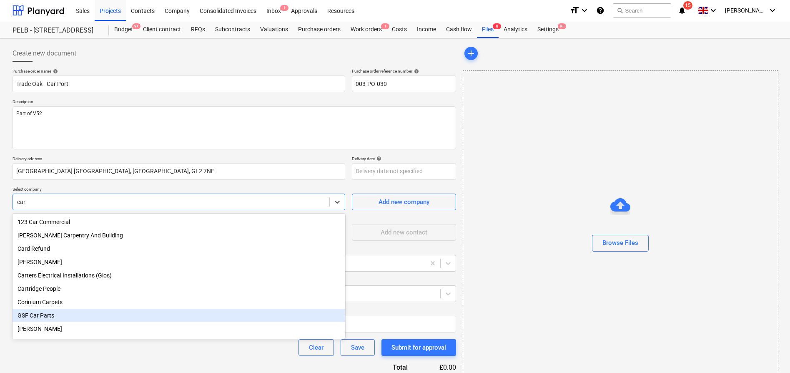
type input "car"
type textarea "x"
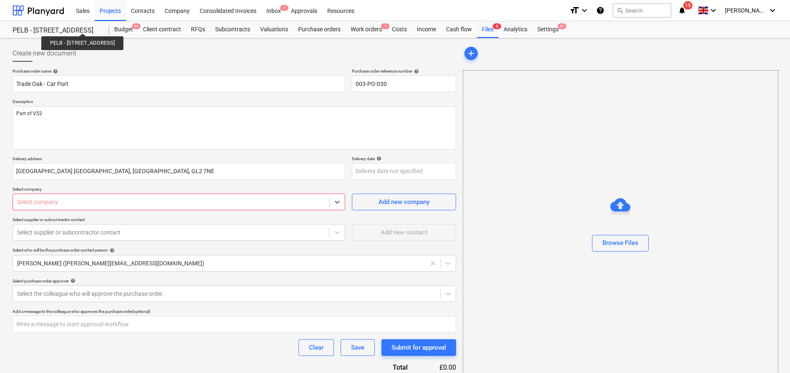
type textarea "x"
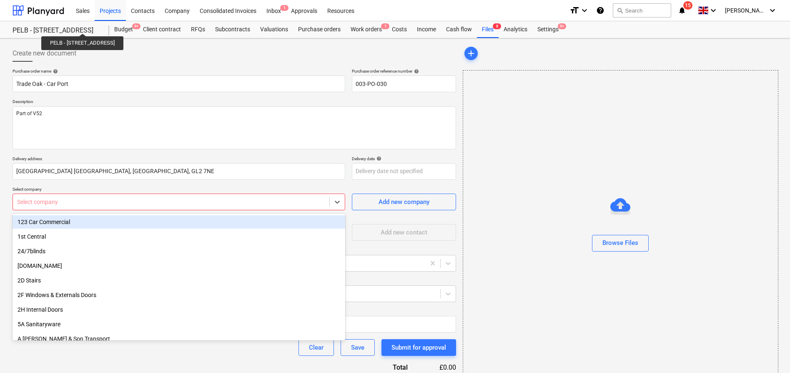
click at [67, 203] on div at bounding box center [171, 202] width 308 height 8
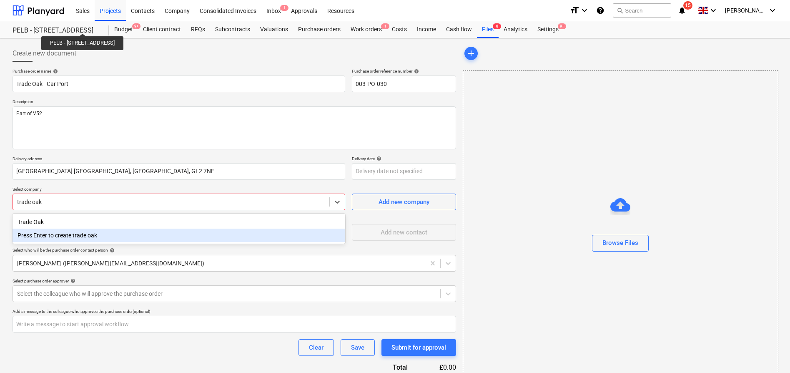
type input "trade oak"
type textarea "x"
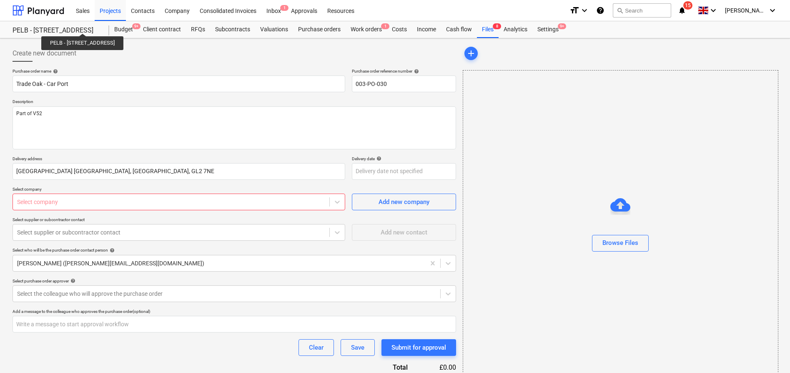
click at [367, 239] on div "Add new contact" at bounding box center [404, 229] width 104 height 24
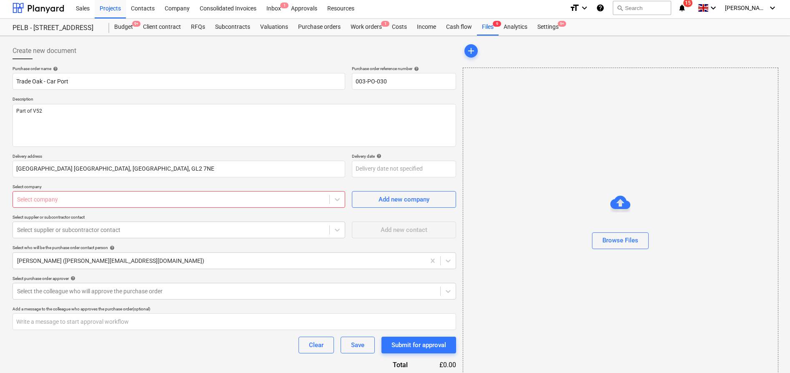
scroll to position [3, 0]
type textarea "x"
click at [123, 24] on div "Budget 9+" at bounding box center [123, 26] width 29 height 17
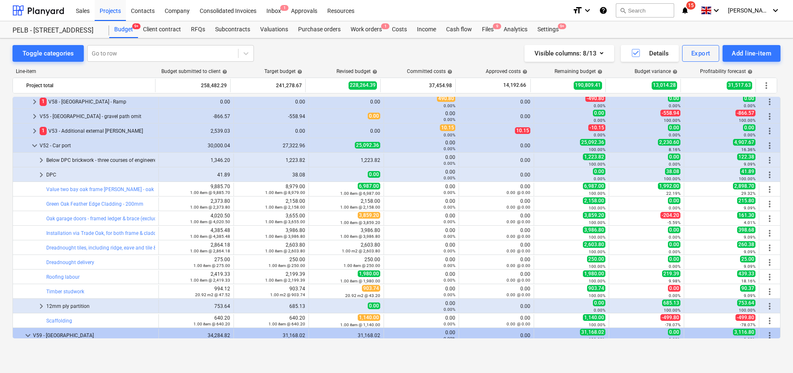
scroll to position [877, 0]
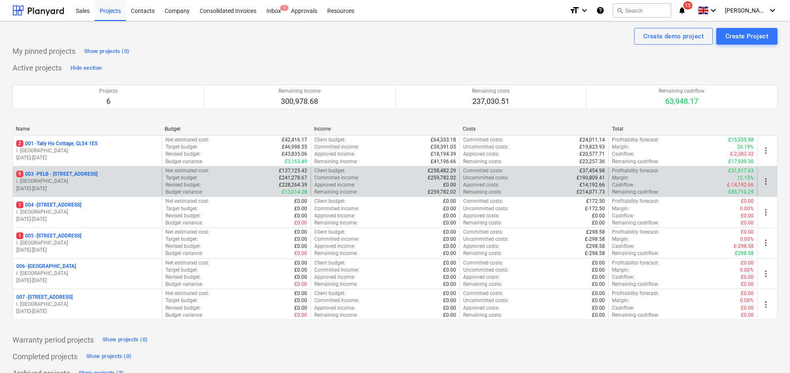
click at [64, 172] on p "9 003 - PELB - Castle lane, Moreton Valence, GL2 7NE" at bounding box center [56, 174] width 81 height 7
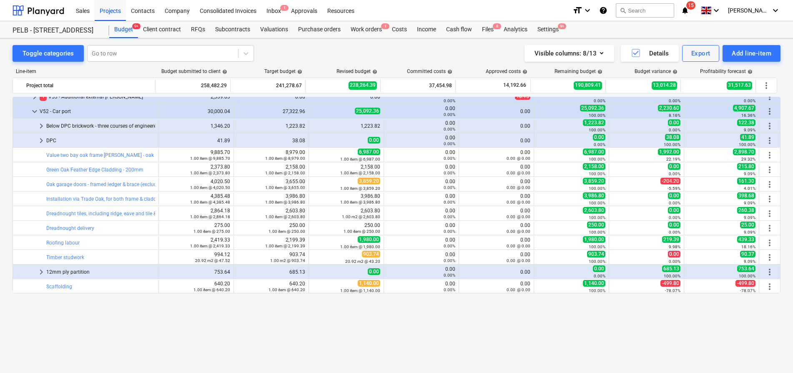
scroll to position [848, 0]
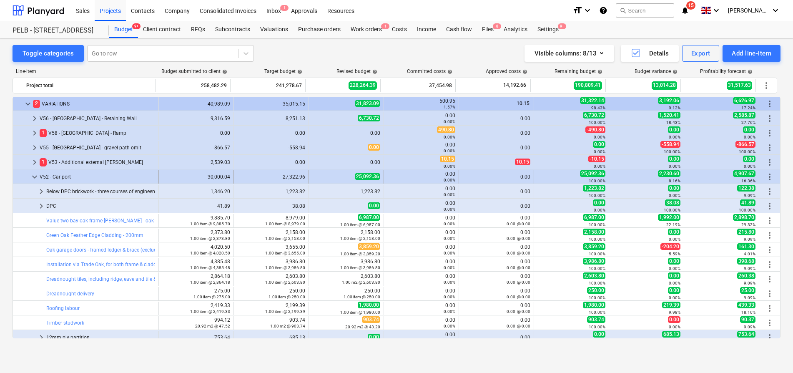
click at [37, 177] on span "keyboard_arrow_down" at bounding box center [35, 177] width 10 height 10
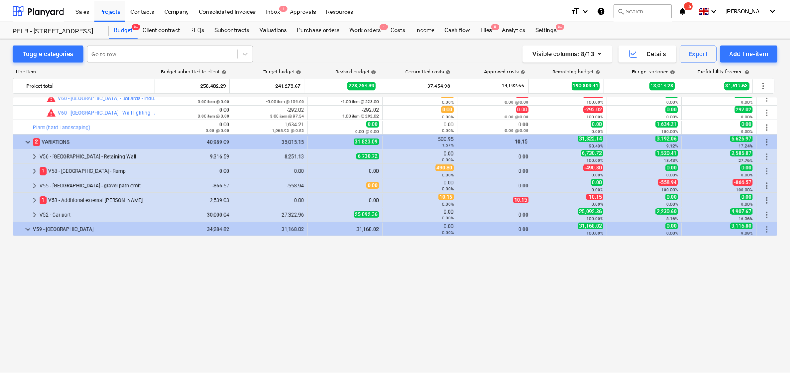
scroll to position [684, 0]
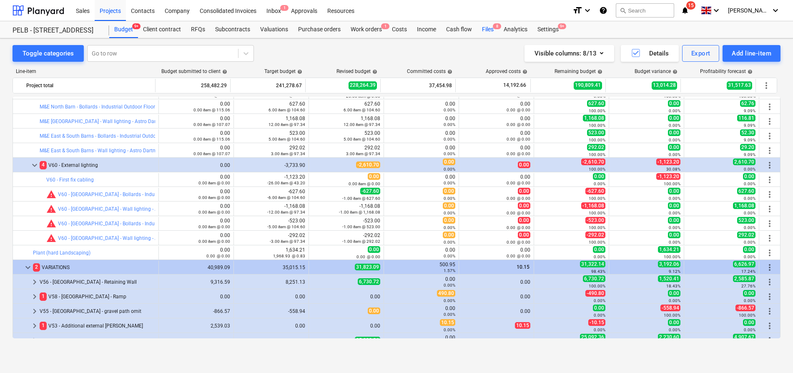
click at [487, 27] on div "Files 8" at bounding box center [488, 29] width 22 height 17
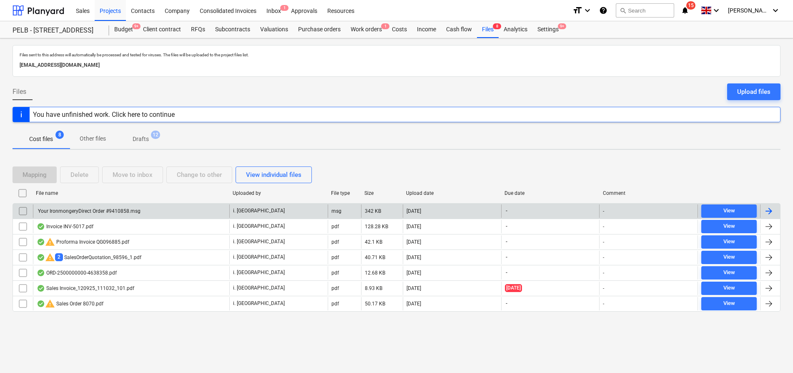
click at [117, 211] on div "Your IronmongeryDirect Order #9410858.msg" at bounding box center [89, 211] width 104 height 6
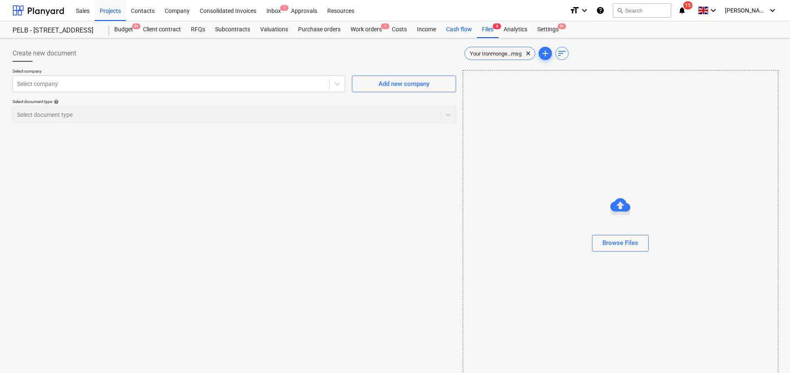
click at [468, 35] on div "Cash flow" at bounding box center [459, 29] width 36 height 17
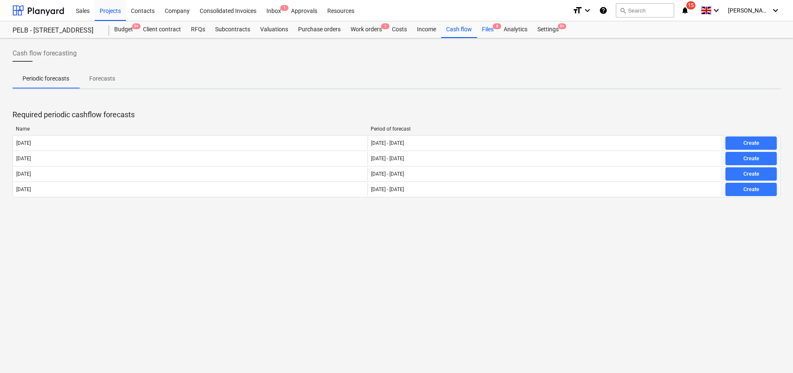
click at [490, 30] on div "Files 8" at bounding box center [488, 29] width 22 height 17
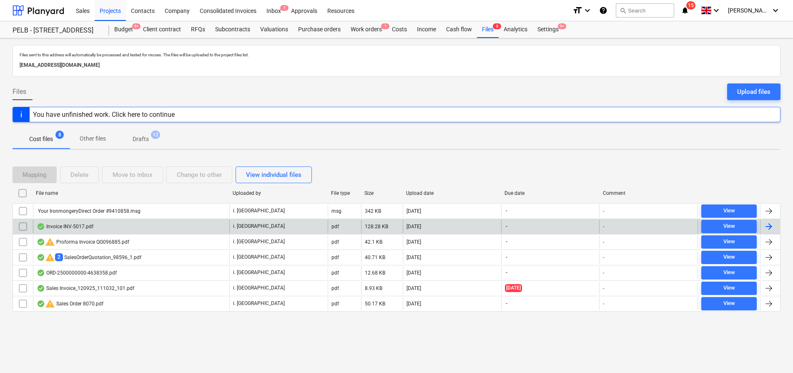
click at [116, 226] on div "Invoice INV-5017.pdf" at bounding box center [131, 226] width 196 height 13
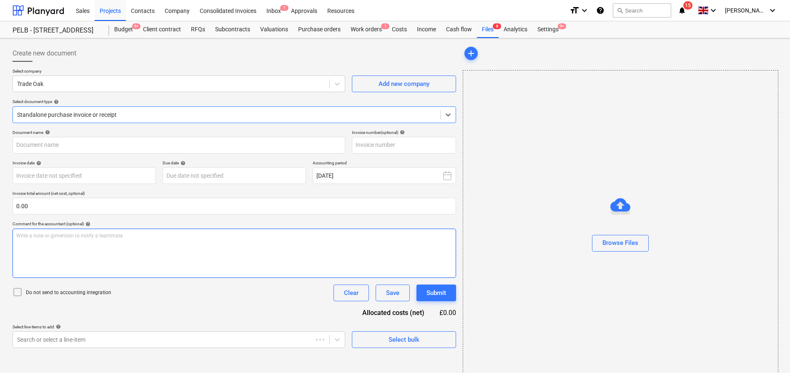
type input "INV-5017"
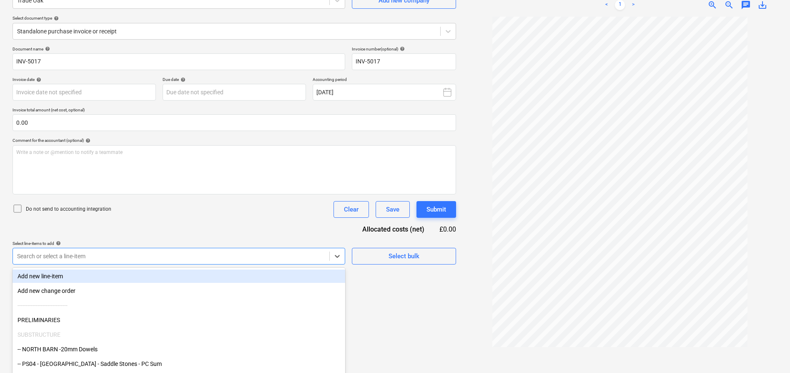
scroll to position [105, 0]
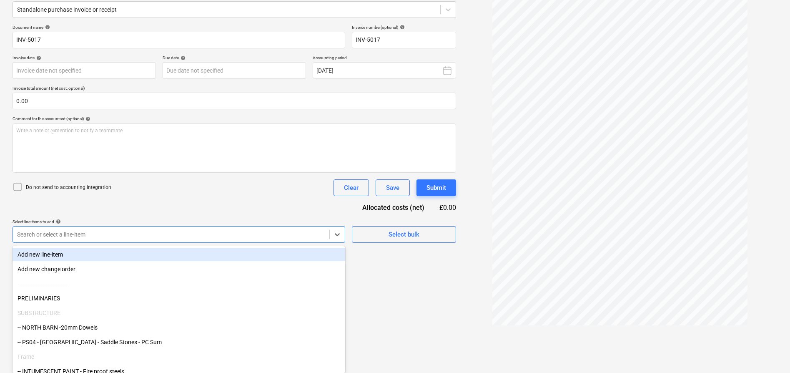
drag, startPoint x: 216, startPoint y: 261, endPoint x: 289, endPoint y: 256, distance: 73.2
click at [218, 261] on body "Sales Projects Contacts Company Consolidated Invoices Inbox 1 Approvals Resourc…" at bounding box center [395, 81] width 790 height 373
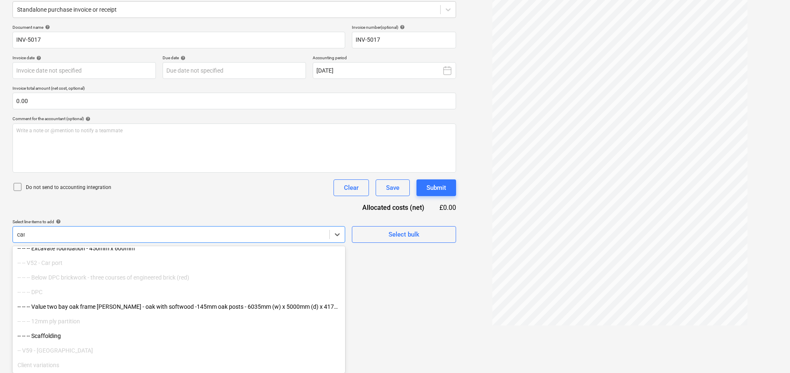
scroll to position [83, 0]
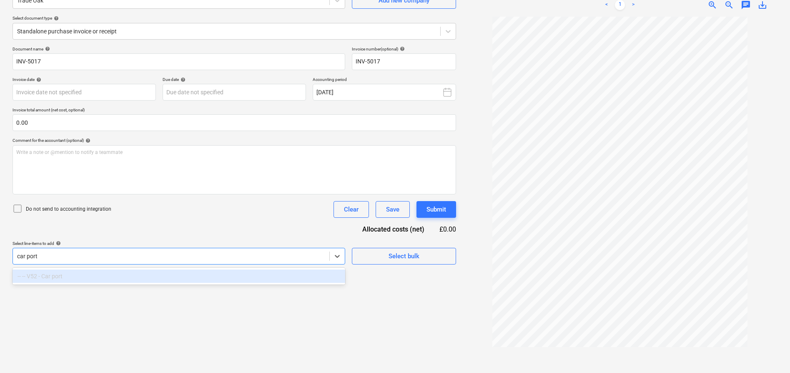
click at [187, 274] on div "-- -- V52 - Car port" at bounding box center [179, 275] width 333 height 13
type input "car port"
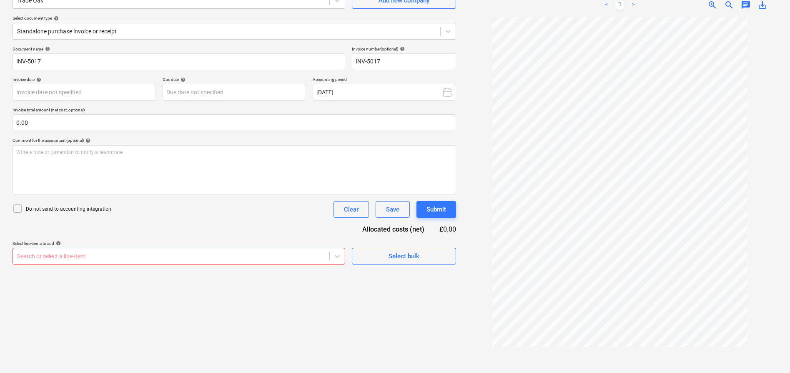
click at [283, 307] on div "Create new document Select company Trade Oak Add new company Select document ty…" at bounding box center [234, 163] width 450 height 411
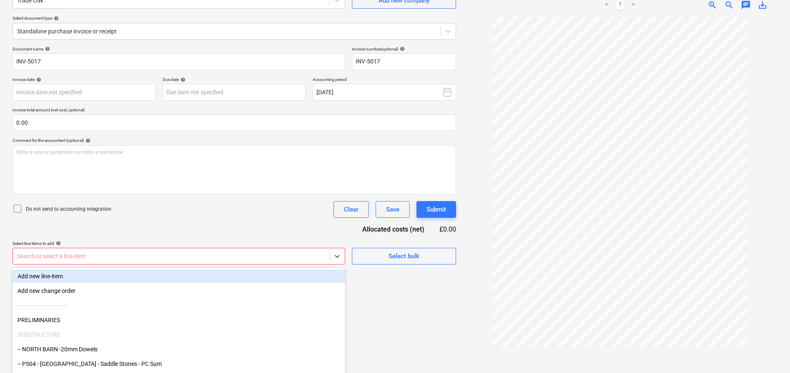
click at [164, 255] on body "Sales Projects Contacts Company Consolidated Invoices Inbox 1 Approvals Resourc…" at bounding box center [395, 103] width 790 height 373
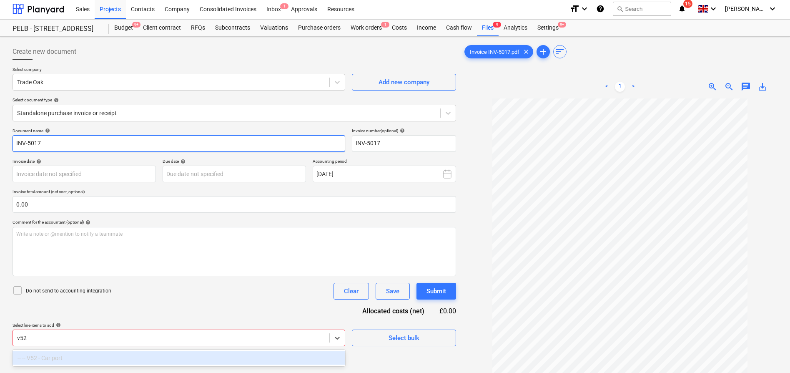
scroll to position [1, 0]
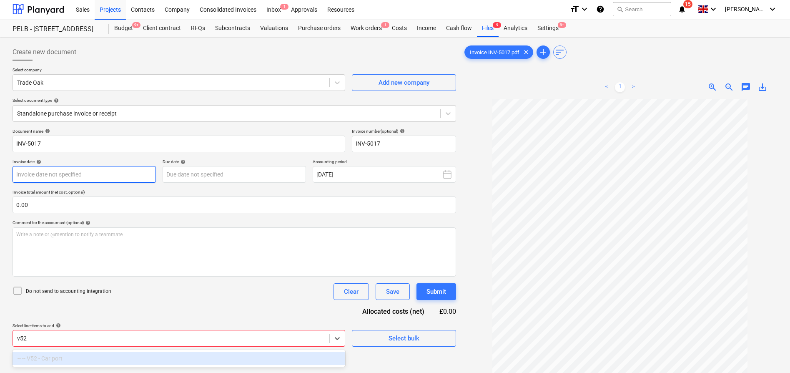
type input "v52"
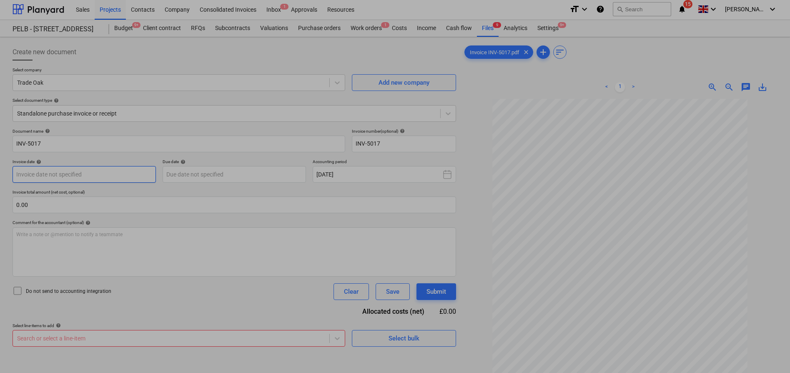
click at [90, 174] on body "Sales Projects Contacts Company Consolidated Invoices Inbox 1 Approvals Resourc…" at bounding box center [395, 185] width 790 height 373
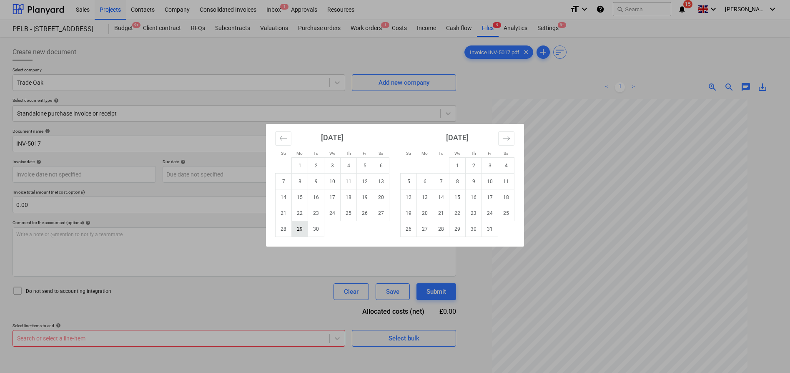
click at [301, 230] on td "29" at bounding box center [300, 229] width 16 height 16
click at [66, 173] on body "Sales Projects Contacts Company Consolidated Invoices Inbox 1 Approvals Resourc…" at bounding box center [395, 185] width 790 height 373
click at [302, 179] on td "8" at bounding box center [300, 182] width 16 height 16
type input "08 Sep 2025"
click at [197, 178] on body "Sales Projects Contacts Company Consolidated Invoices Inbox 1 Approvals Resourc…" at bounding box center [395, 185] width 790 height 373
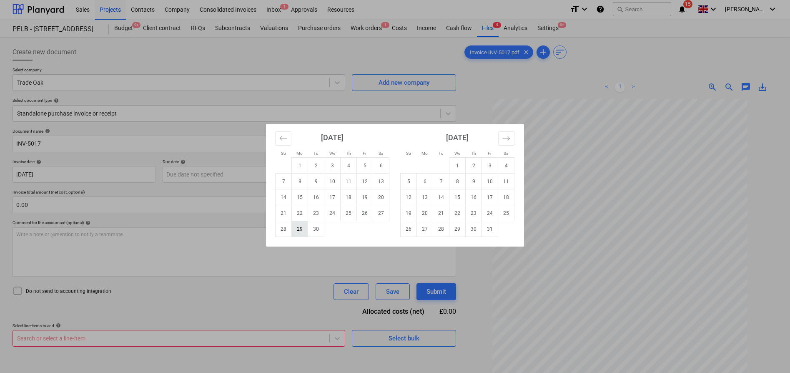
click at [300, 231] on td "29" at bounding box center [300, 229] width 16 height 16
type input "29 Sep 2025"
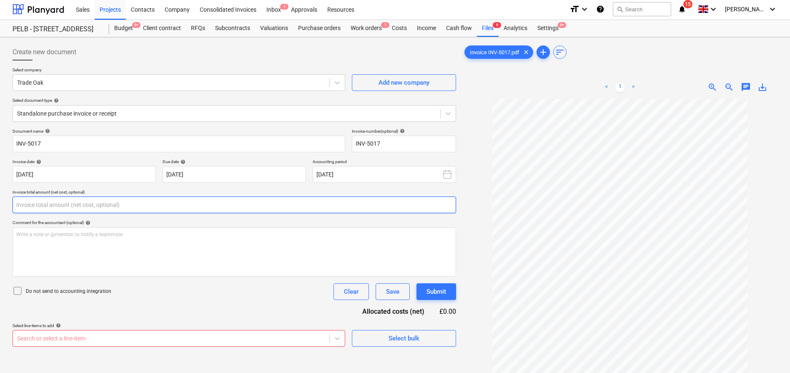
click at [109, 206] on input "text" at bounding box center [235, 204] width 444 height 17
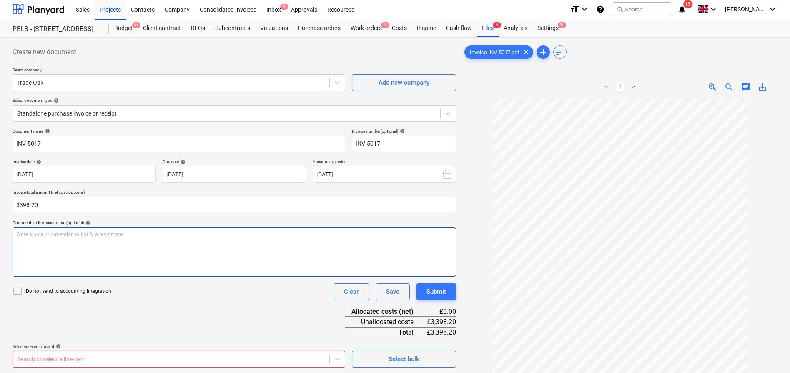
type input "3,398.20"
click at [166, 245] on div "Write a note or @mention to notify a teammate ﻿" at bounding box center [235, 251] width 444 height 49
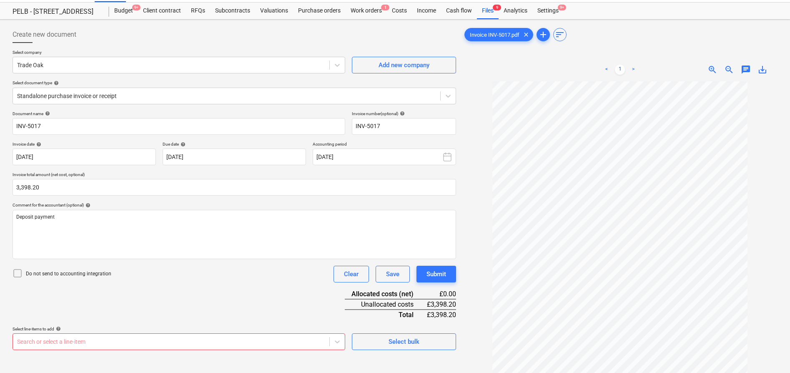
click at [252, 342] on body "Sales Projects Contacts Company Consolidated Invoices Inbox 1 Approvals Resourc…" at bounding box center [395, 167] width 790 height 373
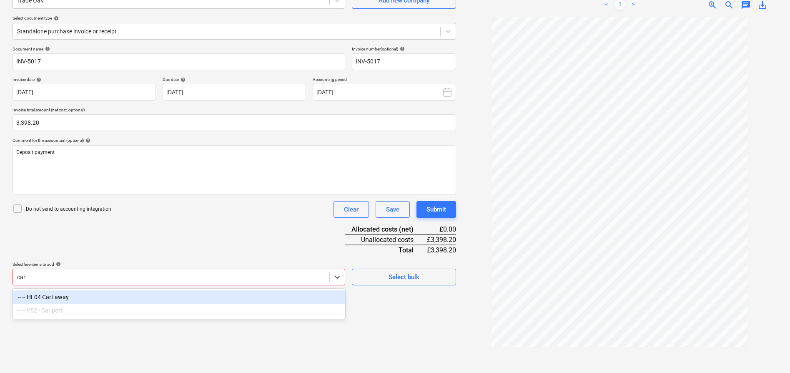
scroll to position [83, 0]
type input "car po"
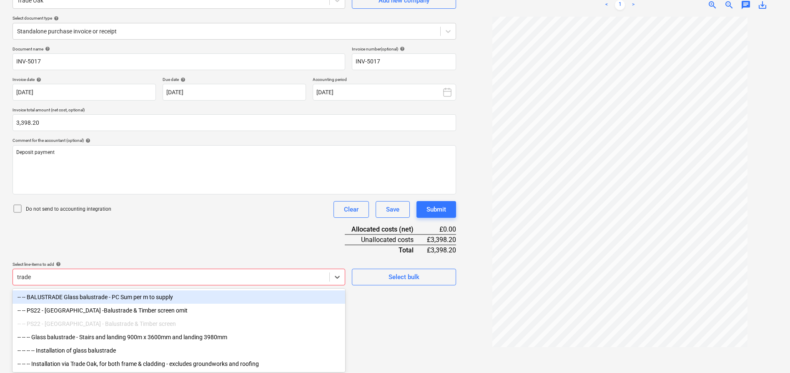
type input "trade"
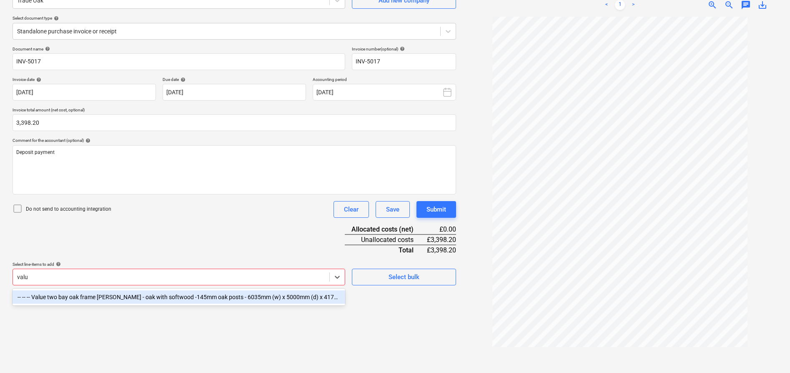
type input "value"
click at [159, 300] on div "-- -- -- Value two bay oak frame grage - oak with softwood -145mm oak posts - 6…" at bounding box center [179, 296] width 333 height 13
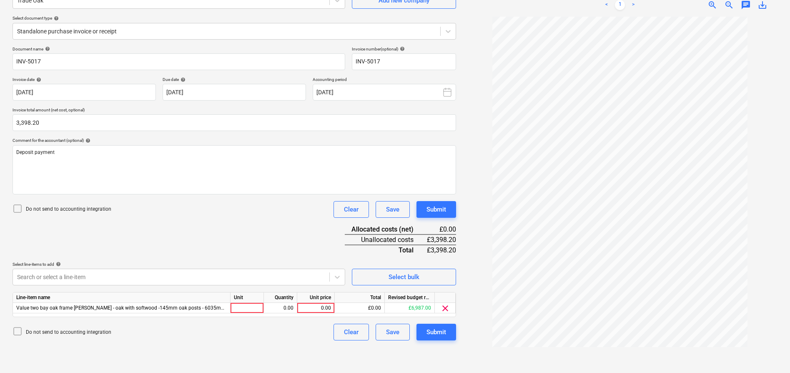
click at [298, 256] on div "Document name help INV-5017 Invoice number (optional) help INV-5017 Invoice dat…" at bounding box center [235, 193] width 444 height 294
click at [244, 306] on div at bounding box center [247, 308] width 33 height 10
type input "item"
click at [257, 333] on div "Do not send to accounting integration Clear Save Submit" at bounding box center [235, 332] width 444 height 17
click at [315, 340] on div "Do not send to accounting integration Clear Save Submit" at bounding box center [235, 332] width 444 height 17
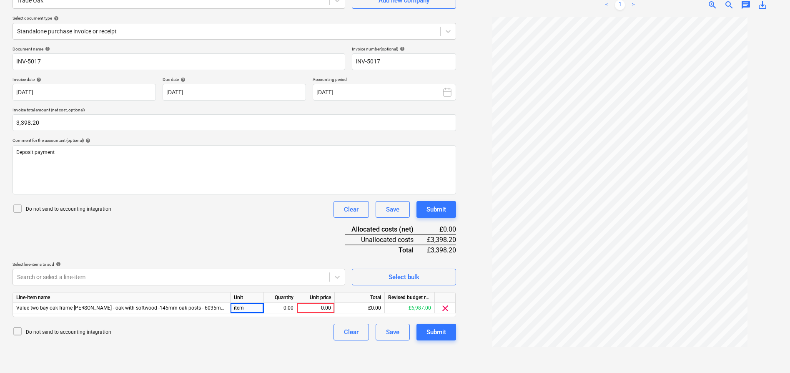
click at [294, 251] on div "Document name help INV-5017 Invoice number (optional) help INV-5017 Invoice dat…" at bounding box center [235, 193] width 444 height 294
click at [252, 335] on div "Do not send to accounting integration Clear Save Submit" at bounding box center [235, 332] width 444 height 17
click at [242, 277] on body "Sales Projects Contacts Company Consolidated Invoices Inbox 1 Approvals Resourc…" at bounding box center [395, 103] width 790 height 373
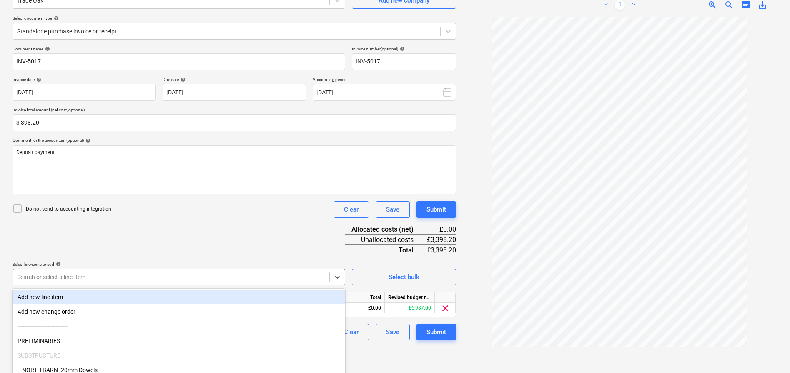
click at [264, 195] on div "Document name help INV-5017 Invoice number (optional) help INV-5017 Invoice dat…" at bounding box center [235, 193] width 444 height 294
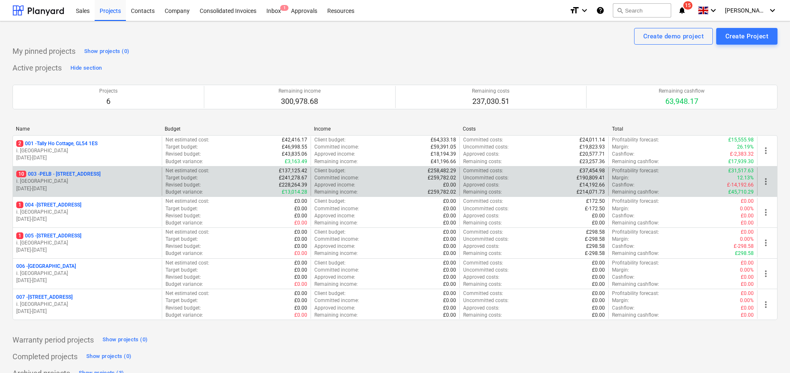
click at [101, 171] on p "10 003 - PELB - Castle lane, Moreton Valence, GL2 7NE" at bounding box center [58, 174] width 84 height 7
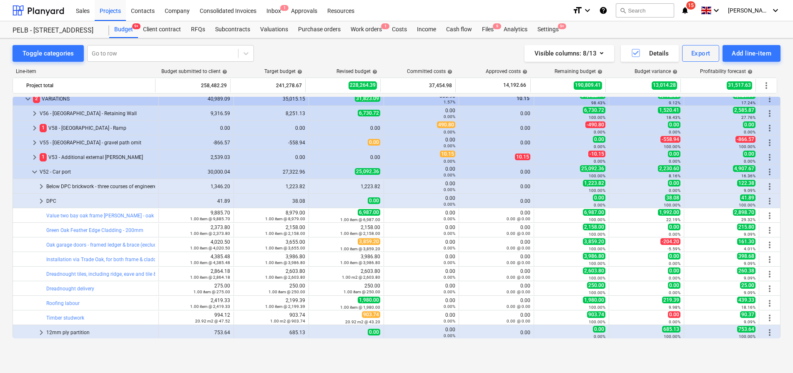
scroll to position [854, 0]
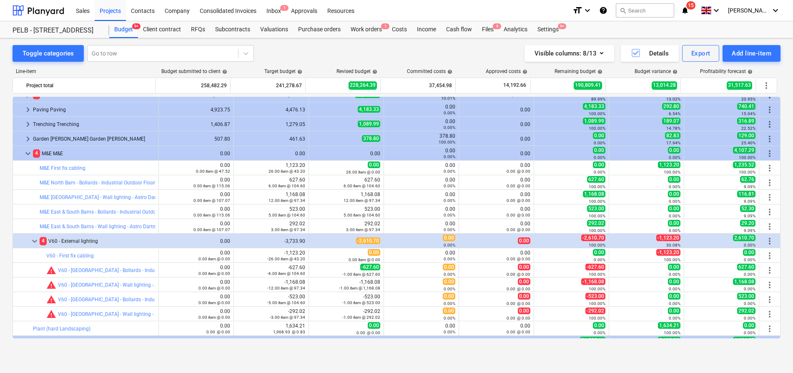
scroll to position [604, 0]
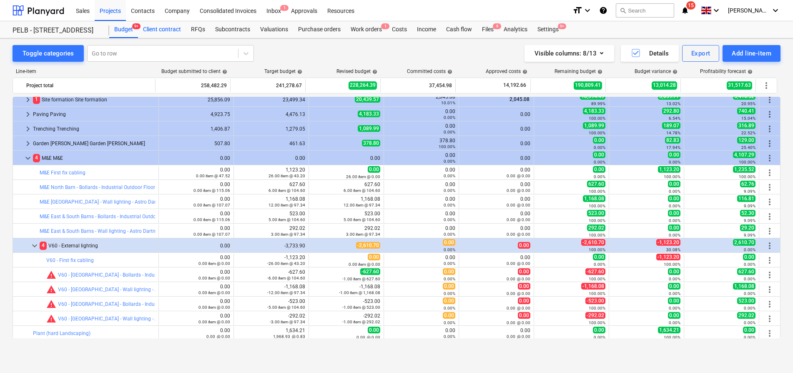
click at [164, 29] on div "Client contract" at bounding box center [162, 29] width 48 height 17
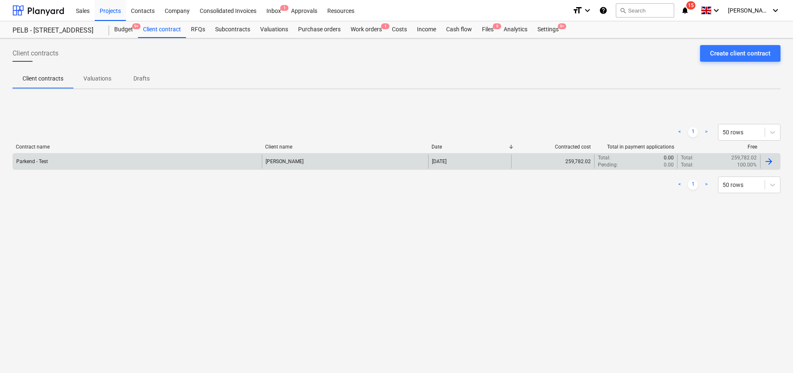
click at [344, 165] on div "[PERSON_NAME]" at bounding box center [345, 161] width 166 height 14
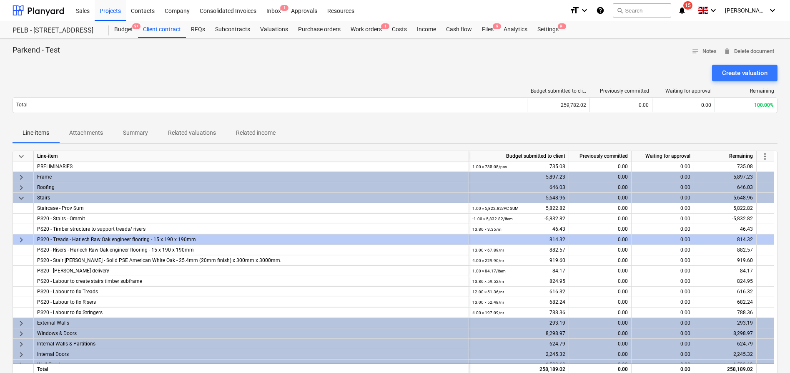
click at [767, 153] on span "more_vert" at bounding box center [765, 156] width 10 height 10
click at [750, 160] on li "Amend line items" at bounding box center [754, 156] width 64 height 19
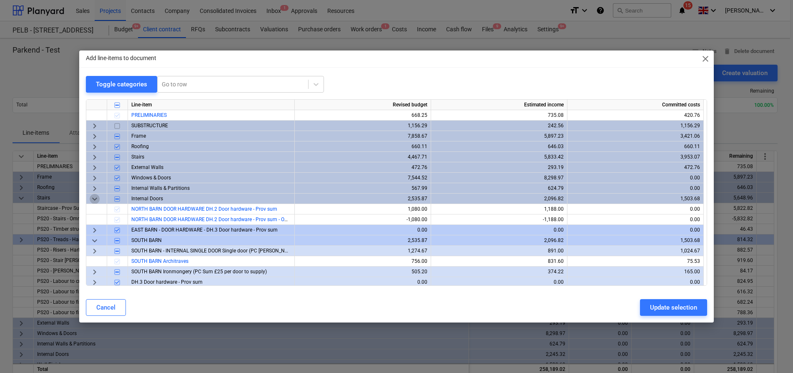
click at [92, 199] on span "keyboard_arrow_down" at bounding box center [95, 199] width 10 height 10
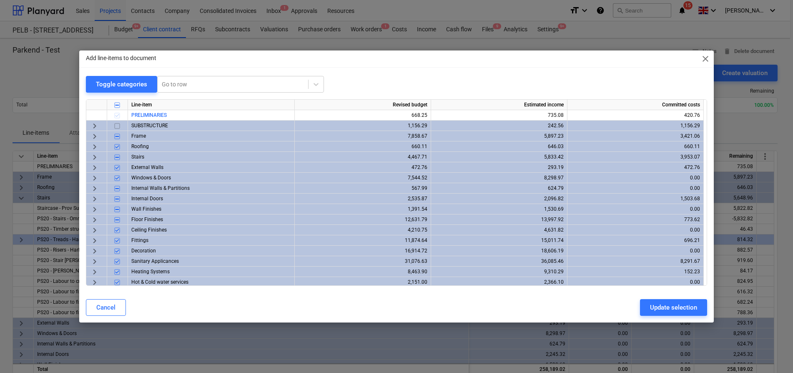
click at [95, 189] on span "keyboard_arrow_right" at bounding box center [95, 189] width 10 height 10
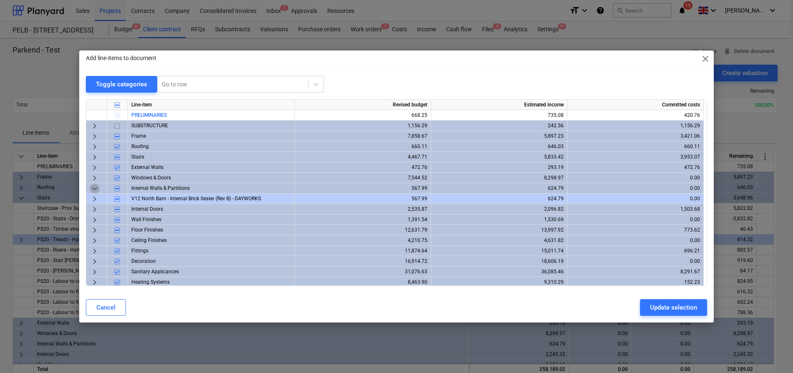
click at [95, 189] on span "keyboard_arrow_down" at bounding box center [95, 189] width 10 height 10
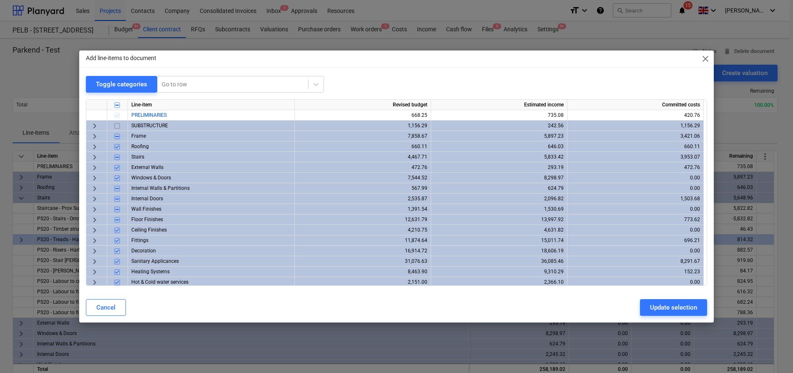
click at [96, 209] on span "keyboard_arrow_right" at bounding box center [95, 209] width 10 height 10
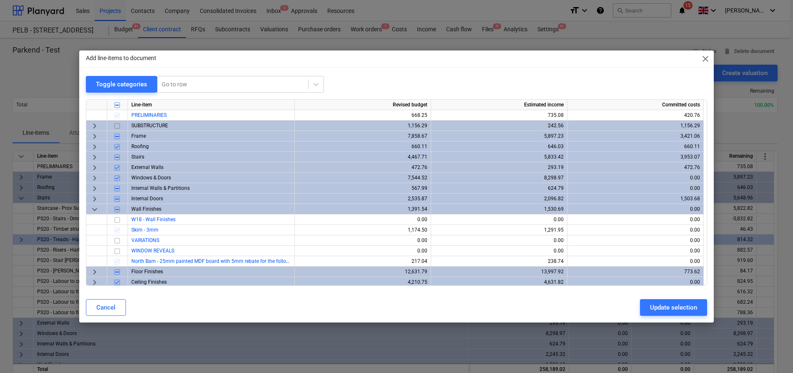
click at [96, 209] on span "keyboard_arrow_down" at bounding box center [95, 209] width 10 height 10
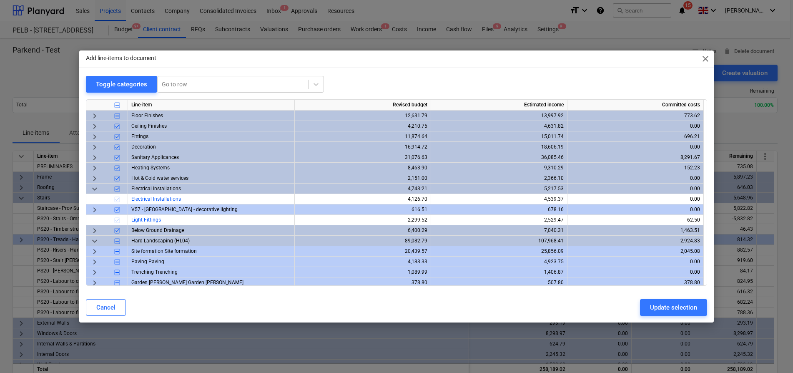
scroll to position [103, 0]
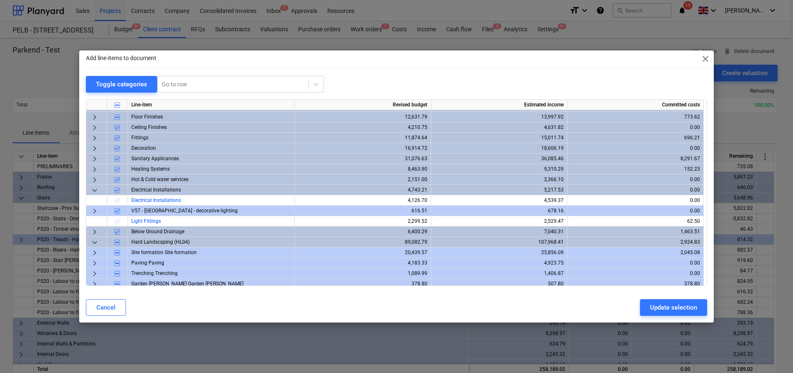
drag, startPoint x: 707, startPoint y: 60, endPoint x: 474, endPoint y: 63, distance: 233.2
click at [707, 60] on span "close" at bounding box center [706, 59] width 10 height 10
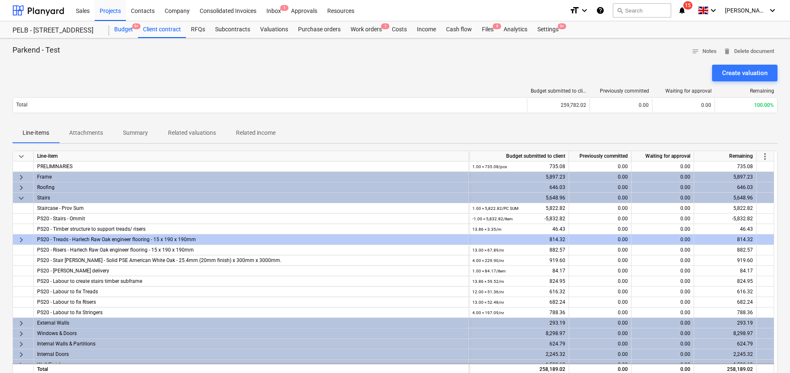
click at [121, 28] on div "Budget 9+" at bounding box center [123, 29] width 29 height 17
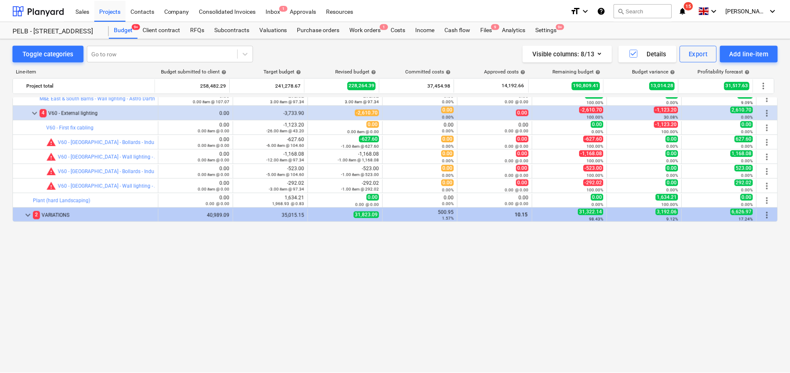
scroll to position [596, 0]
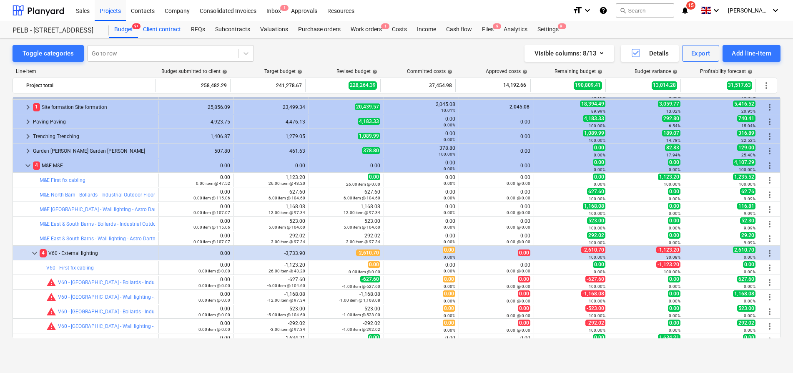
click at [162, 29] on div "Client contract" at bounding box center [162, 29] width 48 height 17
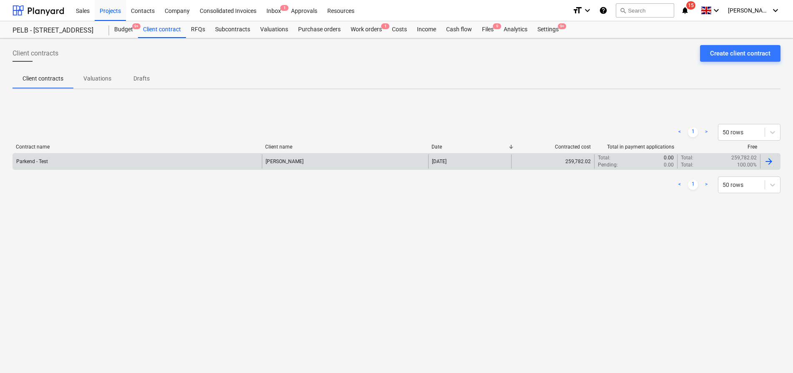
click at [106, 160] on div "Parkend - Test" at bounding box center [137, 161] width 249 height 14
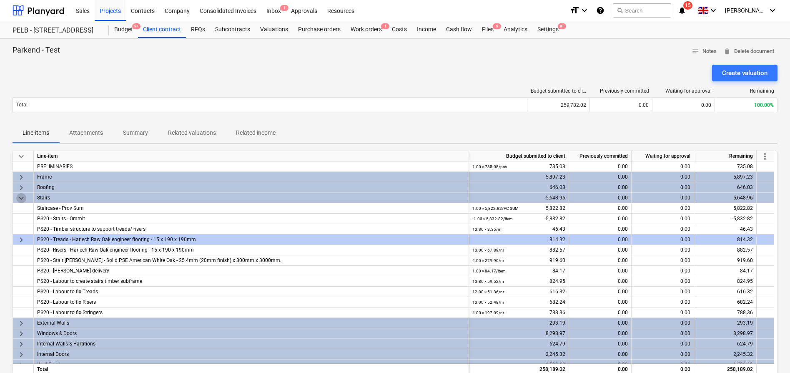
click at [24, 196] on span "keyboard_arrow_down" at bounding box center [21, 198] width 10 height 10
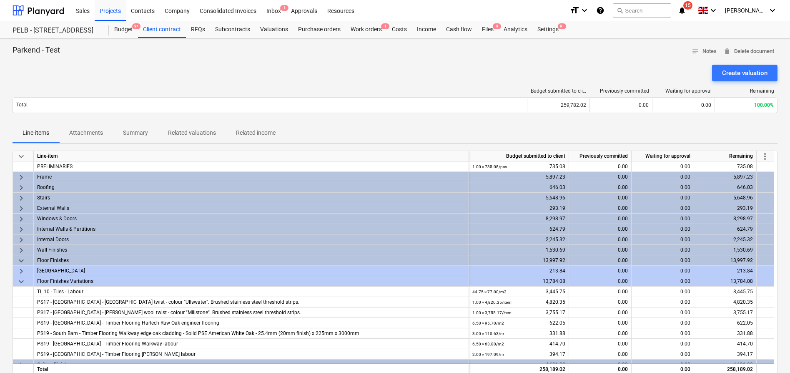
click at [20, 208] on span "keyboard_arrow_right" at bounding box center [21, 209] width 10 height 10
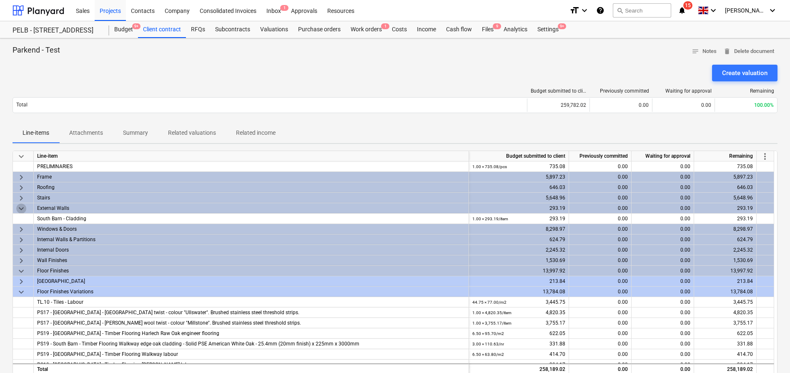
click at [20, 208] on span "keyboard_arrow_down" at bounding box center [21, 209] width 10 height 10
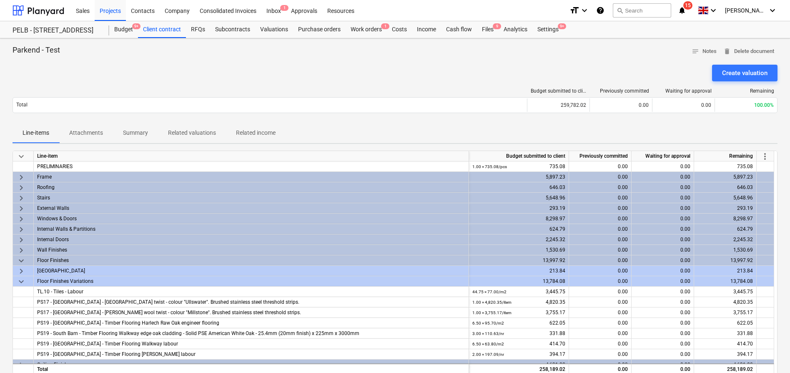
click at [26, 229] on div "keyboard_arrow_right" at bounding box center [23, 229] width 21 height 10
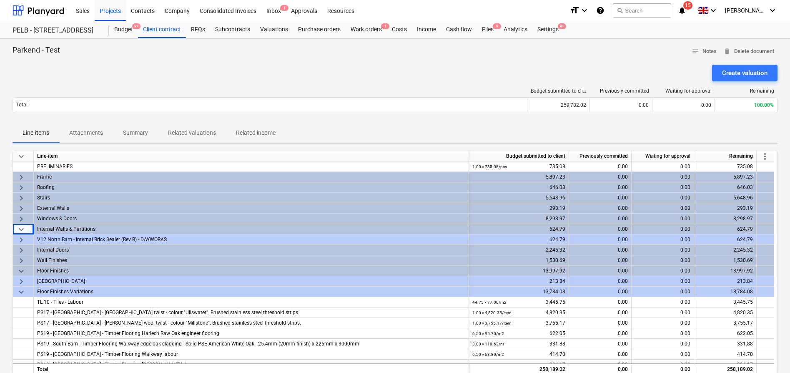
click at [25, 229] on span "keyboard_arrow_down" at bounding box center [21, 229] width 10 height 10
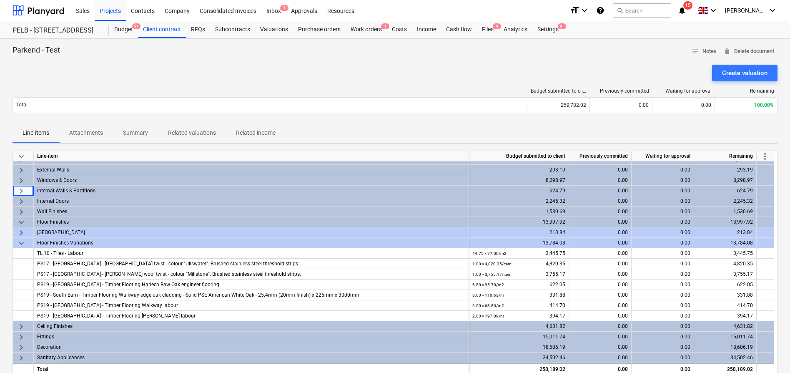
scroll to position [55, 0]
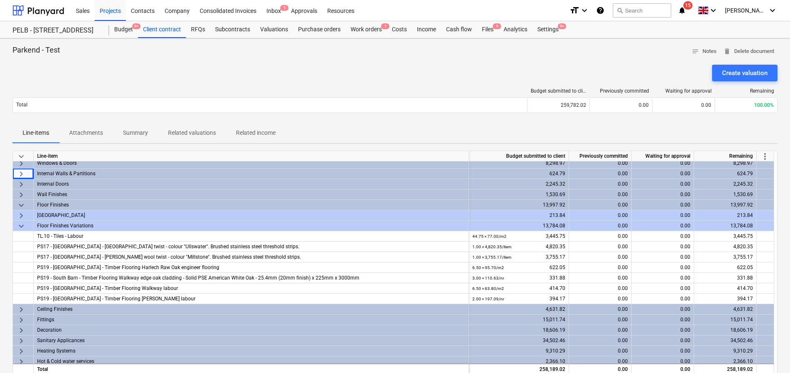
click at [21, 216] on span "keyboard_arrow_right" at bounding box center [21, 216] width 10 height 10
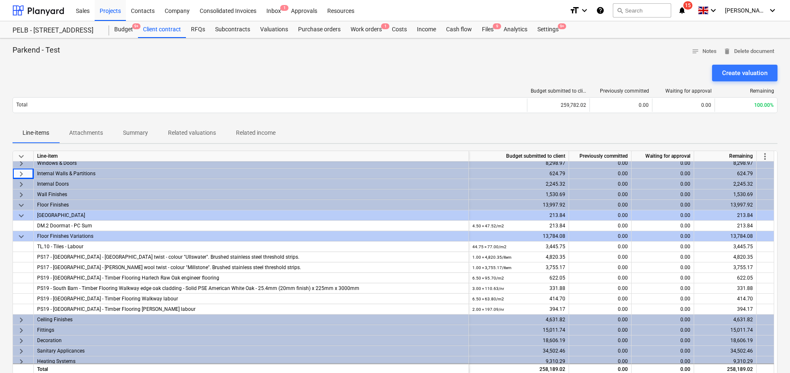
click at [21, 216] on span "keyboard_arrow_down" at bounding box center [21, 216] width 10 height 10
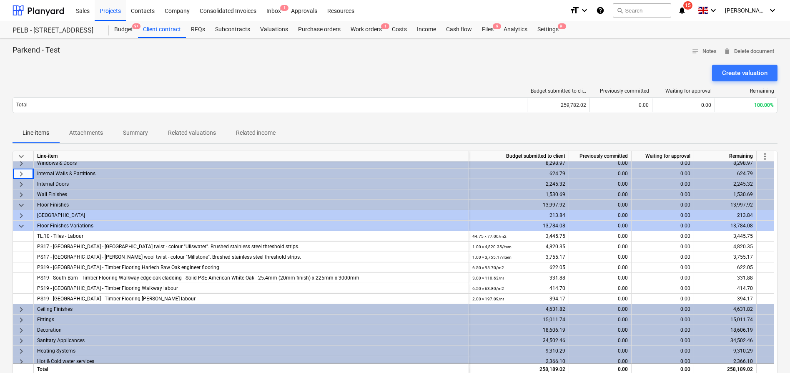
click at [21, 225] on span "keyboard_arrow_down" at bounding box center [21, 226] width 10 height 10
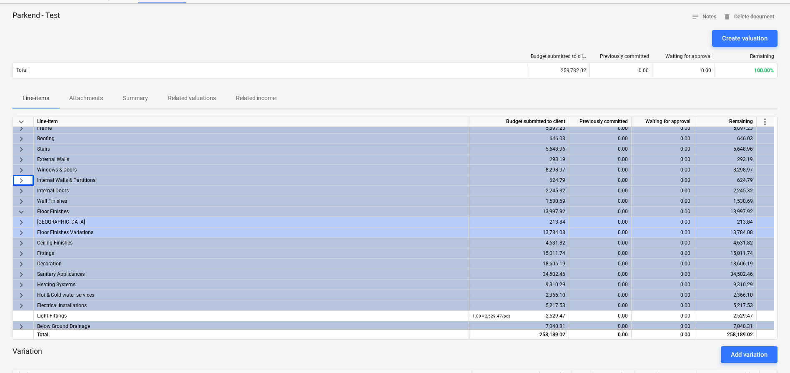
scroll to position [15, 0]
click at [26, 213] on div "keyboard_arrow_down" at bounding box center [23, 211] width 21 height 10
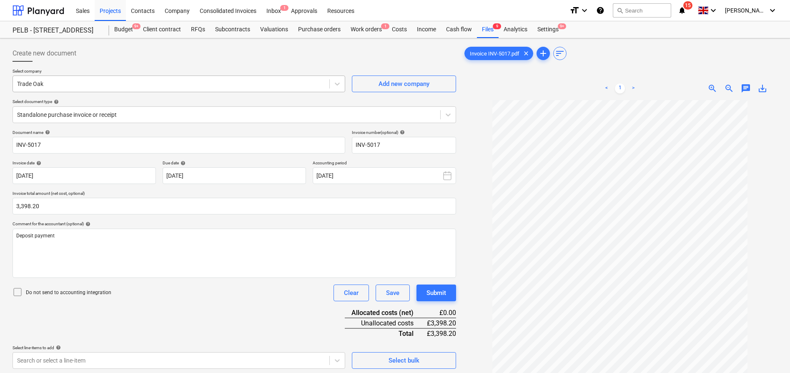
scroll to position [83, 0]
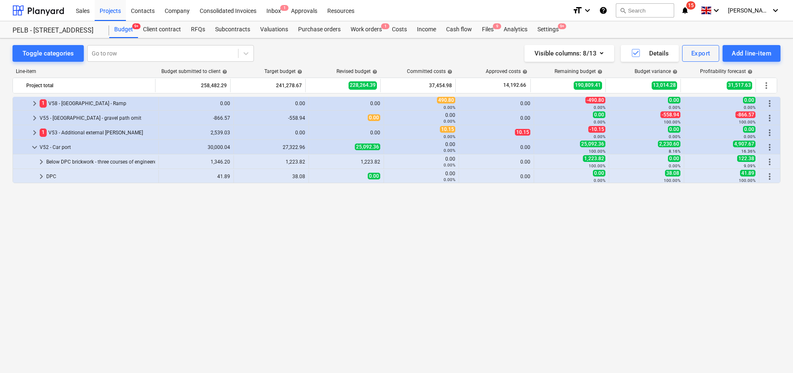
scroll to position [699, 0]
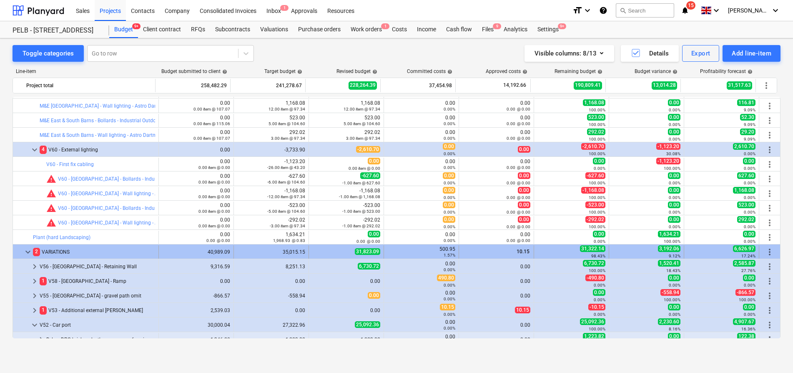
click at [26, 251] on span "keyboard_arrow_down" at bounding box center [28, 252] width 10 height 10
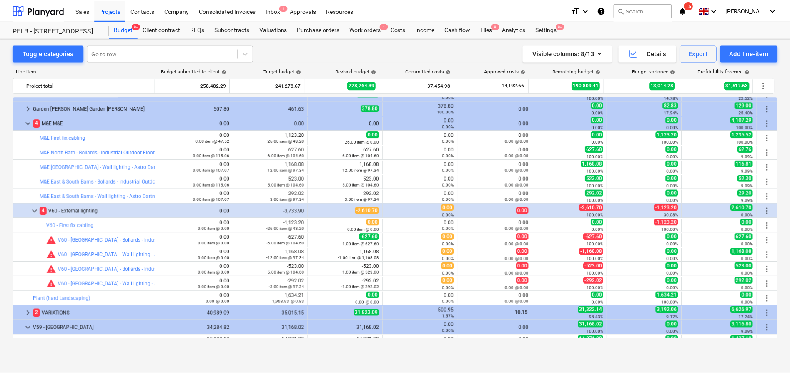
scroll to position [637, 0]
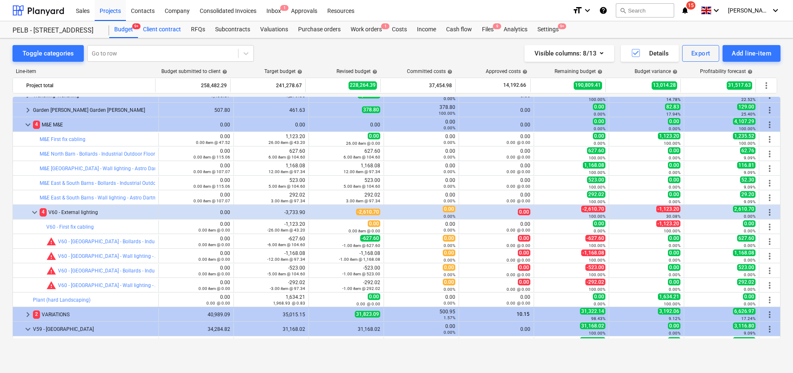
click at [169, 32] on div "Client contract" at bounding box center [162, 29] width 48 height 17
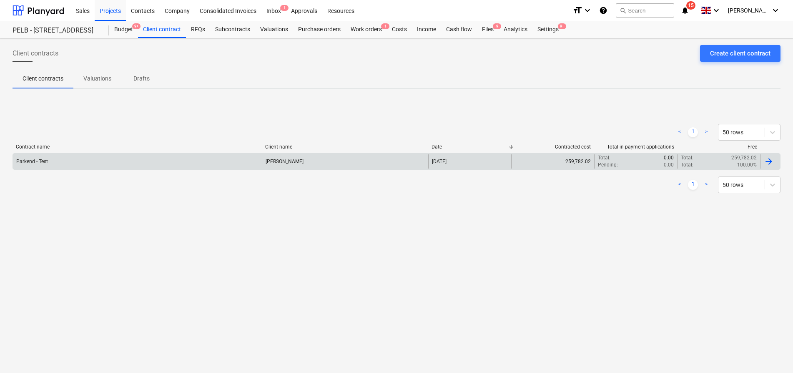
click at [58, 154] on div "Parkend - Test" at bounding box center [137, 161] width 249 height 14
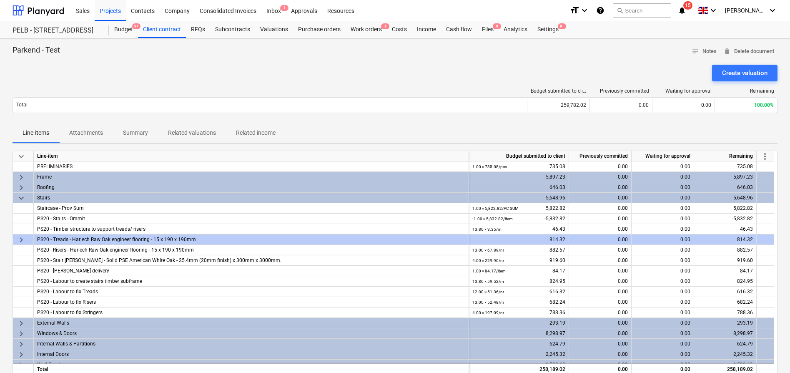
click at [23, 198] on span "keyboard_arrow_down" at bounding box center [21, 198] width 10 height 10
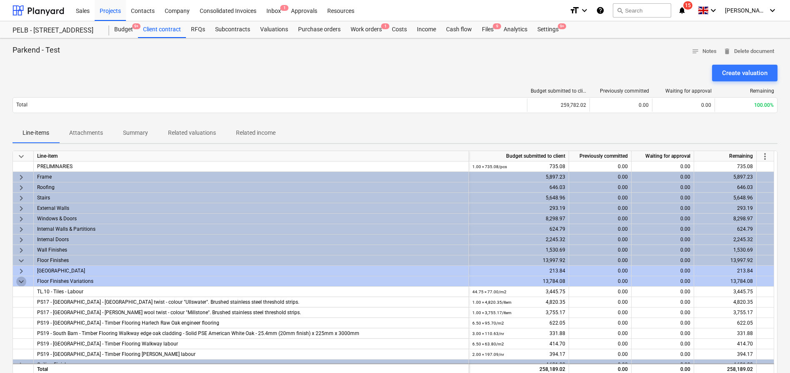
click at [21, 279] on span "keyboard_arrow_down" at bounding box center [21, 282] width 10 height 10
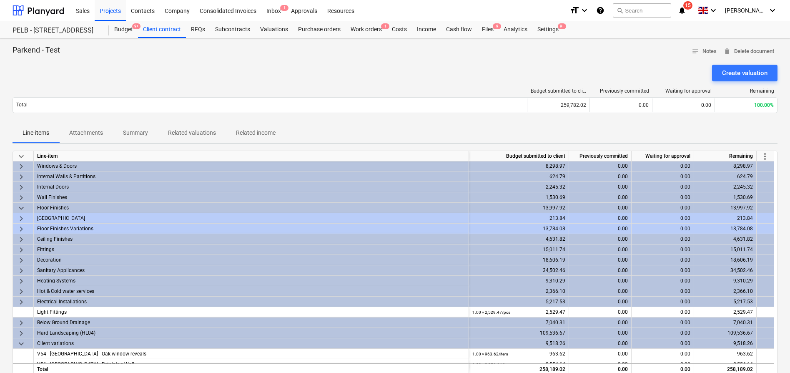
scroll to position [59, 0]
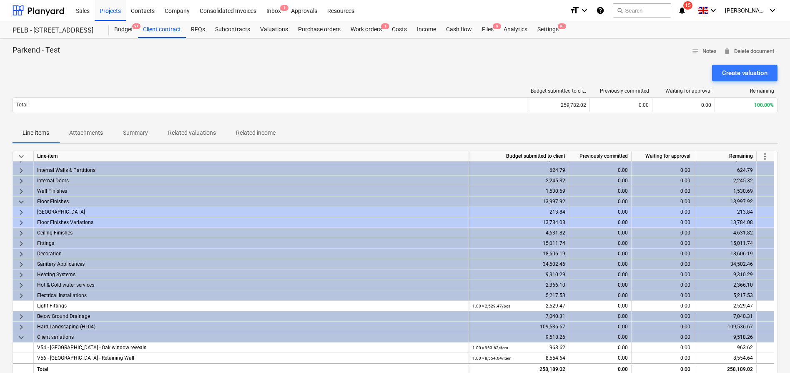
click at [23, 338] on span "keyboard_arrow_down" at bounding box center [21, 337] width 10 height 10
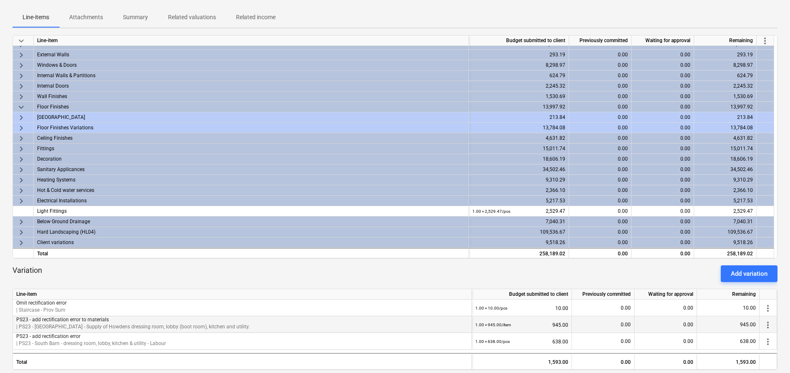
scroll to position [115, 0]
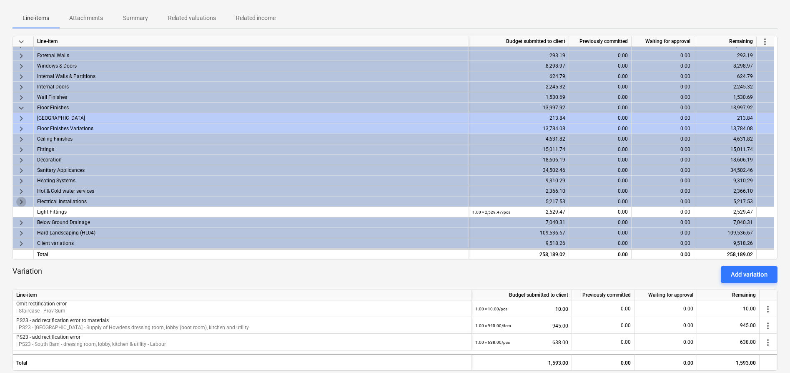
click at [23, 199] on span "keyboard_arrow_right" at bounding box center [21, 202] width 10 height 10
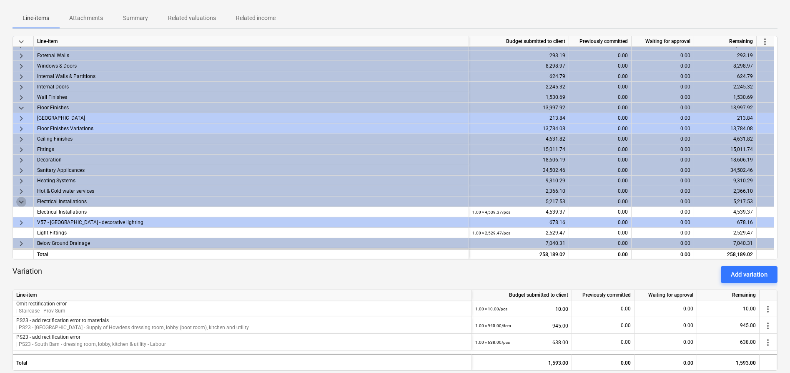
click at [23, 199] on span "keyboard_arrow_down" at bounding box center [21, 202] width 10 height 10
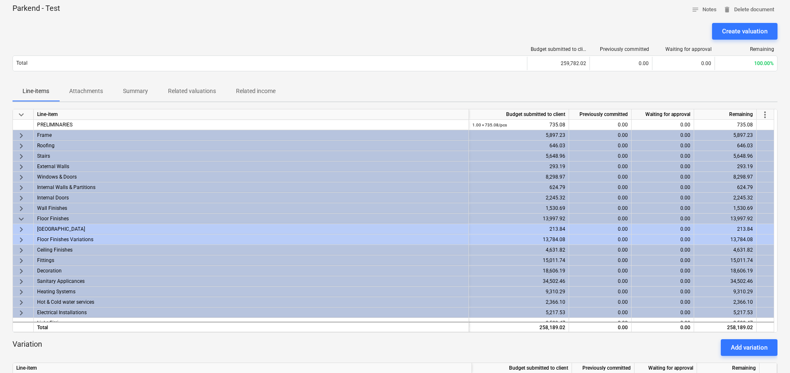
scroll to position [41, 0]
click at [88, 72] on div "Budget submitted to client Previously committed Waiting for approval Remaining …" at bounding box center [395, 61] width 765 height 28
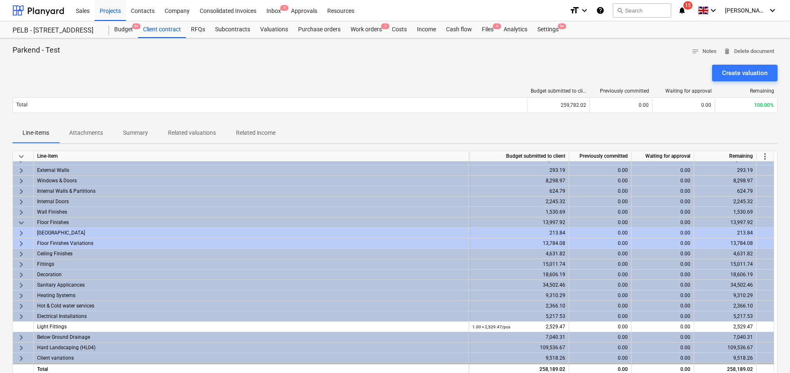
scroll to position [2, 0]
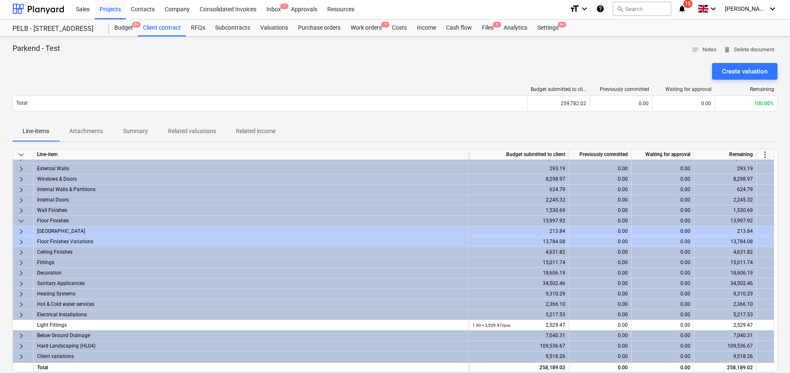
click at [21, 347] on span "keyboard_arrow_right" at bounding box center [21, 346] width 10 height 10
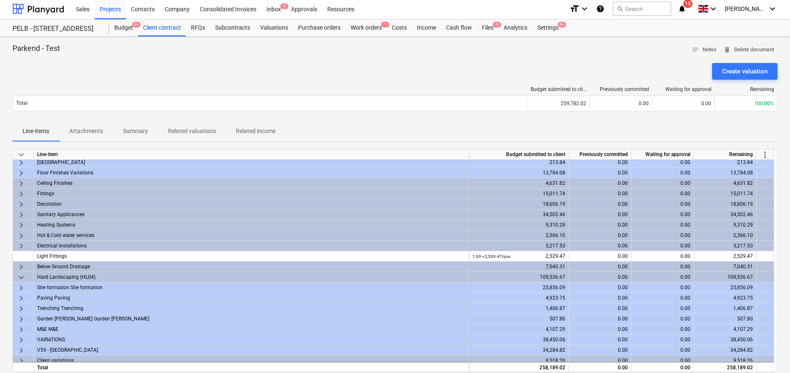
scroll to position [111, 0]
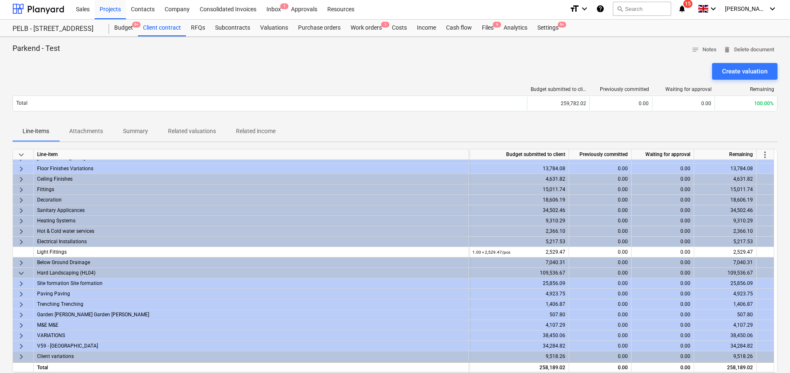
click at [23, 325] on span "keyboard_arrow_right" at bounding box center [21, 325] width 10 height 10
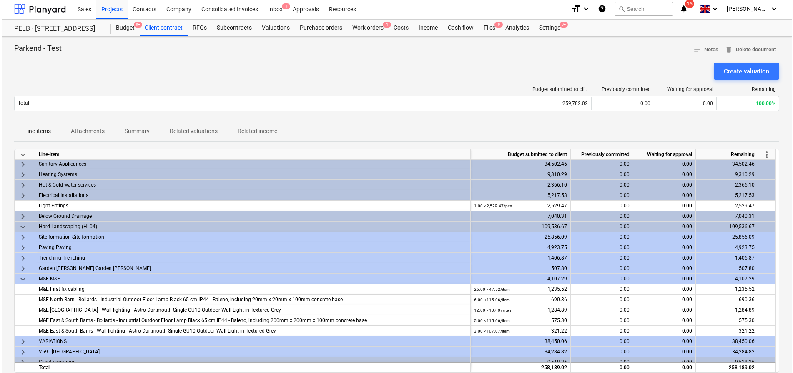
scroll to position [163, 0]
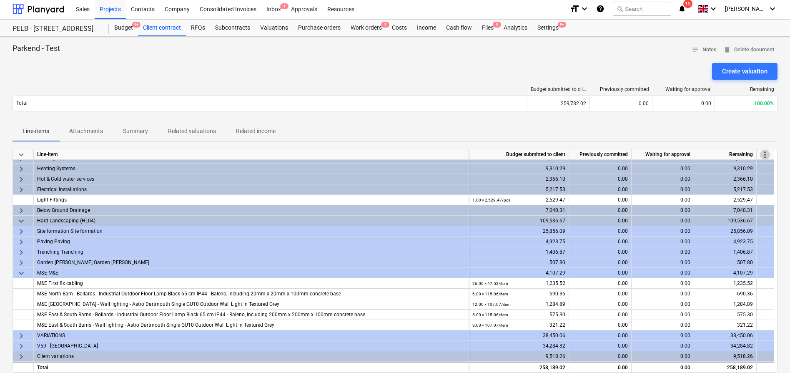
click at [768, 154] on span "more_vert" at bounding box center [765, 155] width 10 height 10
click at [764, 152] on li "Amend line items" at bounding box center [754, 154] width 64 height 19
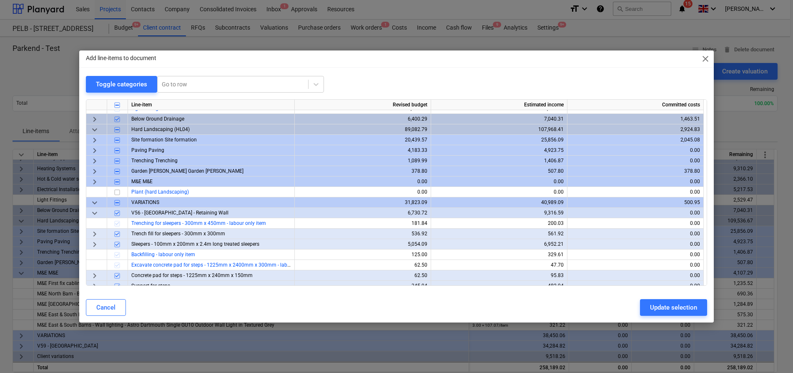
scroll to position [308, 0]
click at [94, 182] on span "keyboard_arrow_right" at bounding box center [95, 183] width 10 height 10
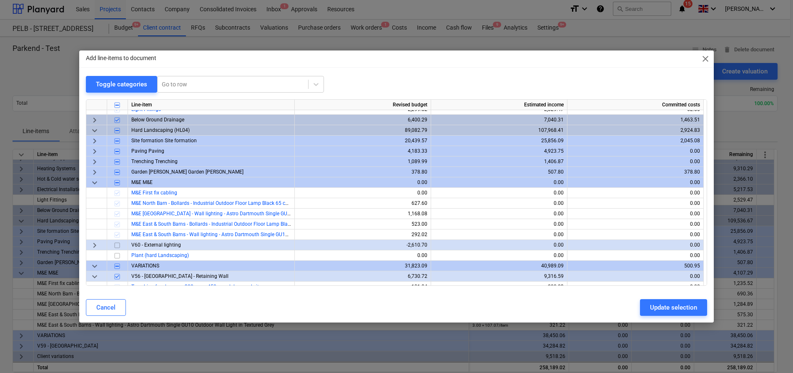
click at [97, 244] on span "keyboard_arrow_right" at bounding box center [95, 245] width 10 height 10
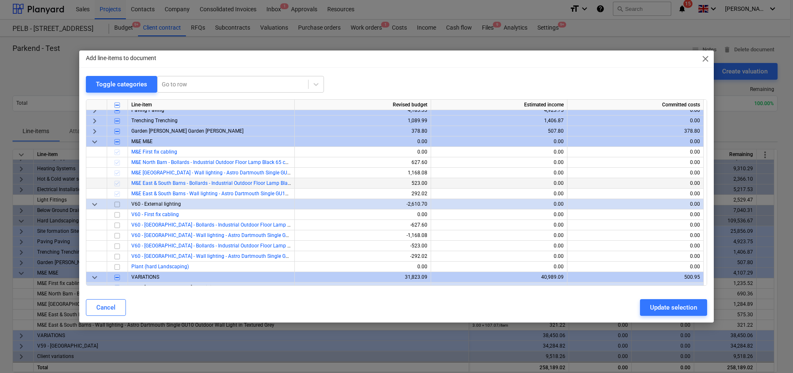
scroll to position [366, 0]
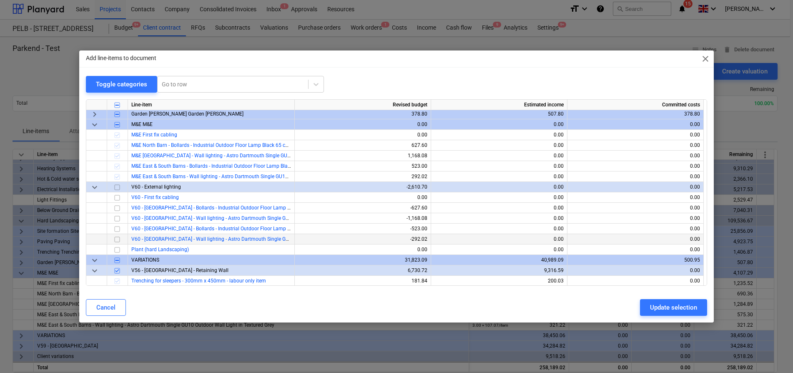
click at [118, 239] on input "checkbox" at bounding box center [117, 239] width 10 height 10
click at [119, 230] on input "checkbox" at bounding box center [117, 229] width 10 height 10
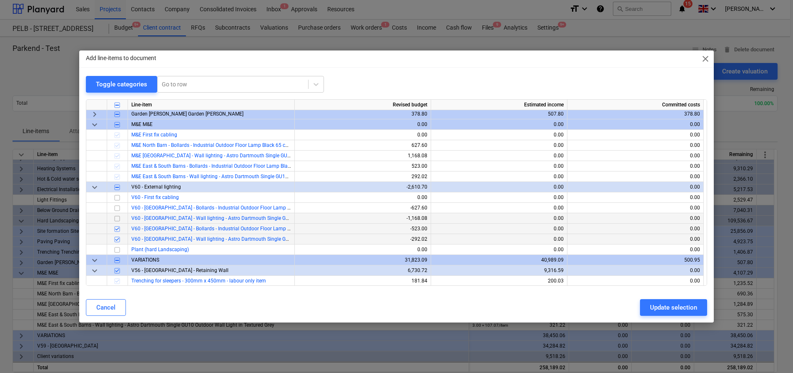
click at [118, 220] on input "checkbox" at bounding box center [117, 219] width 10 height 10
click at [120, 210] on input "checkbox" at bounding box center [117, 208] width 10 height 10
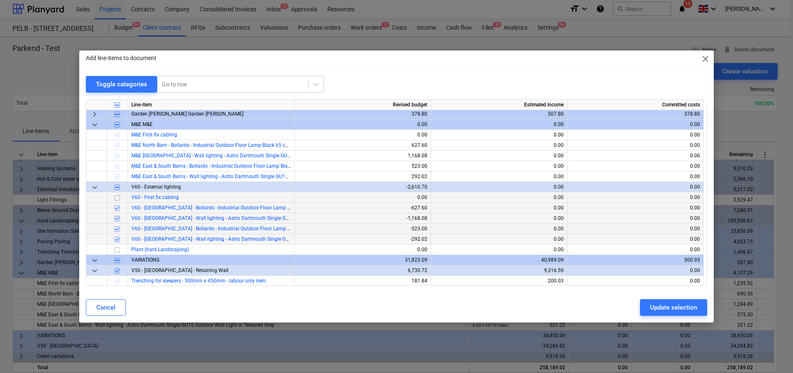
click at [119, 197] on input "checkbox" at bounding box center [117, 198] width 10 height 10
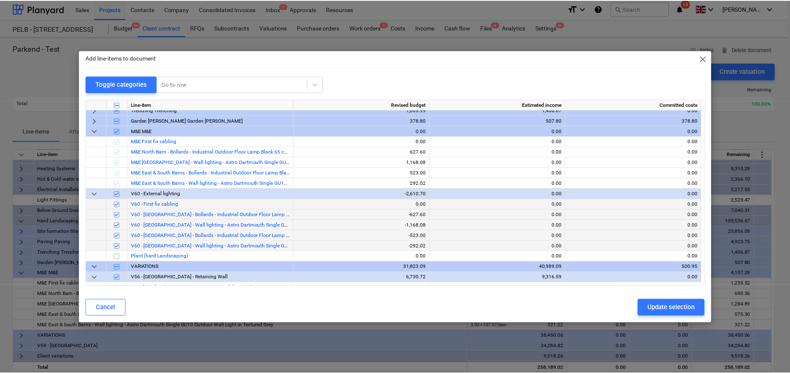
scroll to position [358, 0]
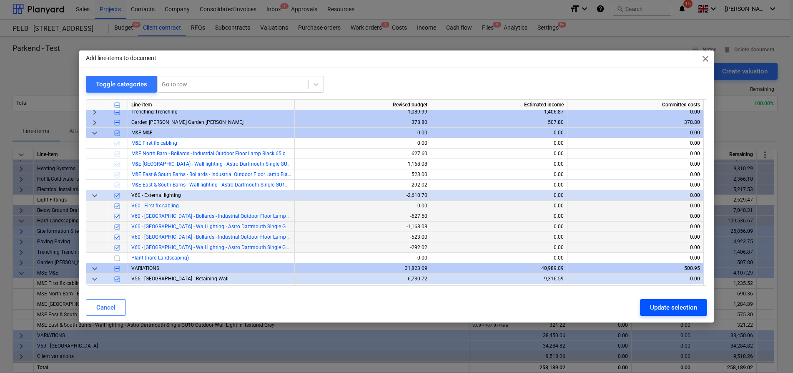
click at [651, 305] on div "Update selection" at bounding box center [673, 307] width 47 height 11
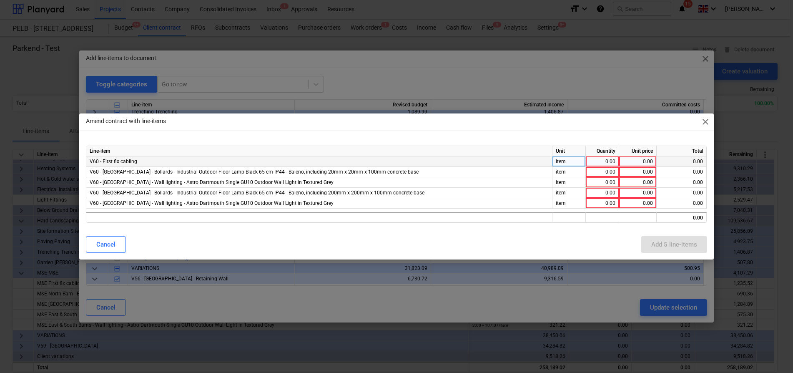
click at [606, 165] on div "0.00" at bounding box center [602, 161] width 26 height 10
click at [708, 122] on span "close" at bounding box center [706, 122] width 10 height 10
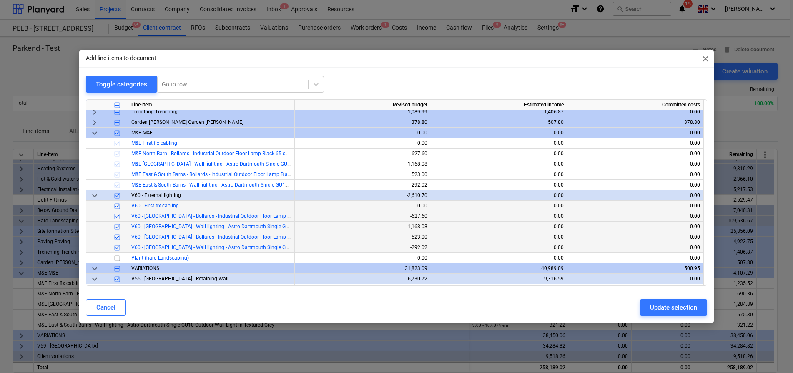
click at [704, 58] on span "close" at bounding box center [706, 59] width 10 height 10
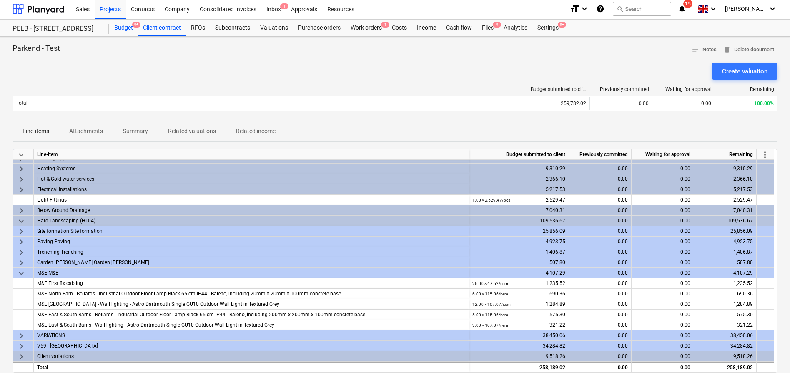
click at [126, 33] on div "Budget 9+" at bounding box center [123, 28] width 29 height 17
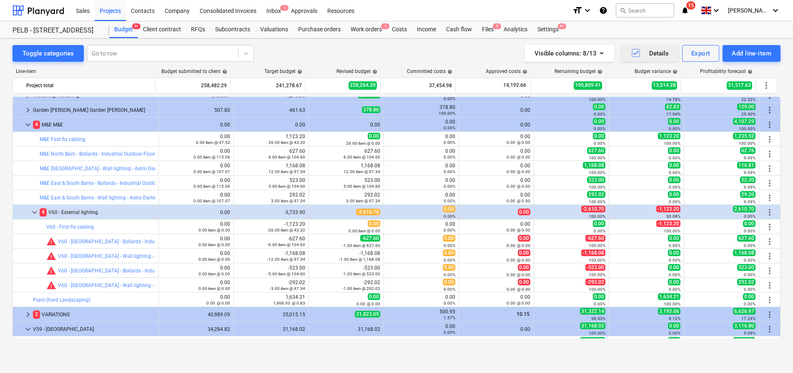
scroll to position [627, 0]
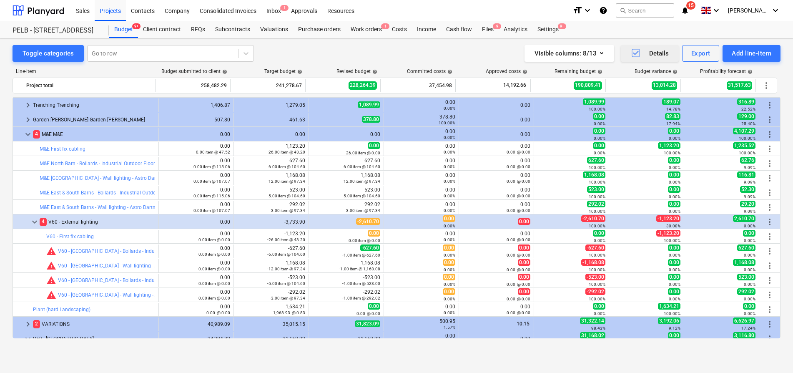
click at [626, 56] on span "button" at bounding box center [632, 53] width 17 height 10
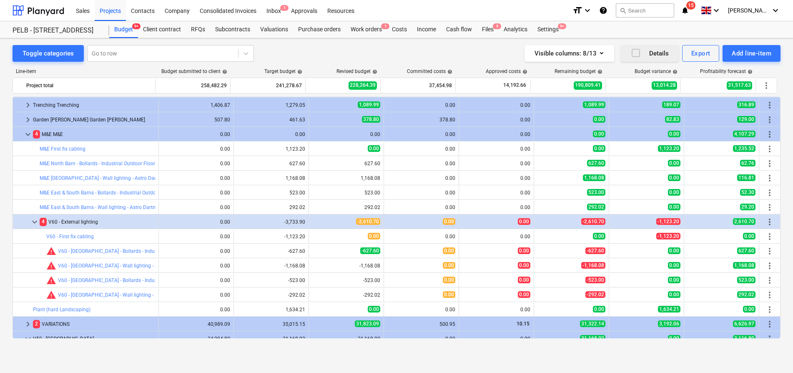
click at [639, 53] on icon "button" at bounding box center [636, 53] width 10 height 10
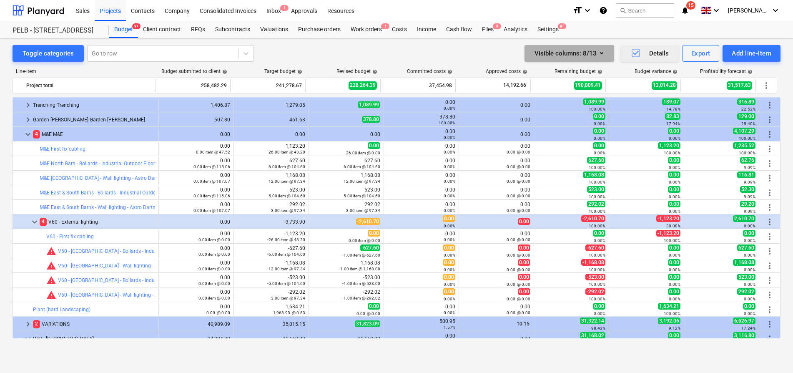
click at [574, 51] on div "Visible columns : 8/13" at bounding box center [570, 53] width 70 height 11
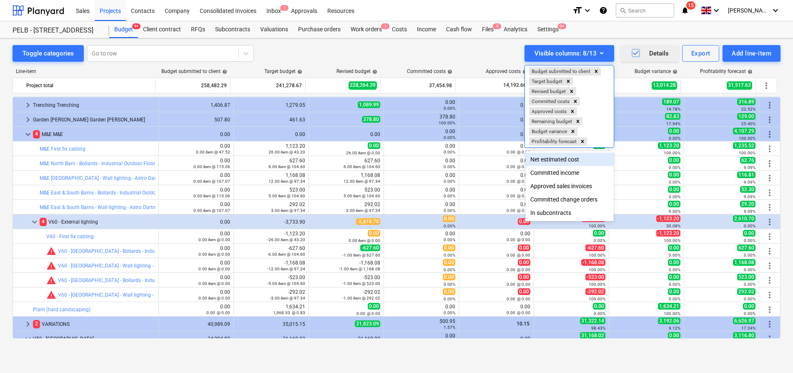
click at [573, 158] on div "Net estimated cost" at bounding box center [570, 159] width 88 height 13
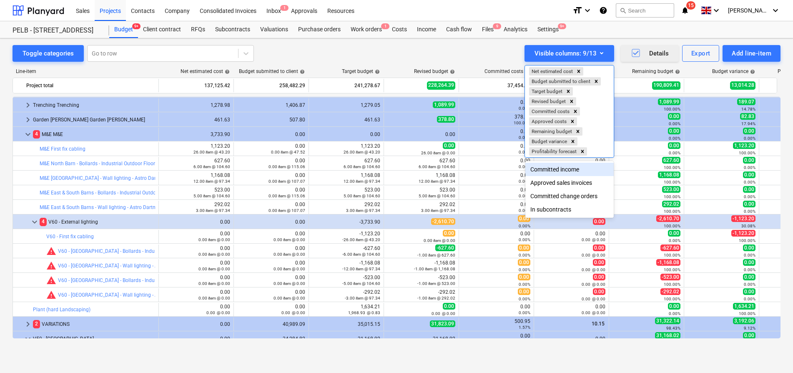
click at [324, 62] on div at bounding box center [396, 186] width 793 height 373
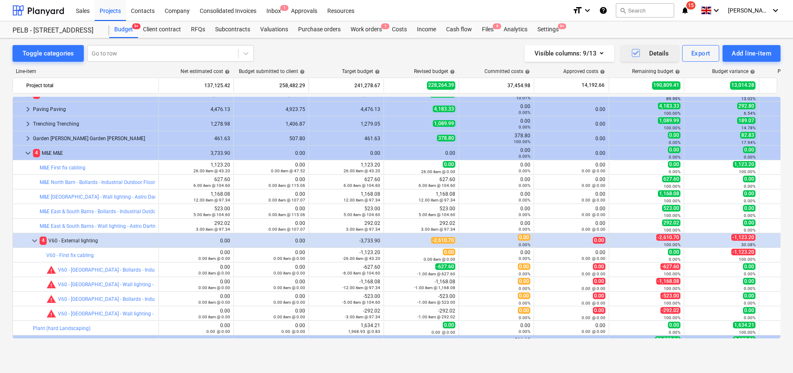
scroll to position [610, 0]
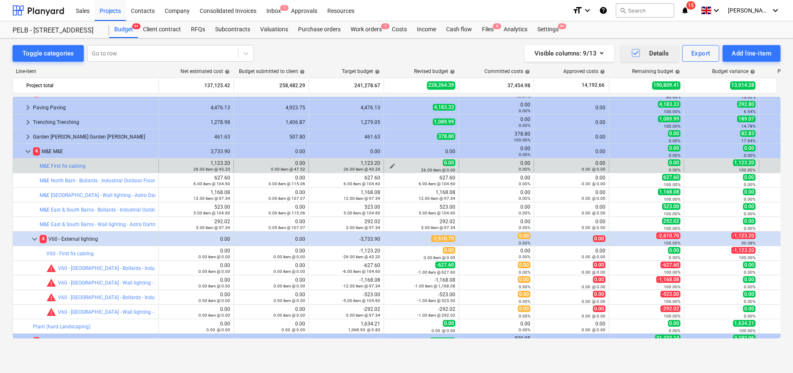
click at [393, 166] on span "edit" at bounding box center [392, 166] width 7 height 7
type textarea "x"
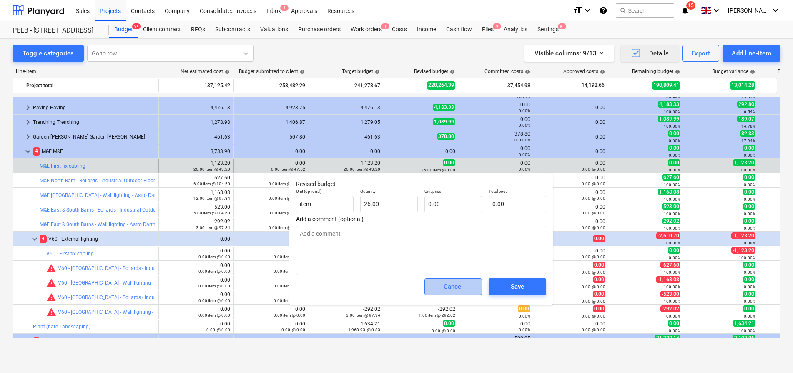
click at [453, 293] on button "Cancel" at bounding box center [454, 286] width 58 height 17
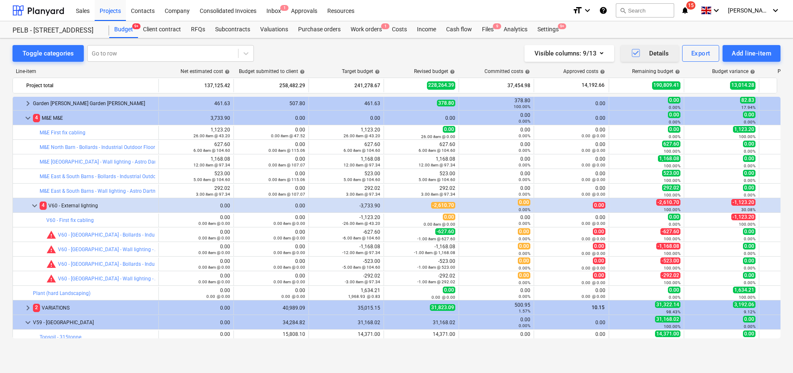
scroll to position [642, 0]
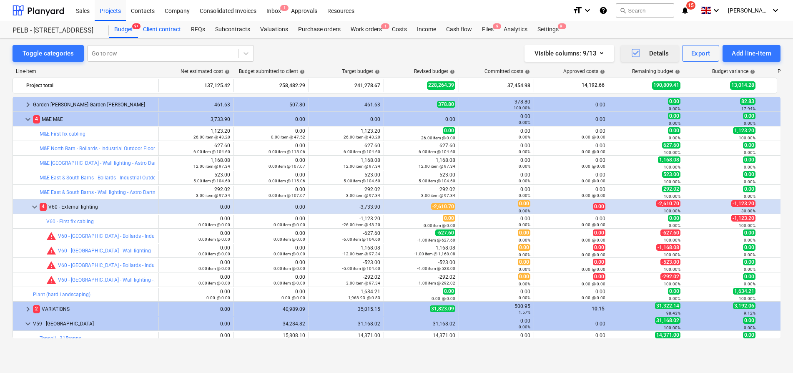
click at [174, 24] on div "Client contract" at bounding box center [162, 29] width 48 height 17
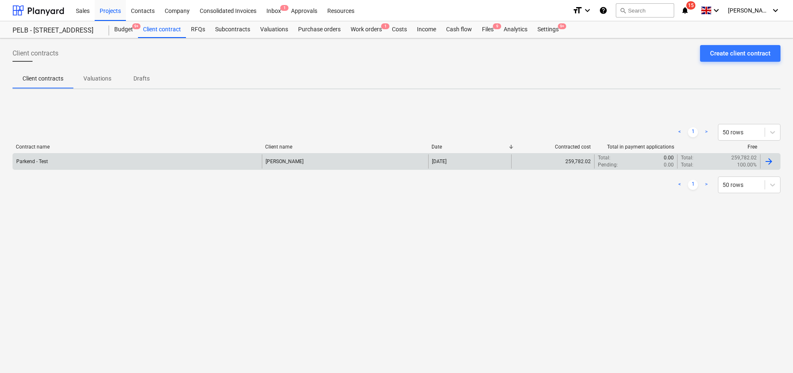
click at [75, 158] on div "Parkend - Test" at bounding box center [137, 161] width 249 height 14
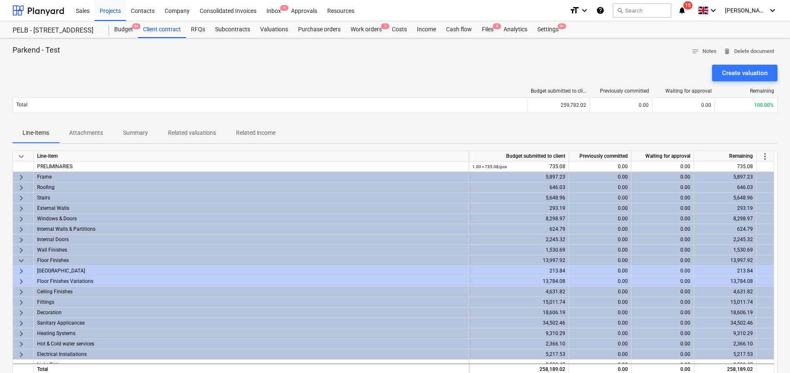
click at [767, 157] on span "more_vert" at bounding box center [765, 156] width 10 height 10
click at [740, 159] on li "Amend line items" at bounding box center [754, 156] width 64 height 19
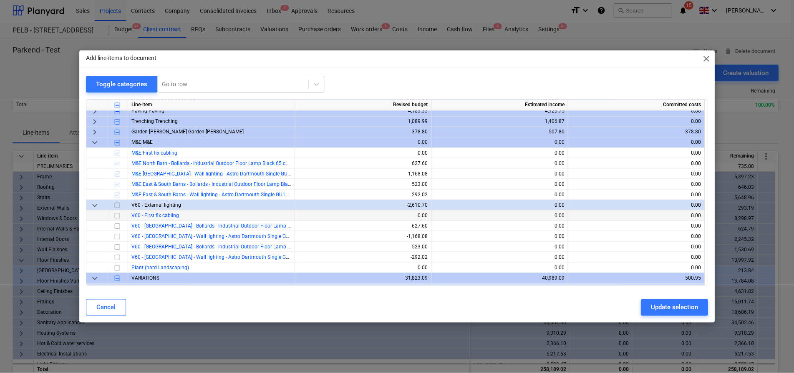
scroll to position [350, 0]
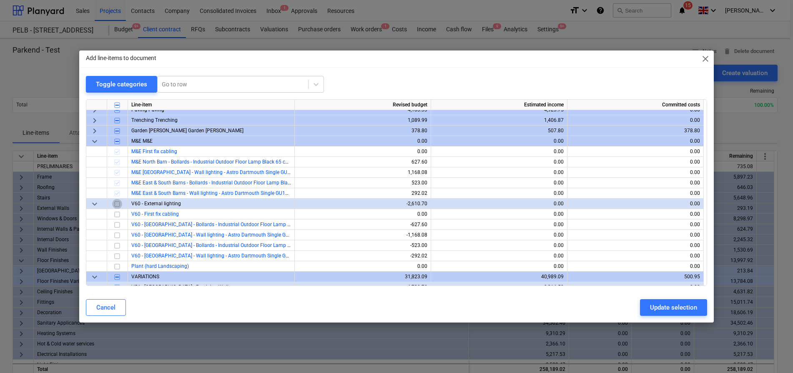
click at [119, 204] on input "checkbox" at bounding box center [117, 204] width 10 height 10
click at [653, 310] on div "Update selection" at bounding box center [673, 307] width 47 height 11
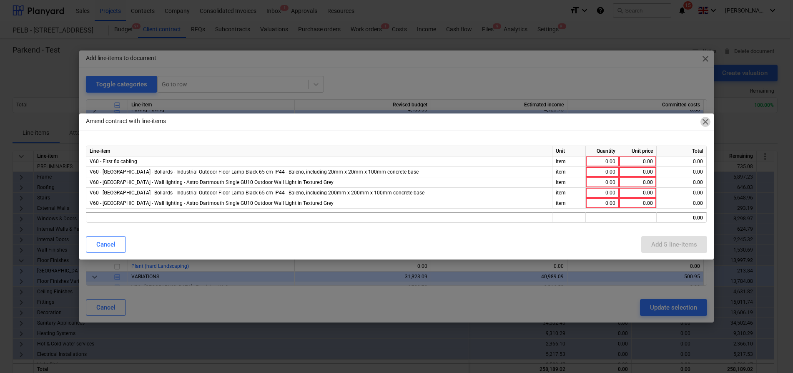
click at [704, 126] on span "close" at bounding box center [706, 122] width 10 height 10
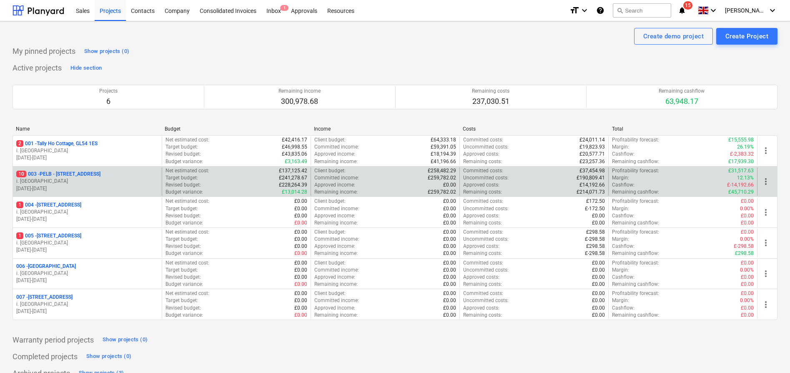
click at [85, 174] on p "10 003 - PELB - [GEOGRAPHIC_DATA], [GEOGRAPHIC_DATA], GL2 7NE" at bounding box center [58, 174] width 84 height 7
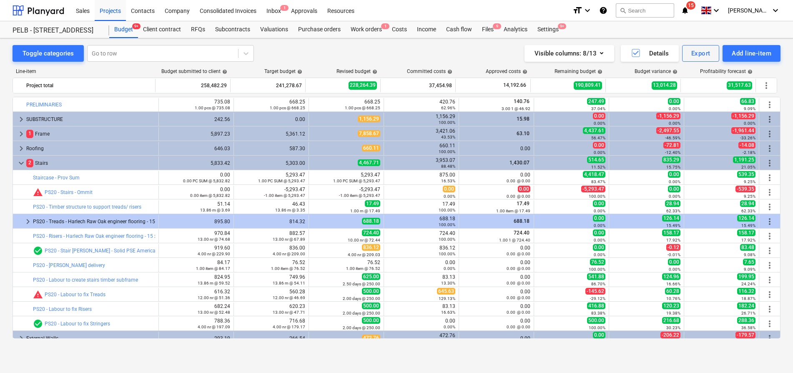
scroll to position [2, 0]
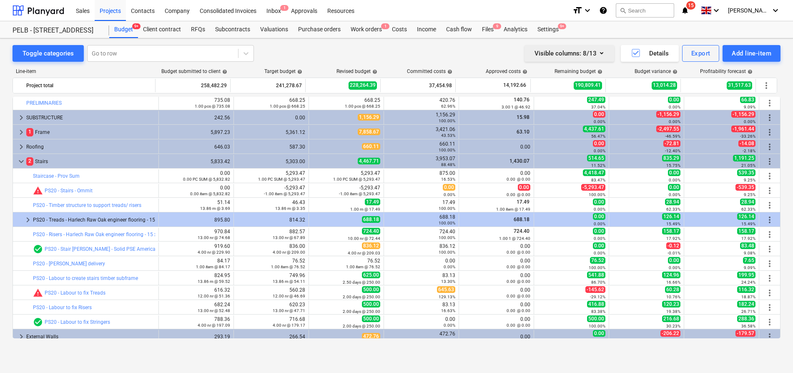
click at [595, 55] on div "Visible columns : 8/13" at bounding box center [570, 53] width 70 height 11
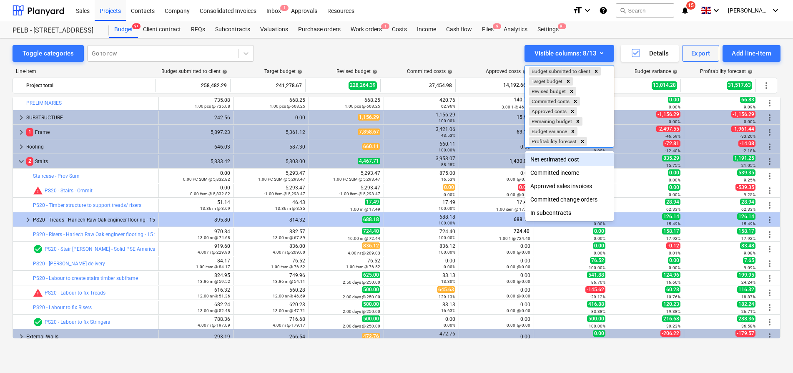
click at [570, 159] on div "Net estimated cost" at bounding box center [570, 159] width 88 height 13
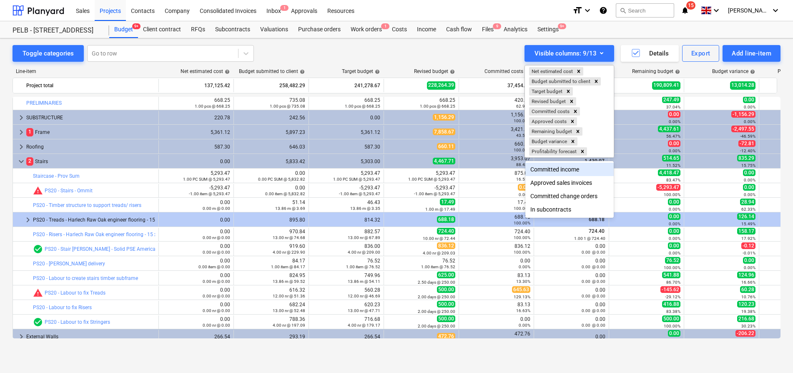
click at [218, 177] on div at bounding box center [396, 186] width 793 height 373
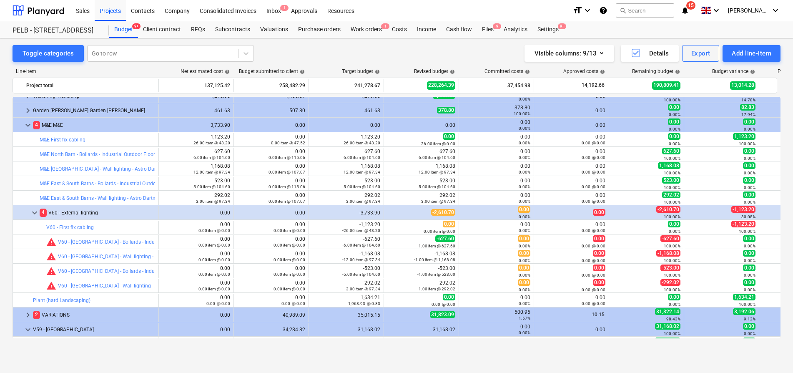
scroll to position [637, 0]
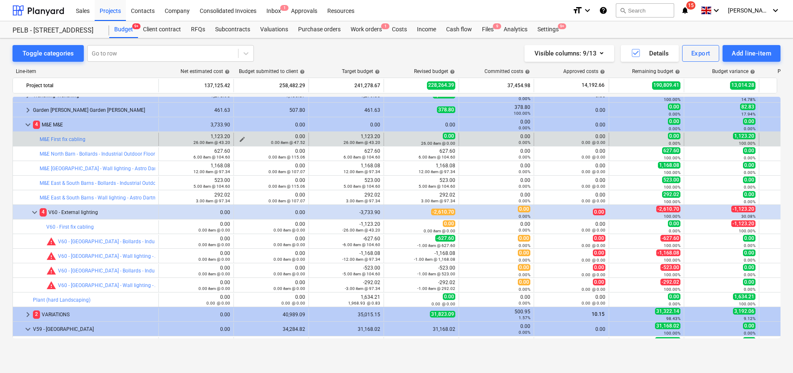
click at [241, 138] on span "edit" at bounding box center [242, 139] width 7 height 7
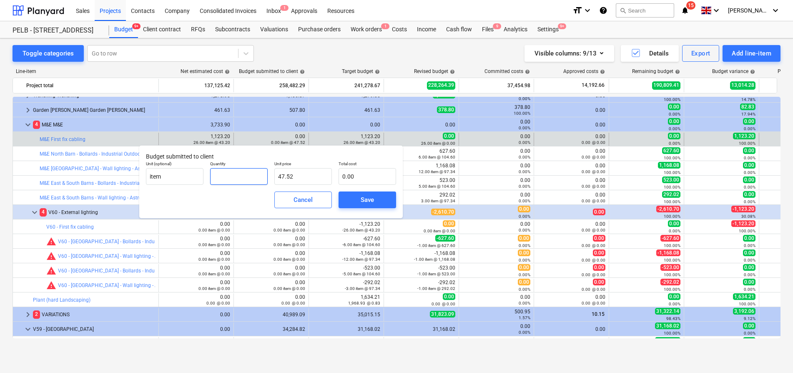
click at [245, 179] on input "text" at bounding box center [239, 176] width 58 height 17
type input "2"
type input "95.04"
type input "26"
type input "1,235.52"
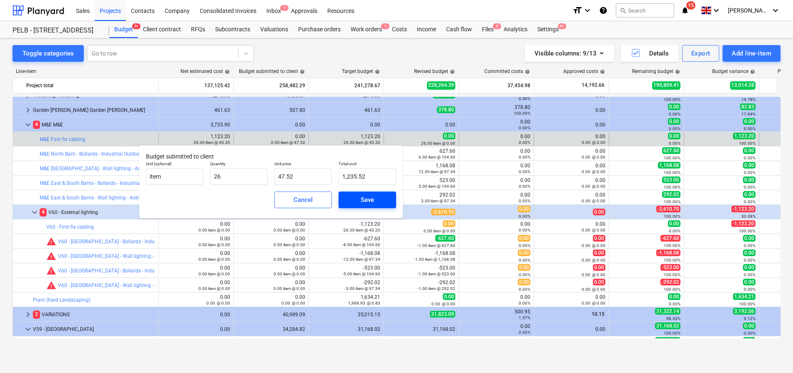
type input "26.00"
click at [361, 202] on div "Save" at bounding box center [367, 199] width 13 height 11
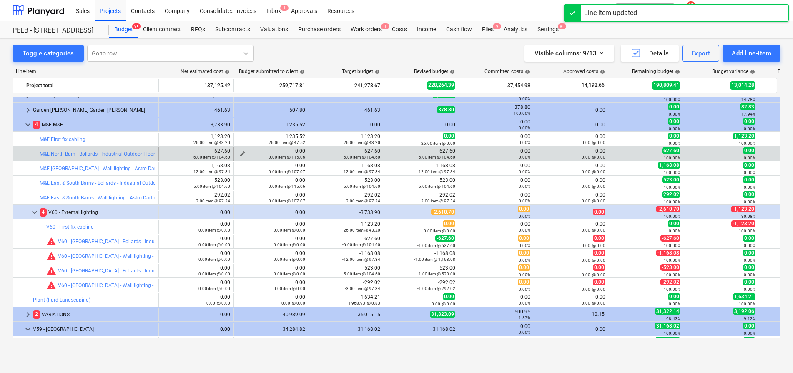
click at [243, 152] on span "edit" at bounding box center [242, 154] width 7 height 7
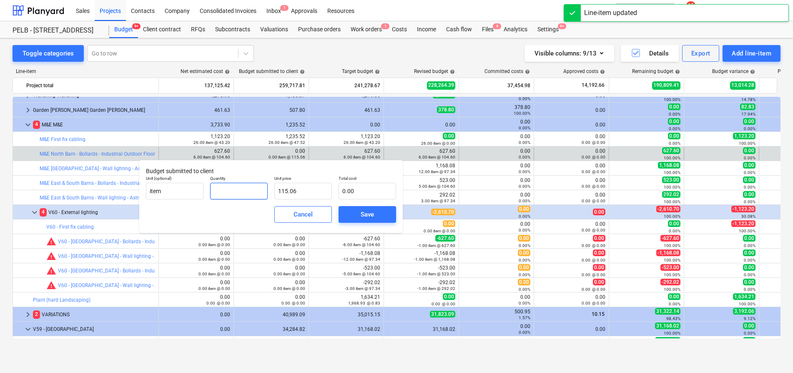
click at [254, 191] on input "text" at bounding box center [239, 191] width 58 height 17
type input "6"
type input "690.36"
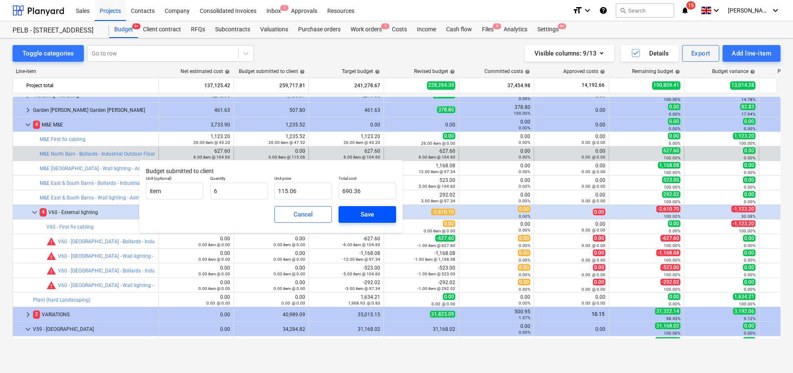
type input "6.00"
click at [358, 213] on span "Save" at bounding box center [368, 214] width 38 height 11
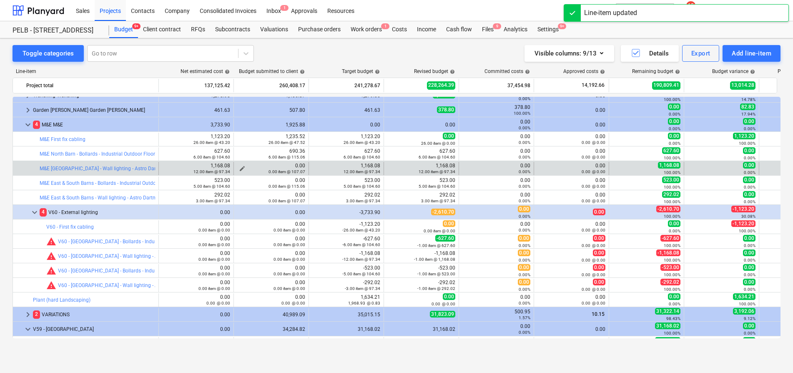
click at [241, 167] on span "edit" at bounding box center [242, 168] width 7 height 7
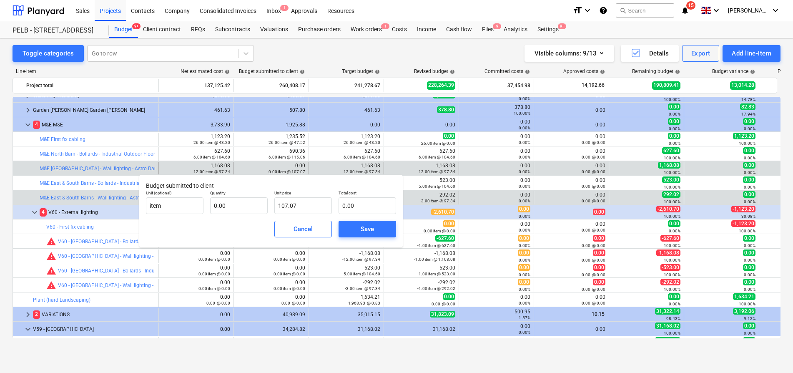
drag, startPoint x: 316, startPoint y: 231, endPoint x: 294, endPoint y: 204, distance: 34.5
click at [316, 231] on span "Cancel" at bounding box center [303, 229] width 37 height 11
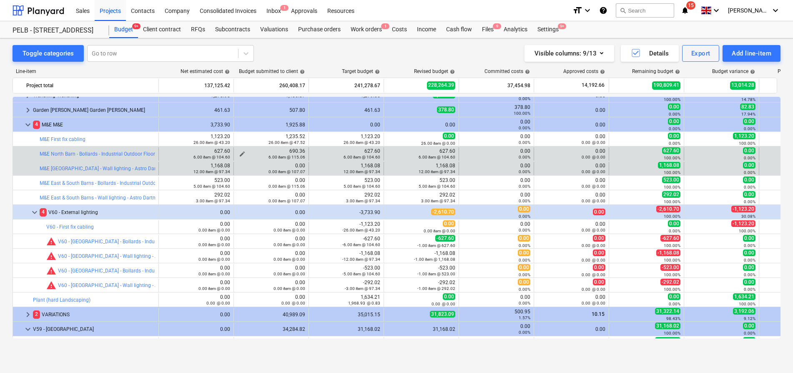
click at [241, 151] on span "edit" at bounding box center [242, 154] width 7 height 7
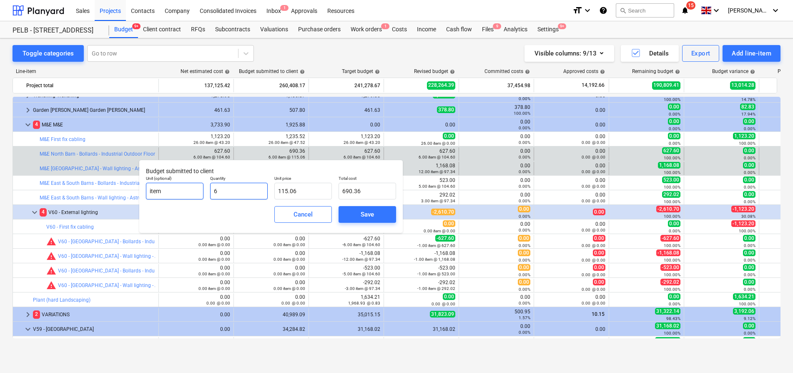
drag, startPoint x: 233, startPoint y: 188, endPoint x: 199, endPoint y: 185, distance: 34.8
click at [199, 185] on div "Unit (optional) item Quantity 6 Unit price 115.06 Total cost 690.36" at bounding box center [271, 187] width 257 height 30
type input "0"
type input "0.00"
type input "01"
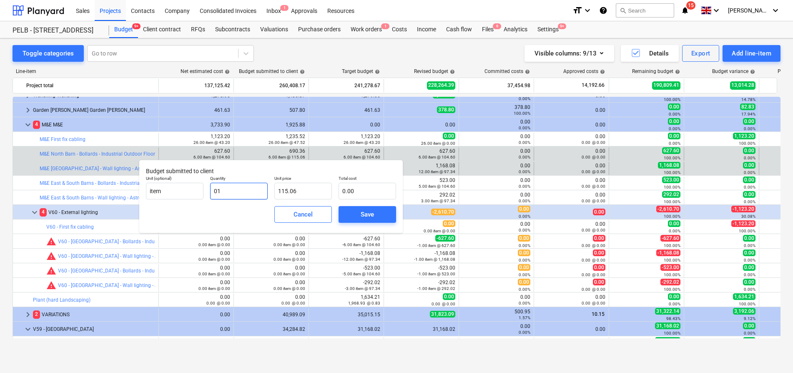
type input "115.06"
type input "0"
type input "0.00"
click at [361, 214] on div "Save" at bounding box center [367, 214] width 13 height 11
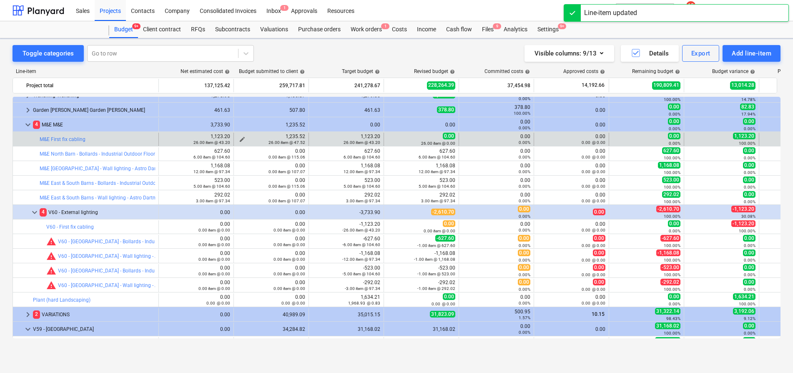
click at [240, 139] on div "26.00 item @ 47.52" at bounding box center [271, 142] width 68 height 6
click at [241, 135] on button "edit" at bounding box center [242, 139] width 10 height 10
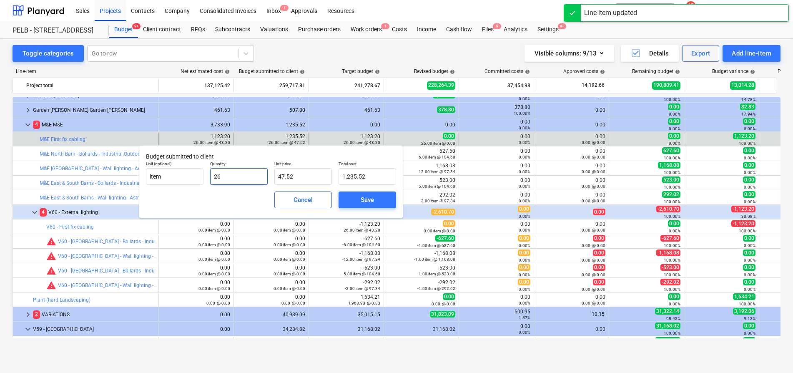
drag, startPoint x: 238, startPoint y: 175, endPoint x: 204, endPoint y: 172, distance: 34.4
click at [204, 172] on div "Unit (optional) item Quantity 26 Unit price 47.52 Total cost 1,235.52" at bounding box center [271, 173] width 257 height 30
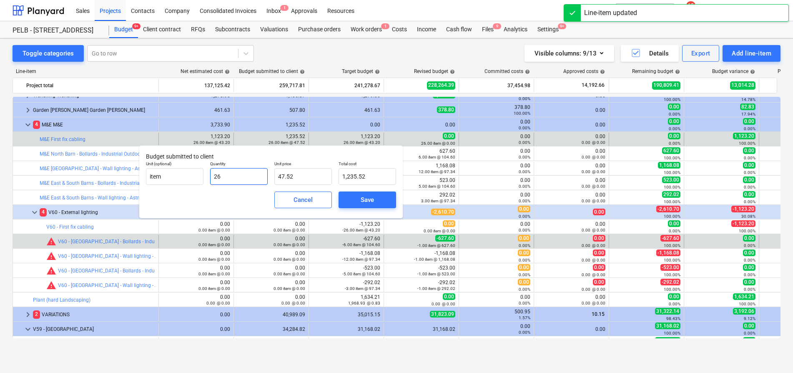
type input "0"
type input "0.00"
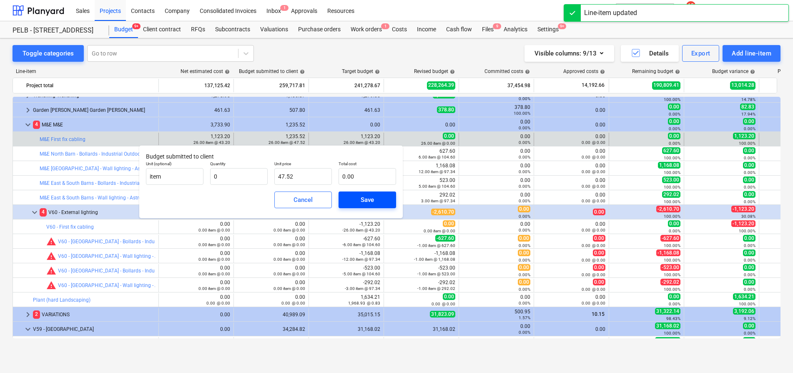
type input "0.00"
click at [351, 201] on span "Save" at bounding box center [368, 199] width 38 height 11
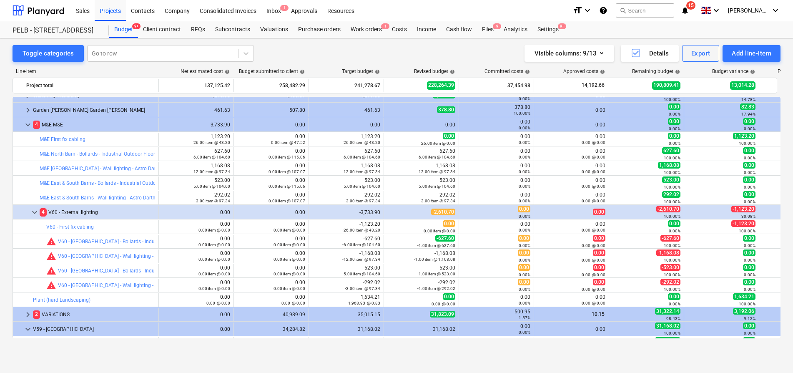
click at [240, 226] on span "edit" at bounding box center [242, 227] width 7 height 7
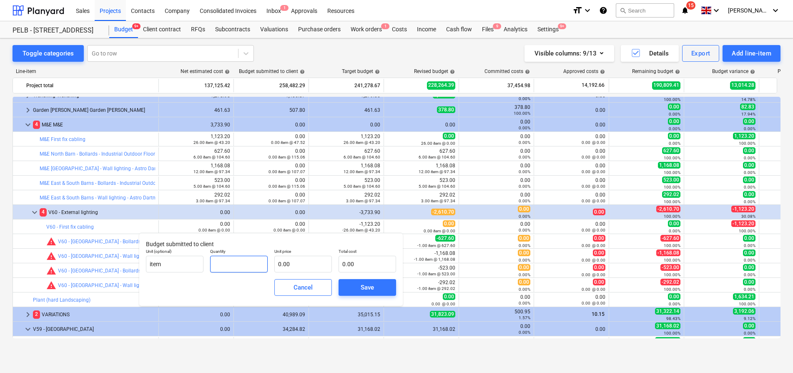
click at [224, 264] on input "text" at bounding box center [239, 264] width 58 height 17
type input "-26.00"
click at [304, 259] on input "text" at bounding box center [303, 264] width 58 height 17
type input "4"
type input "-104.00"
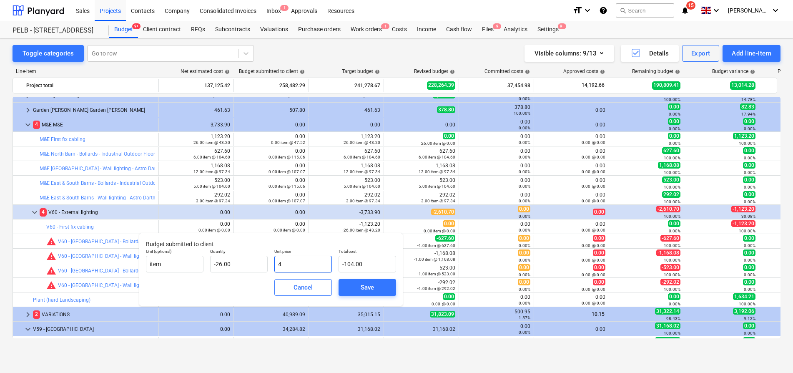
type input "47"
type input "-1,222.00"
type input "47.5"
type input "-1,235.00"
type input "47.52"
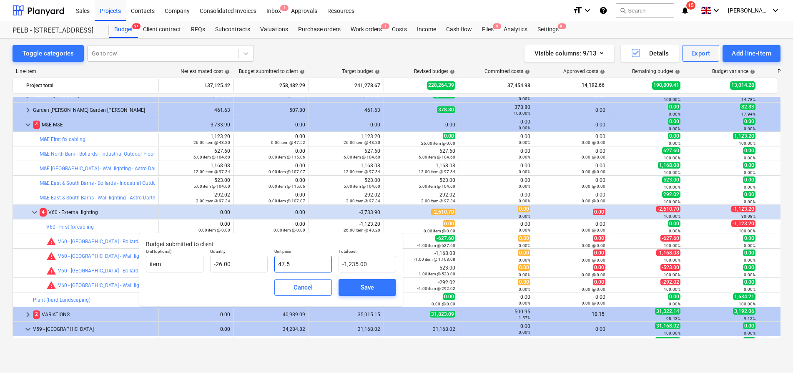
type input "-1,235.52"
type input "47.52"
click at [381, 276] on div "Save" at bounding box center [367, 287] width 64 height 23
click at [380, 282] on span "Save" at bounding box center [368, 287] width 38 height 11
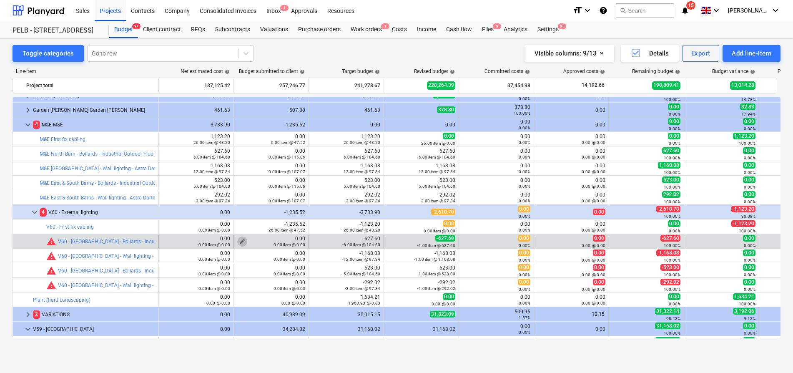
click at [241, 241] on span "edit" at bounding box center [242, 241] width 7 height 7
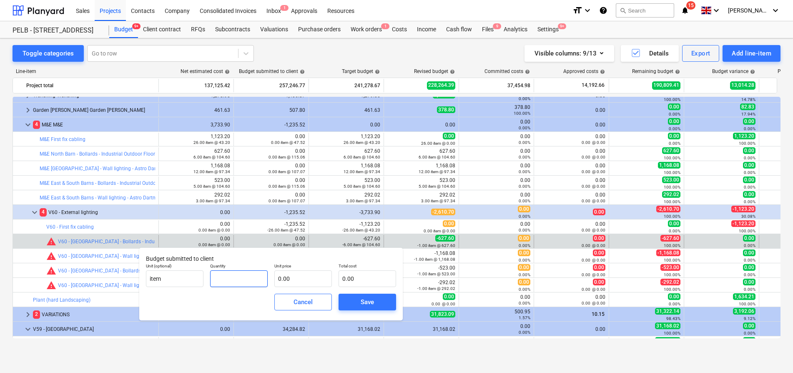
click at [238, 277] on input "text" at bounding box center [239, 278] width 58 height 17
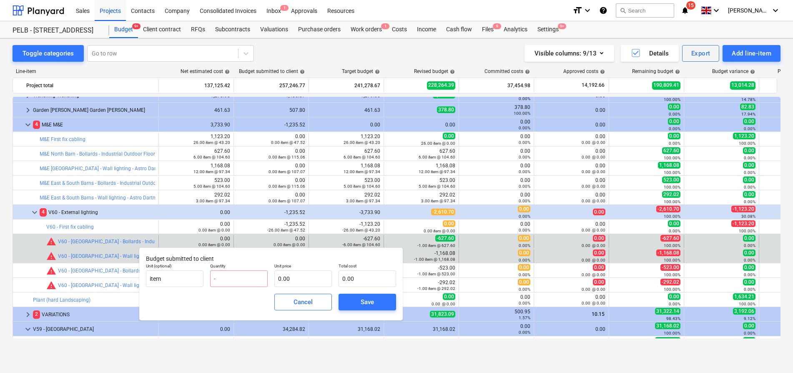
type input "0.00"
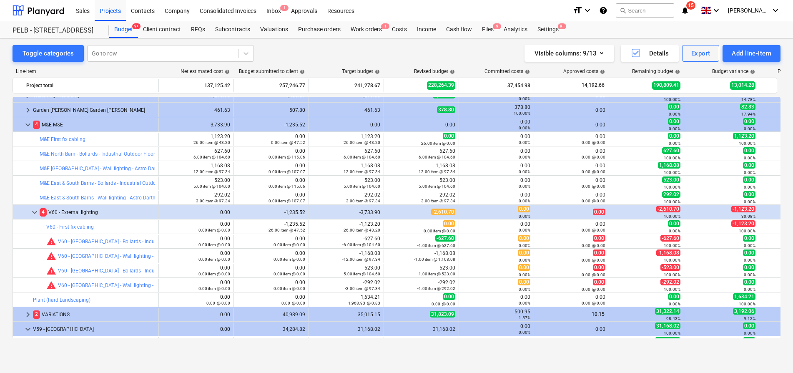
type input "0.00"
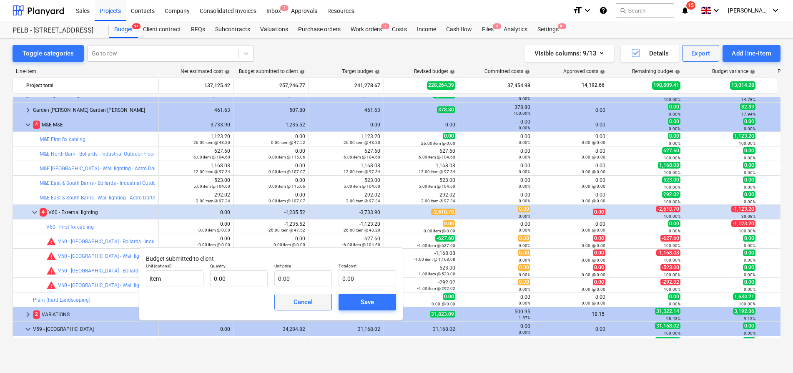
click at [327, 303] on button "Cancel" at bounding box center [303, 302] width 58 height 17
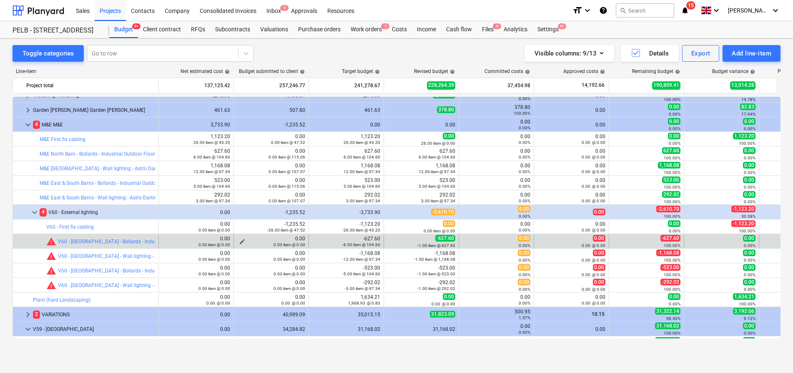
click at [241, 242] on div "0.00 item @ 0.00" at bounding box center [271, 244] width 68 height 6
click at [240, 240] on span "edit" at bounding box center [242, 241] width 7 height 7
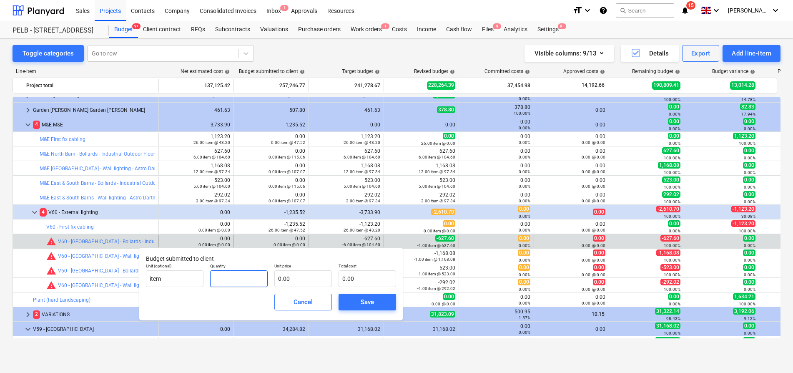
drag, startPoint x: 233, startPoint y: 279, endPoint x: 226, endPoint y: 278, distance: 7.1
click at [233, 279] on input "text" at bounding box center [239, 278] width 58 height 17
type input "-6.00"
click at [294, 277] on input "text" at bounding box center [303, 278] width 58 height 17
type input "1"
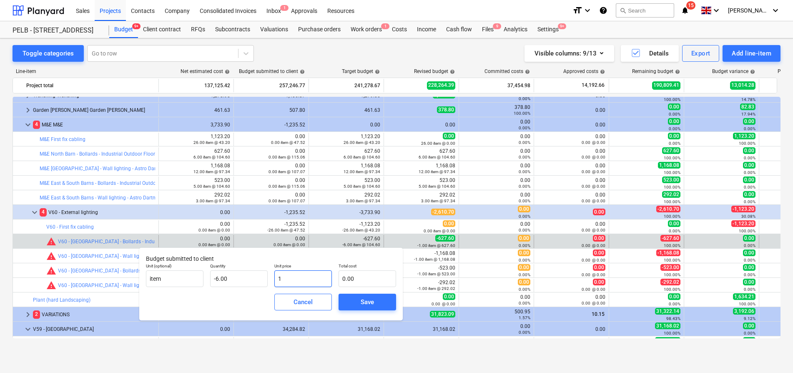
type input "-6.00"
type input "10"
type input "-60.00"
type input "104"
type input "-624.00"
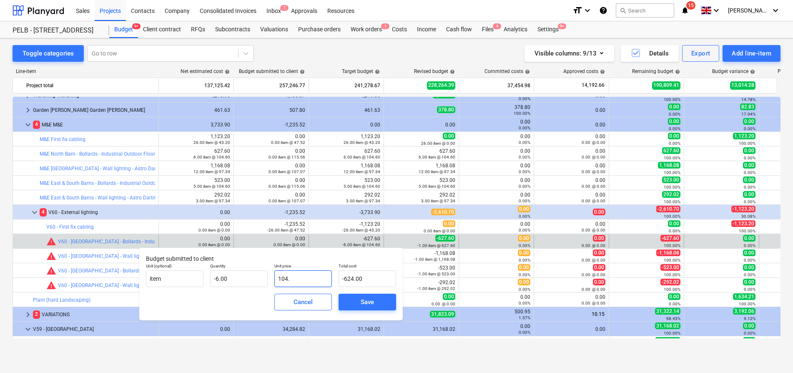
type input "104.6"
type input "-627.60"
type input "104.60"
click at [380, 303] on span "Save" at bounding box center [368, 302] width 38 height 11
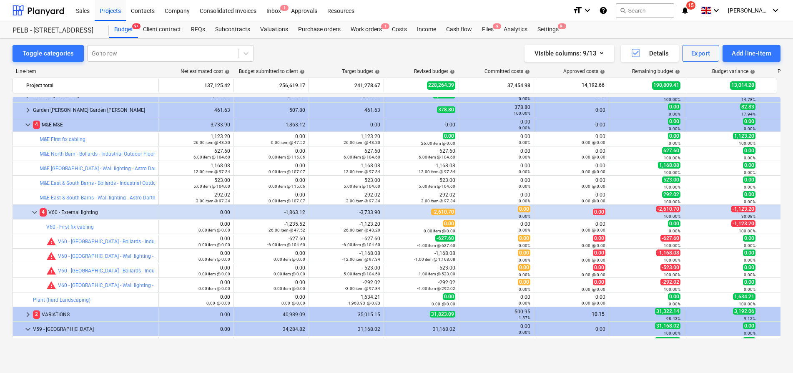
type input "-6.00"
type input "104.60"
type input "-627.60"
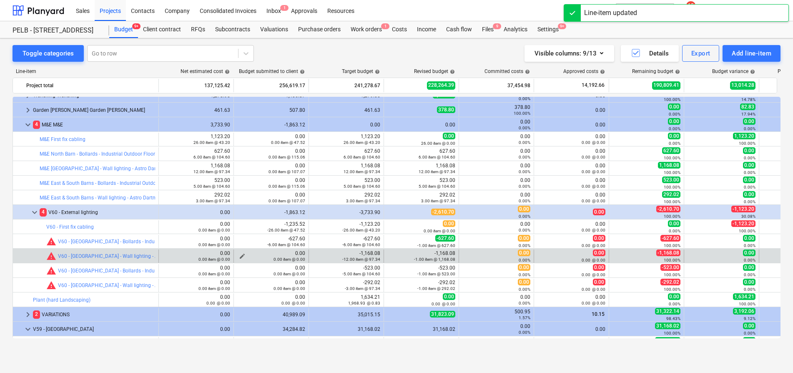
click at [241, 256] on div "0.00 item @ 0.00" at bounding box center [271, 259] width 68 height 6
click at [241, 254] on span "edit" at bounding box center [242, 256] width 7 height 7
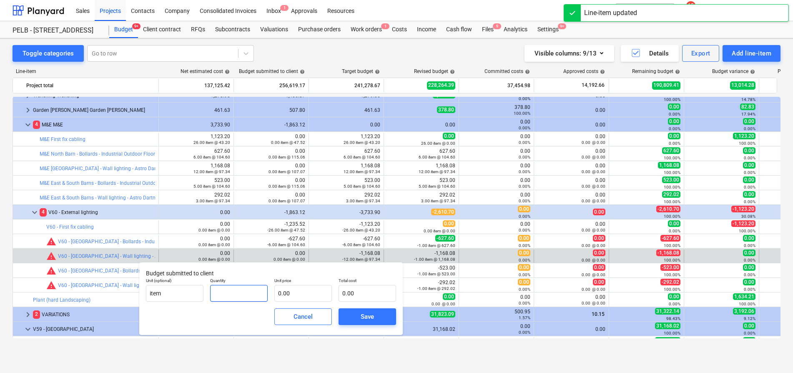
click at [243, 293] on input "text" at bounding box center [239, 293] width 58 height 17
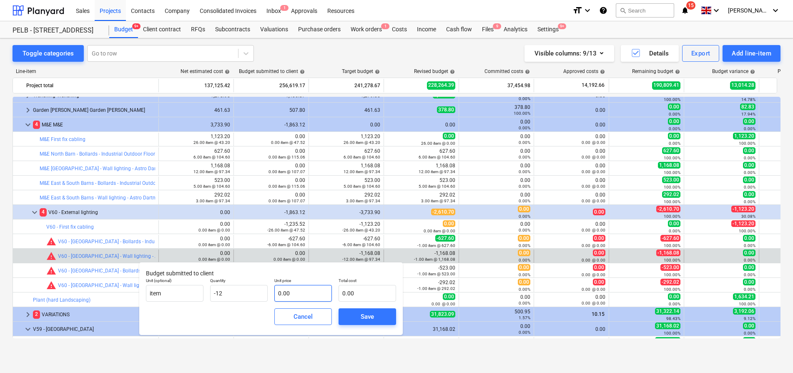
type input "-12.00"
click at [309, 300] on input "text" at bounding box center [303, 293] width 58 height 17
type input "7"
type input "-84.00"
type input "0.00"
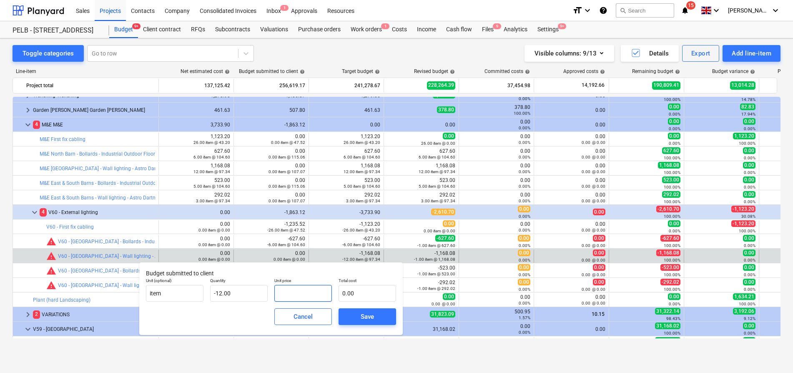
type input "1"
type input "-12.00"
type input "10"
type input "-120.00"
type input "107"
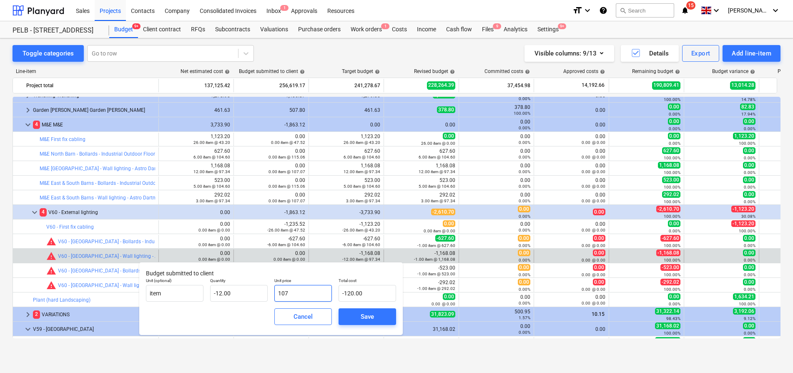
type input "-1,284.00"
type input "107.07"
type input "-1,284.84"
click at [355, 315] on span "Save" at bounding box center [368, 316] width 38 height 11
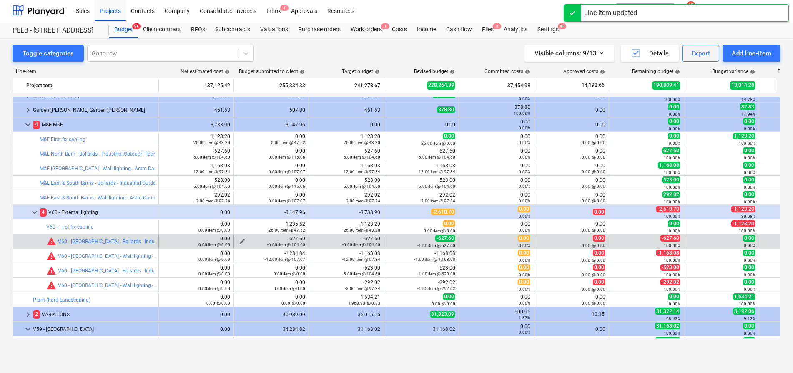
click at [239, 243] on div "-6.00 item @ 104.60" at bounding box center [271, 244] width 68 height 6
click at [242, 241] on div "-6.00 item @ 104.60" at bounding box center [271, 244] width 68 height 6
click at [241, 240] on span "edit" at bounding box center [242, 241] width 7 height 7
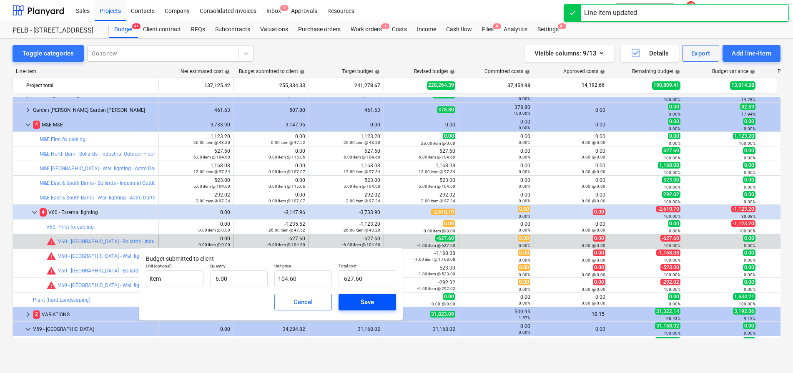
click at [374, 308] on button "Save" at bounding box center [368, 302] width 58 height 17
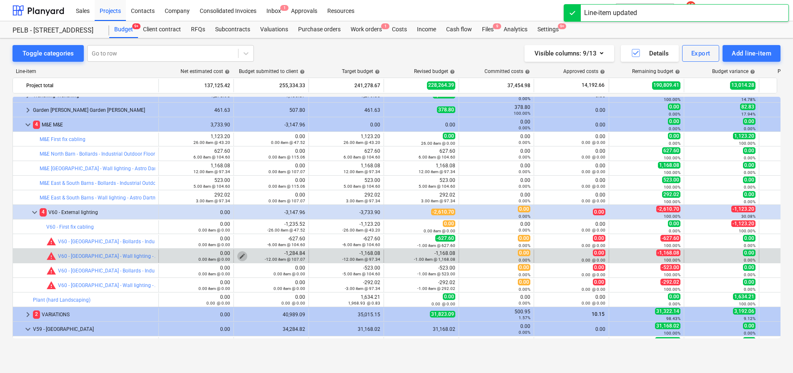
click at [241, 254] on span "edit" at bounding box center [242, 256] width 7 height 7
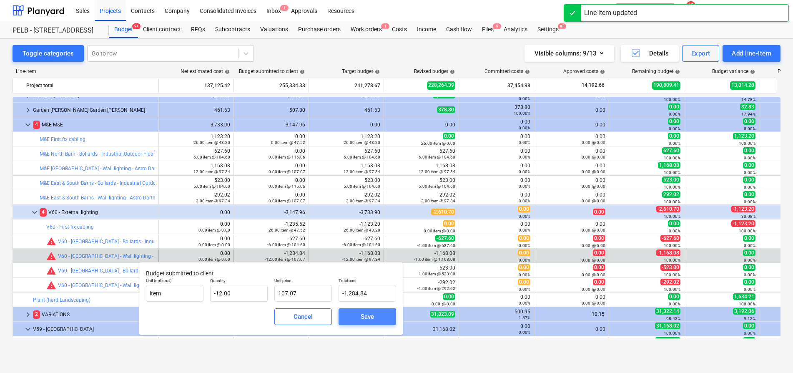
click at [359, 314] on span "Save" at bounding box center [368, 316] width 38 height 11
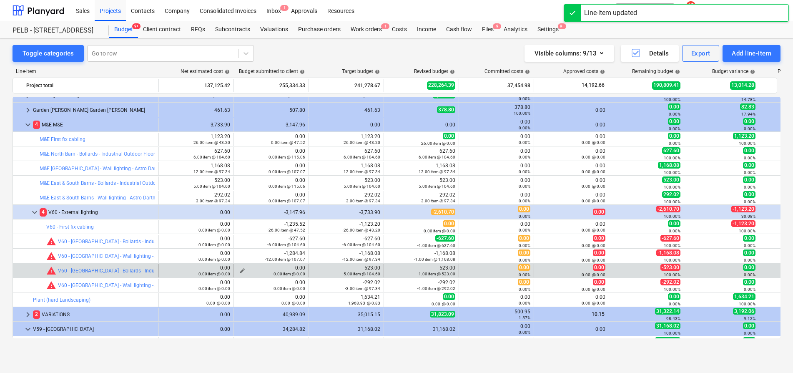
click at [241, 269] on span "edit" at bounding box center [242, 270] width 7 height 7
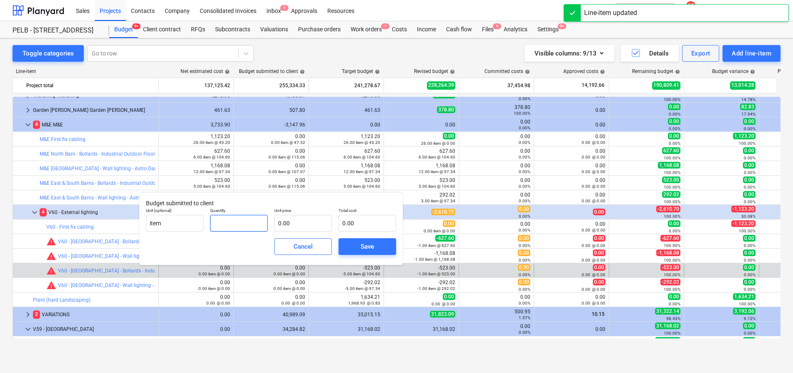
click at [250, 221] on input "text" at bounding box center [239, 223] width 58 height 17
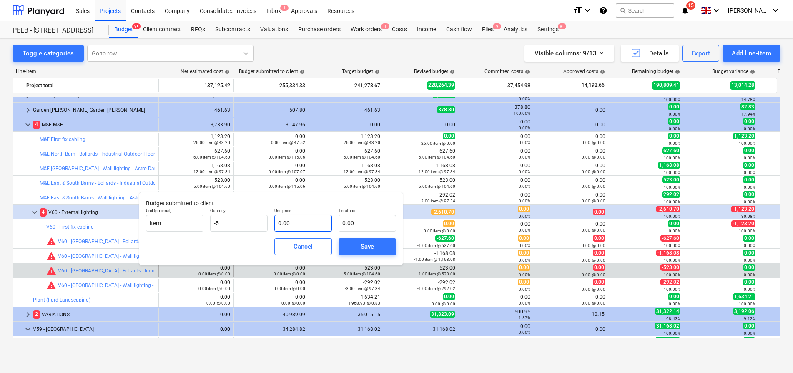
type input "-5.00"
click at [292, 226] on input "text" at bounding box center [303, 223] width 58 height 17
type input "1"
type input "-5.00"
type input "11"
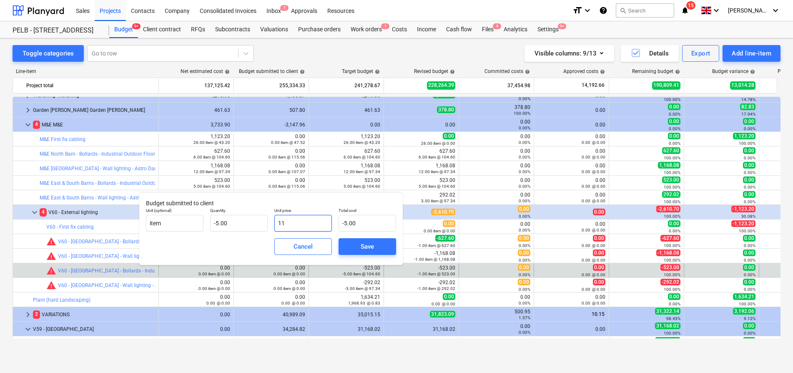
type input "-55.00"
type input "115"
type input "-575.00"
type input "115.06"
type input "-575.30"
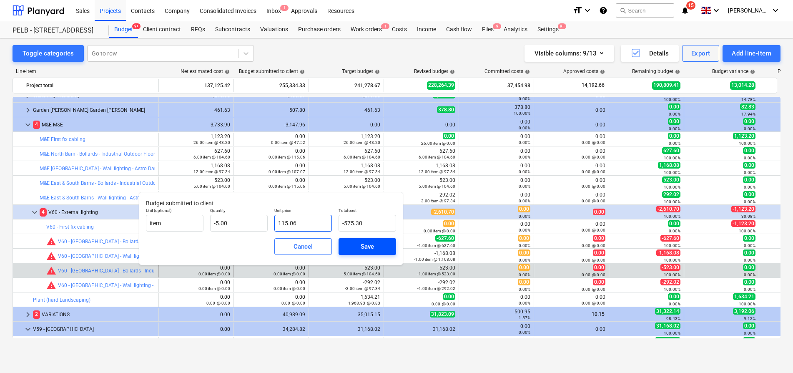
type input "115.06"
click at [384, 250] on span "Save" at bounding box center [368, 246] width 38 height 11
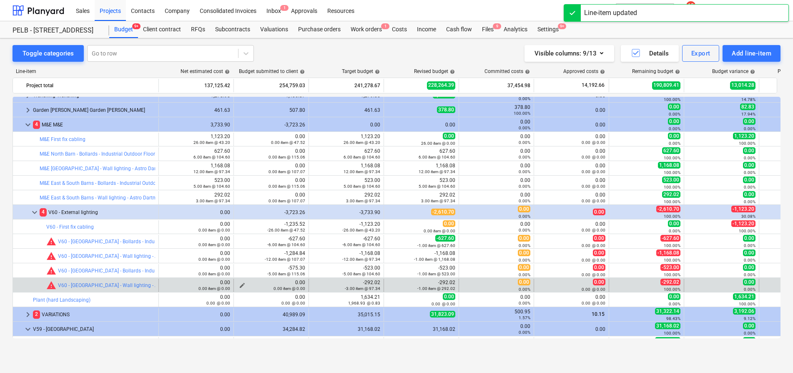
click at [240, 284] on span "edit" at bounding box center [242, 285] width 7 height 7
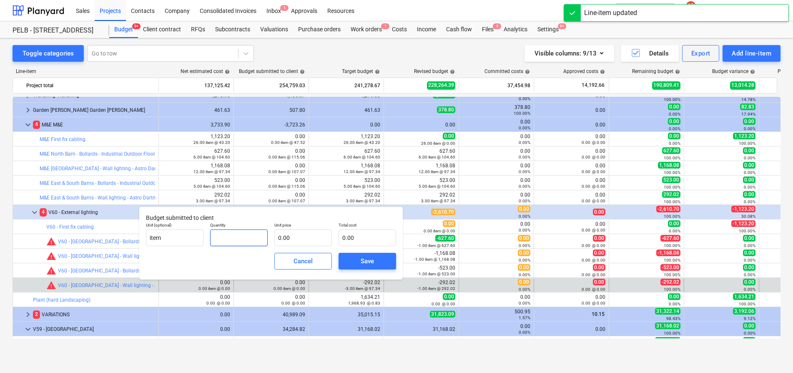
click at [256, 238] on input "text" at bounding box center [239, 237] width 58 height 17
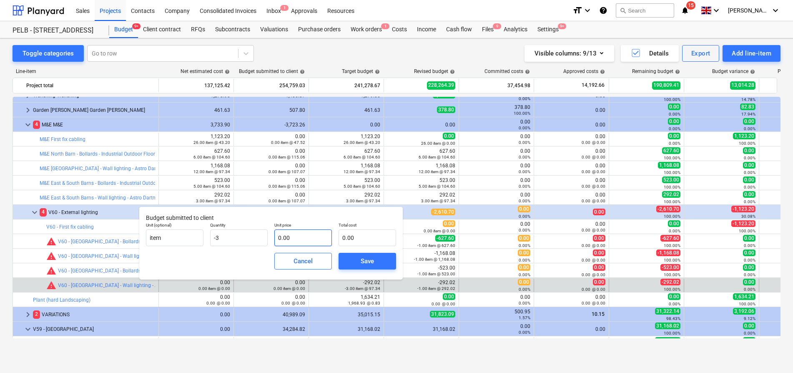
type input "-3.00"
click at [298, 243] on input "text" at bounding box center [303, 237] width 58 height 17
type input "1"
type input "-3.00"
type input "10"
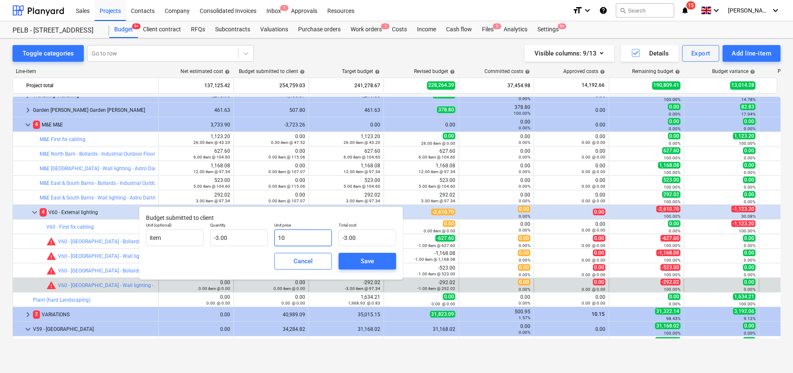
type input "-30.00"
type input "107"
type input "-321.00"
type input "107.07"
type input "-321.21"
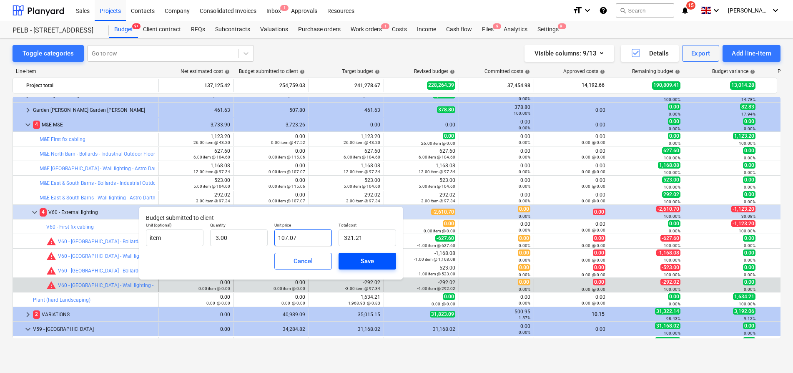
type input "107.07"
click at [362, 258] on div "Save" at bounding box center [367, 261] width 13 height 11
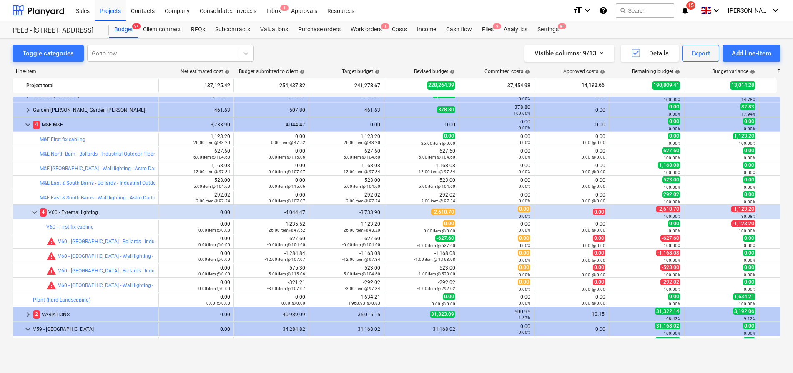
click at [239, 241] on span "edit" at bounding box center [242, 241] width 7 height 7
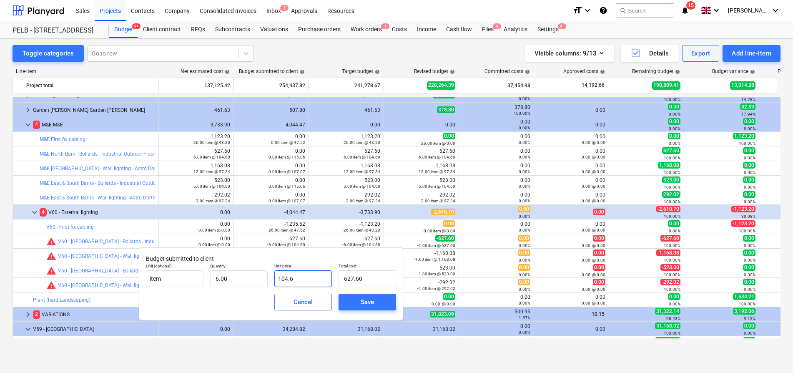
drag, startPoint x: 301, startPoint y: 279, endPoint x: 269, endPoint y: 276, distance: 32.3
click at [269, 276] on div "Unit (optional) item Quantity -6.00 Unit price 104.6 Total cost -627.60" at bounding box center [271, 275] width 257 height 30
type input "1"
type input "-6.00"
type input "11"
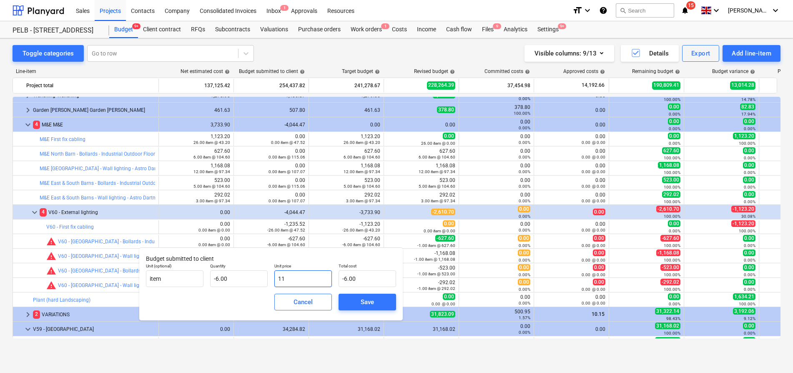
type input "-66.00"
type input "115"
type input "-690.00"
type input "115.06"
type input "-690.36"
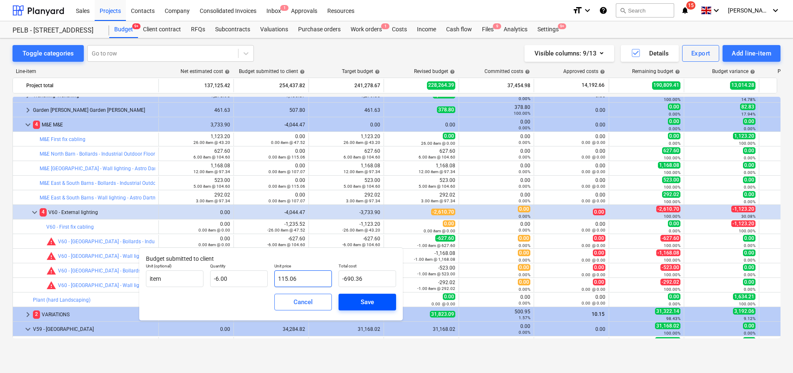
type input "115.06"
click at [375, 302] on span "Save" at bounding box center [368, 302] width 38 height 11
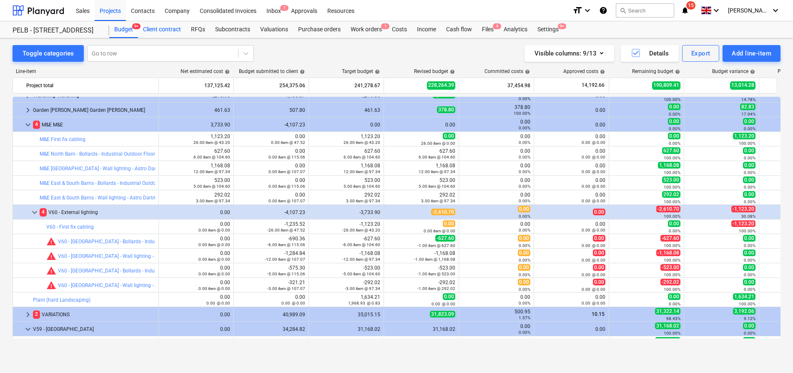
drag, startPoint x: 154, startPoint y: 28, endPoint x: 178, endPoint y: 34, distance: 24.4
click at [154, 28] on div "Client contract" at bounding box center [162, 29] width 48 height 17
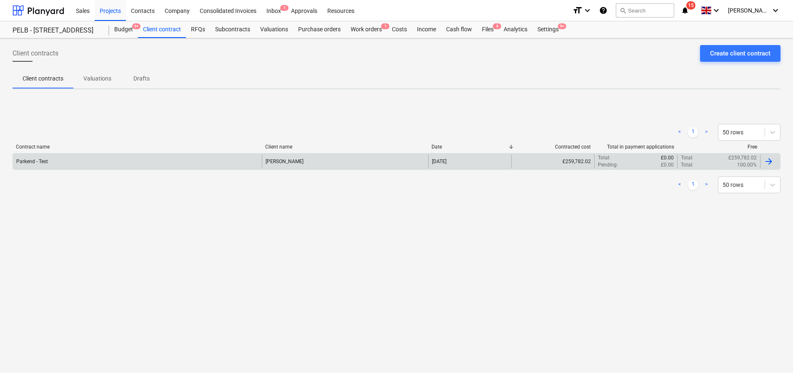
click at [170, 156] on div "Parkend - Test" at bounding box center [137, 161] width 249 height 14
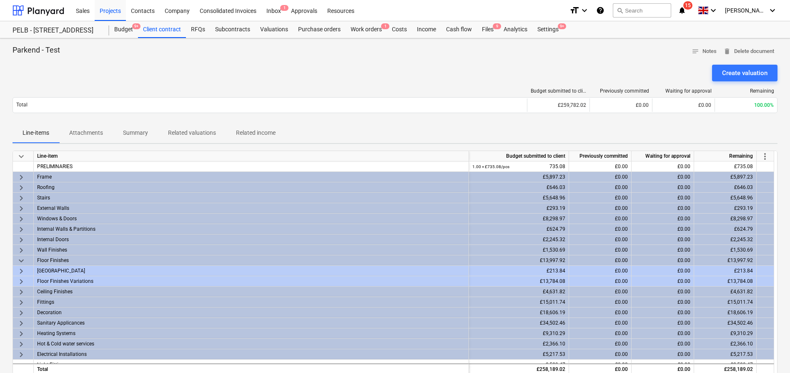
click at [769, 154] on span "more_vert" at bounding box center [765, 156] width 10 height 10
click at [759, 151] on li "Amend line items" at bounding box center [754, 156] width 64 height 19
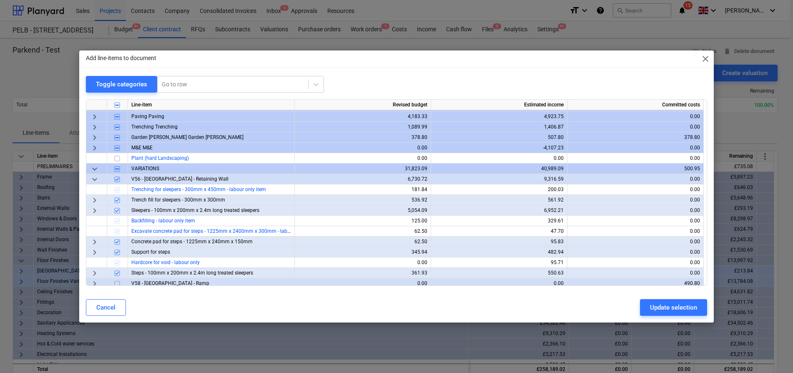
scroll to position [342, 0]
click at [92, 149] on span "keyboard_arrow_right" at bounding box center [95, 148] width 10 height 10
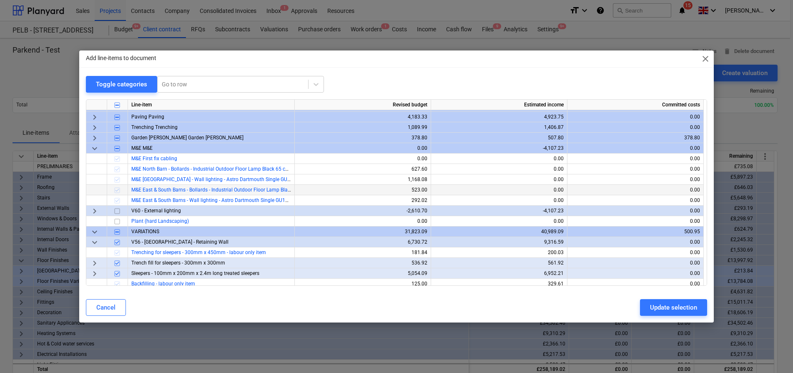
scroll to position [341, 0]
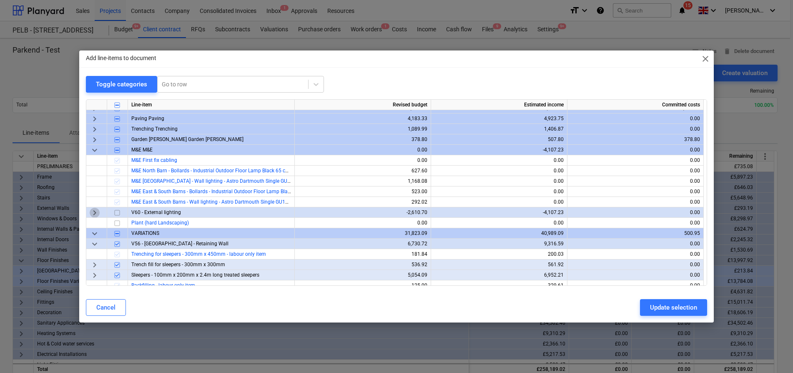
click at [96, 214] on span "keyboard_arrow_right" at bounding box center [95, 213] width 10 height 10
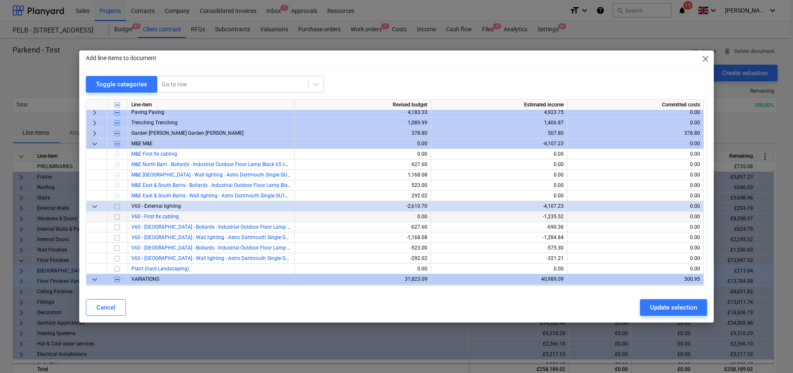
scroll to position [349, 0]
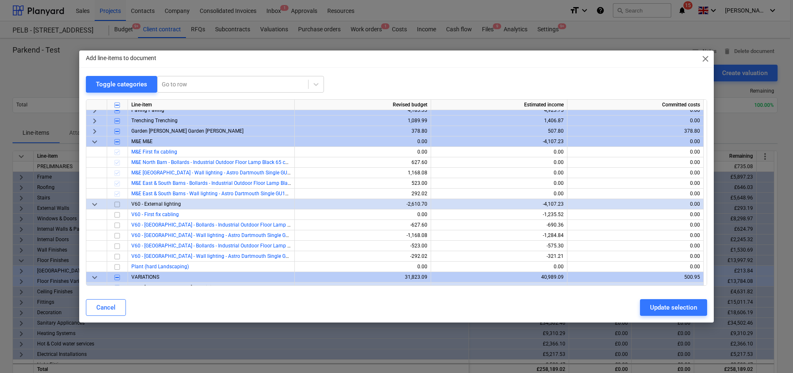
click at [711, 55] on div "Add line-items to document close" at bounding box center [396, 58] width 635 height 17
click at [704, 58] on span "close" at bounding box center [706, 59] width 10 height 10
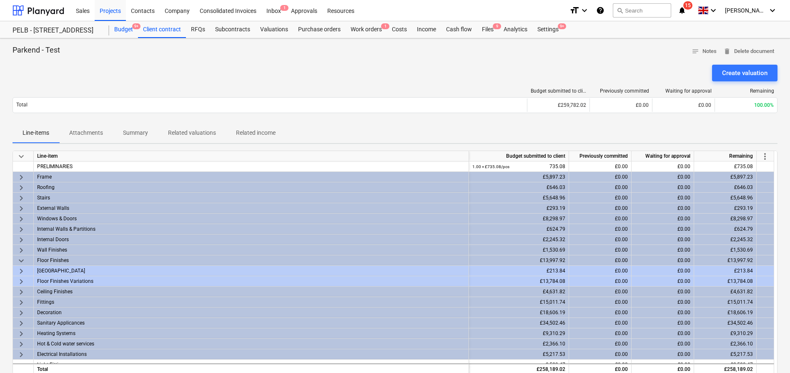
click at [116, 27] on div "Budget 9+" at bounding box center [123, 29] width 29 height 17
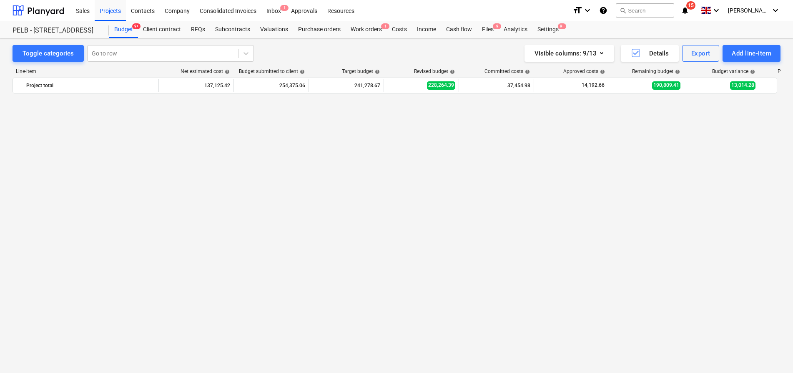
scroll to position [637, 0]
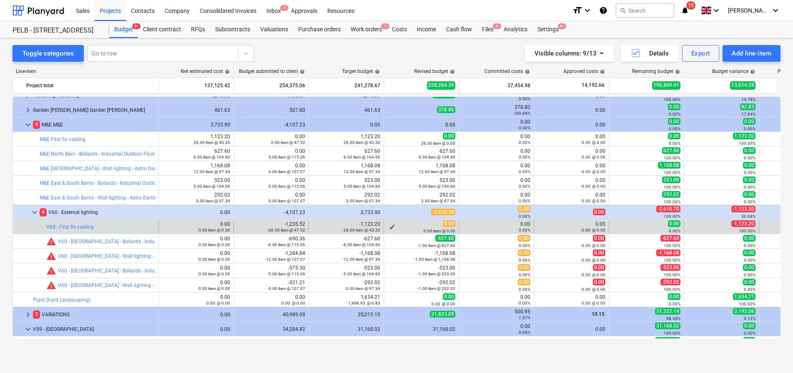
click at [390, 227] on span "edit" at bounding box center [392, 227] width 7 height 7
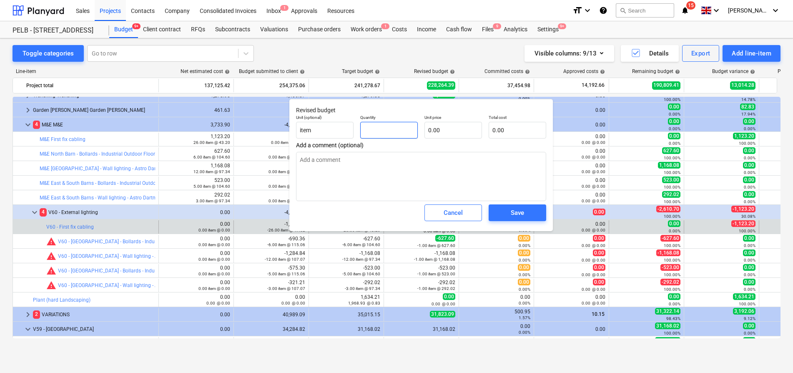
click at [379, 125] on input "text" at bounding box center [389, 130] width 58 height 17
type input "-"
type textarea "x"
type input "-1"
type textarea "x"
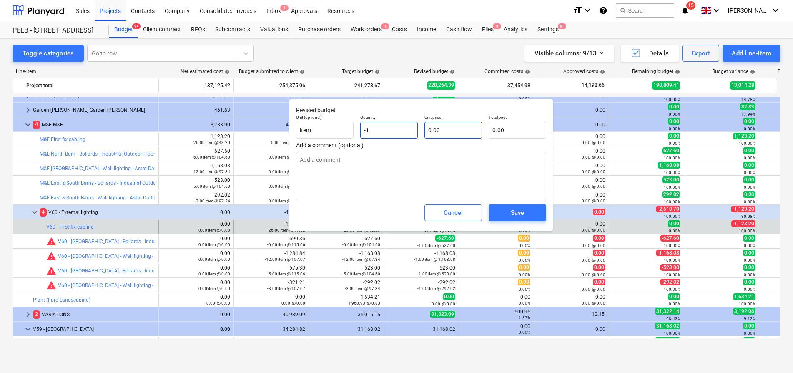
type input "-"
type textarea "x"
type input "-2"
type textarea "x"
type input "-26"
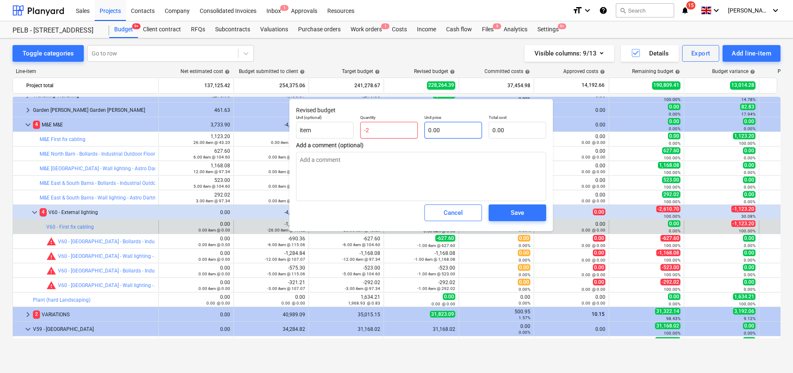
type textarea "x"
type input "-26.00"
type textarea "x"
click at [424, 135] on div "Unit price 0.00" at bounding box center [453, 126] width 64 height 30
click at [448, 127] on input "text" at bounding box center [454, 130] width 58 height 17
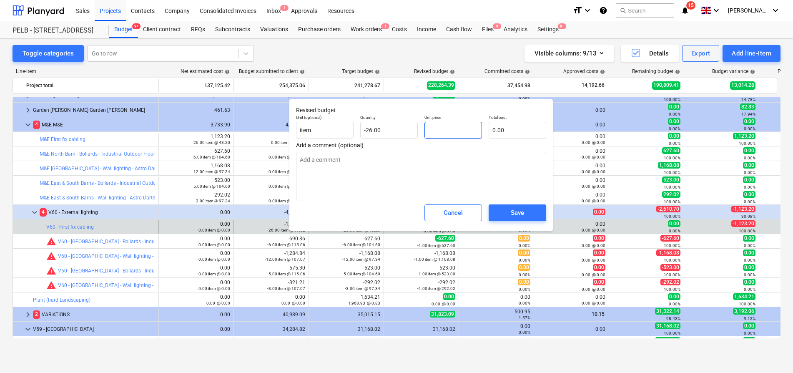
type input "4"
type textarea "x"
type input "-104.00"
type input "43"
type textarea "x"
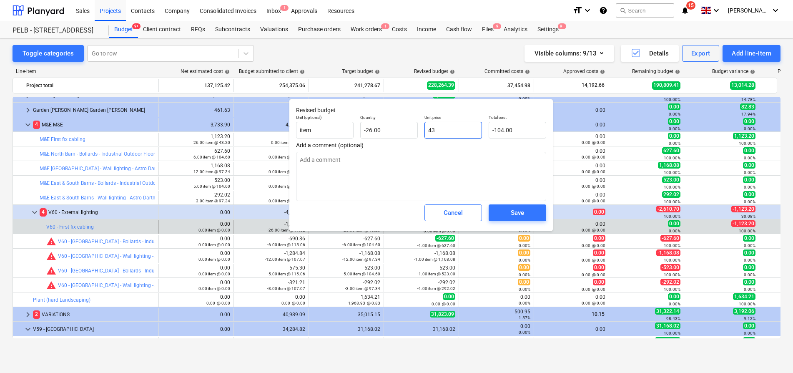
type input "-1,118.00"
type input "43."
type textarea "x"
type input "43.2"
type textarea "x"
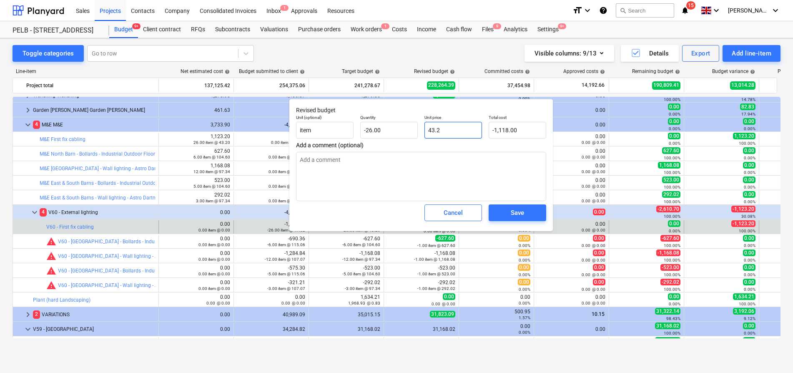
type input "-1,123.20"
type input "43.20"
type textarea "x"
type input "43.20"
click at [523, 216] on div "Save" at bounding box center [517, 212] width 13 height 11
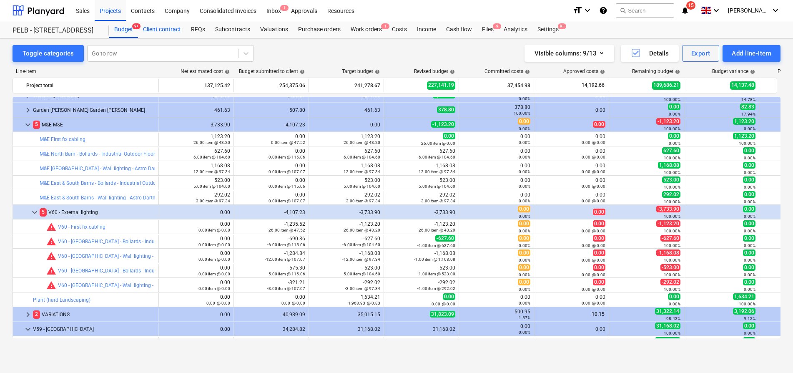
click at [162, 25] on div "Client contract" at bounding box center [162, 29] width 48 height 17
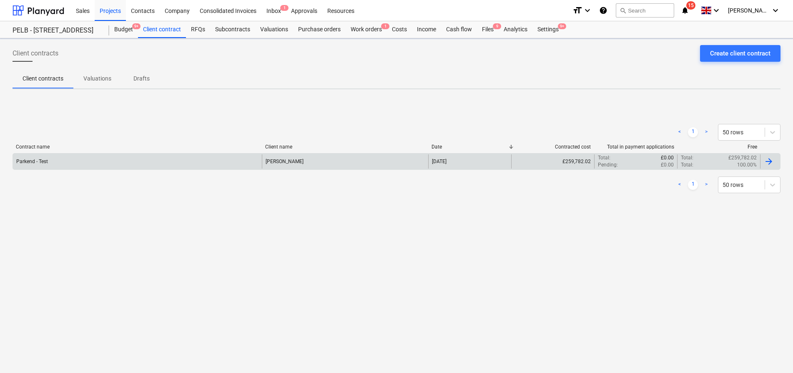
click at [106, 167] on div "Parkend - Test" at bounding box center [137, 161] width 249 height 14
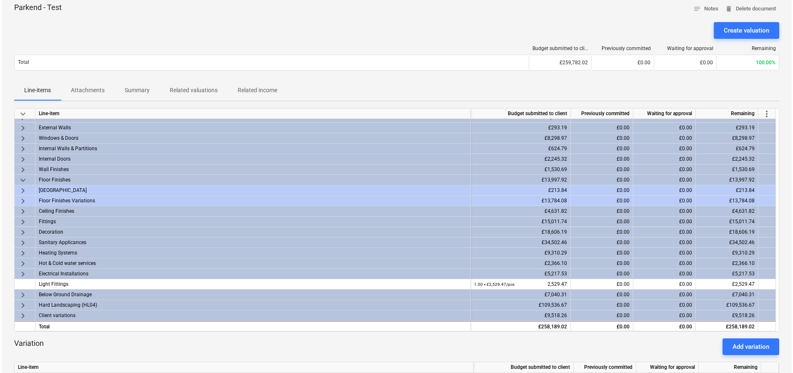
scroll to position [28, 0]
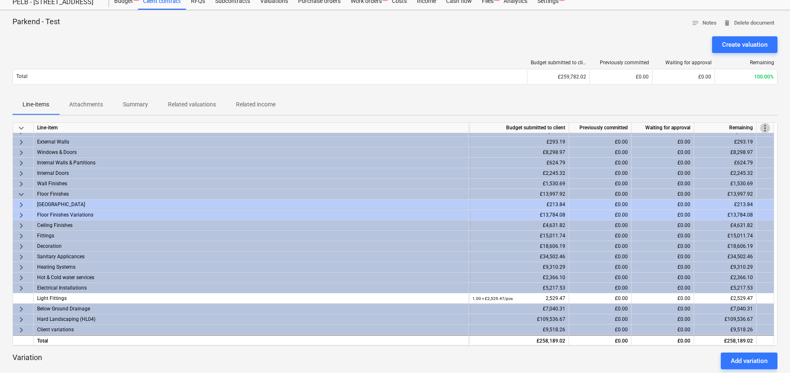
click at [766, 123] on span "more_vert" at bounding box center [765, 128] width 10 height 10
click at [755, 126] on li "Amend line items" at bounding box center [754, 127] width 64 height 19
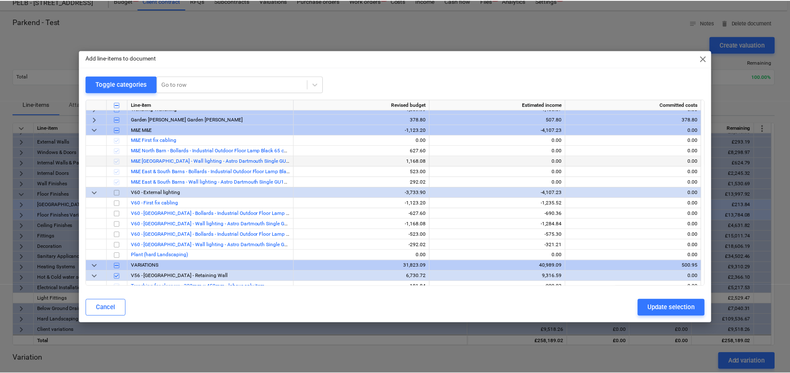
scroll to position [361, 0]
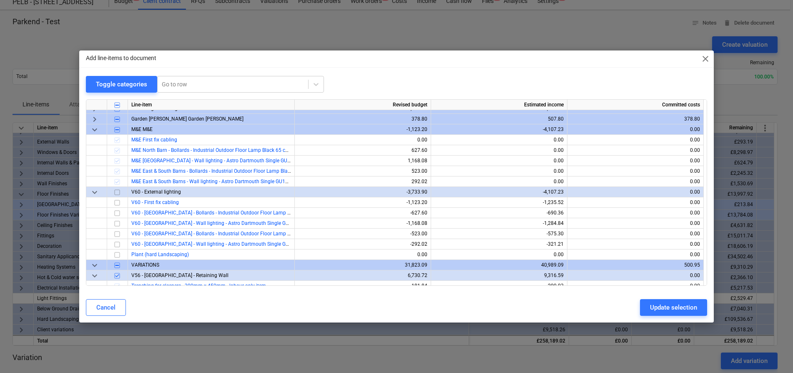
click at [115, 192] on input "checkbox" at bounding box center [117, 192] width 10 height 10
click at [656, 306] on div "Update selection" at bounding box center [673, 307] width 47 height 11
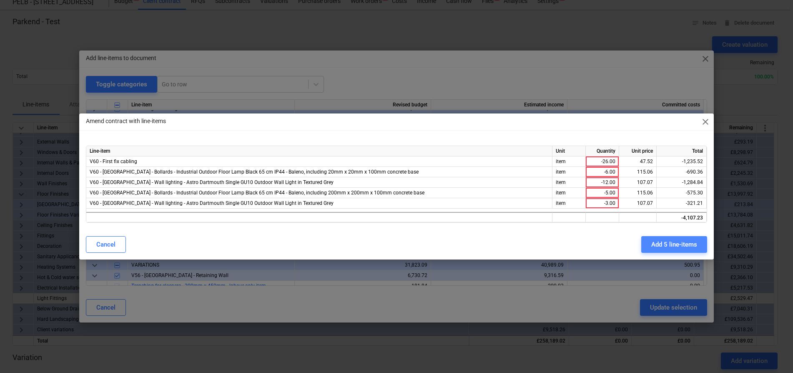
click at [677, 243] on div "Add 5 line-items" at bounding box center [675, 244] width 46 height 11
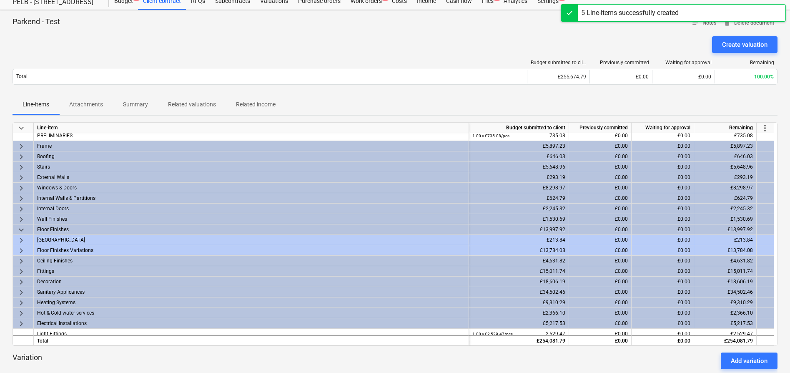
scroll to position [0, 0]
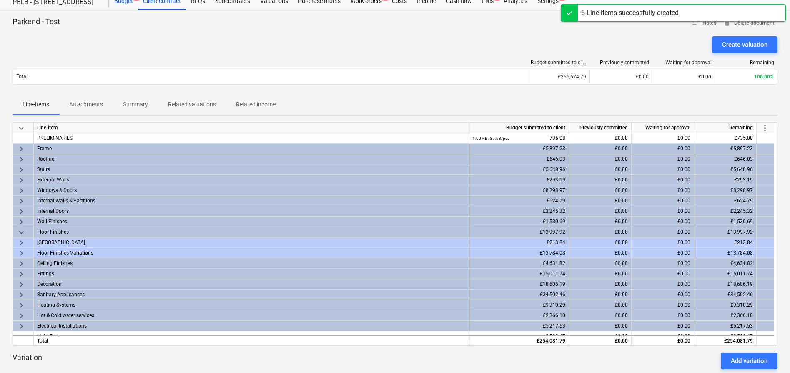
click at [123, 1] on div "Budget 9+" at bounding box center [123, 1] width 29 height 17
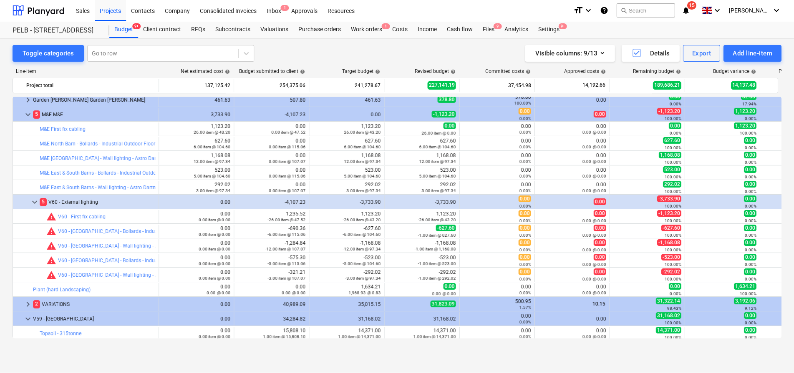
scroll to position [649, 0]
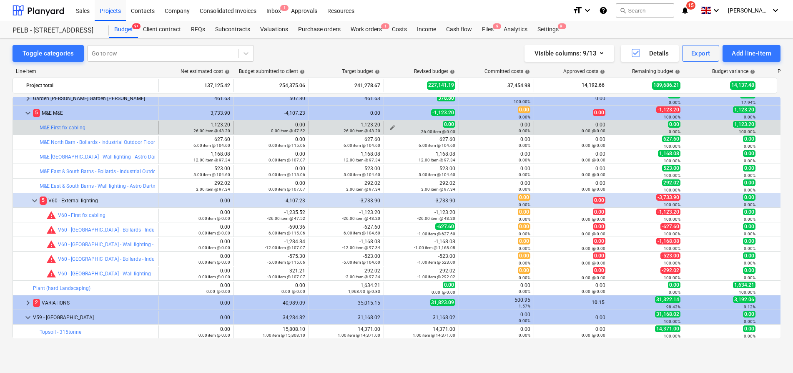
click at [390, 128] on span "edit" at bounding box center [392, 127] width 7 height 7
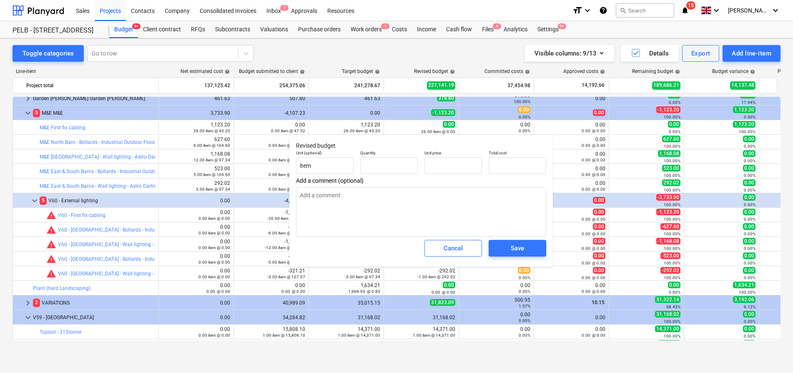
type textarea "x"
type input "26.00"
type input "0.00"
type textarea "x"
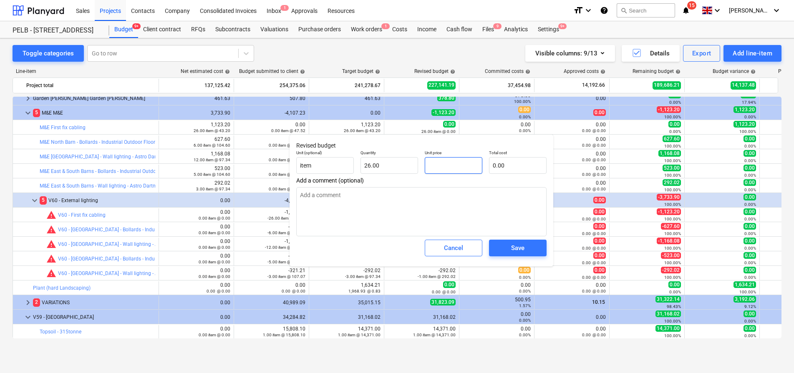
click at [440, 164] on input "text" at bounding box center [454, 165] width 58 height 17
type textarea "x"
click at [442, 164] on input "text" at bounding box center [454, 165] width 58 height 17
type textarea "x"
type input "-"
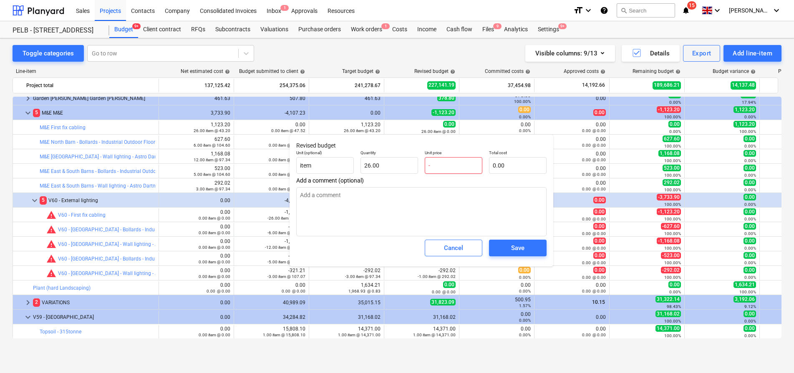
type textarea "x"
type input "-4"
type textarea "x"
type input "-43"
type textarea "x"
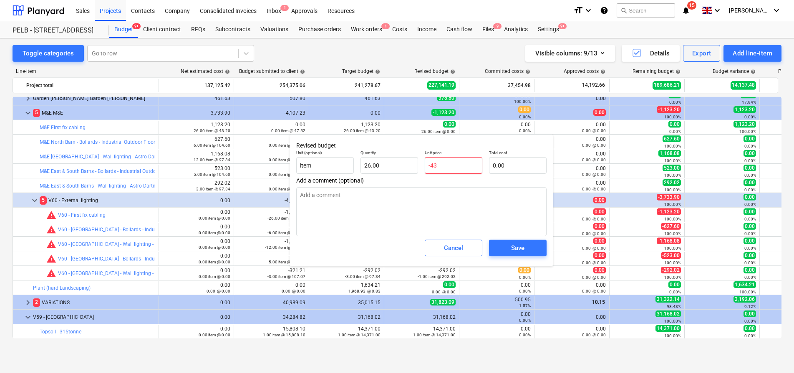
type input "-43."
type textarea "x"
type input "-43.2"
type textarea "x"
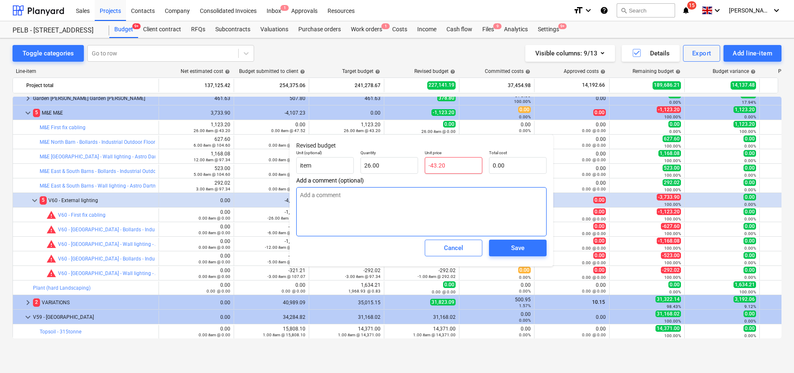
type input "-43.20"
type textarea "x"
type input "0.00"
click at [482, 205] on textarea at bounding box center [421, 211] width 250 height 49
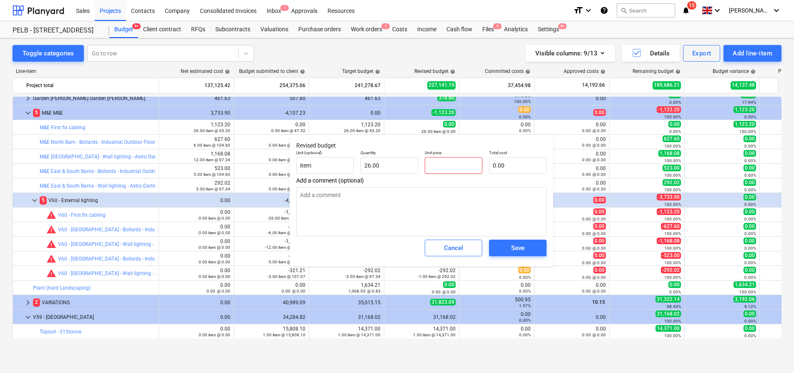
click at [445, 161] on input "text" at bounding box center [454, 165] width 58 height 17
type input "4"
type textarea "x"
type input "104.00"
type textarea "x"
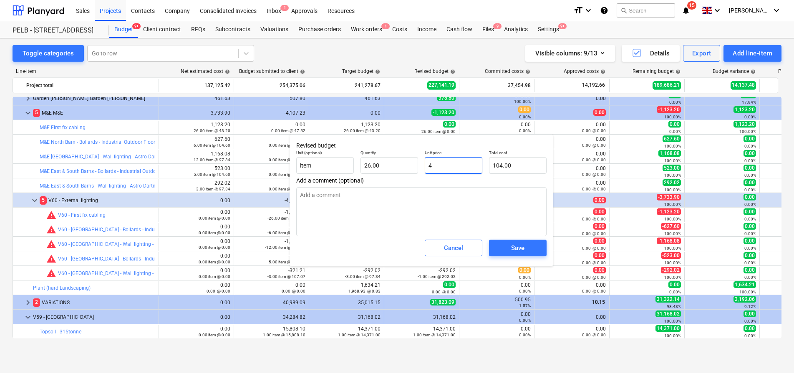
type input "43"
type input "1,118.00"
type textarea "x"
type input "43."
type textarea "x"
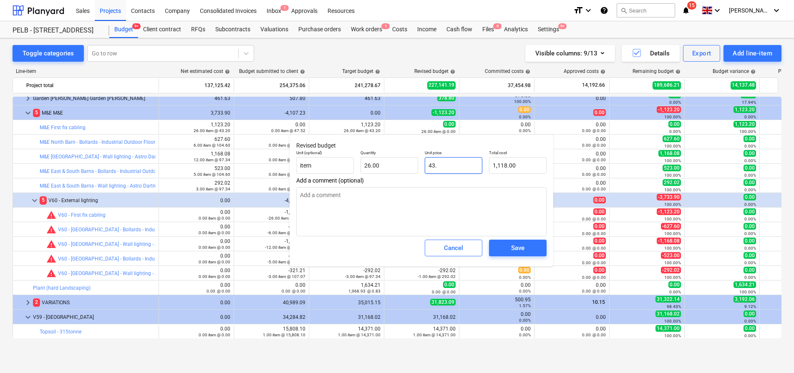
type input "43.2"
type input "1,123.20"
type textarea "x"
type input "43.20"
click at [513, 250] on div "Save" at bounding box center [517, 248] width 13 height 11
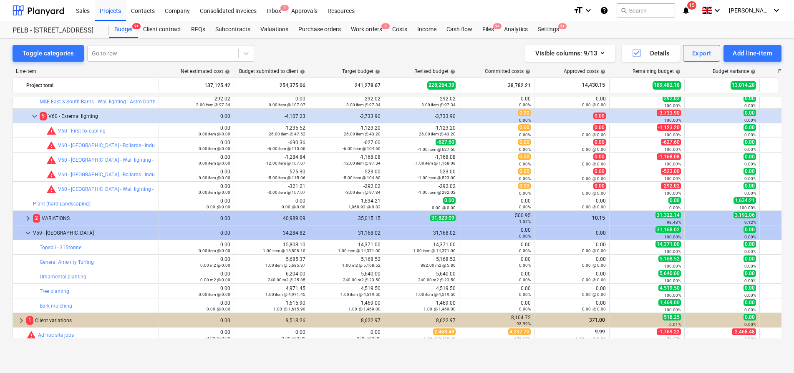
scroll to position [736, 0]
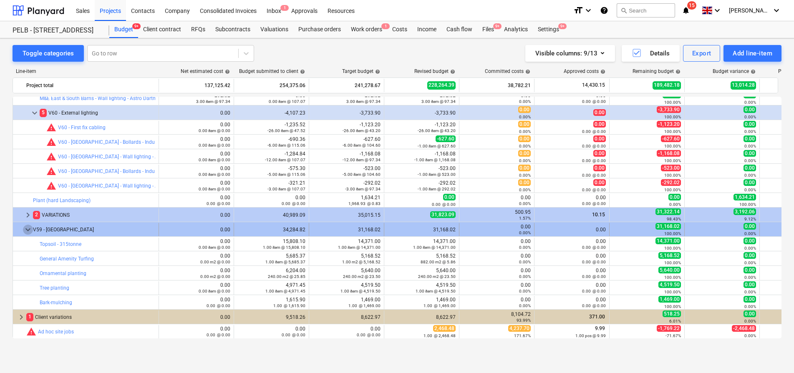
click at [25, 230] on span "keyboard_arrow_down" at bounding box center [28, 230] width 10 height 10
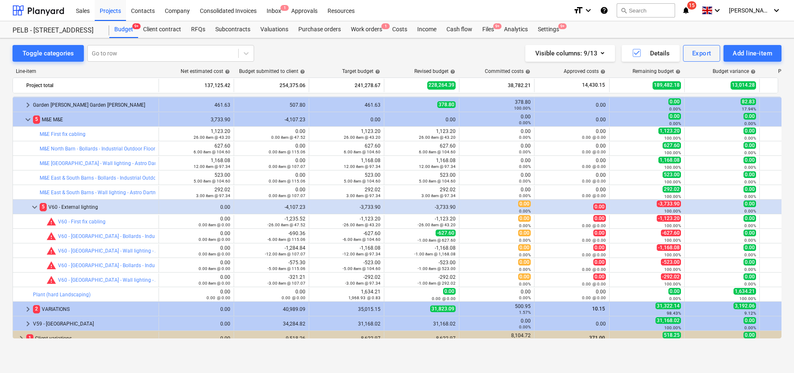
scroll to position [663, 0]
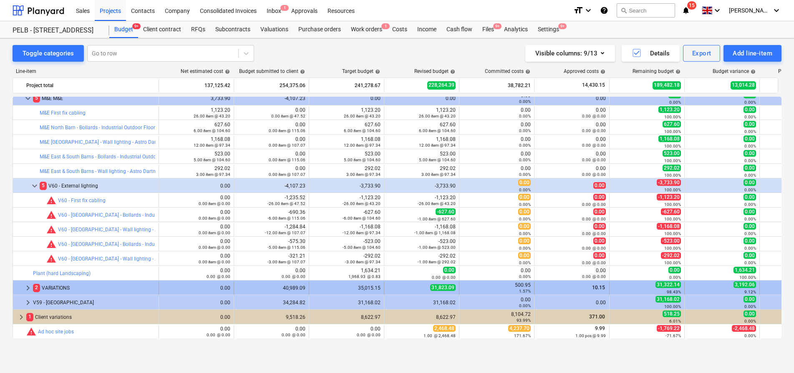
click at [27, 287] on span "keyboard_arrow_right" at bounding box center [28, 288] width 10 height 10
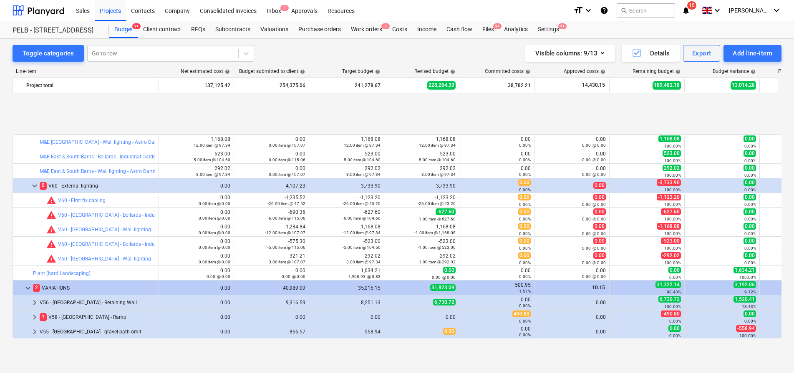
scroll to position [736, 0]
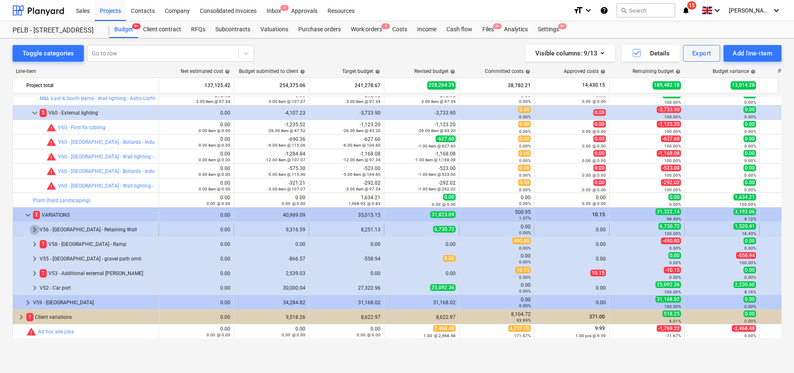
click at [32, 228] on span "keyboard_arrow_right" at bounding box center [35, 230] width 10 height 10
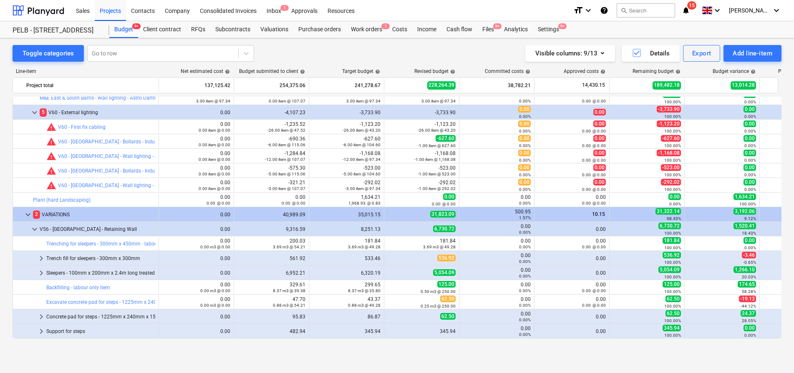
scroll to position [760, 0]
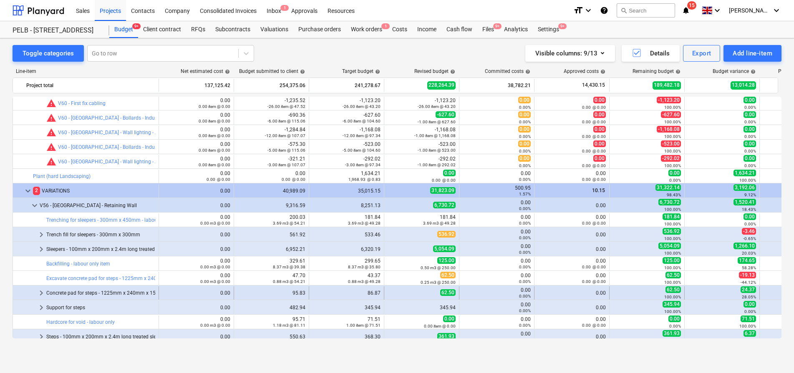
click at [43, 294] on span "keyboard_arrow_right" at bounding box center [41, 293] width 10 height 10
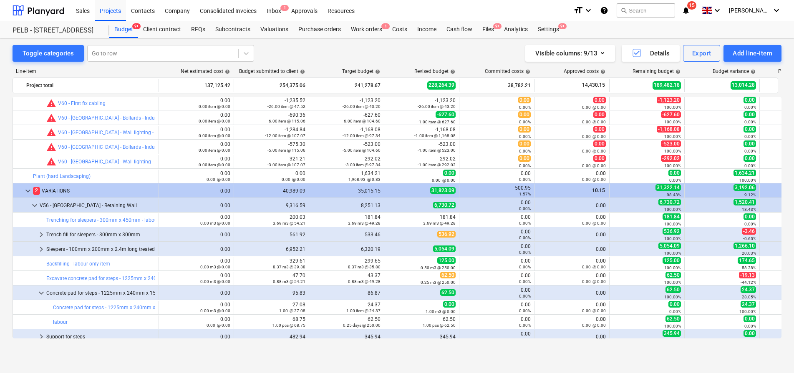
scroll to position [770, 0]
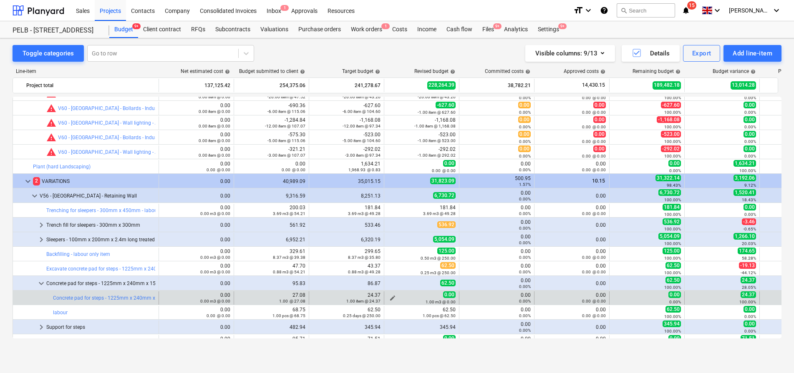
click at [391, 299] on div "1.00 m3 @ 0.00" at bounding box center [421, 302] width 68 height 6
click at [395, 297] on span "edit" at bounding box center [392, 298] width 7 height 7
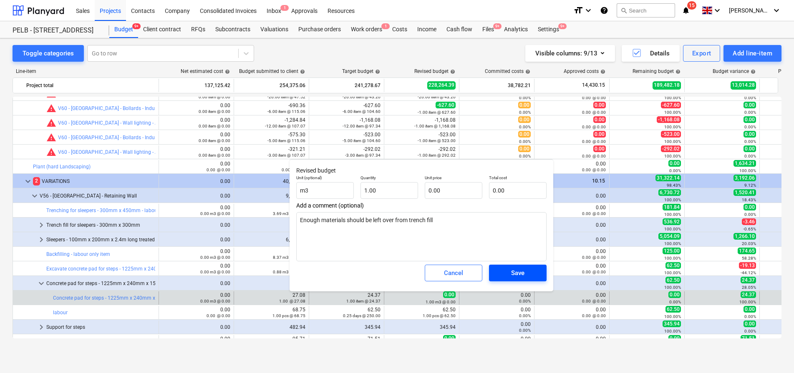
click at [508, 277] on span "Save" at bounding box center [518, 273] width 38 height 11
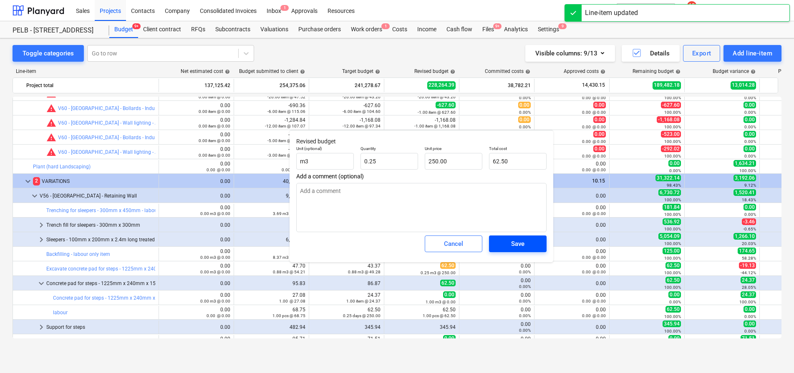
click at [522, 249] on div "Save" at bounding box center [517, 244] width 13 height 11
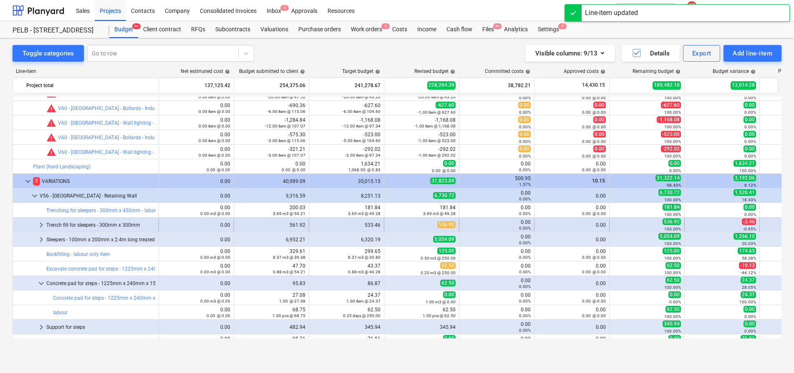
click at [43, 225] on span "keyboard_arrow_right" at bounding box center [41, 225] width 10 height 10
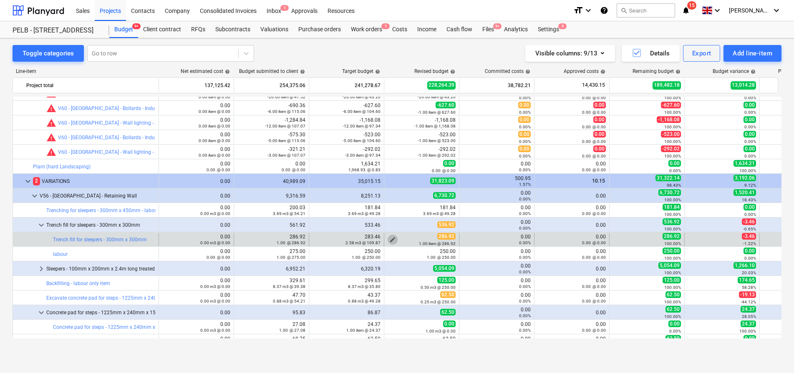
click at [391, 239] on span "edit" at bounding box center [392, 239] width 7 height 7
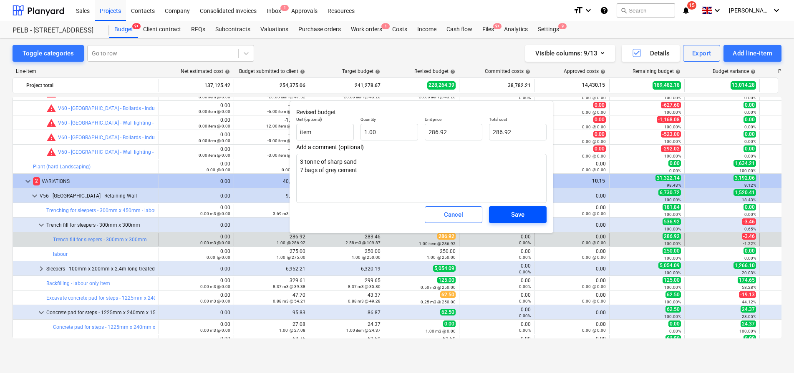
drag, startPoint x: 524, startPoint y: 214, endPoint x: 497, endPoint y: 217, distance: 27.4
click at [524, 214] on div "Save" at bounding box center [517, 214] width 13 height 11
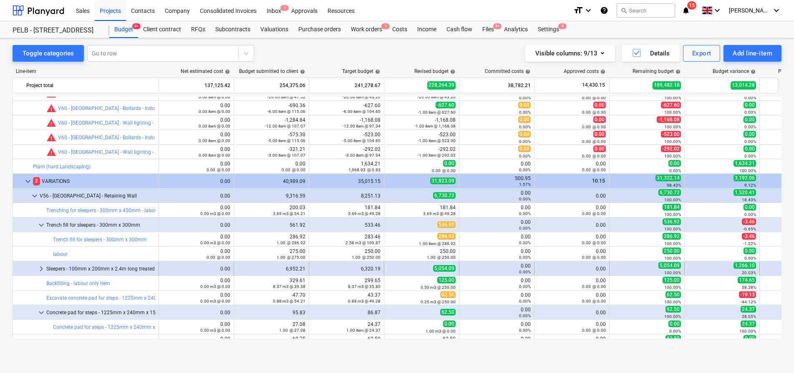
type textarea "x"
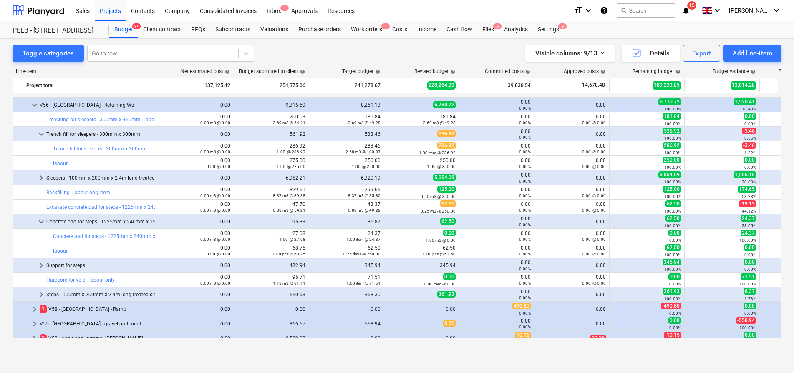
scroll to position [873, 0]
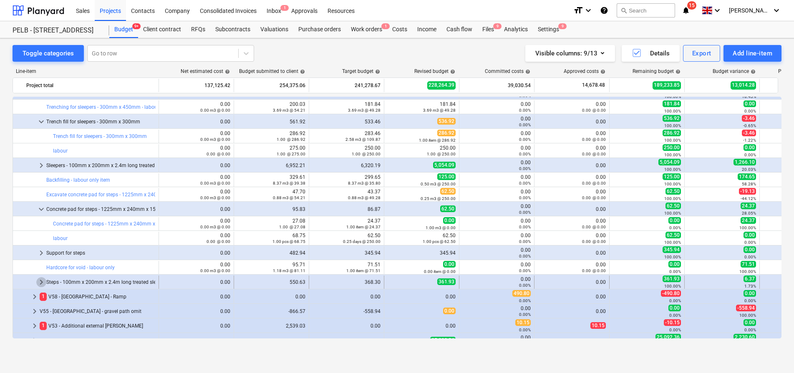
click at [38, 284] on span "keyboard_arrow_right" at bounding box center [41, 282] width 10 height 10
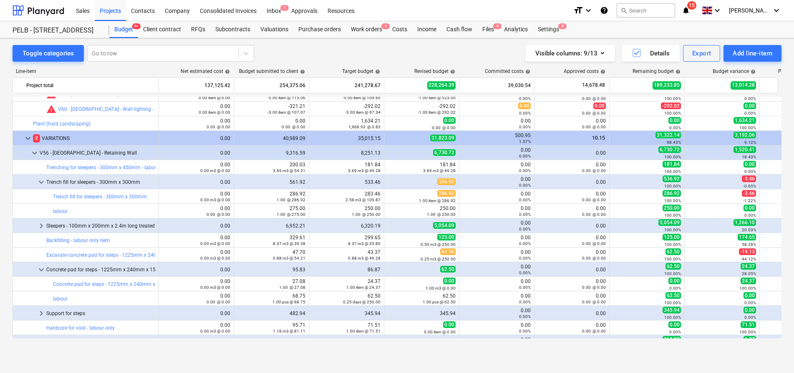
scroll to position [814, 0]
click at [611, 55] on button "Visible columns : 9/13" at bounding box center [570, 53] width 90 height 17
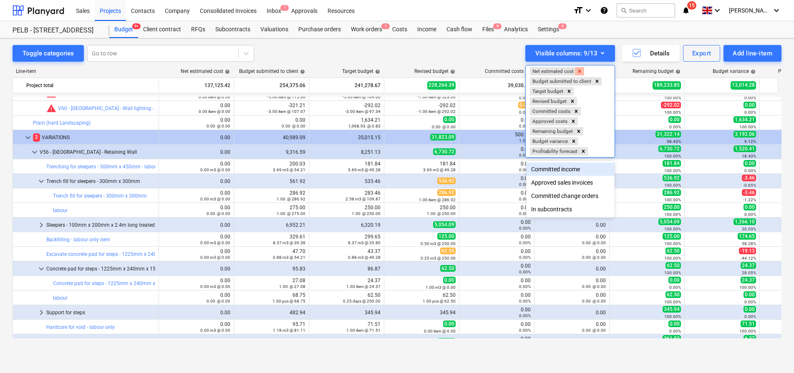
click at [580, 70] on icon "Remove Net estimated cost" at bounding box center [579, 71] width 3 height 3
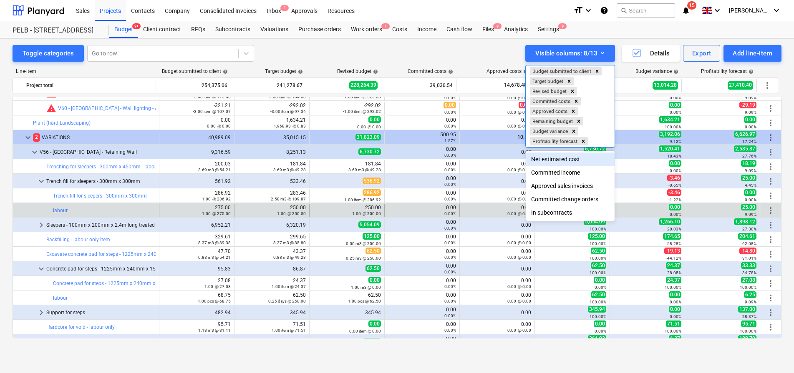
drag, startPoint x: 453, startPoint y: 212, endPoint x: 462, endPoint y: 211, distance: 8.8
click at [453, 212] on div at bounding box center [397, 186] width 794 height 373
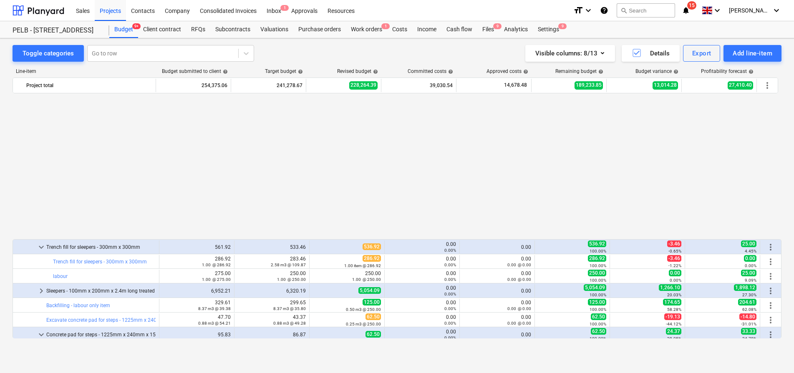
scroll to position [955, 0]
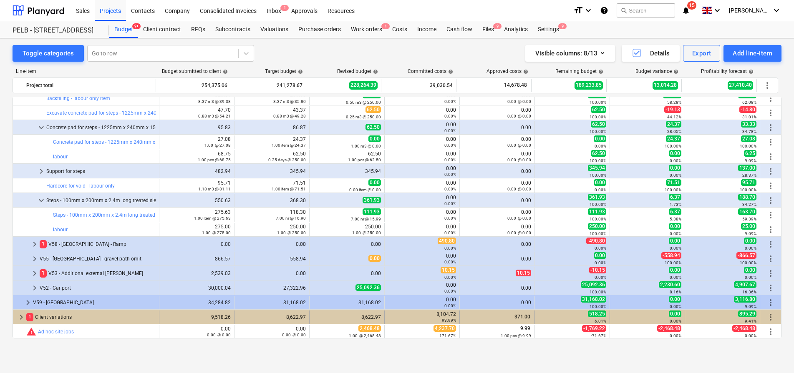
click at [19, 317] on span "keyboard_arrow_right" at bounding box center [21, 317] width 10 height 10
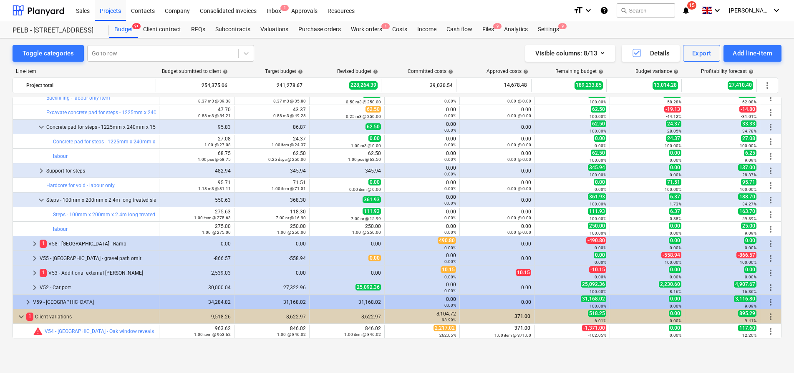
scroll to position [984, 0]
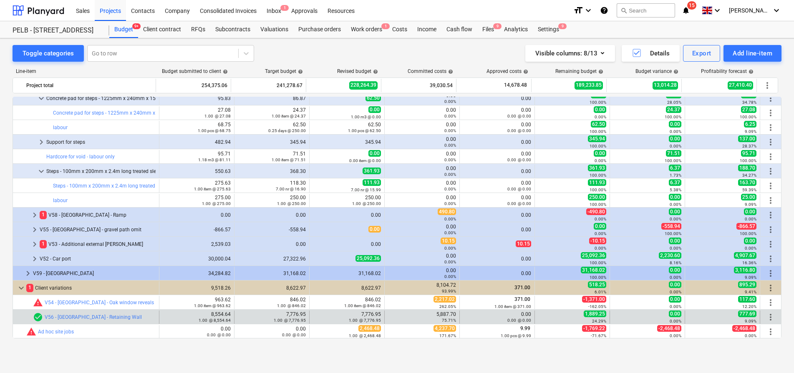
click at [767, 317] on span "more_vert" at bounding box center [770, 317] width 10 height 10
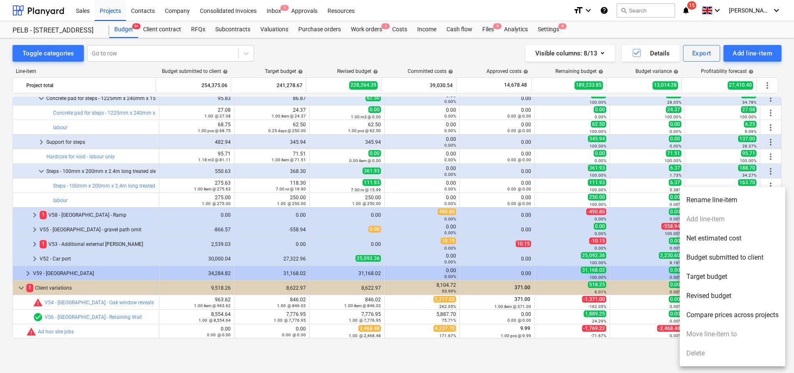
click at [720, 359] on ul "Rename line-item Add line-item Net estimated cost Budget submitted to client Ta…" at bounding box center [732, 276] width 106 height 179
click at [276, 321] on div at bounding box center [397, 186] width 794 height 373
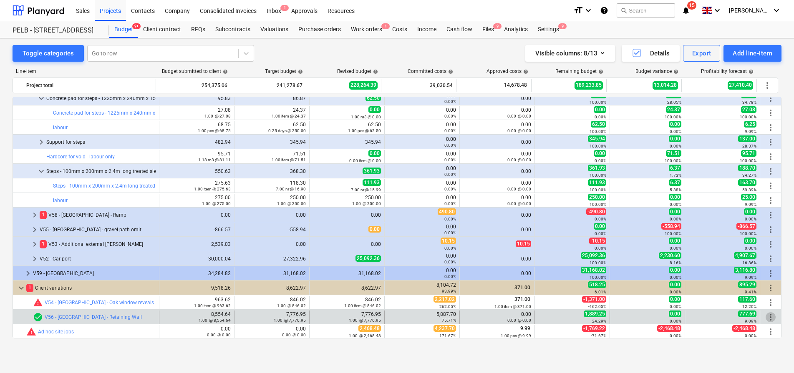
click at [768, 317] on span "more_vert" at bounding box center [770, 317] width 10 height 10
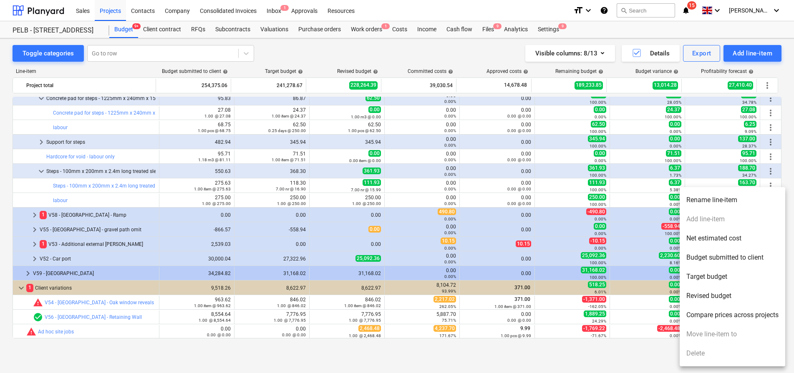
click at [711, 359] on ul "Rename line-item Add line-item Net estimated cost Budget submitted to client Ta…" at bounding box center [732, 276] width 106 height 179
click at [651, 272] on div at bounding box center [397, 186] width 794 height 373
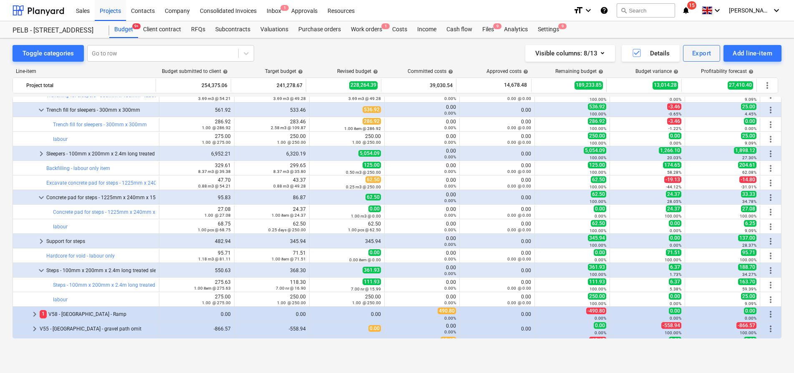
scroll to position [887, 0]
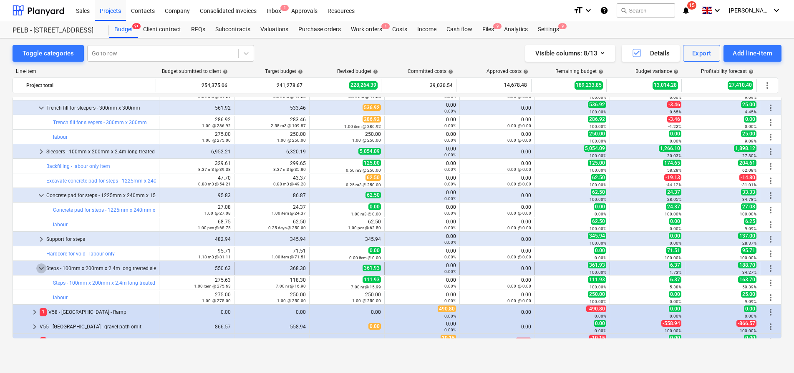
click at [44, 267] on span "keyboard_arrow_down" at bounding box center [41, 269] width 10 height 10
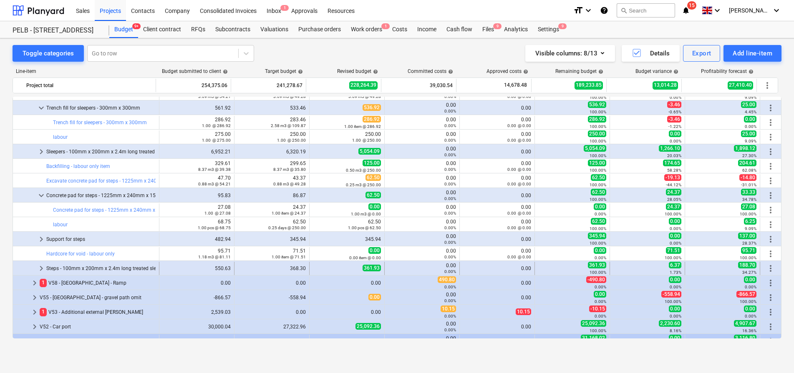
click at [40, 269] on span "keyboard_arrow_right" at bounding box center [41, 269] width 10 height 10
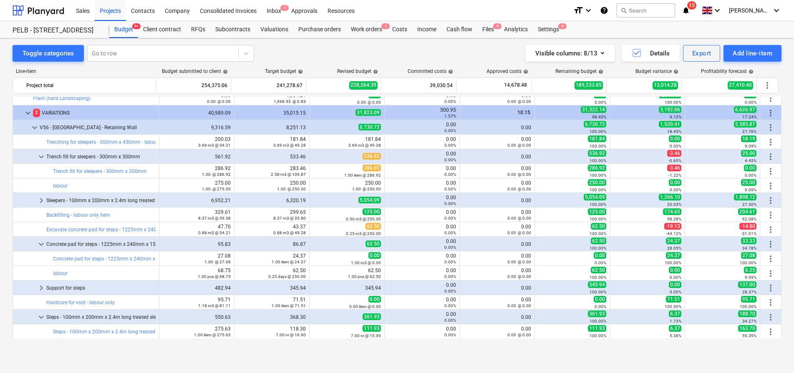
scroll to position [831, 0]
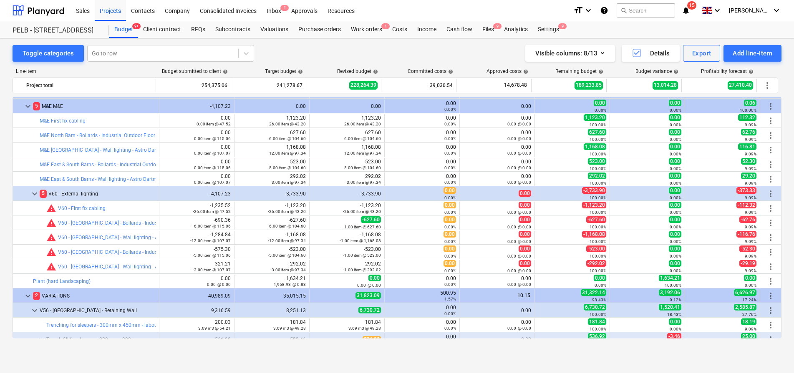
scroll to position [644, 0]
